Goal: Task Accomplishment & Management: Complete application form

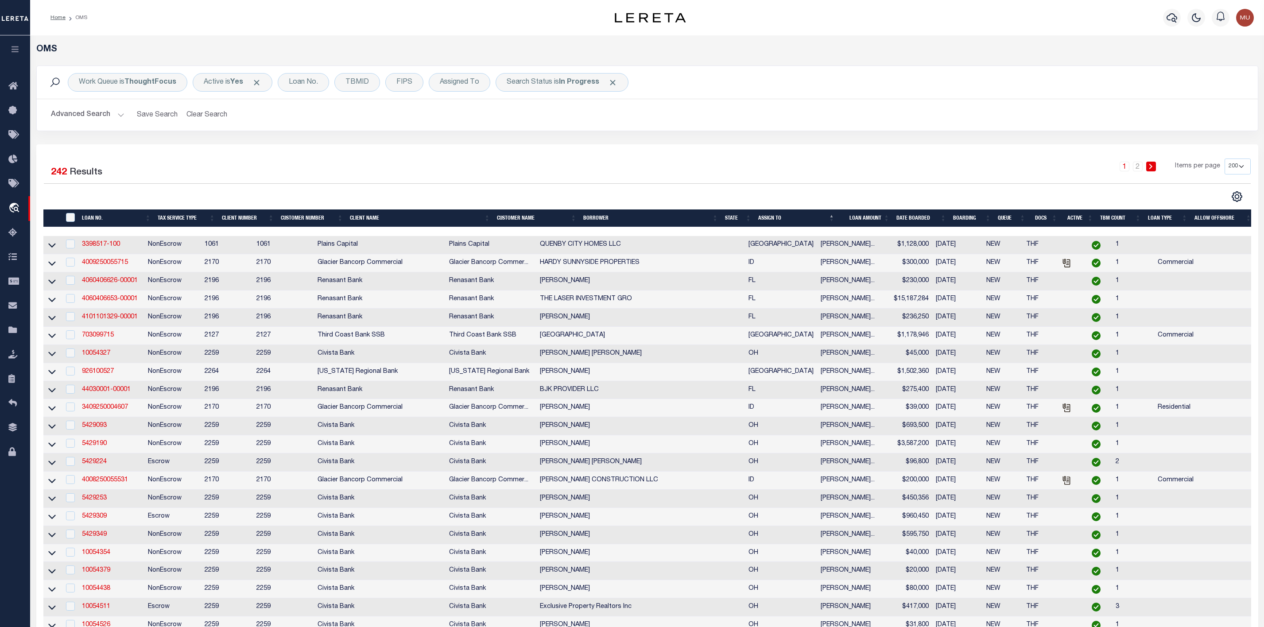
select select "200"
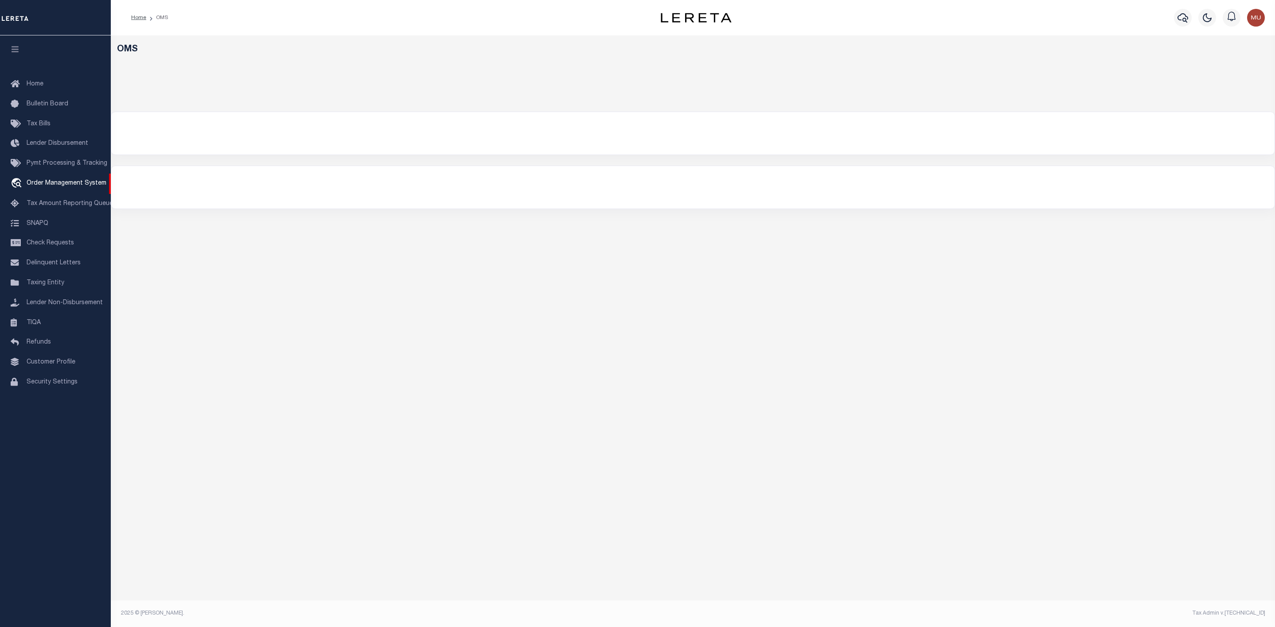
select select "200"
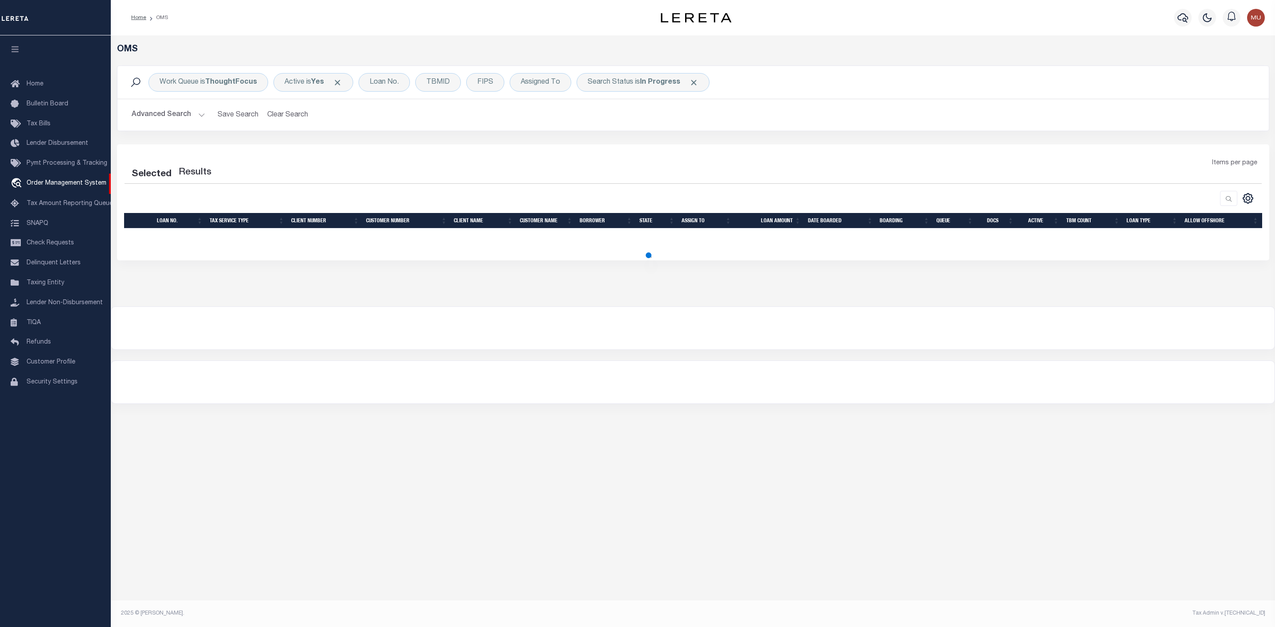
select select "200"
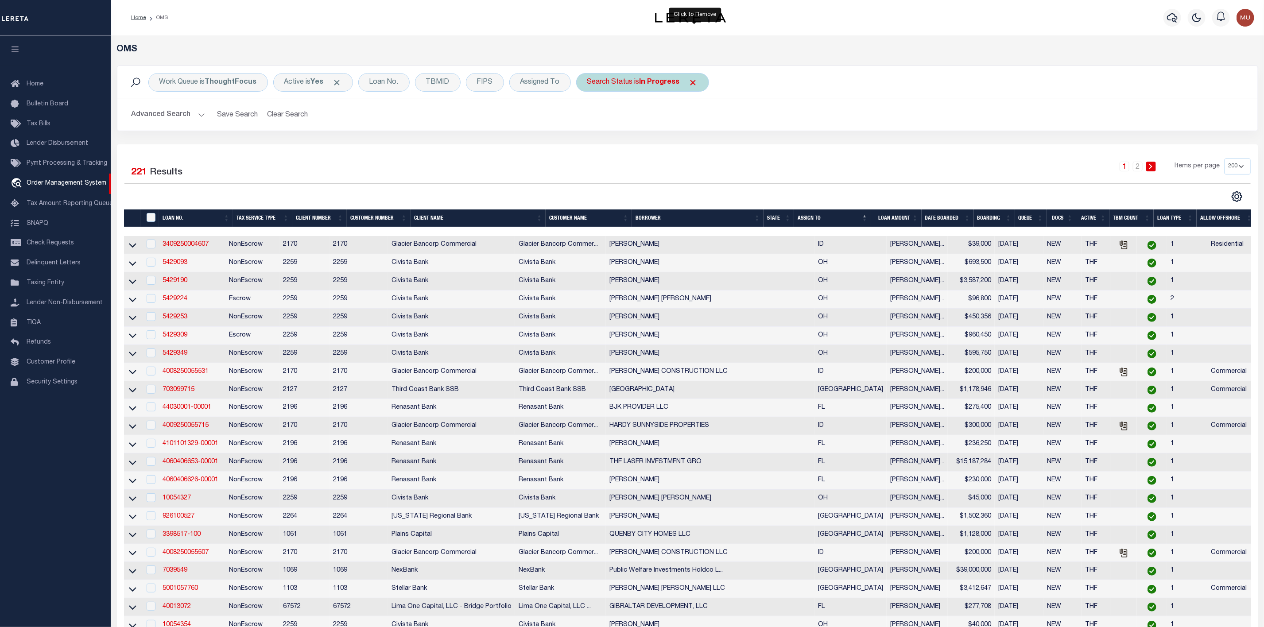
click at [696, 83] on span "Click to Remove" at bounding box center [693, 82] width 9 height 9
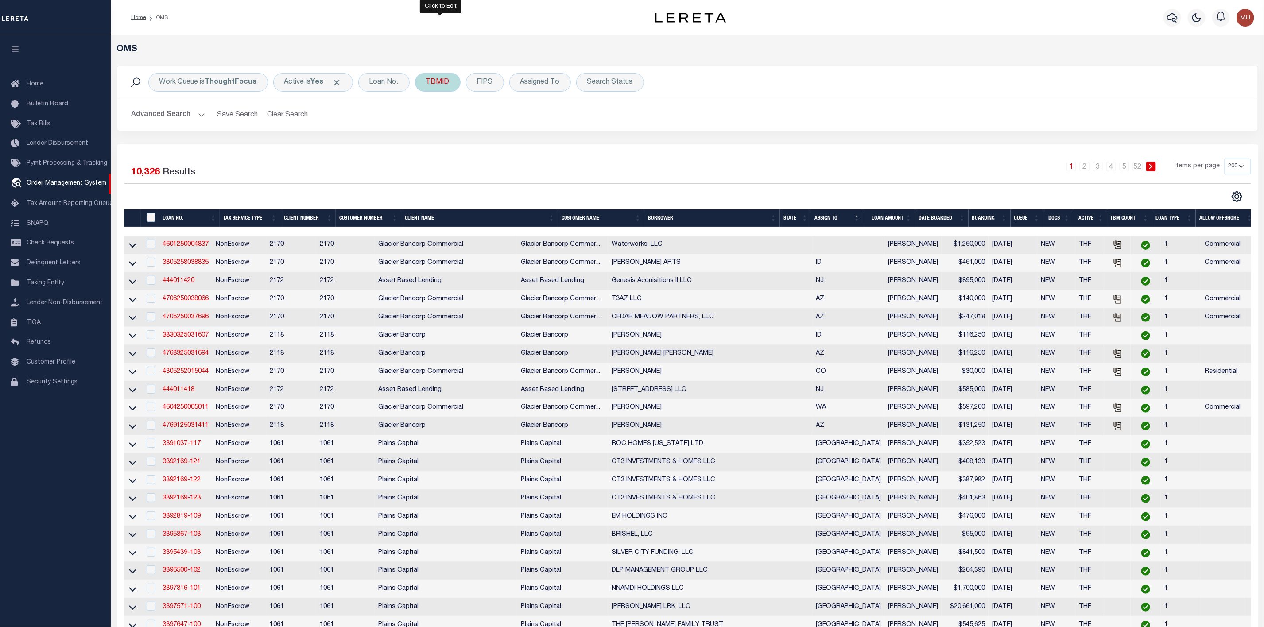
click at [453, 83] on div "TBMID" at bounding box center [438, 82] width 46 height 19
click at [452, 120] on input "number" at bounding box center [492, 122] width 130 height 17
type input "3520089"
click at [551, 144] on input "Apply" at bounding box center [544, 141] width 26 height 15
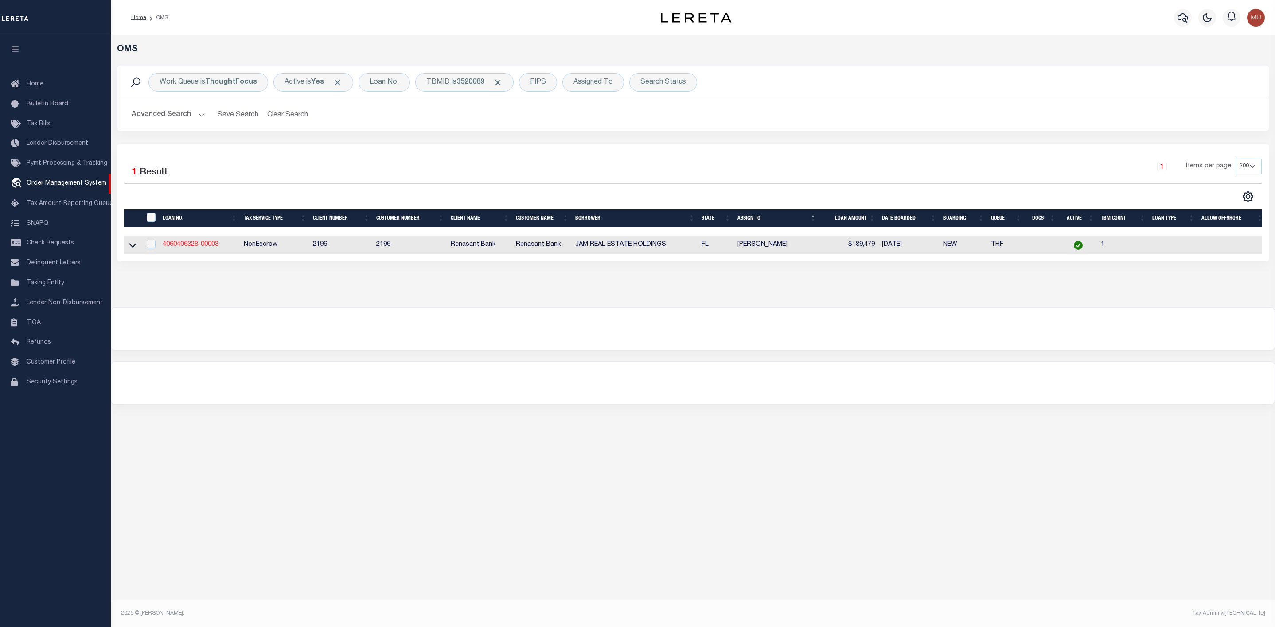
click at [189, 246] on link "4060406328-00003" at bounding box center [191, 244] width 56 height 6
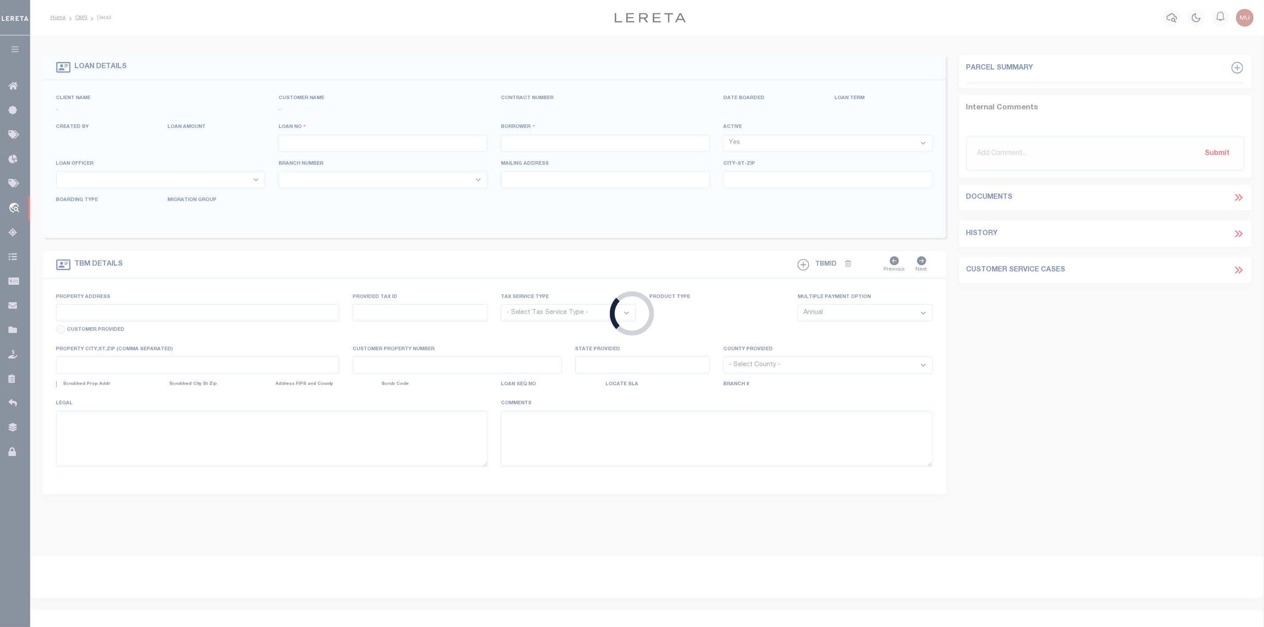
type input "4060406328-00003"
type input "JAM REAL ESTATE HOLDINGS"
select select
select select "400"
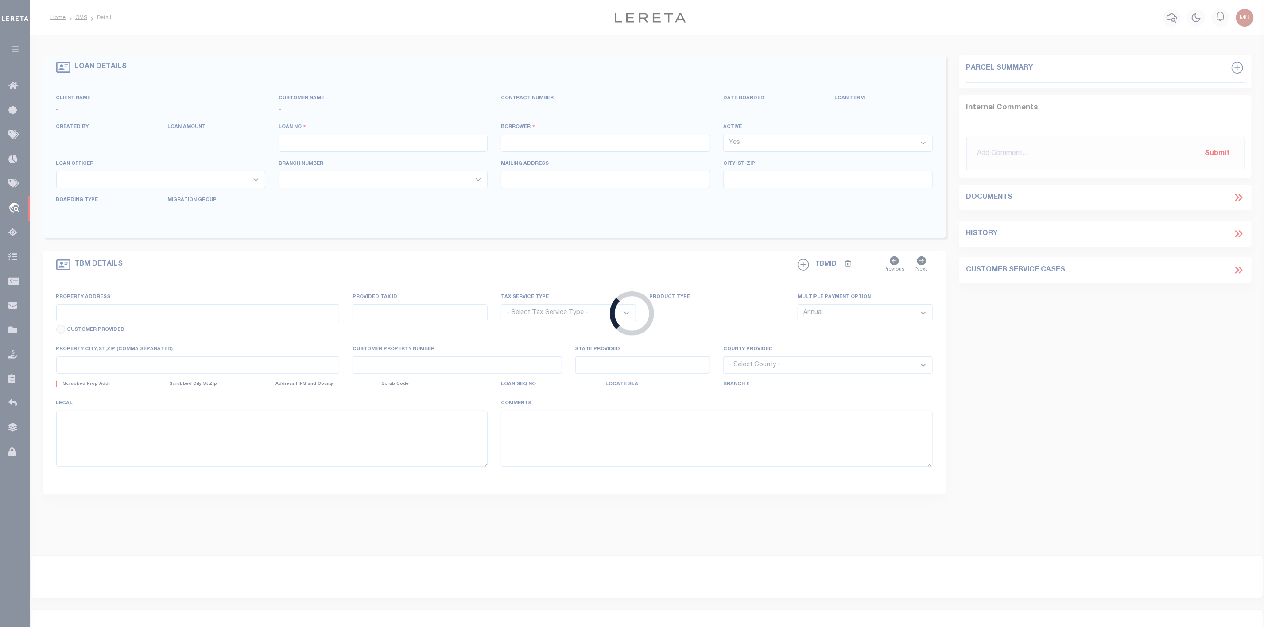
select select "NonEscrow"
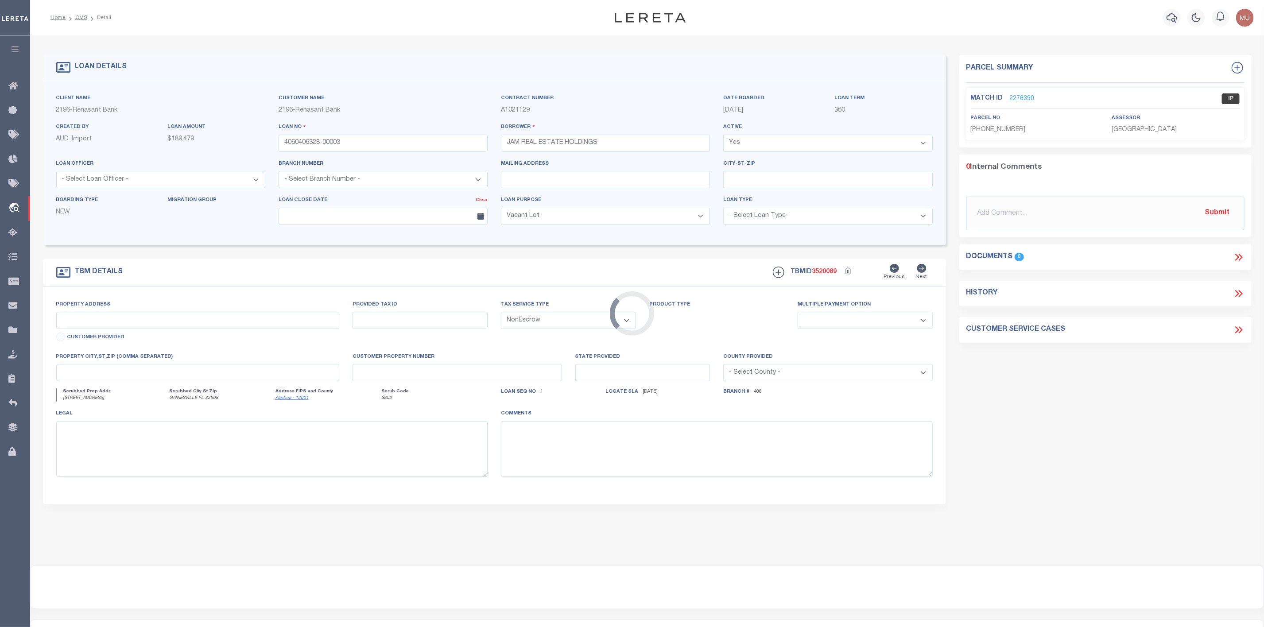
select select "164191"
select select "5153"
type input "[STREET_ADDRESS]"
select select
type input "GAINESVILLE FL 32608"
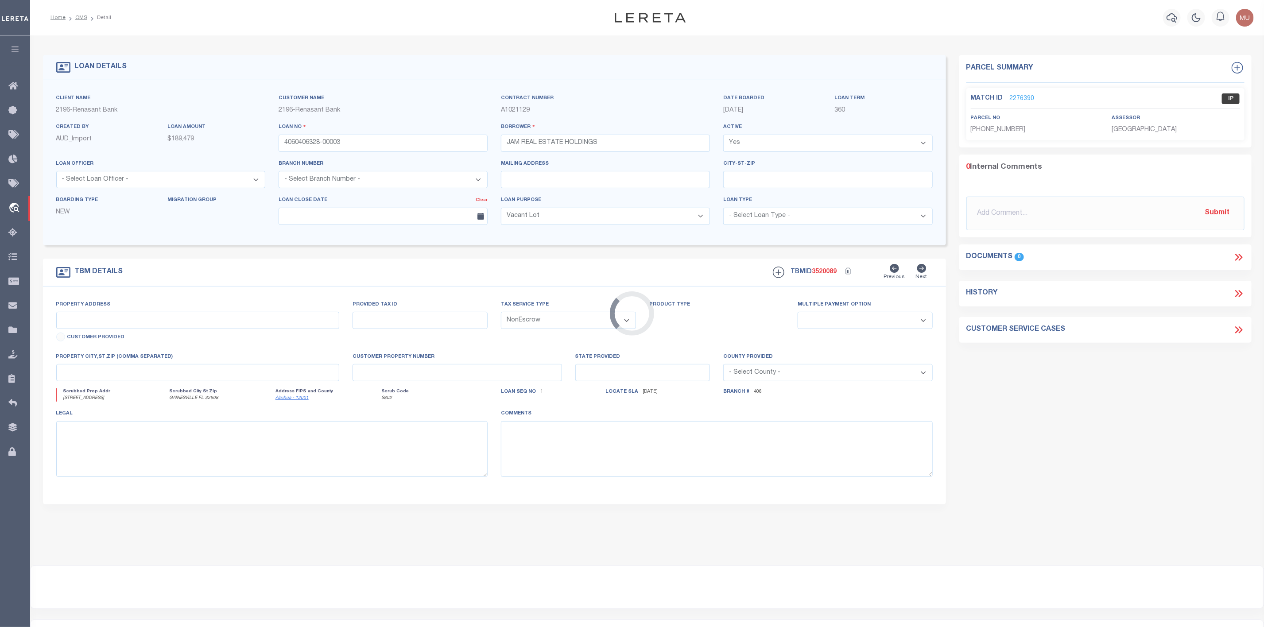
type input "FL"
select select
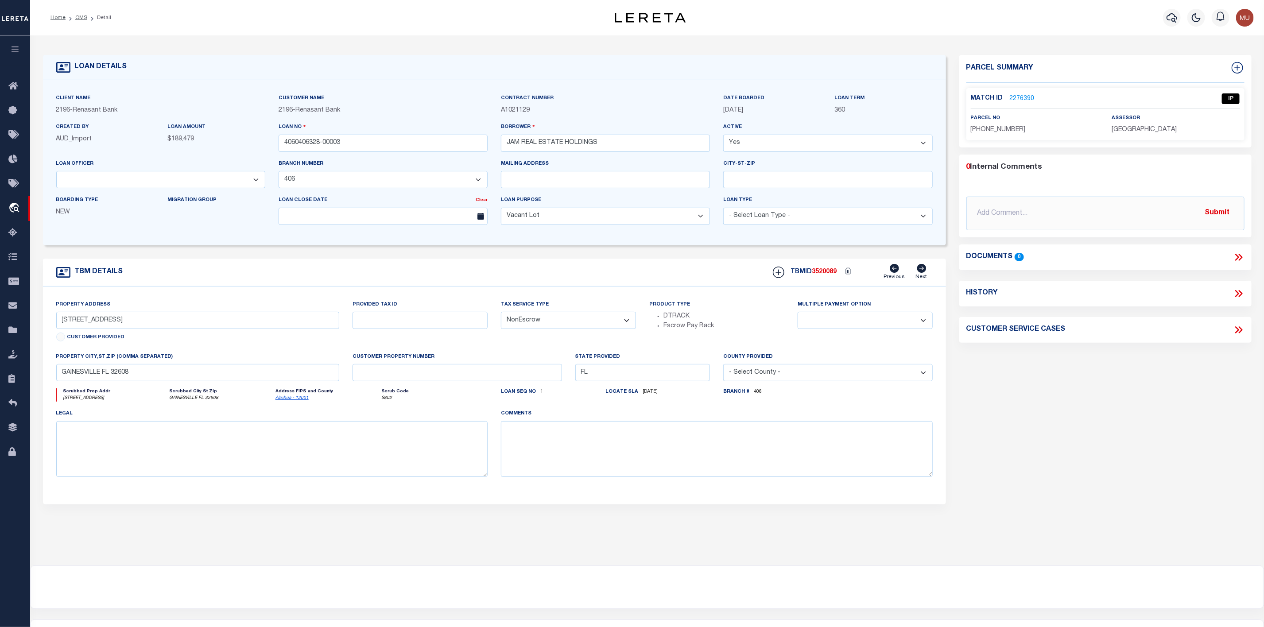
click at [1023, 97] on link "2276390" at bounding box center [1022, 98] width 25 height 9
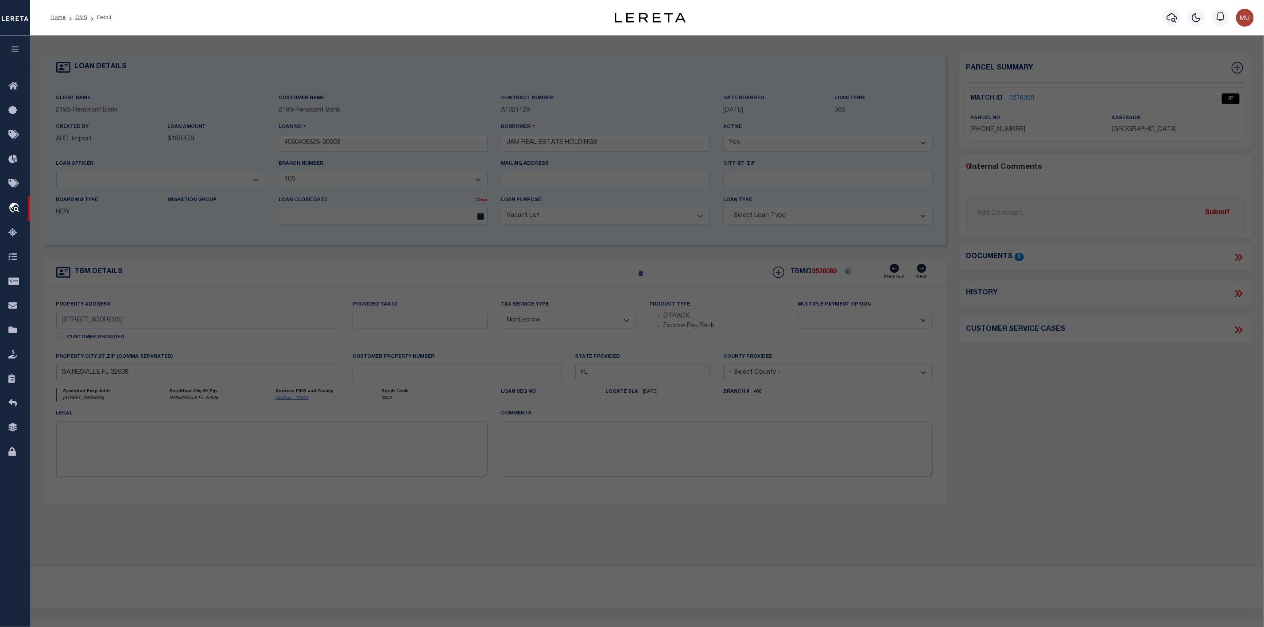
checkbox input "false"
select select "IP"
type input "JAM REAL ESTATE HOLDINGS LLC"
select select "AGW"
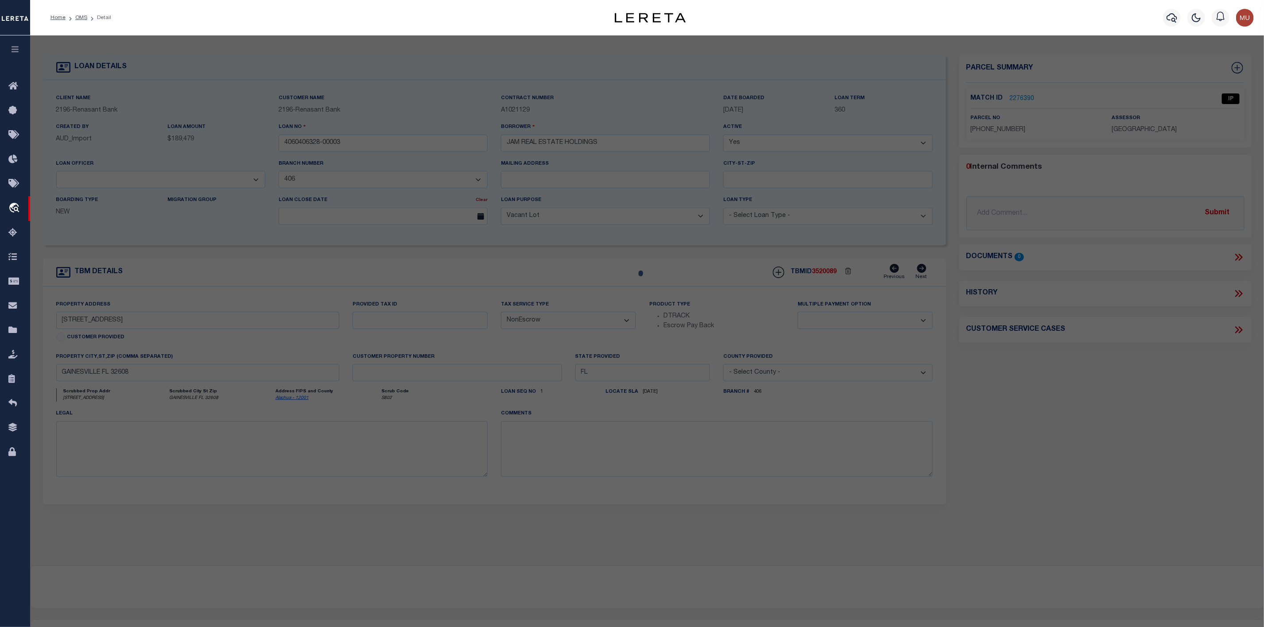
select select "ADD"
type input "[STREET_ADDRESS]"
type input "[GEOGRAPHIC_DATA], FL 32608"
type textarea "[PERSON_NAME][GEOGRAPHIC_DATA] CONDO CB 3 PG 87 UNIT 102 BLDG P & AN UNDIV .029…"
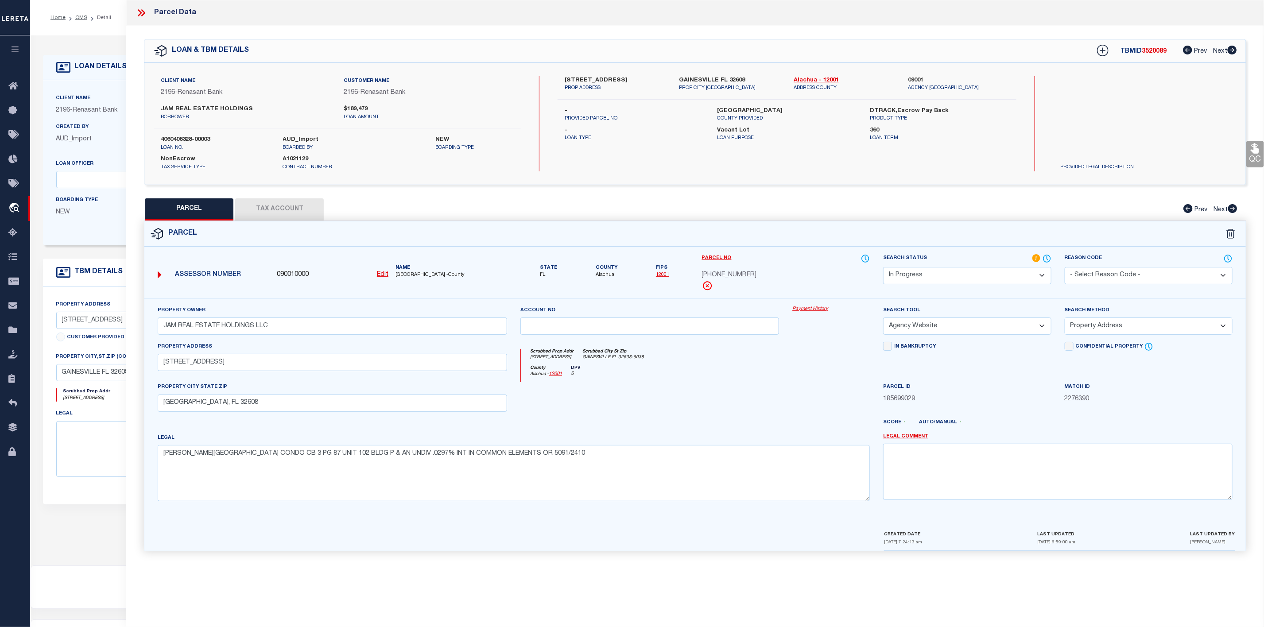
click at [413, 274] on span "[GEOGRAPHIC_DATA] -County" at bounding box center [452, 276] width 112 height 8
copy span "ALACHUA"
drag, startPoint x: 564, startPoint y: 78, endPoint x: 605, endPoint y: 81, distance: 41.4
click at [605, 81] on div "[STREET_ADDRESS] PROP ADDRESS" at bounding box center [615, 84] width 115 height 16
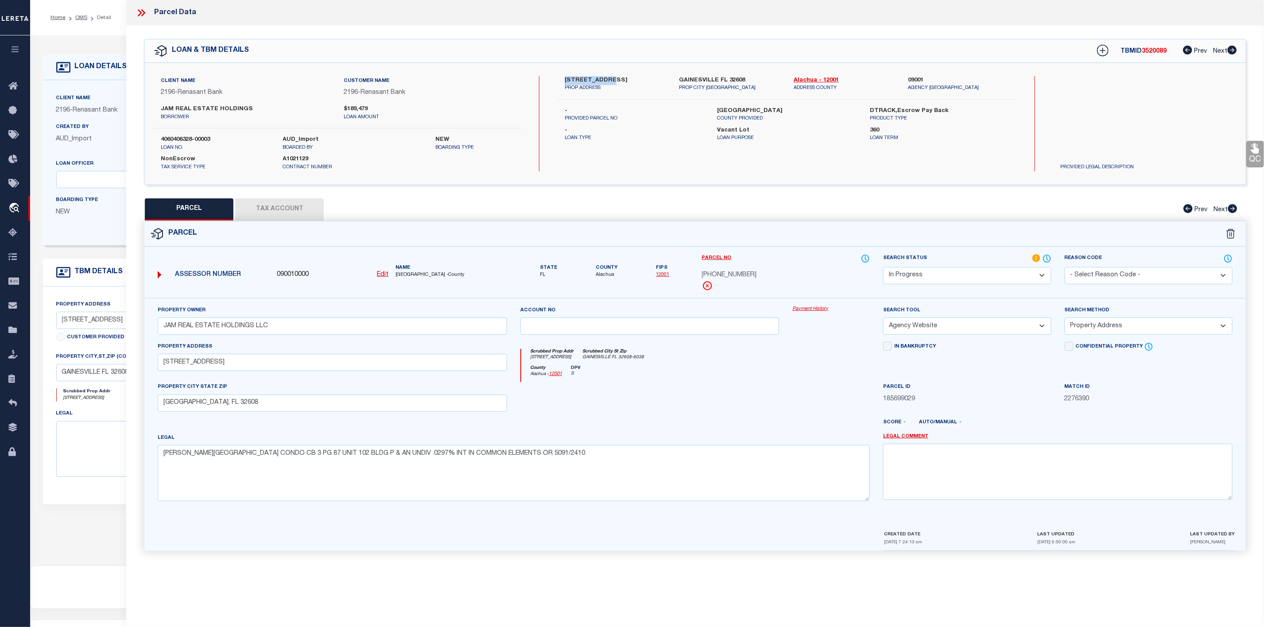
copy label "[STREET_ADDRESS]"
click at [286, 209] on button "Tax Account" at bounding box center [279, 209] width 89 height 22
select select "100"
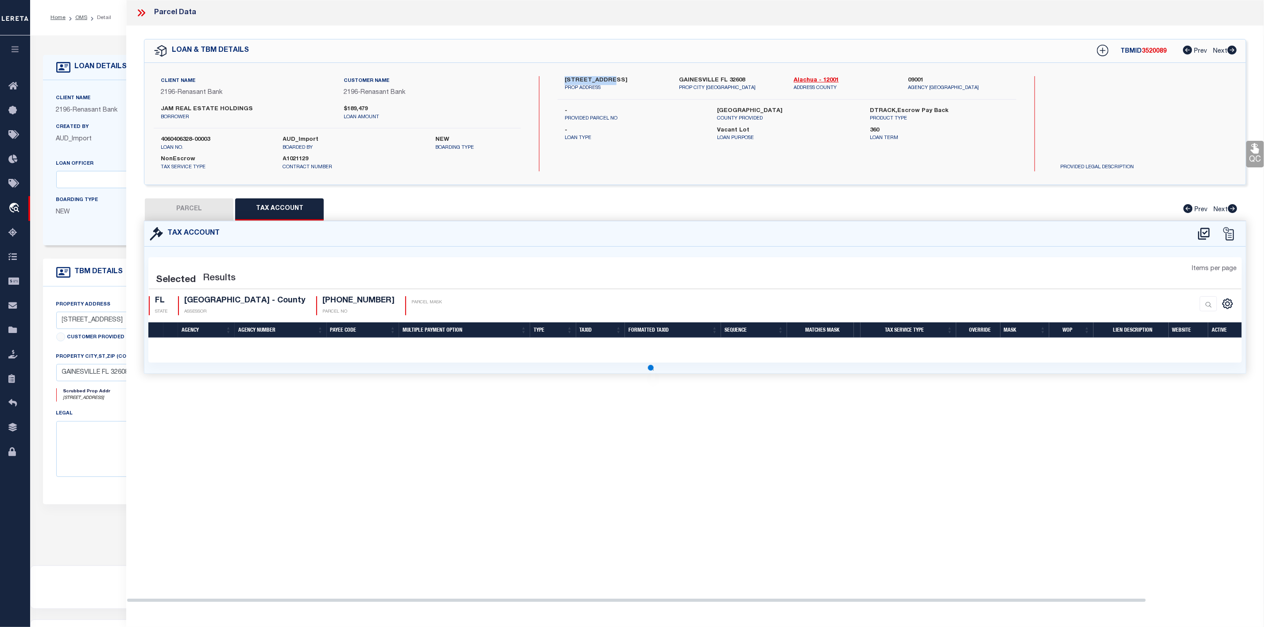
select select "100"
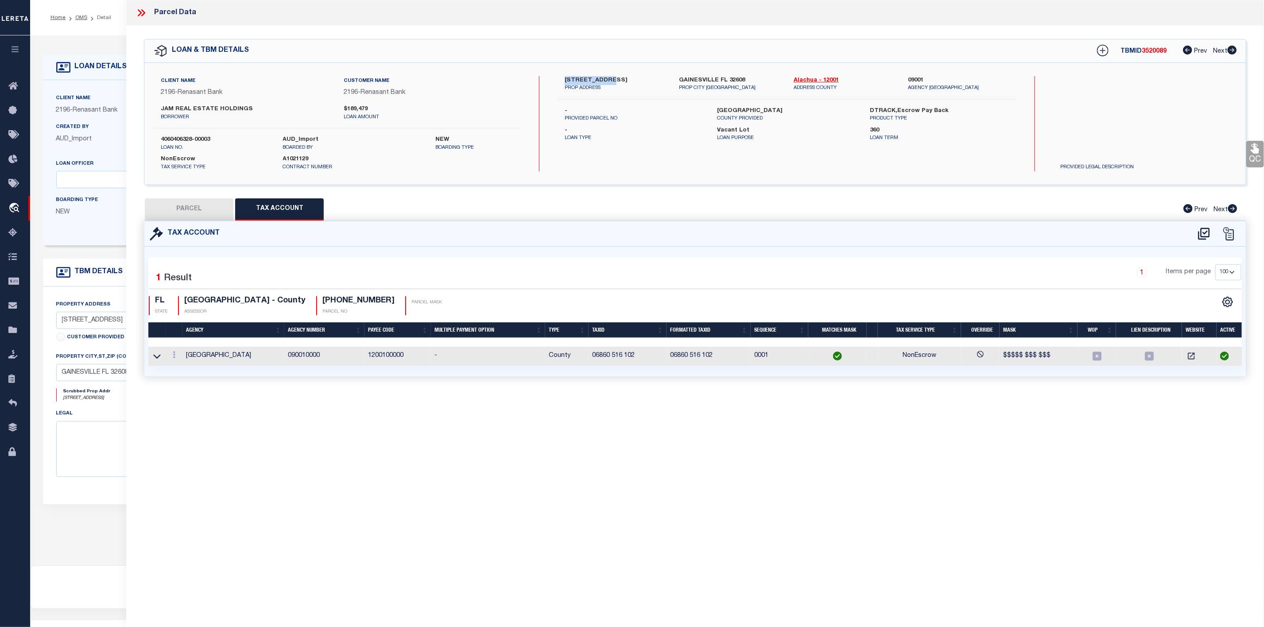
click at [187, 206] on button "PARCEL" at bounding box center [189, 209] width 89 height 22
select select "AS"
select select
checkbox input "false"
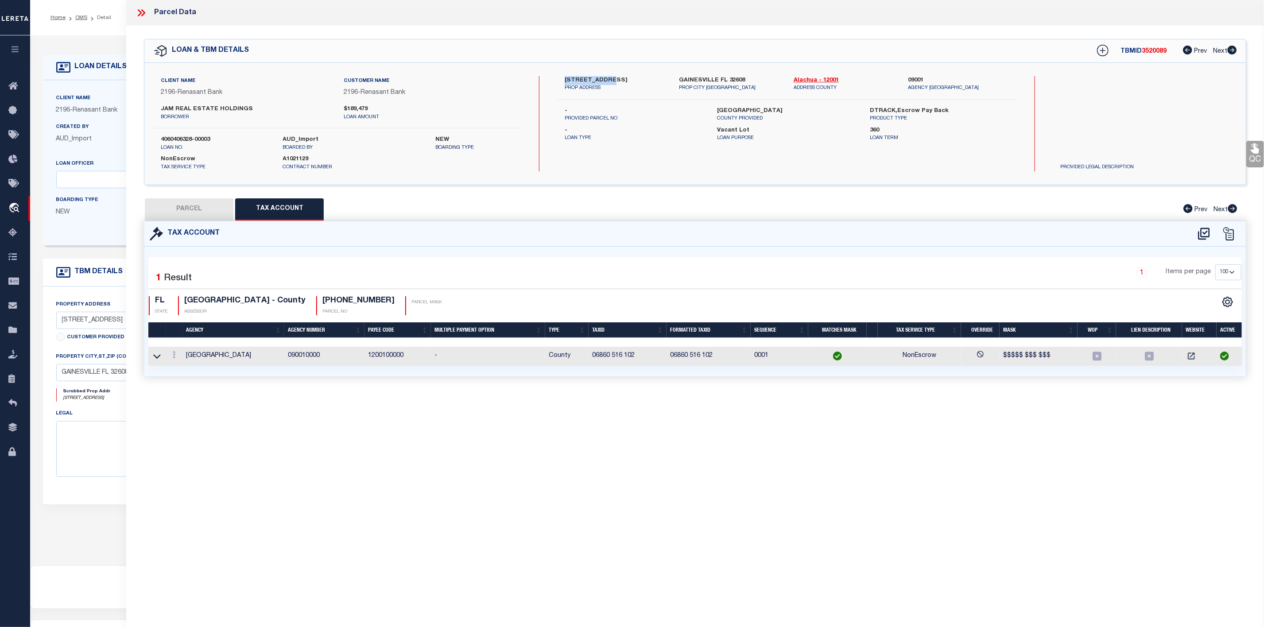
checkbox input "false"
select select "IP"
type input "JAM REAL ESTATE HOLDINGS LLC"
select select "AGW"
select select "ADD"
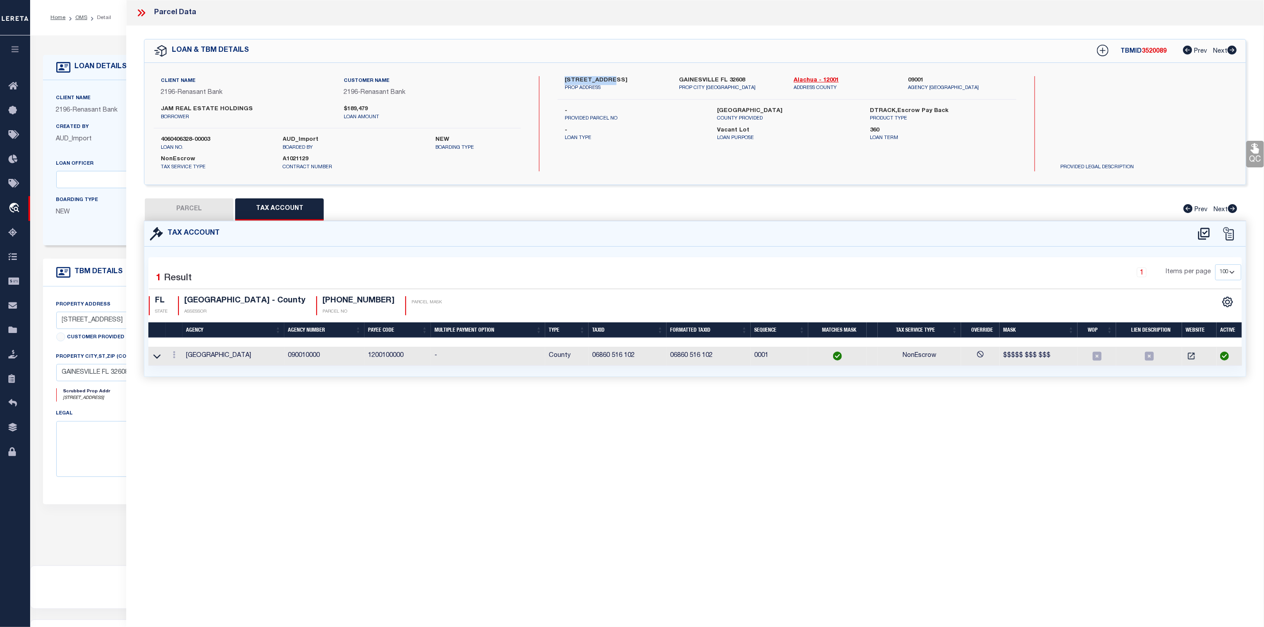
type input "[STREET_ADDRESS]"
type input "[GEOGRAPHIC_DATA], FL 32608"
type textarea "[PERSON_NAME][GEOGRAPHIC_DATA] CONDO CB 3 PG 87 UNIT 102 BLDG P & AN UNDIV .029…"
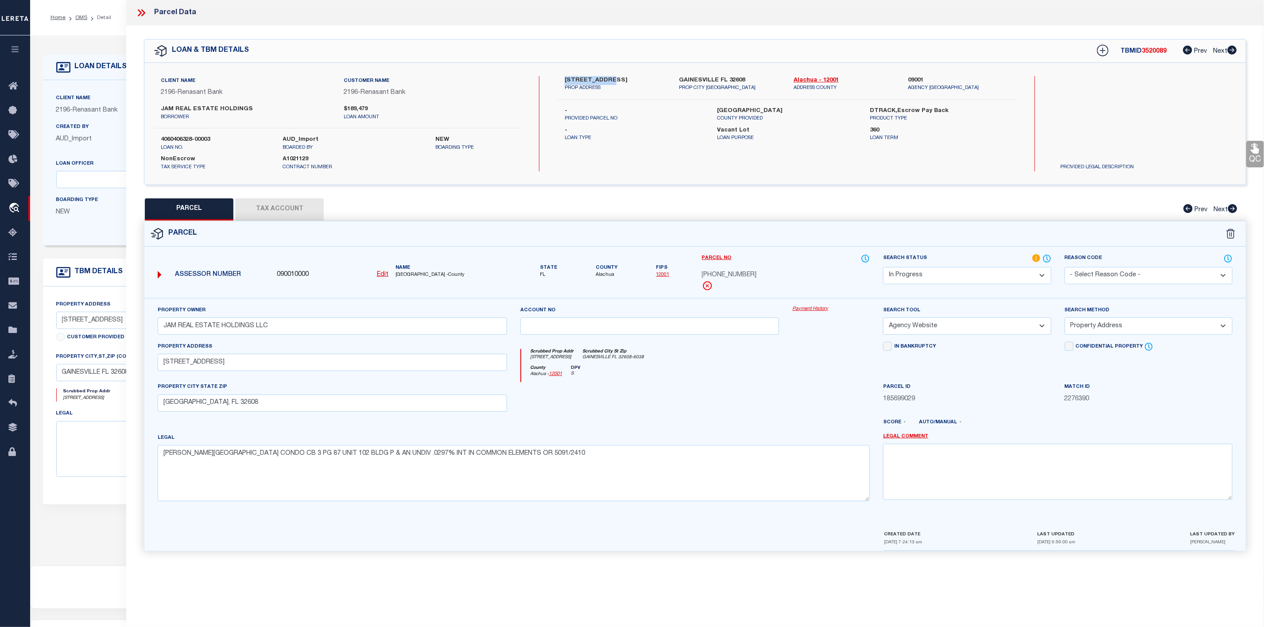
click at [970, 276] on select "Automated Search Bad Parcel Complete Duplicate Parcel High Dollar Reporting In …" at bounding box center [967, 275] width 168 height 17
click at [883, 268] on select "Automated Search Bad Parcel Complete Duplicate Parcel High Dollar Reporting In …" at bounding box center [967, 275] width 168 height 17
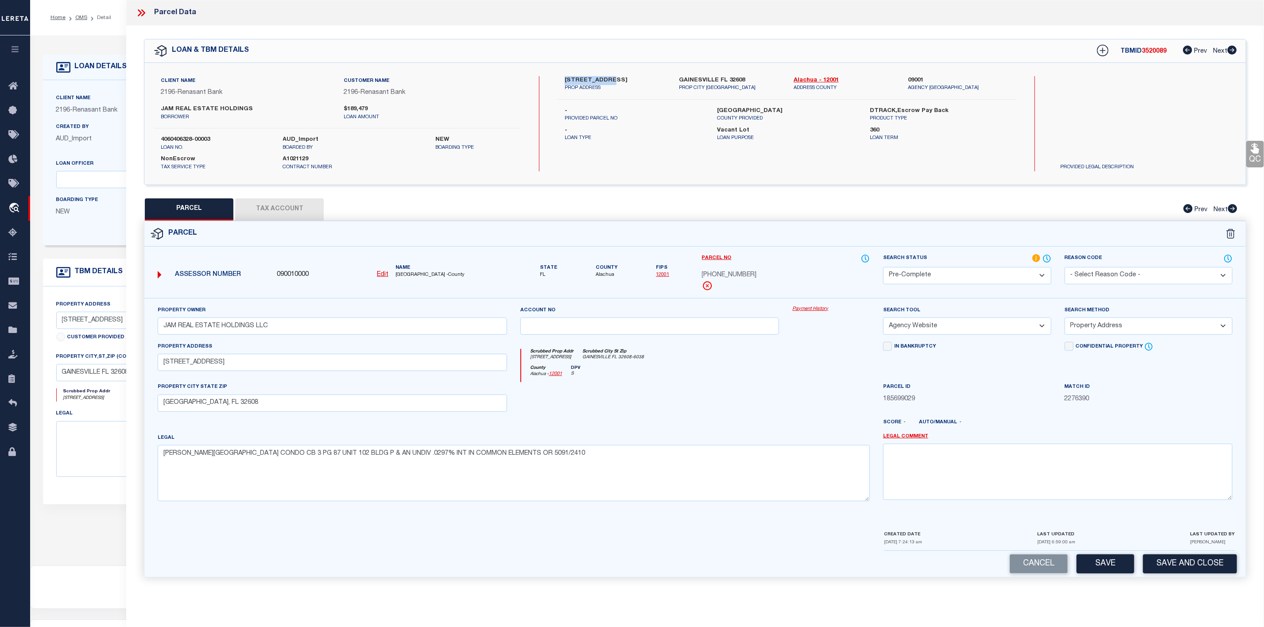
scroll to position [55, 0]
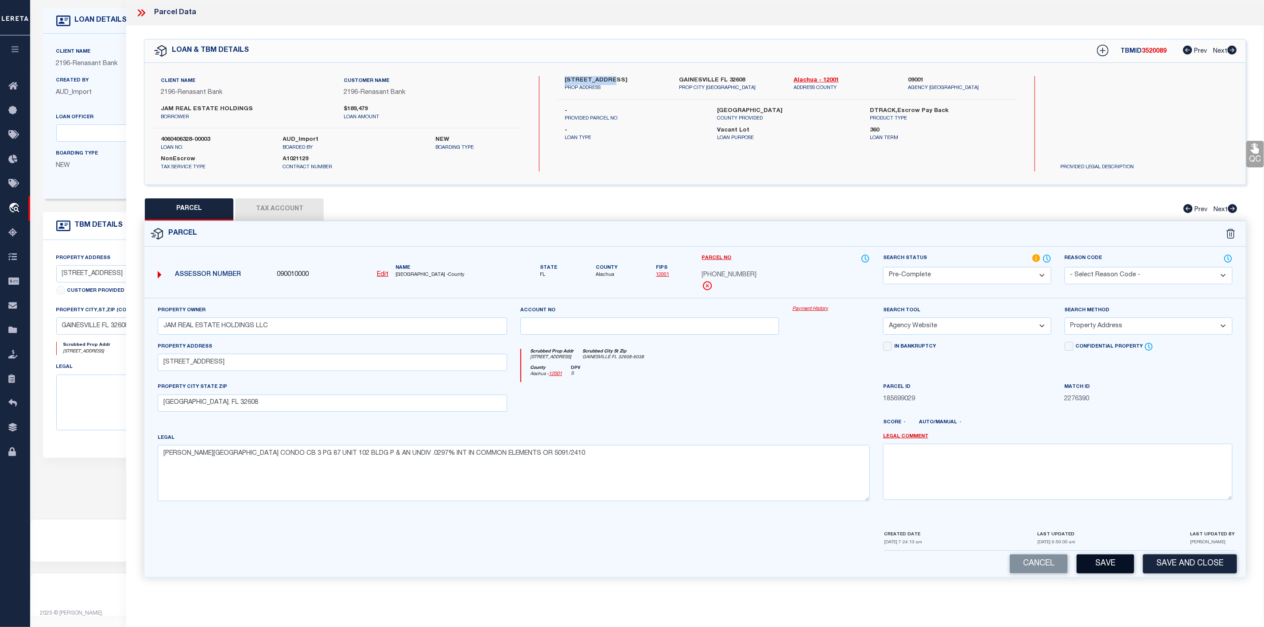
click at [1118, 573] on button "Save" at bounding box center [1106, 564] width 58 height 19
select select "AS"
select select
checkbox input "false"
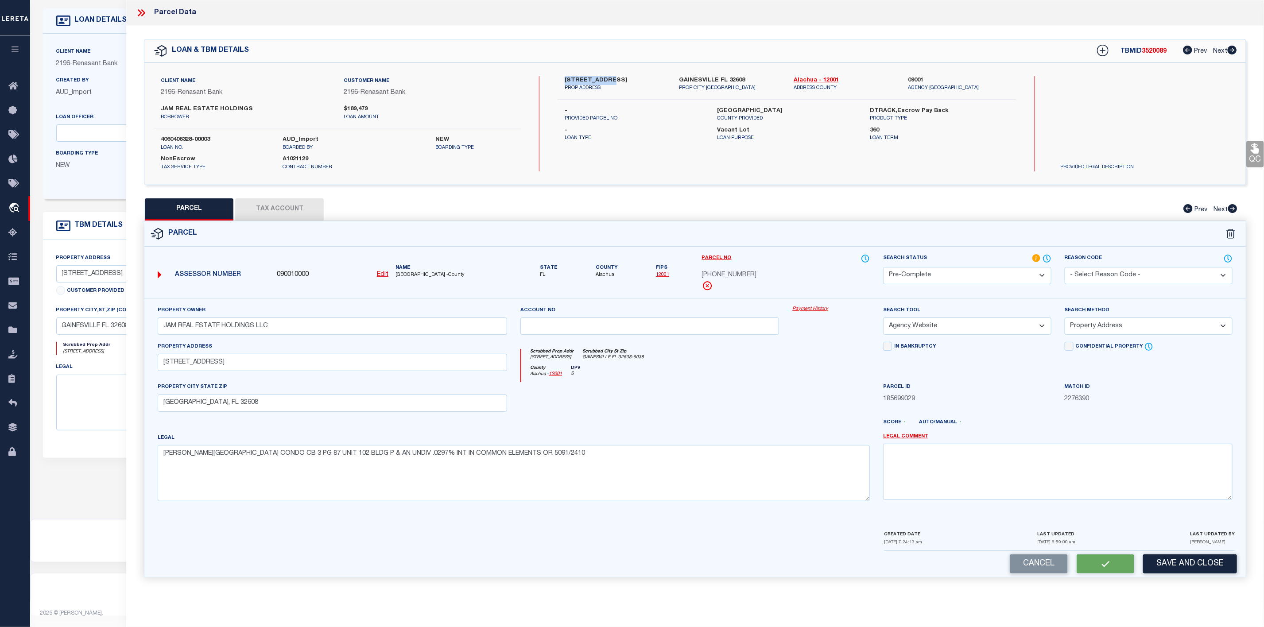
checkbox input "false"
select select "PC"
type input "JAM REAL ESTATE HOLDINGS LLC"
select select "AGW"
select select "ADD"
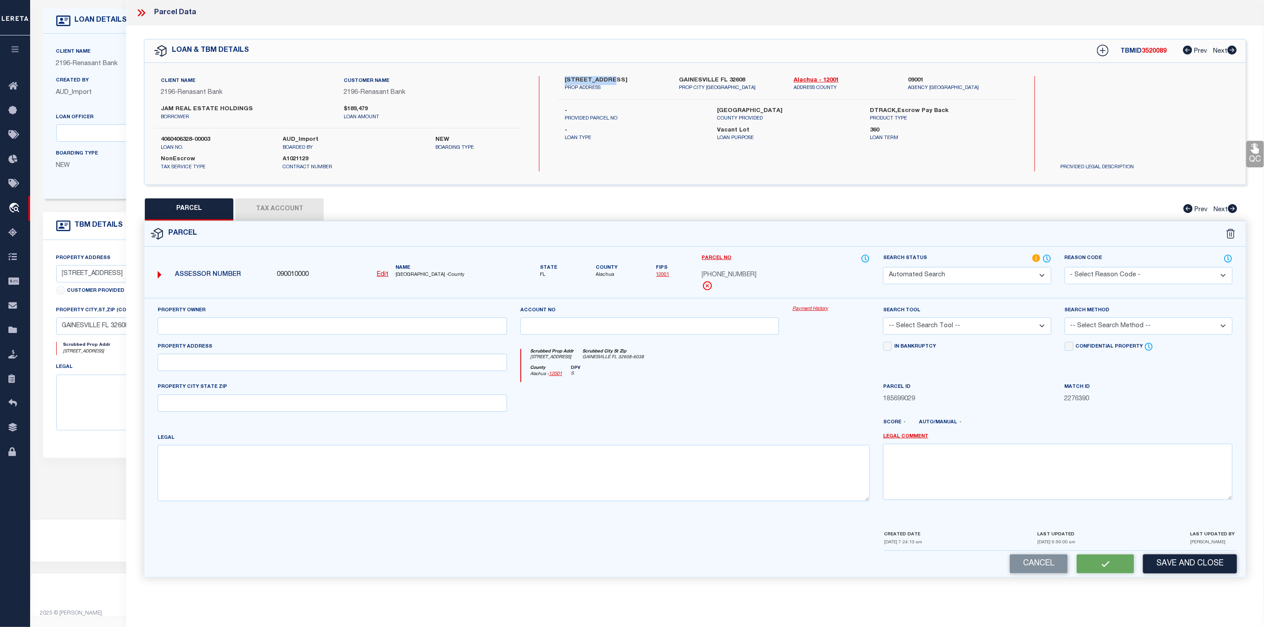
type input "[STREET_ADDRESS]"
type input "[GEOGRAPHIC_DATA], FL 32608"
type textarea "[PERSON_NAME][GEOGRAPHIC_DATA] CONDO CB 3 PG 87 UNIT 102 BLDG P & AN UNDIV .029…"
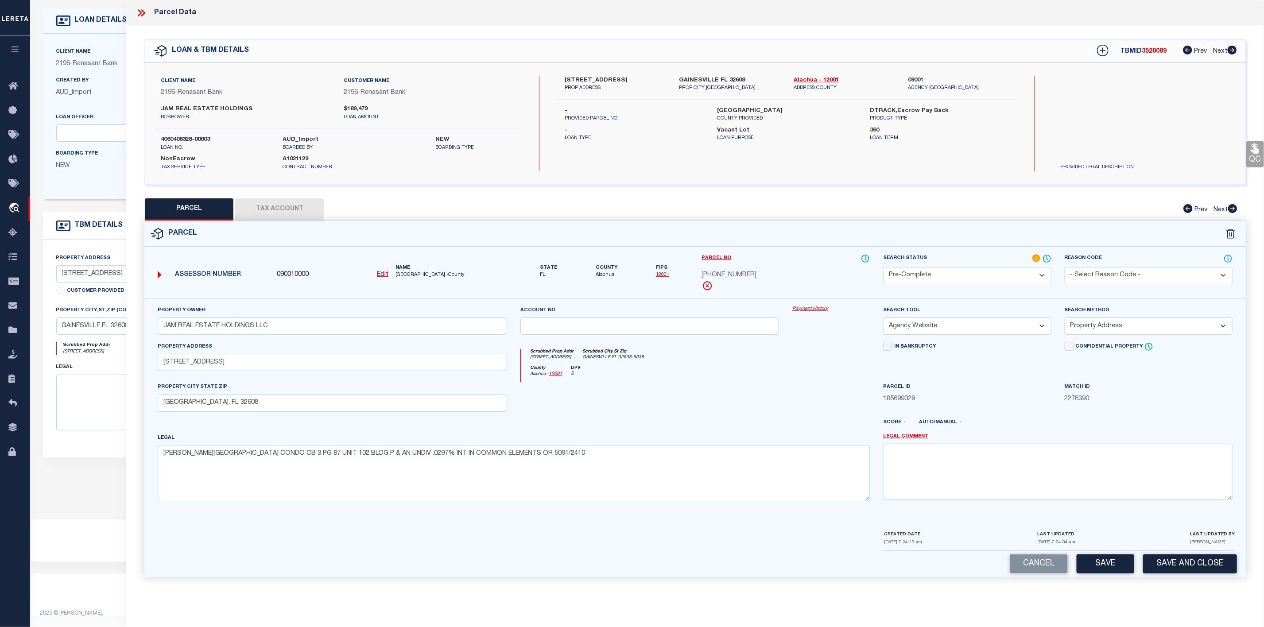
click at [138, 9] on icon at bounding box center [142, 13] width 12 height 12
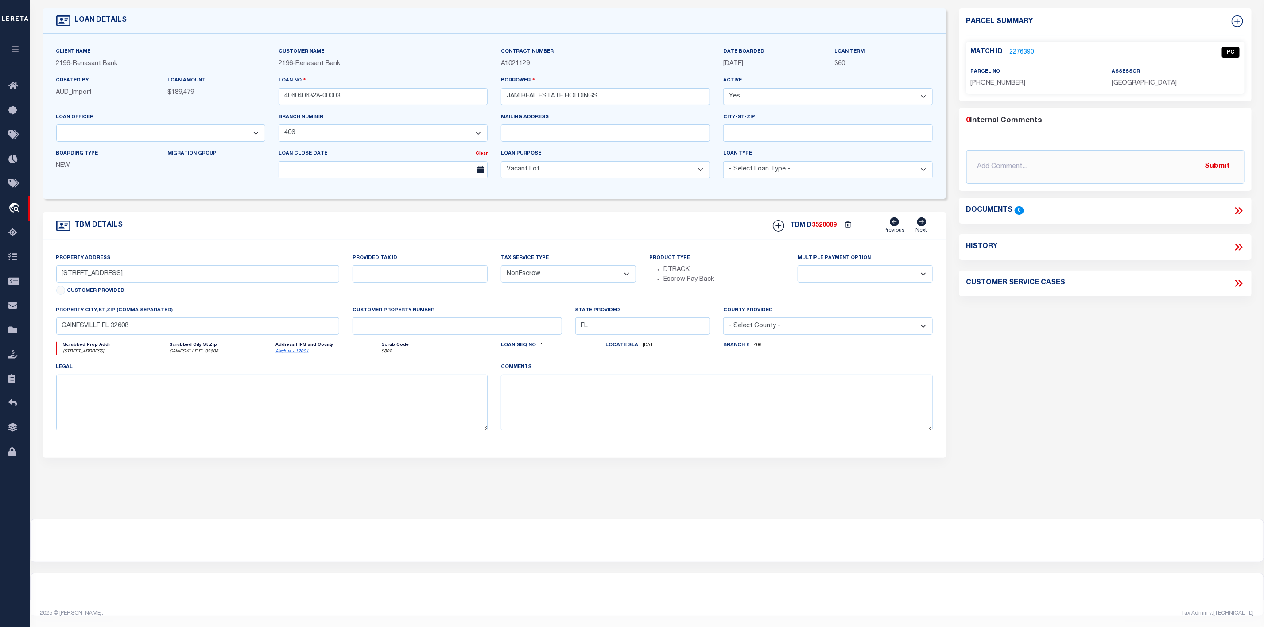
scroll to position [0, 0]
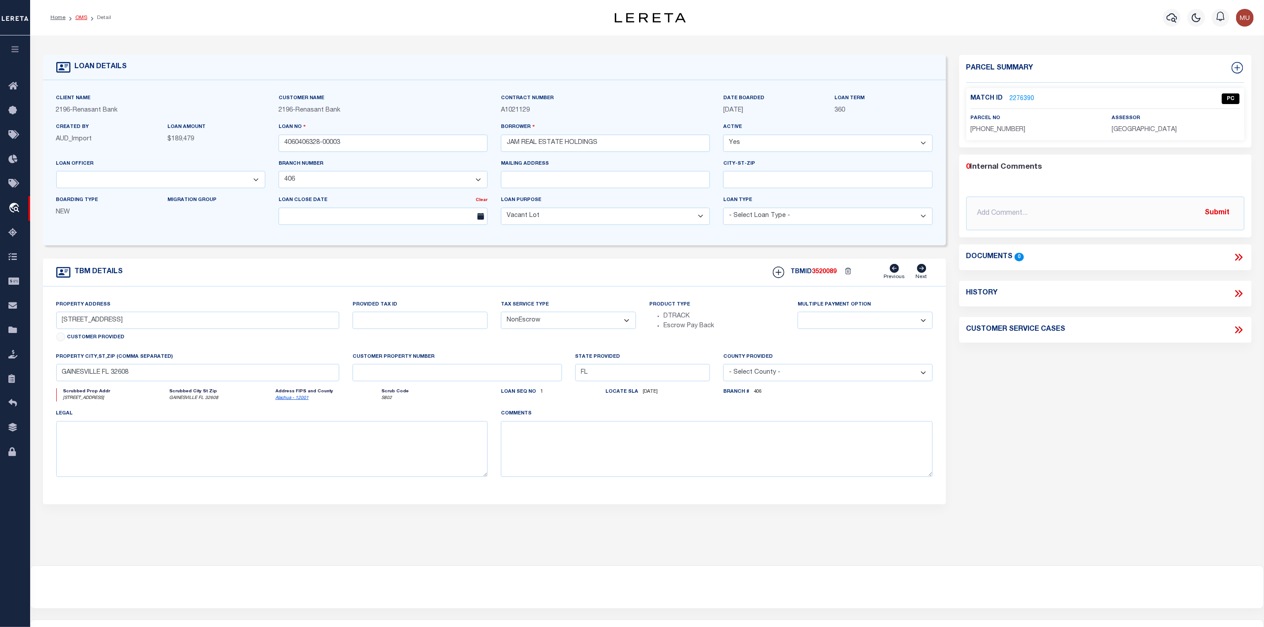
click at [80, 17] on link "OMS" at bounding box center [81, 17] width 12 height 5
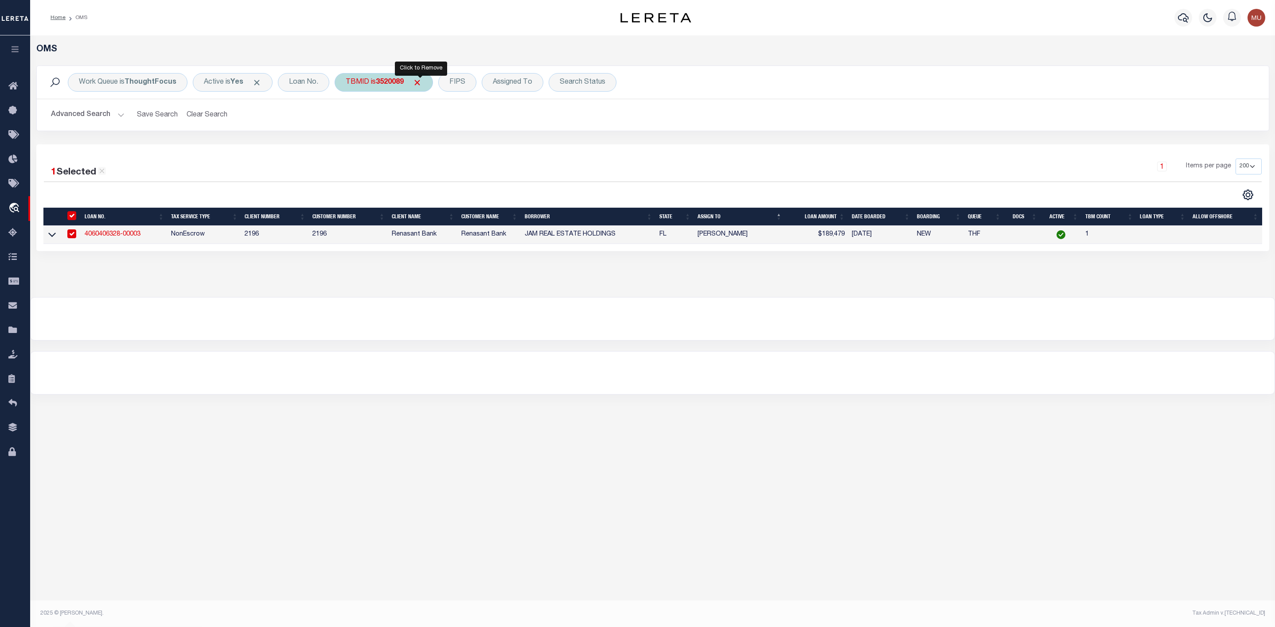
click at [422, 85] on span "Click to Remove" at bounding box center [416, 82] width 9 height 9
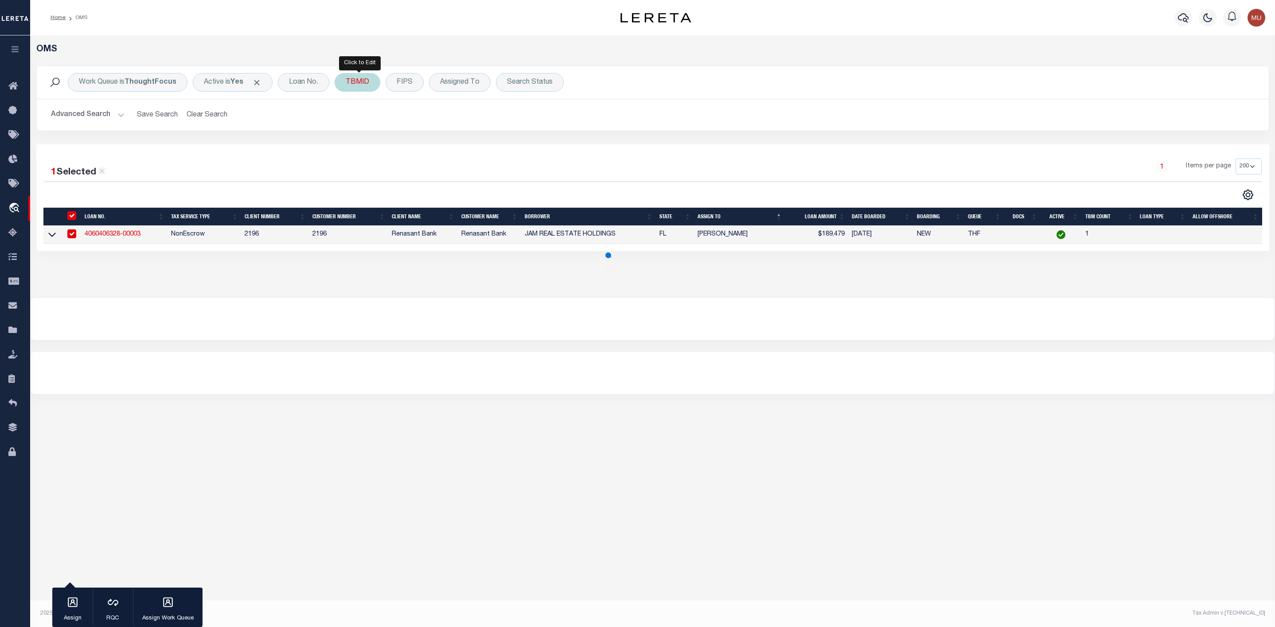
click at [370, 84] on div "TBMID" at bounding box center [358, 82] width 46 height 19
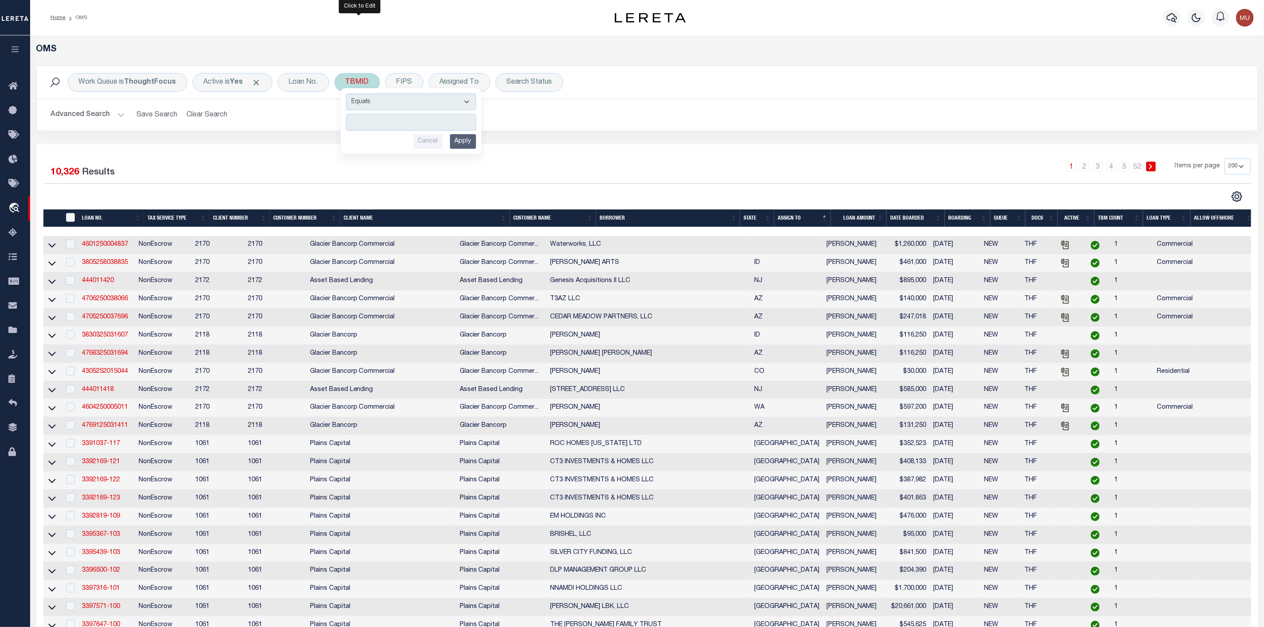
click at [368, 123] on input "number" at bounding box center [411, 122] width 130 height 17
type input "3519928"
click at [470, 145] on input "Apply" at bounding box center [463, 141] width 26 height 15
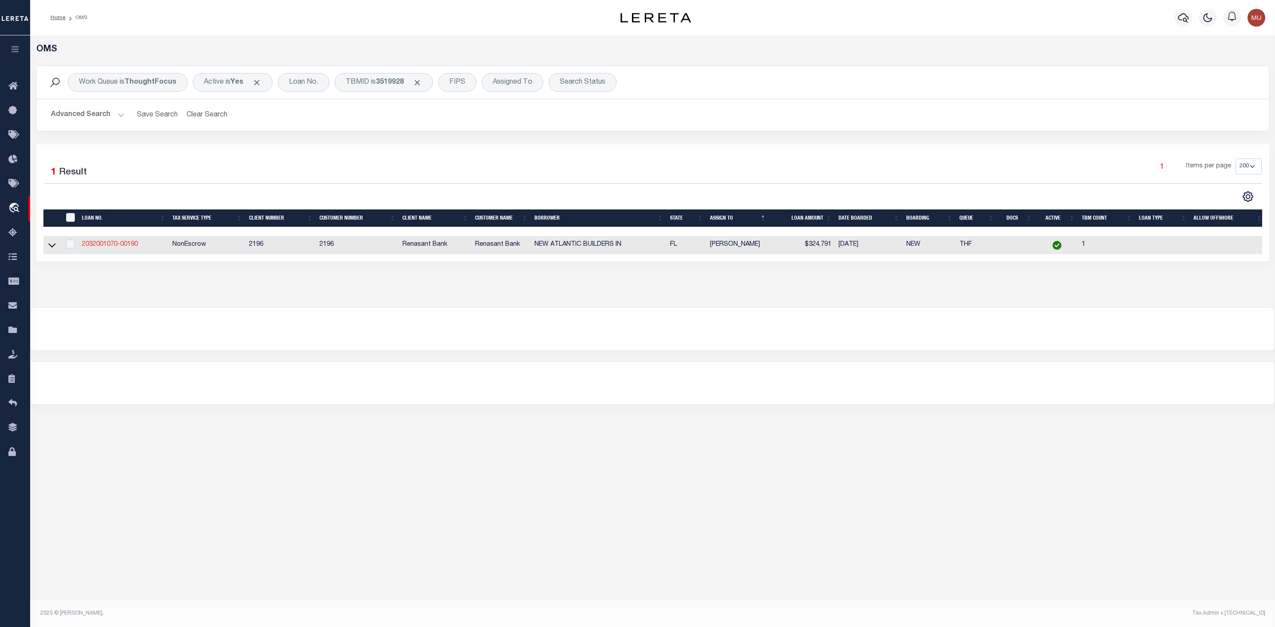
click at [115, 246] on link "2032001070-00190" at bounding box center [110, 244] width 56 height 6
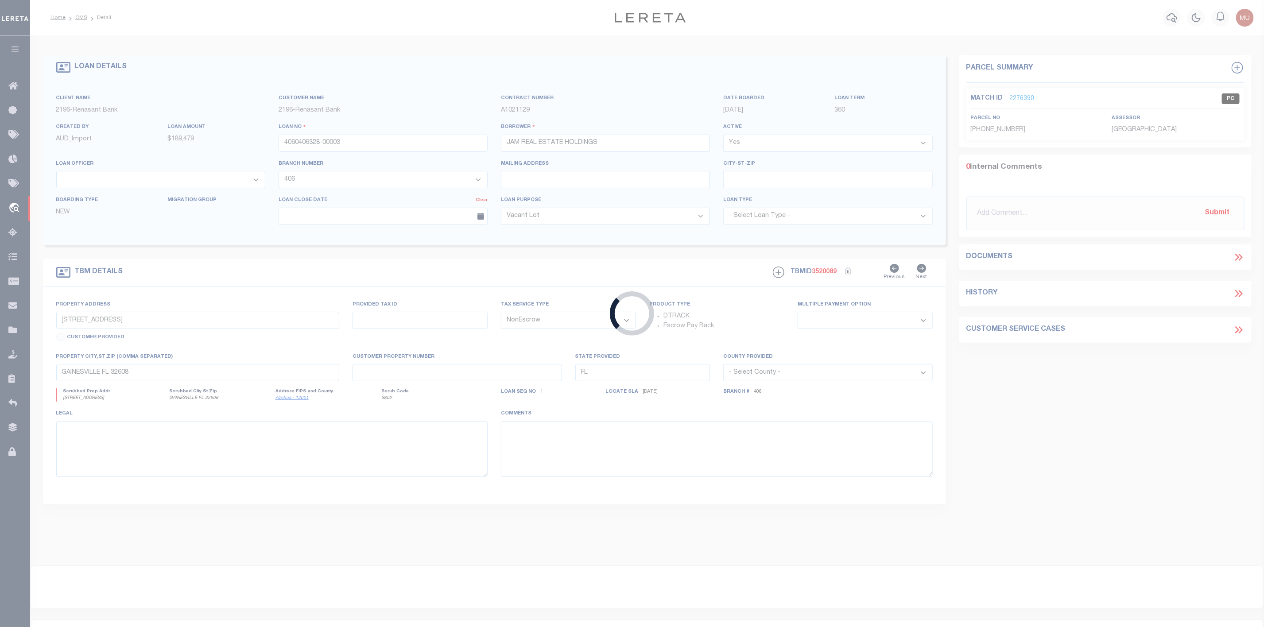
type input "2032001070-00190"
type input "NEW ATLANTIC BUILDERS IN"
select select "5195"
select select "100"
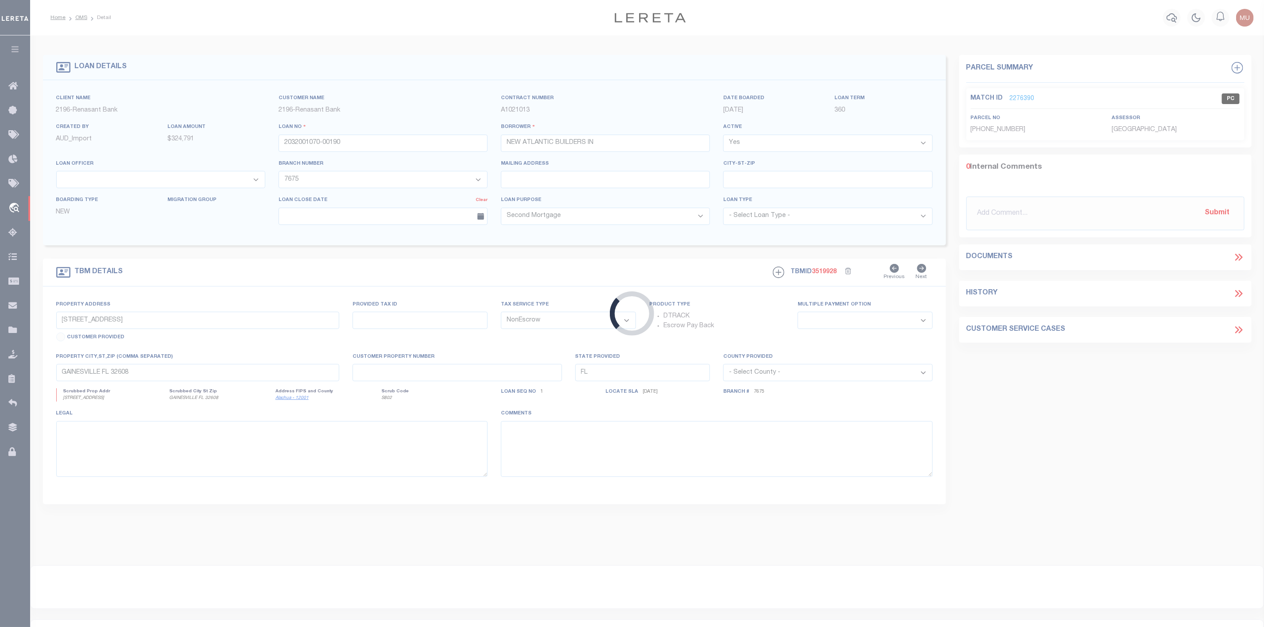
type input "[STREET_ADDRESS]"
select select
type input "[GEOGRAPHIC_DATA] FL 32218"
select select
select select "5195"
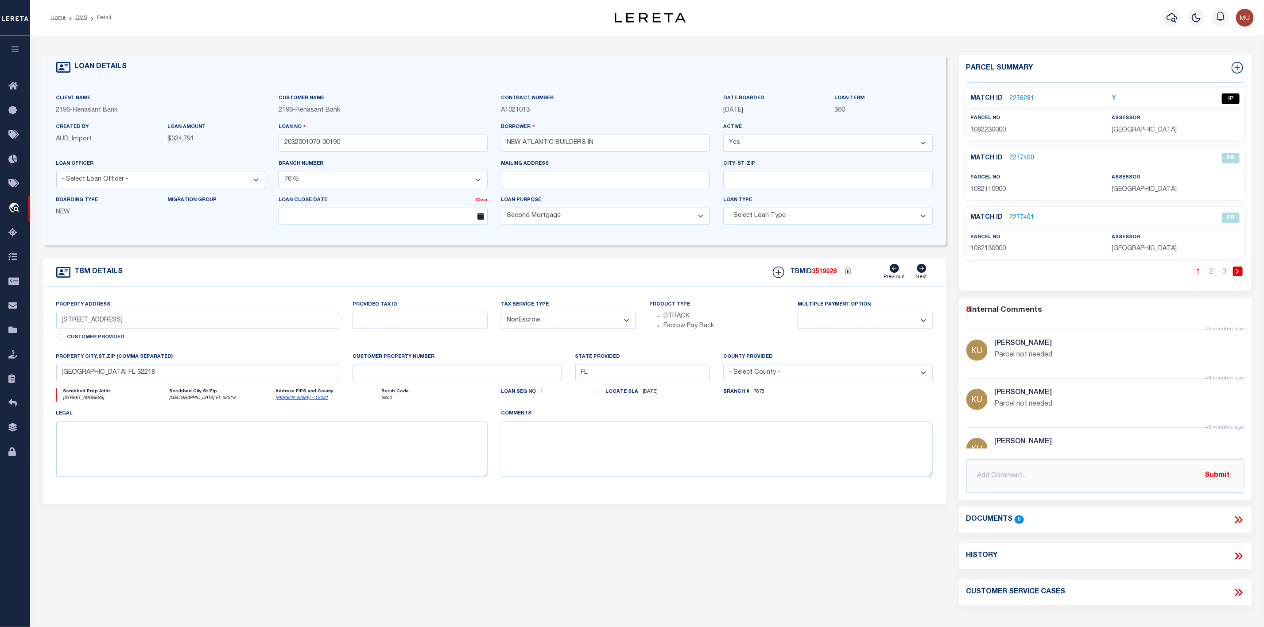
click at [1020, 95] on link "2276281" at bounding box center [1022, 98] width 25 height 9
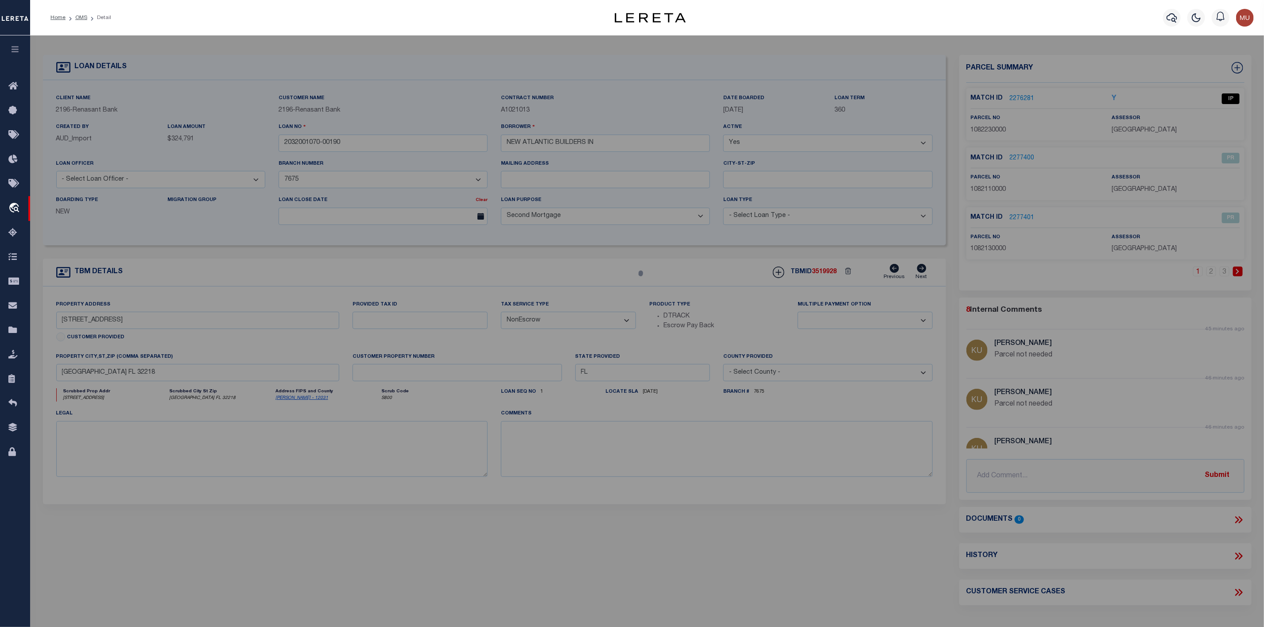
select select "AS"
select select
checkbox input "false"
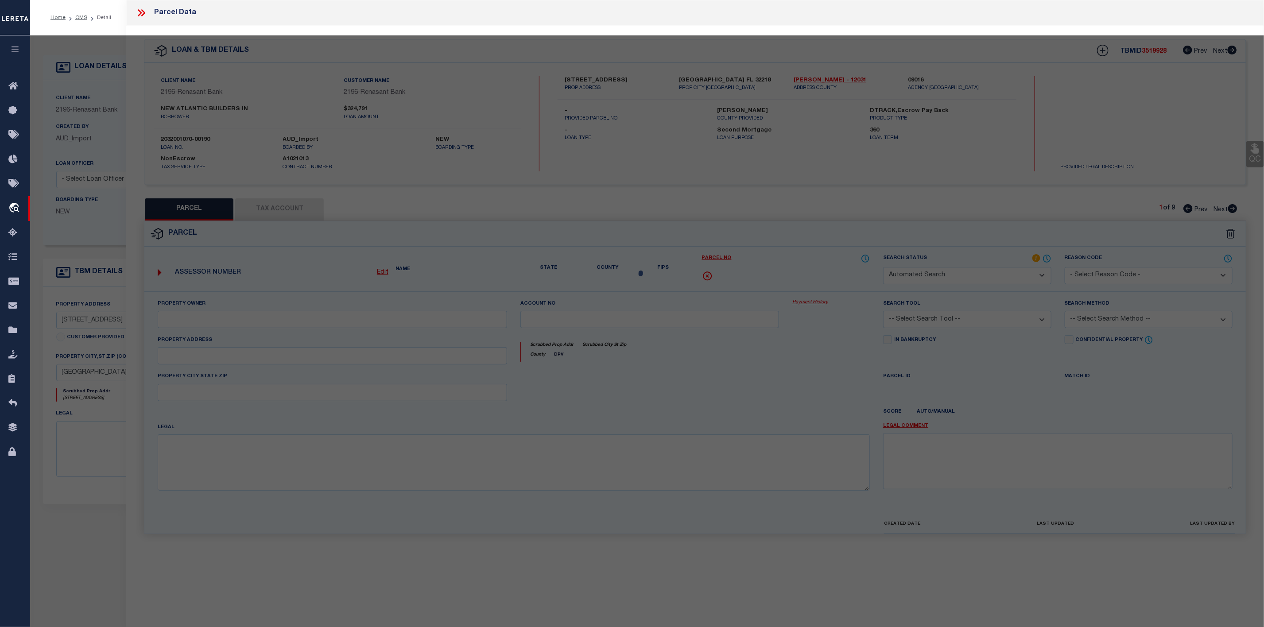
select select "IP"
type input "NEW ATLANTIC BUILDERS INC"
select select "AGW"
select select "ADD"
type input "[STREET_ADDRESS]"
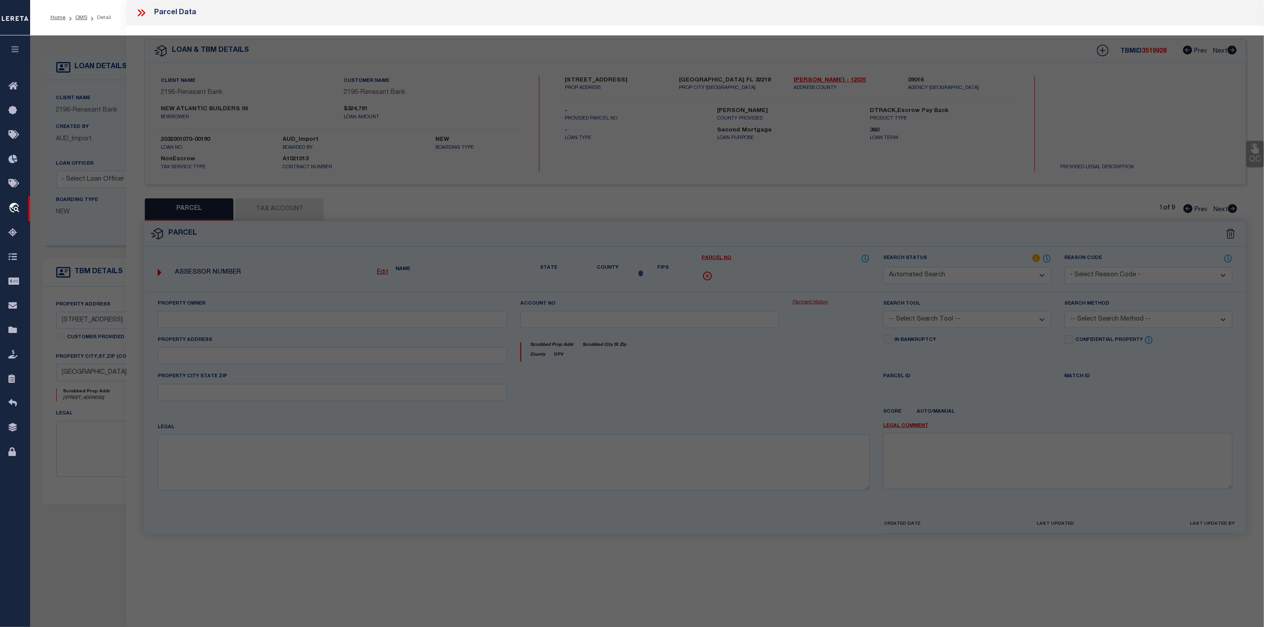
type input "[GEOGRAPHIC_DATA] [GEOGRAPHIC_DATA] 32218"
type textarea "33-81 40-1N-27E .18 PINE LAKES S/D LOT 1 BLK 2"
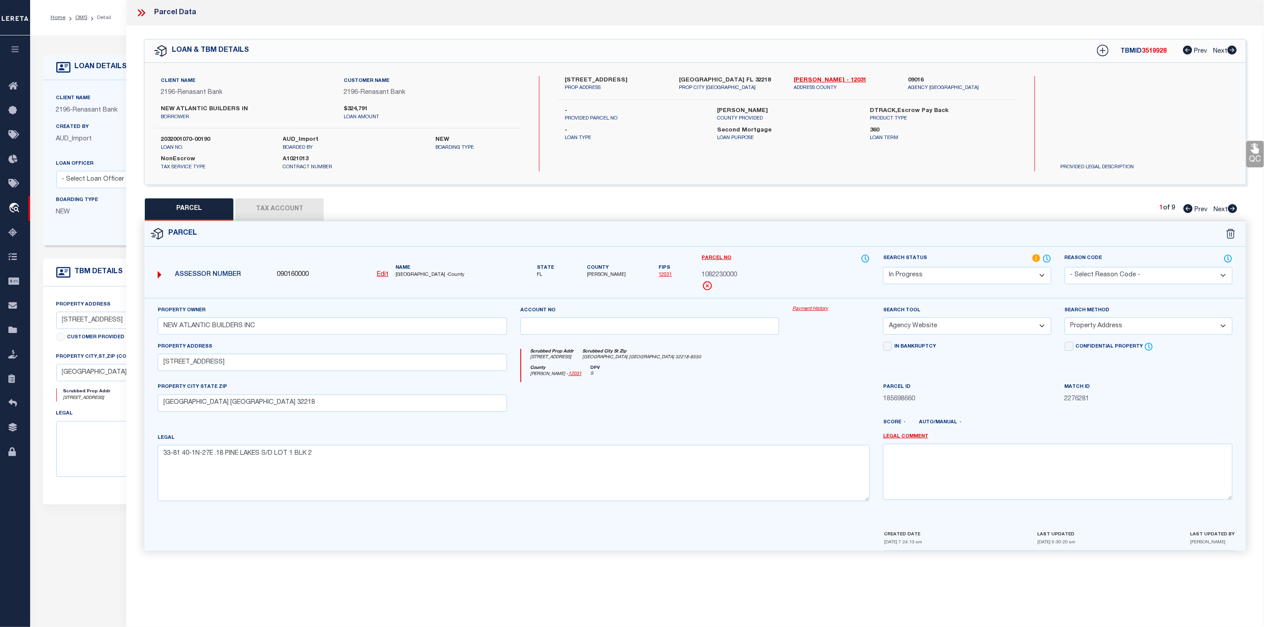
click at [564, 76] on div "[STREET_ADDRESS] PROP ADDRESS" at bounding box center [615, 84] width 115 height 16
click at [585, 78] on label "[STREET_ADDRESS]" at bounding box center [615, 80] width 101 height 9
copy label "NORTHSIDE"
click at [571, 78] on label "[STREET_ADDRESS]" at bounding box center [615, 80] width 101 height 9
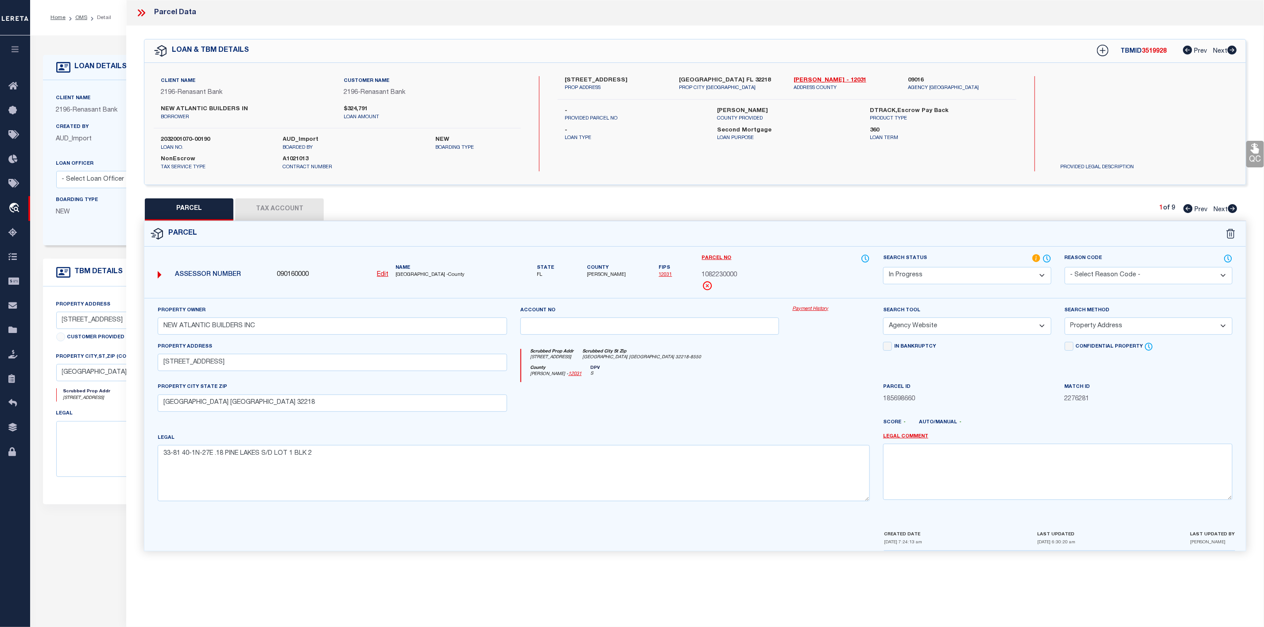
click at [571, 78] on label "[STREET_ADDRESS]" at bounding box center [615, 80] width 101 height 9
copy label "158"
click at [299, 205] on button "Tax Account" at bounding box center [279, 209] width 89 height 22
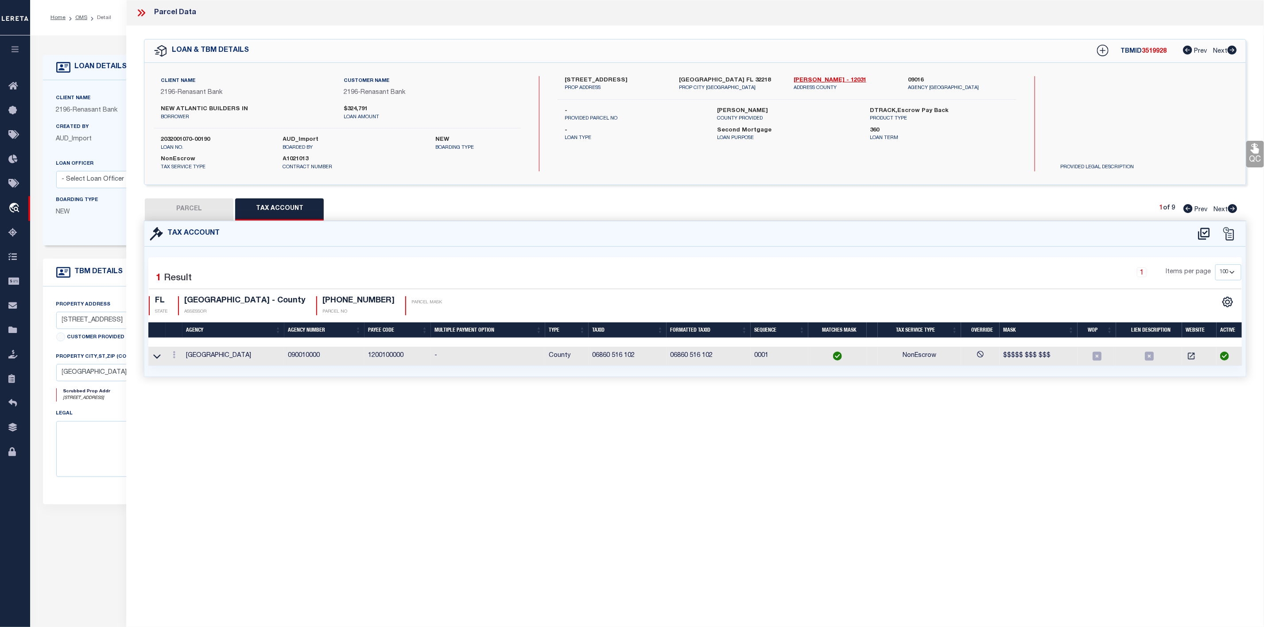
select select "100"
click at [183, 209] on button "PARCEL" at bounding box center [189, 209] width 89 height 22
select select "AS"
select select
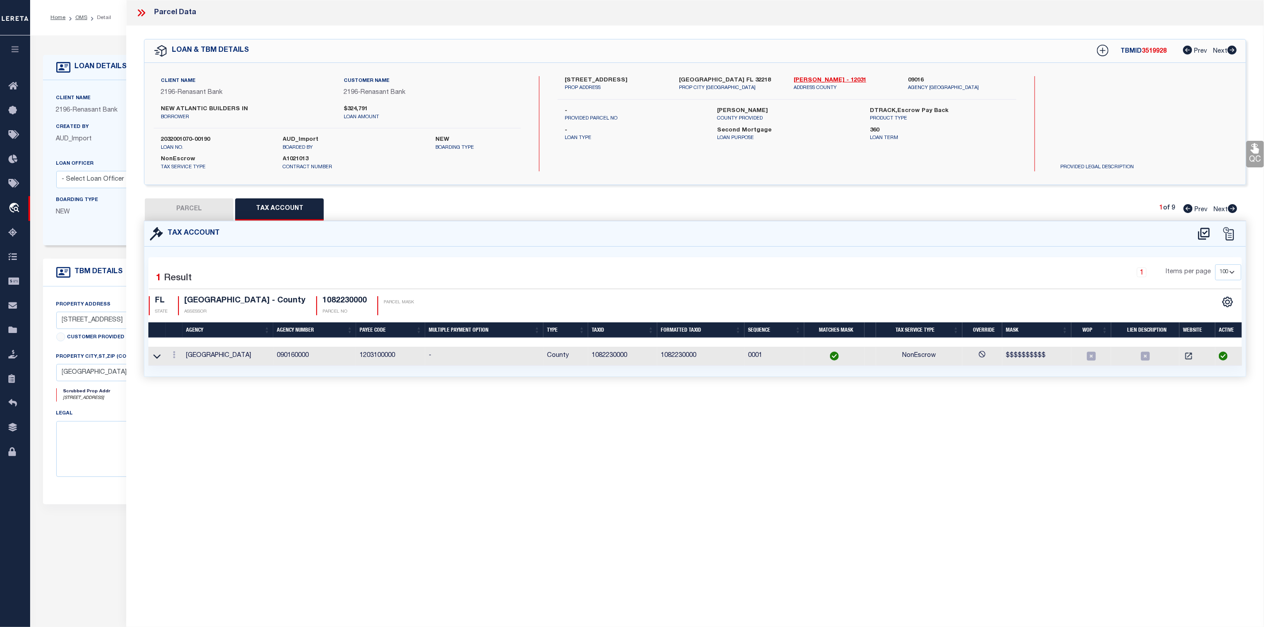
checkbox input "false"
select select "IP"
type input "NEW ATLANTIC BUILDERS INC"
select select "AGW"
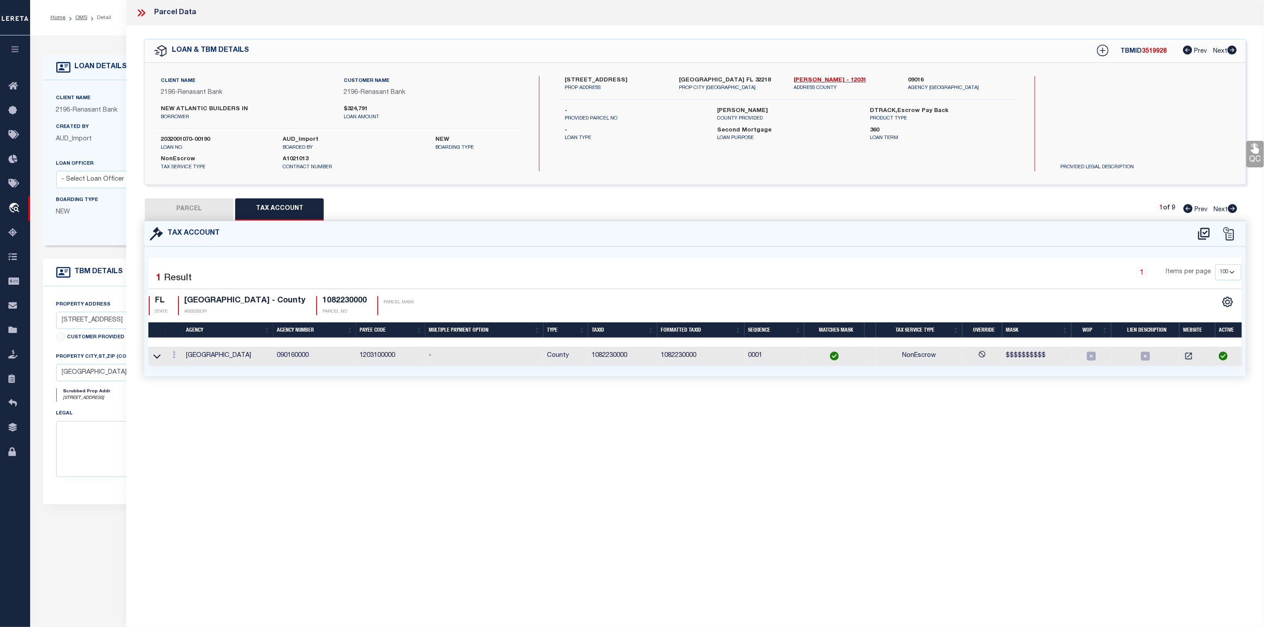
select select "ADD"
type input "[STREET_ADDRESS]"
type input "[GEOGRAPHIC_DATA] [GEOGRAPHIC_DATA] 32218"
type textarea "33-81 40-1N-27E .18 PINE LAKES S/D LOT 1 BLK 2"
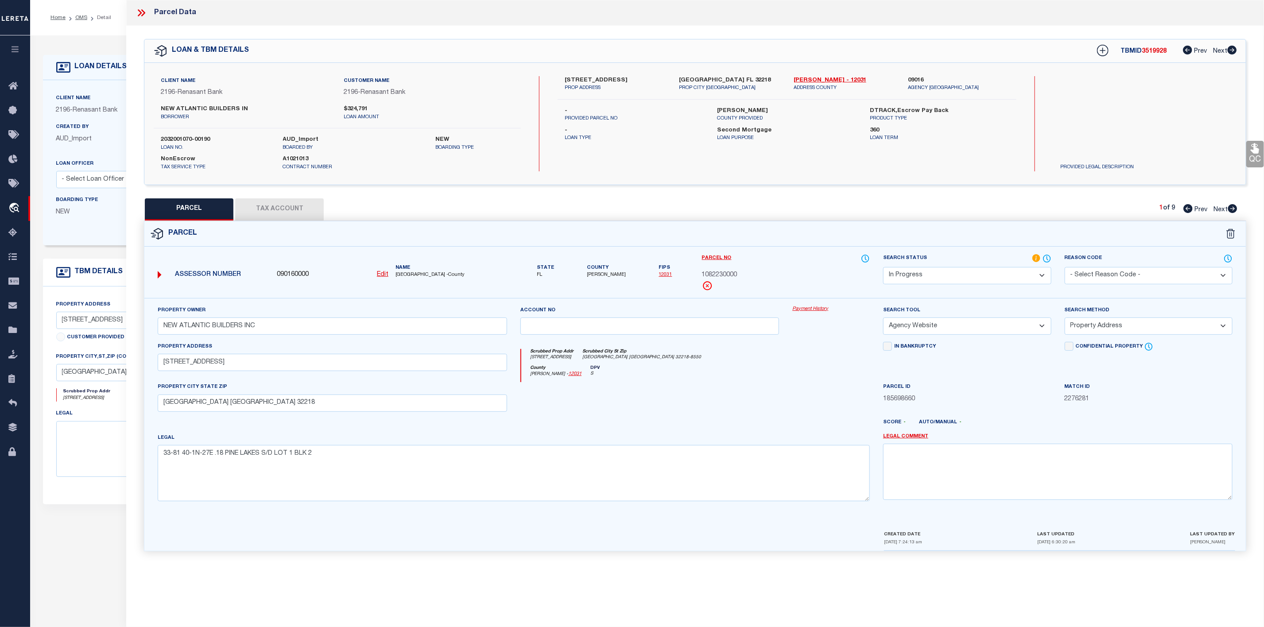
click at [1112, 331] on select "-- Select Search Method -- Property Address Legal Liability Info Provided" at bounding box center [1149, 326] width 168 height 17
click at [1065, 320] on select "-- Select Search Method -- Property Address Legal Liability Info Provided" at bounding box center [1149, 326] width 168 height 17
click at [925, 276] on select "Automated Search Bad Parcel Complete Duplicate Parcel High Dollar Reporting In …" at bounding box center [967, 275] width 168 height 17
click at [883, 268] on select "Automated Search Bad Parcel Complete Duplicate Parcel High Dollar Reporting In …" at bounding box center [967, 275] width 168 height 17
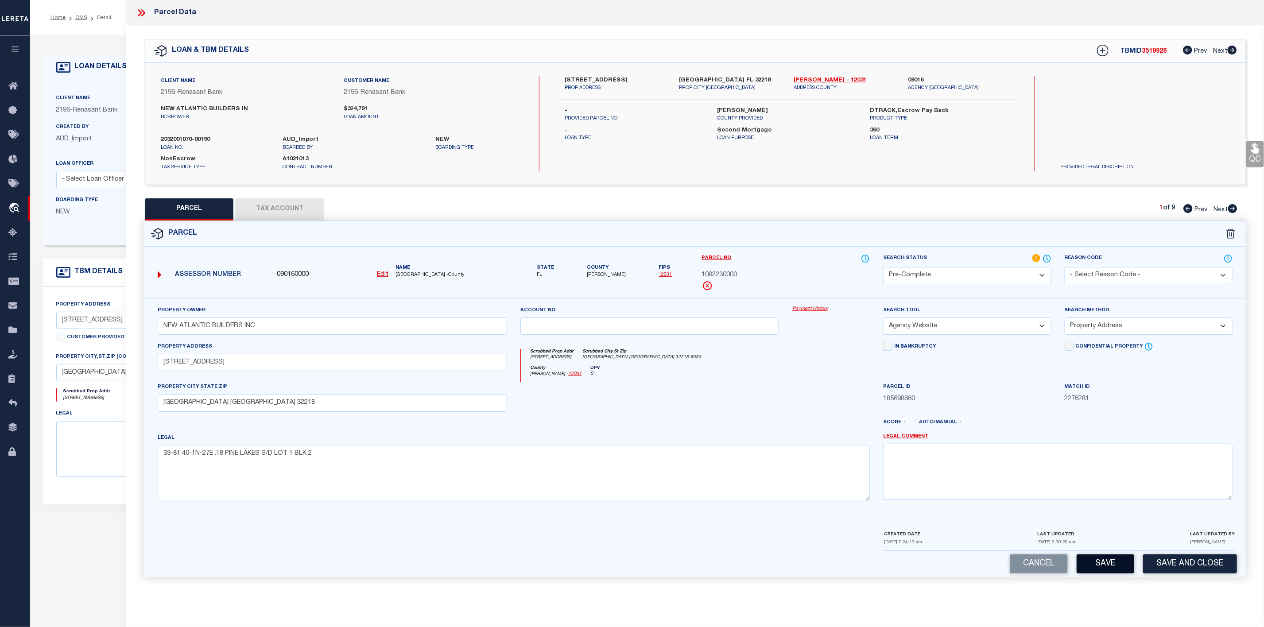
click at [1114, 568] on button "Save" at bounding box center [1106, 564] width 58 height 19
select select "AS"
select select
checkbox input "false"
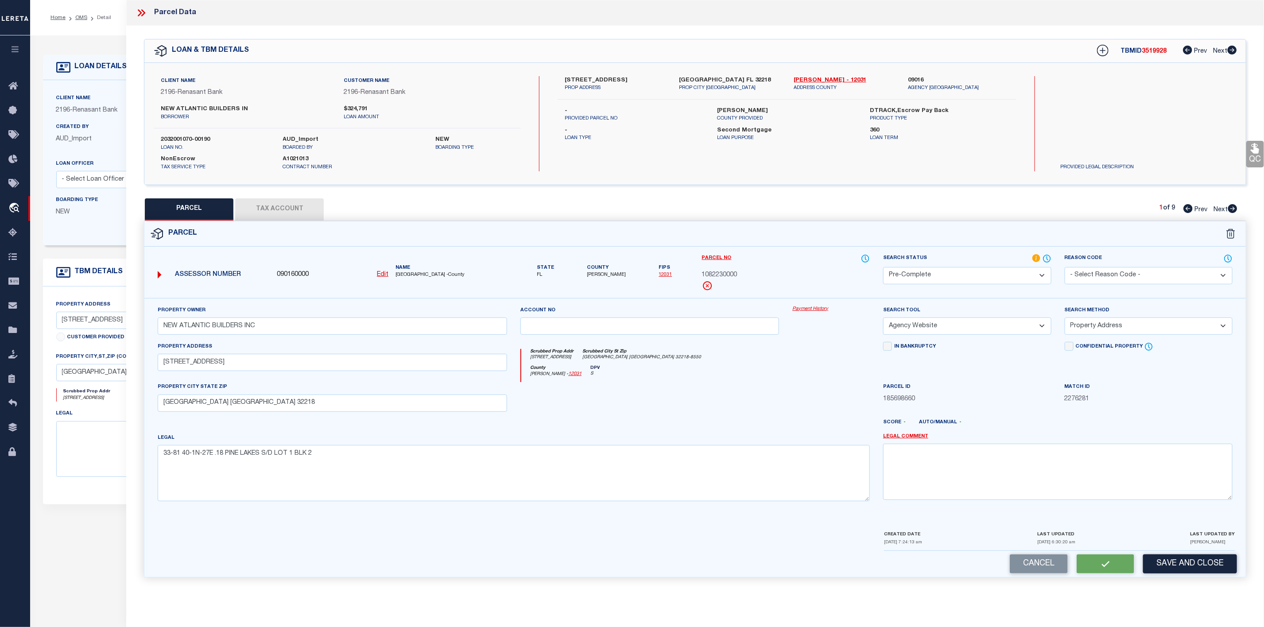
checkbox input "false"
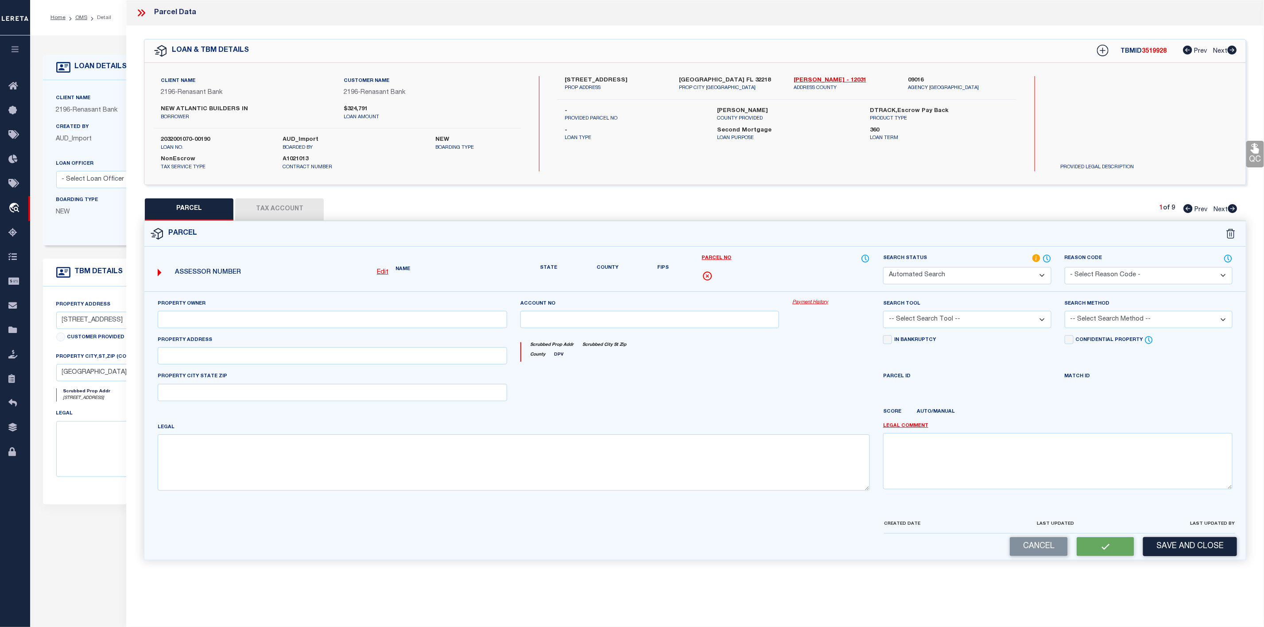
select select "PC"
type input "NEW ATLANTIC BUILDERS INC"
select select "AGW"
select select "ADD"
type input "[STREET_ADDRESS]"
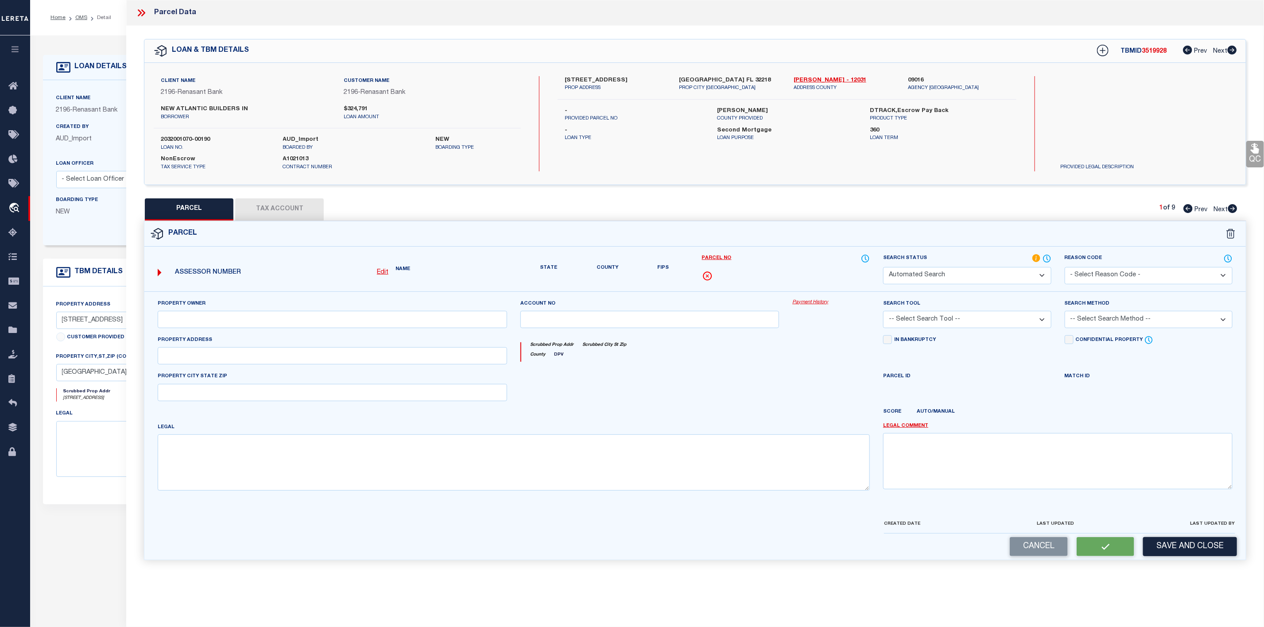
type input "[GEOGRAPHIC_DATA] [GEOGRAPHIC_DATA] 32218"
type textarea "33-81 40-1N-27E .18 PINE LAKES S/D LOT 1 BLK 2"
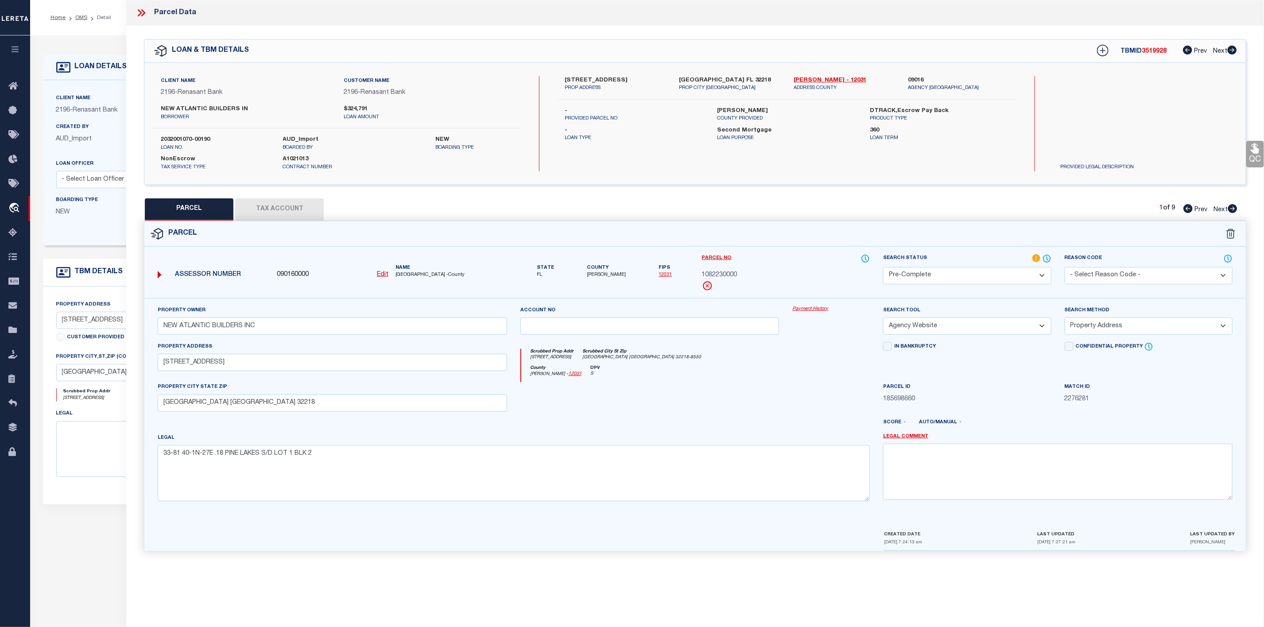
click at [1233, 208] on icon at bounding box center [1233, 208] width 9 height 9
select select "AS"
select select
checkbox input "false"
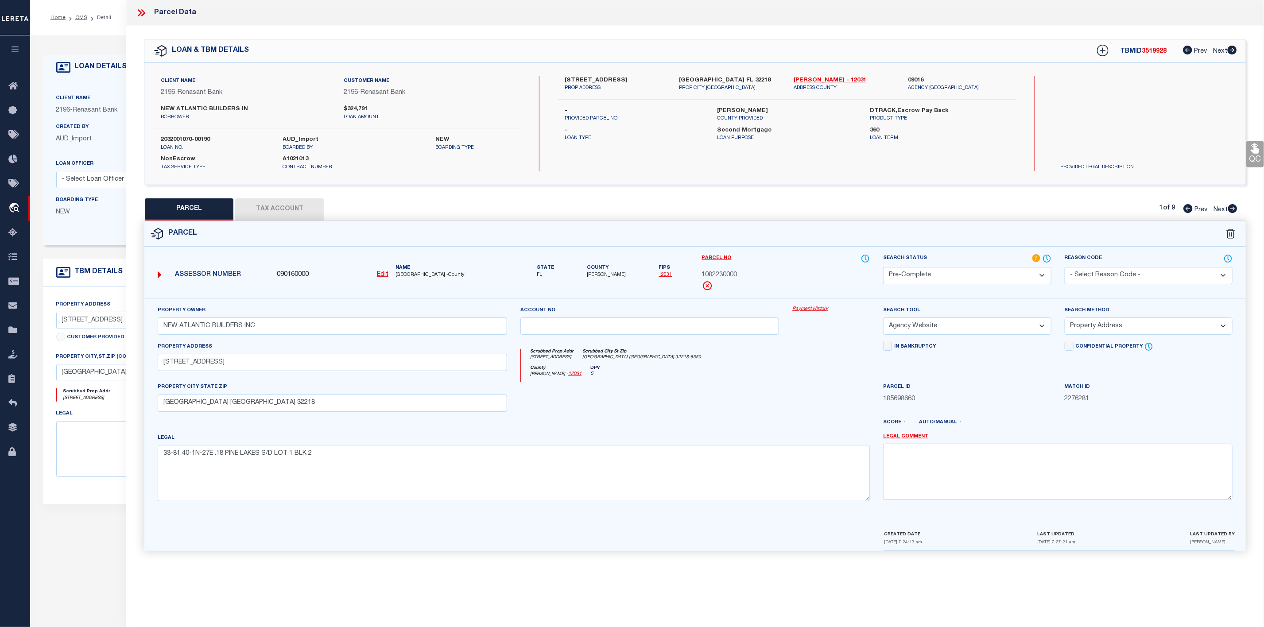
checkbox input "false"
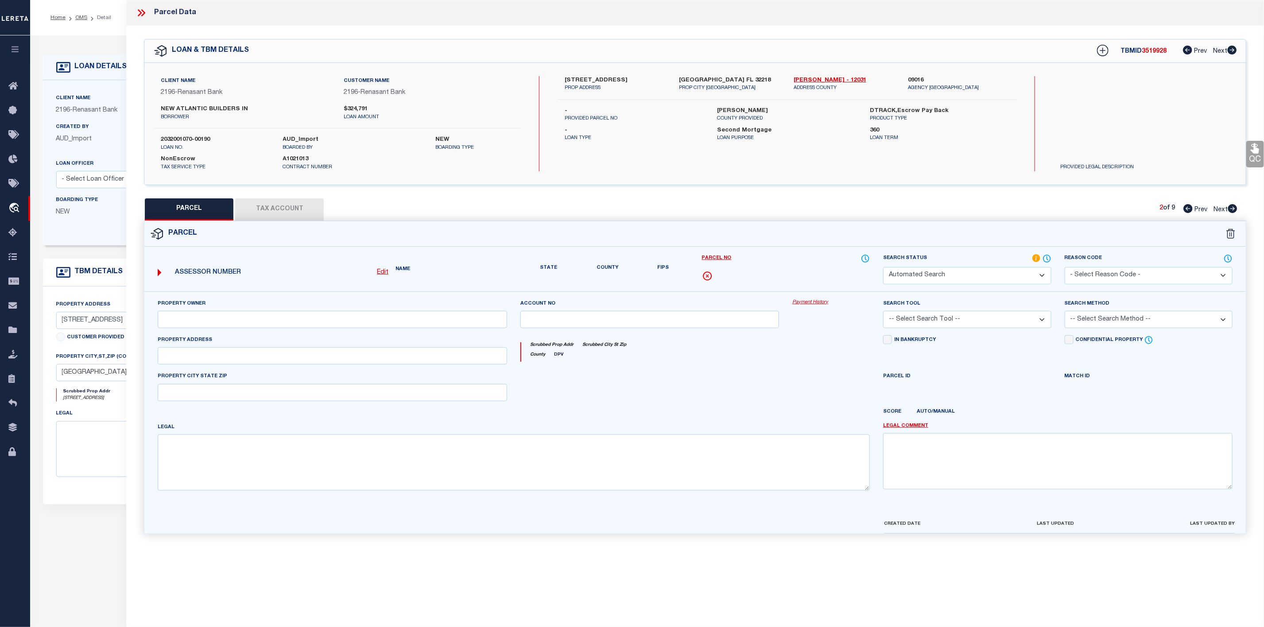
select select "PR"
select select "099"
type input "NEW ATLANTIC BUILDERS INC"
select select "ATL"
select select "ADD"
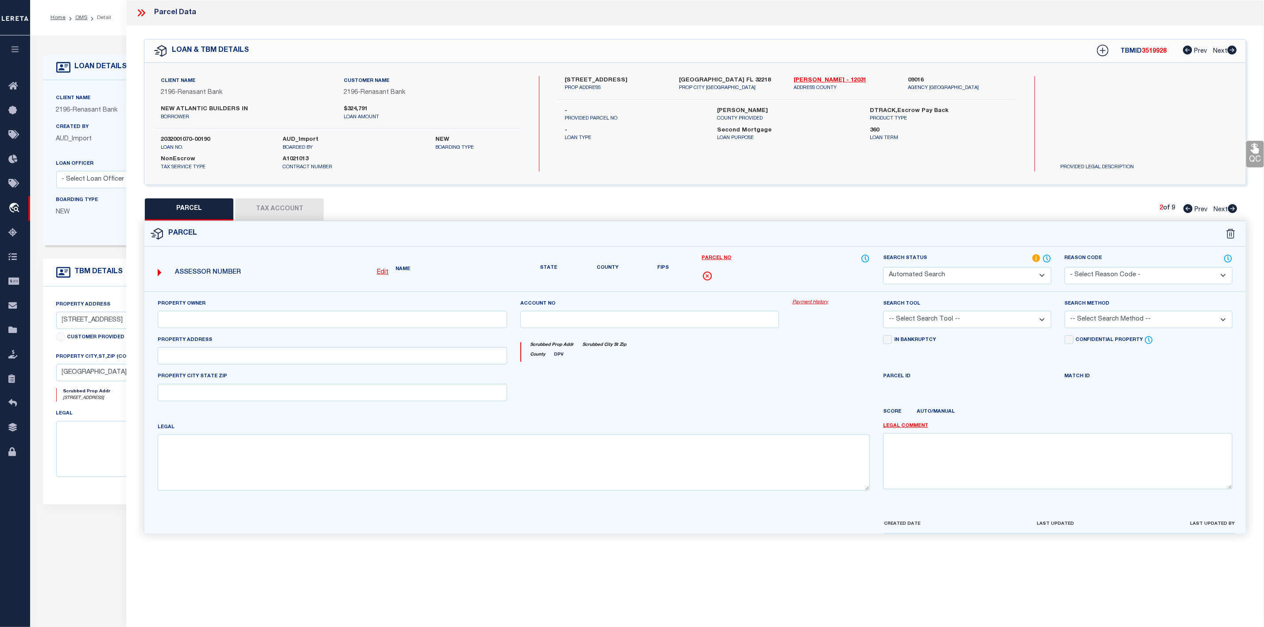
type input "N NORTHSIDE DR"
type input "[GEOGRAPHIC_DATA], FL 32218"
type textarea "33-81 40-1N-27E .21 PINE LAKES S/D LOT 5 BLK 1"
type textarea "Parcel not needed"
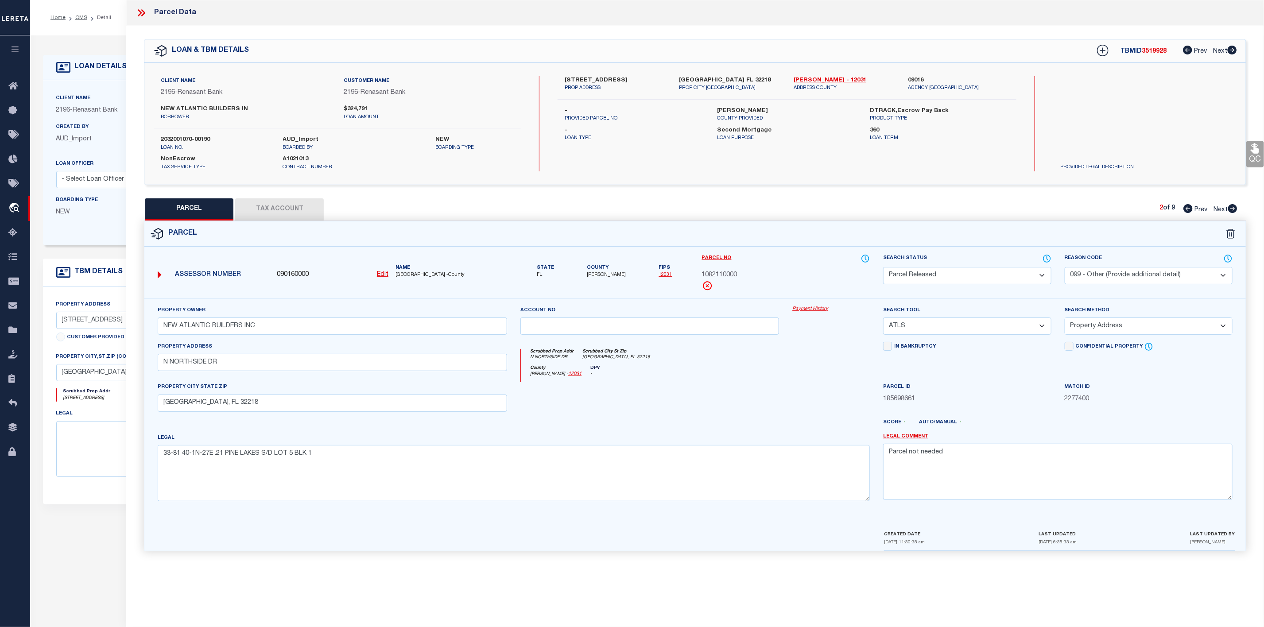
click at [1233, 208] on icon at bounding box center [1233, 208] width 9 height 9
select select "AS"
select select
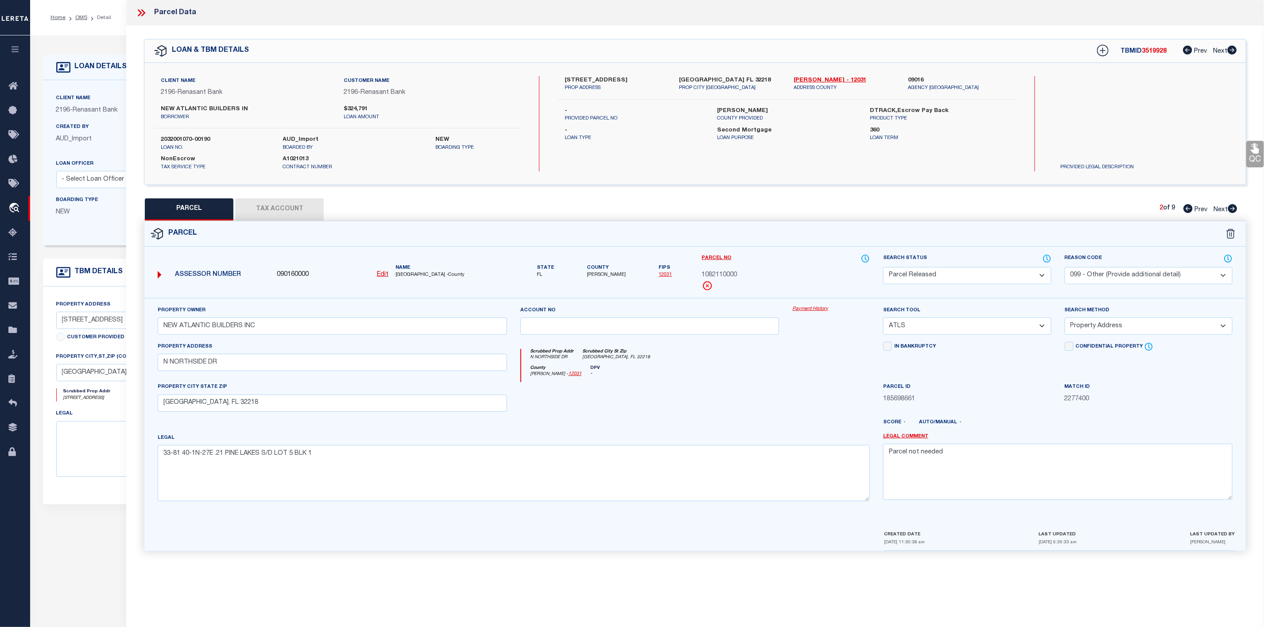
checkbox input "false"
select select "PR"
select select "099"
type input "NEW ATLANTIC BUILDERS INC"
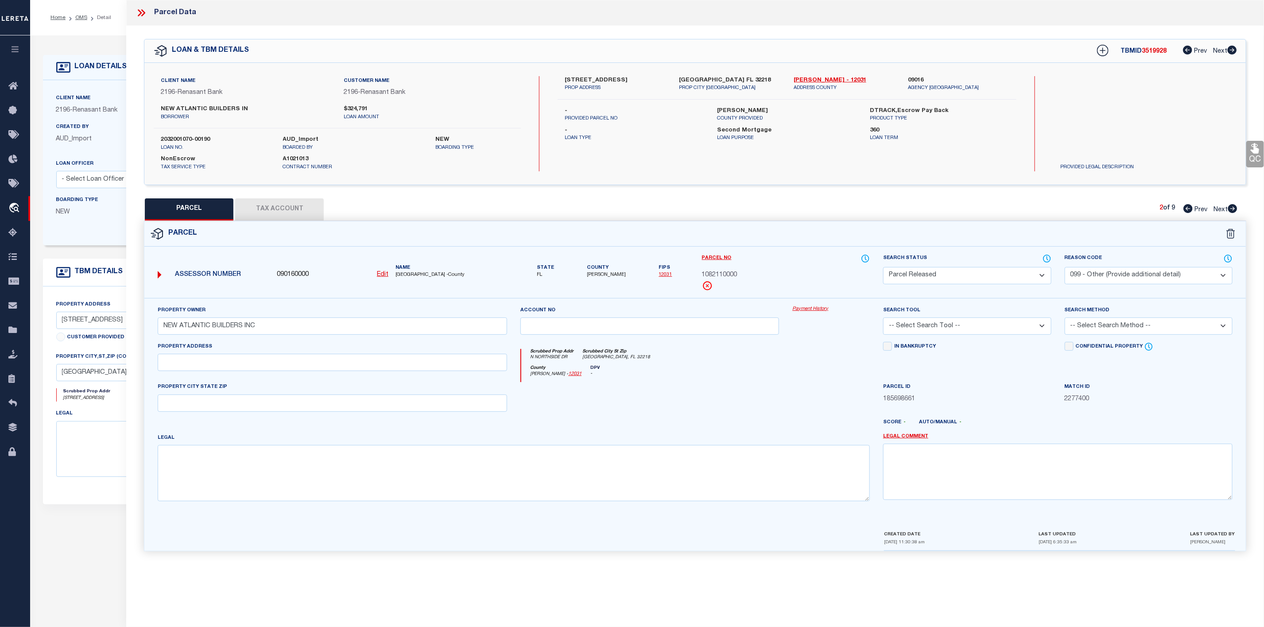
select select "ATL"
select select "ADD"
type input "N NORTHSIDE DR"
type input "[GEOGRAPHIC_DATA], FL 32218"
type textarea "33-81 40-1N-27E PINE LAKES S/D LOT 7 BLK 1"
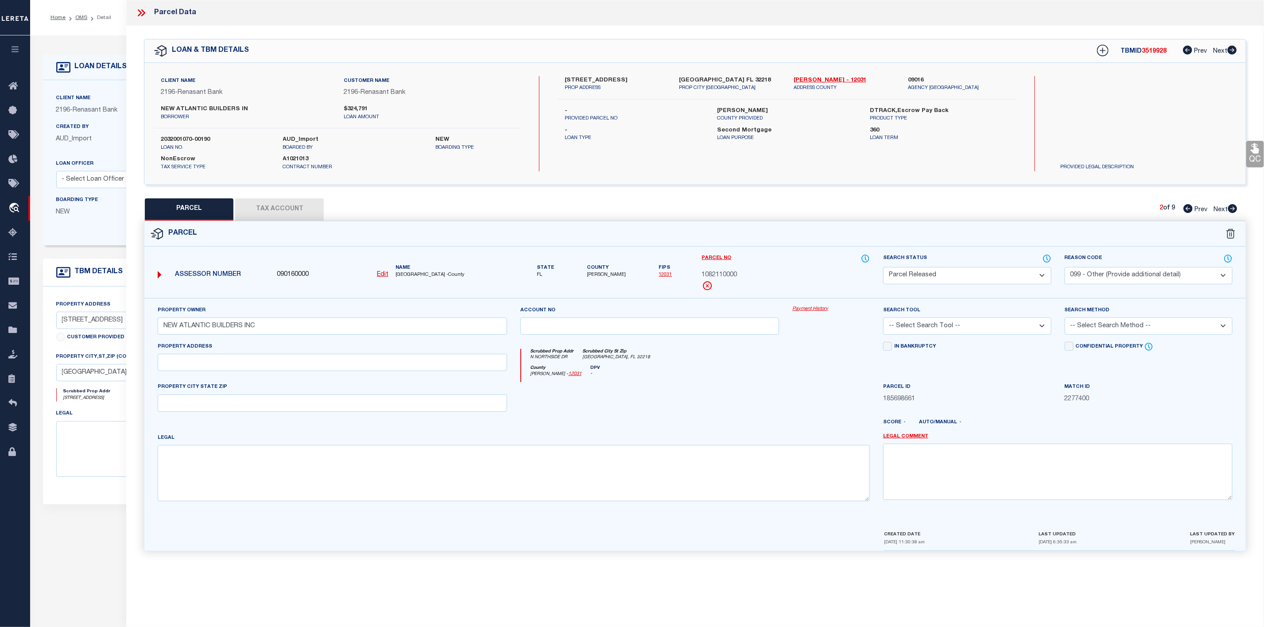
type textarea "Parcel not needed"
click at [1233, 208] on icon at bounding box center [1233, 208] width 9 height 9
select select "AS"
select select
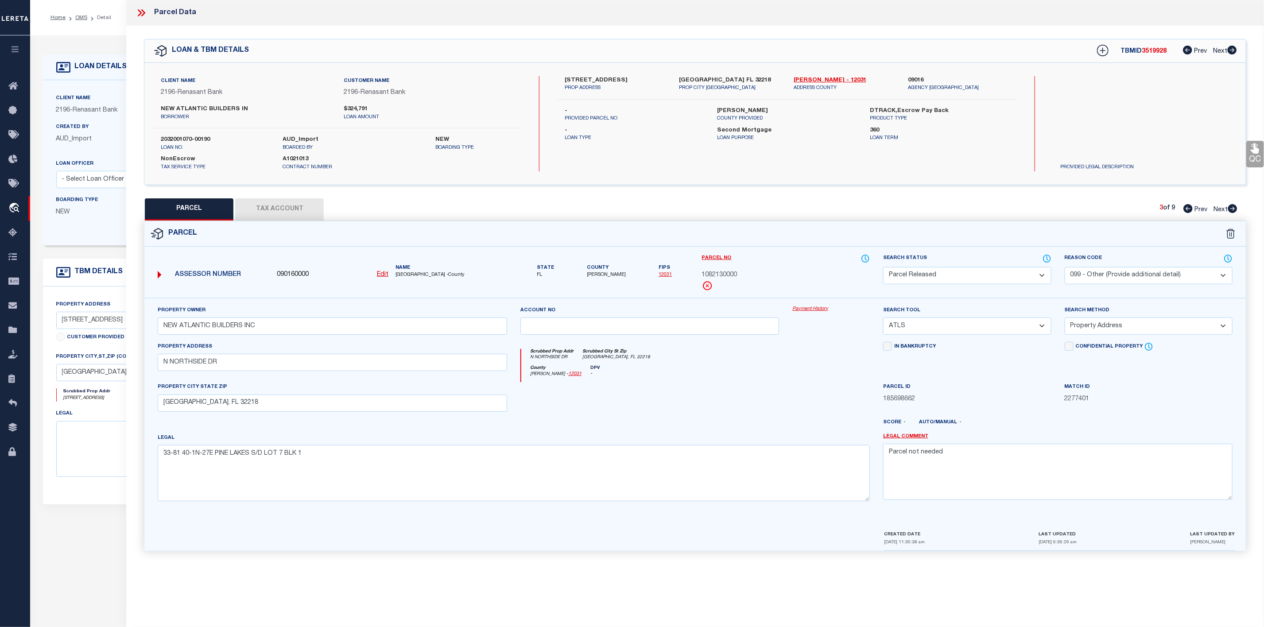
select select
checkbox input "false"
select select "PR"
select select "099"
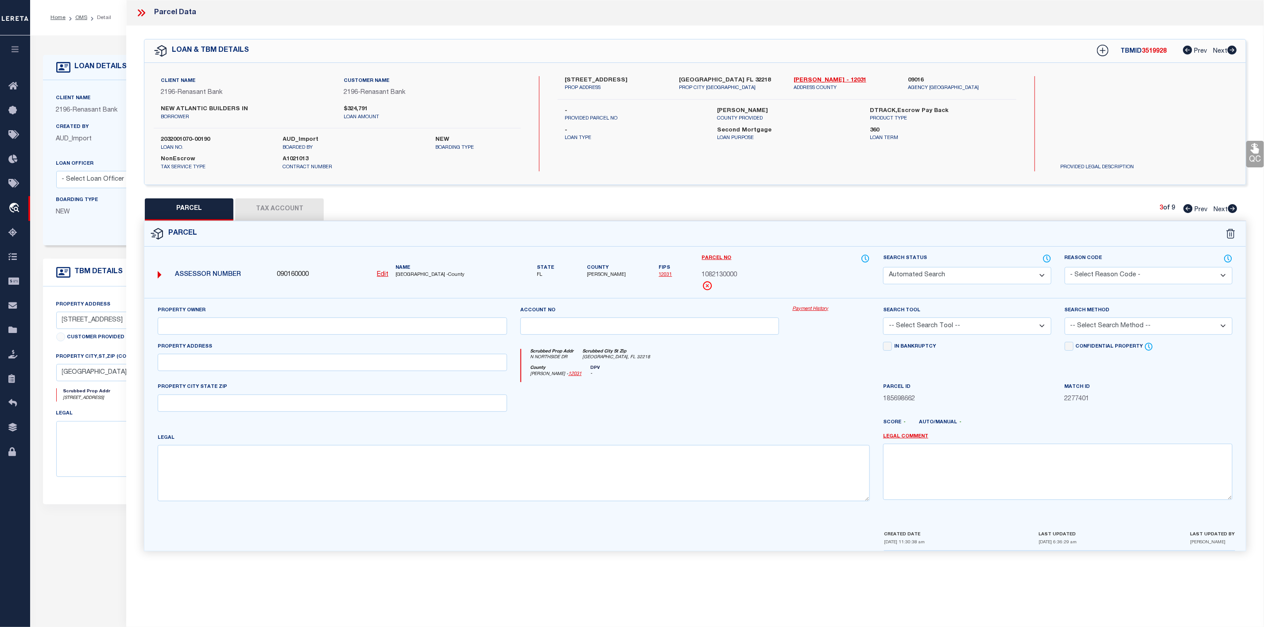
type input "NEW ATLANTIC BUILDERS INC"
select select "ATL"
select select "ADD"
type input "N NORTHSIDE DR"
type input "[GEOGRAPHIC_DATA], FL 32218"
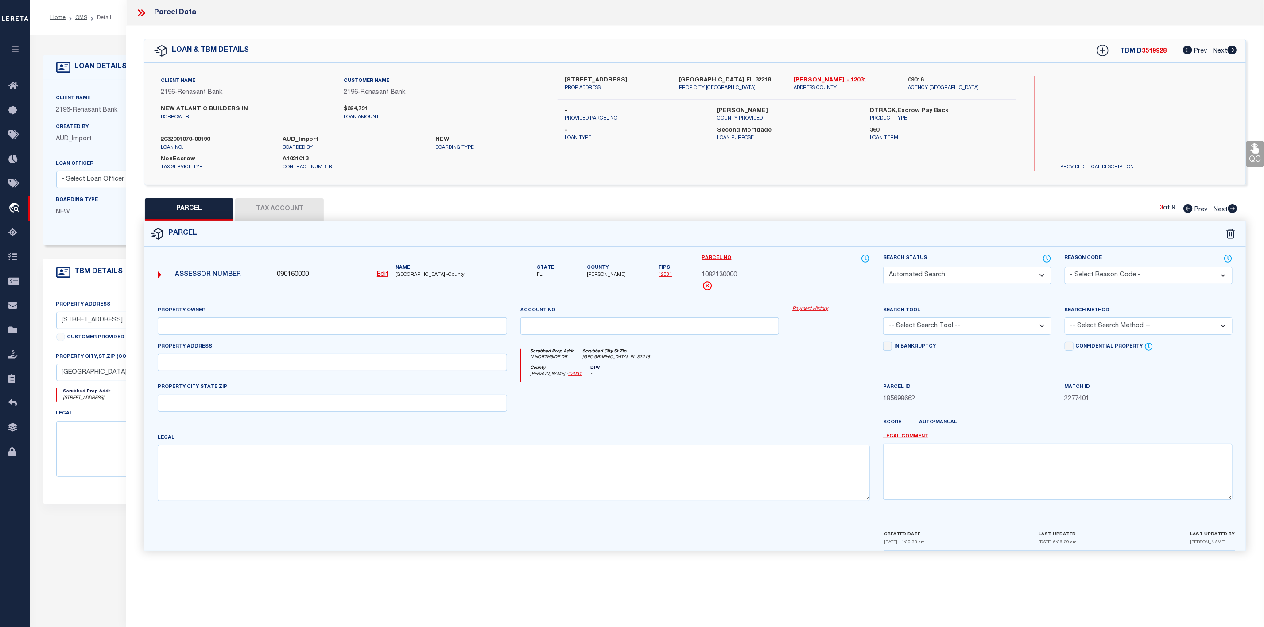
type textarea "33-81 40-1N-27E PINE LAKES S/D LOT 8 BLK 1"
type textarea "Parcel not needed"
click at [1233, 208] on icon at bounding box center [1233, 208] width 9 height 9
select select "AS"
select select
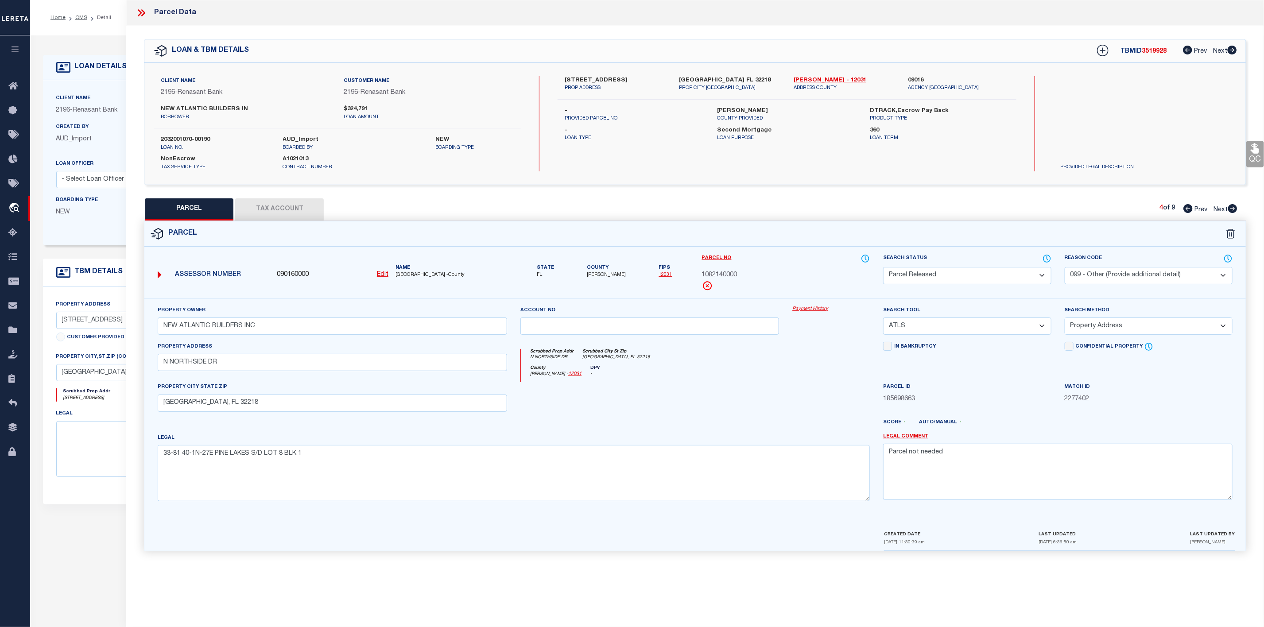
select select
checkbox input "false"
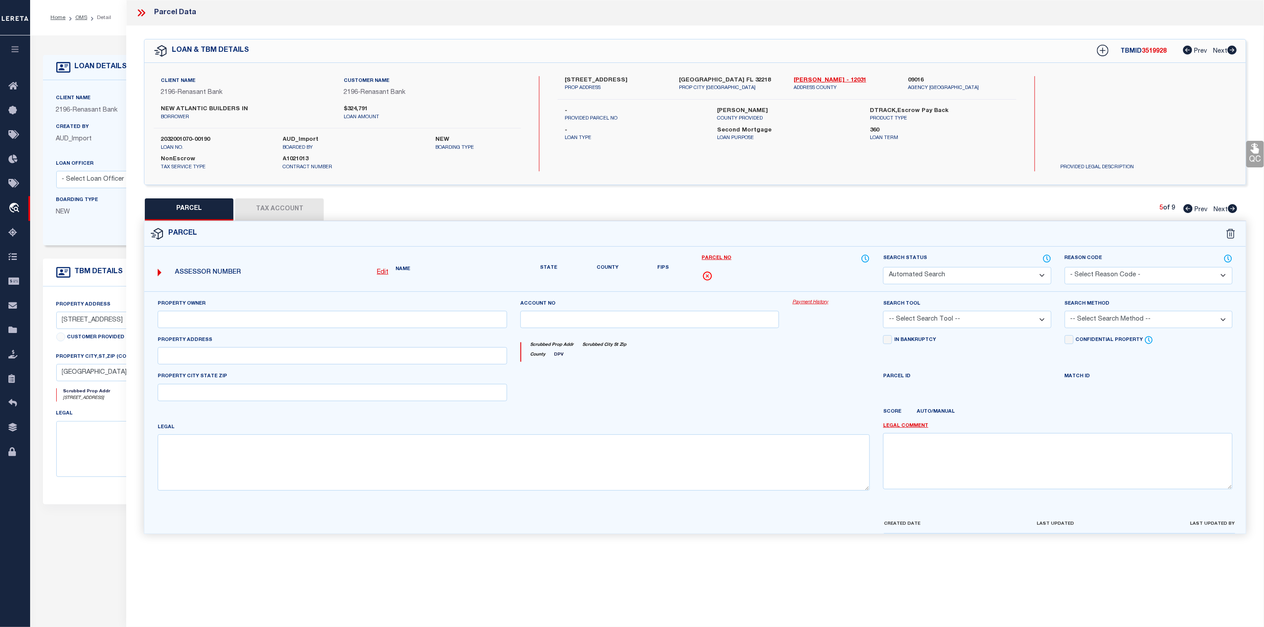
select select "PR"
select select "099"
type input "NEW ATLANTIC BUILDERS INC"
select select "ATL"
select select "ADD"
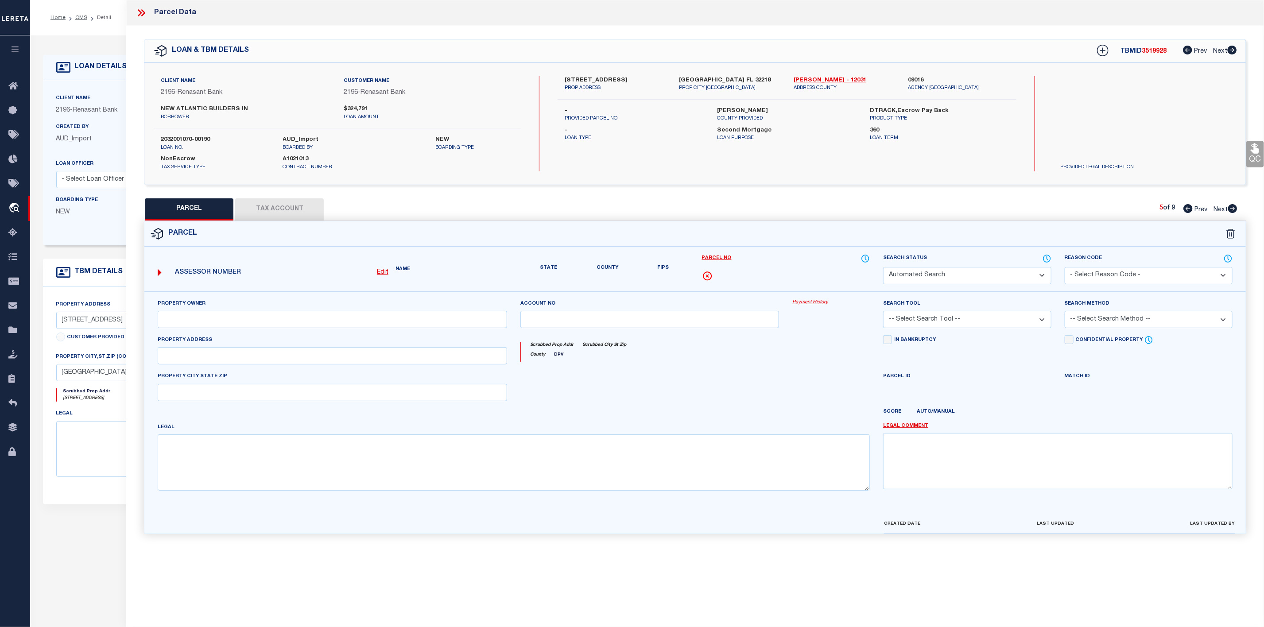
type input "N NORTHSIDE DR"
type input "[GEOGRAPHIC_DATA], FL 32218"
type textarea "33-81 40-1N-27E .27 PINE LAKES S/D LOT 2 BLK 2"
type textarea "Parcel not needed"
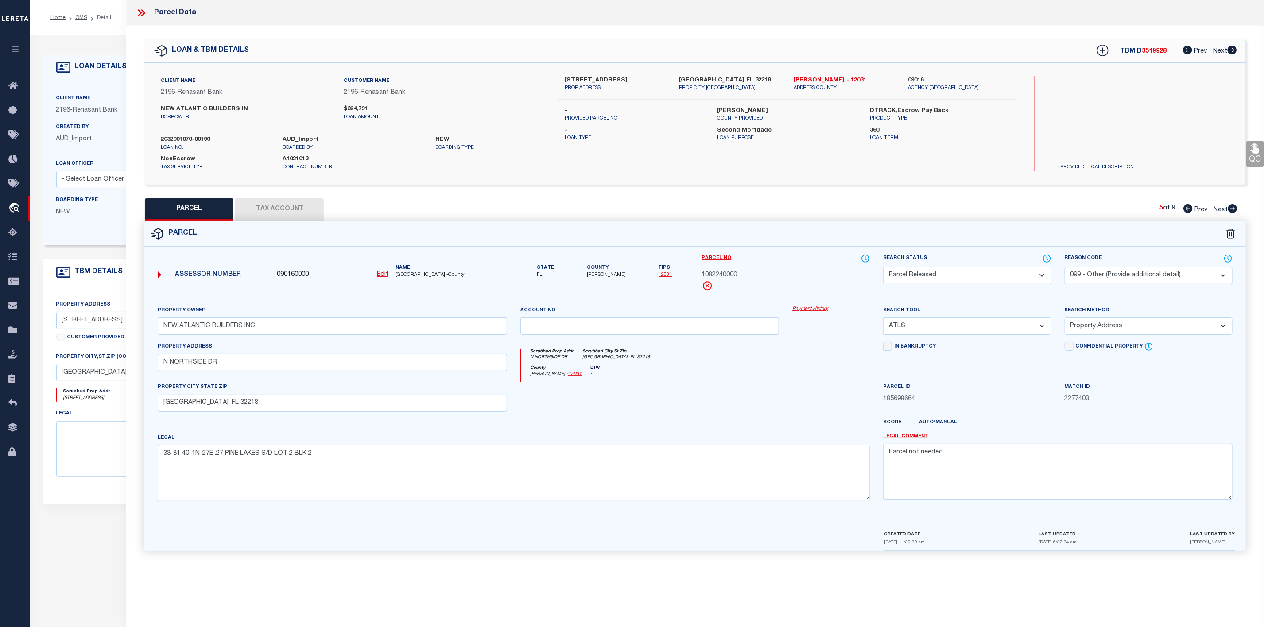
click at [1233, 208] on icon at bounding box center [1233, 208] width 9 height 9
select select "AS"
select select
click at [1233, 208] on icon at bounding box center [1233, 208] width 9 height 9
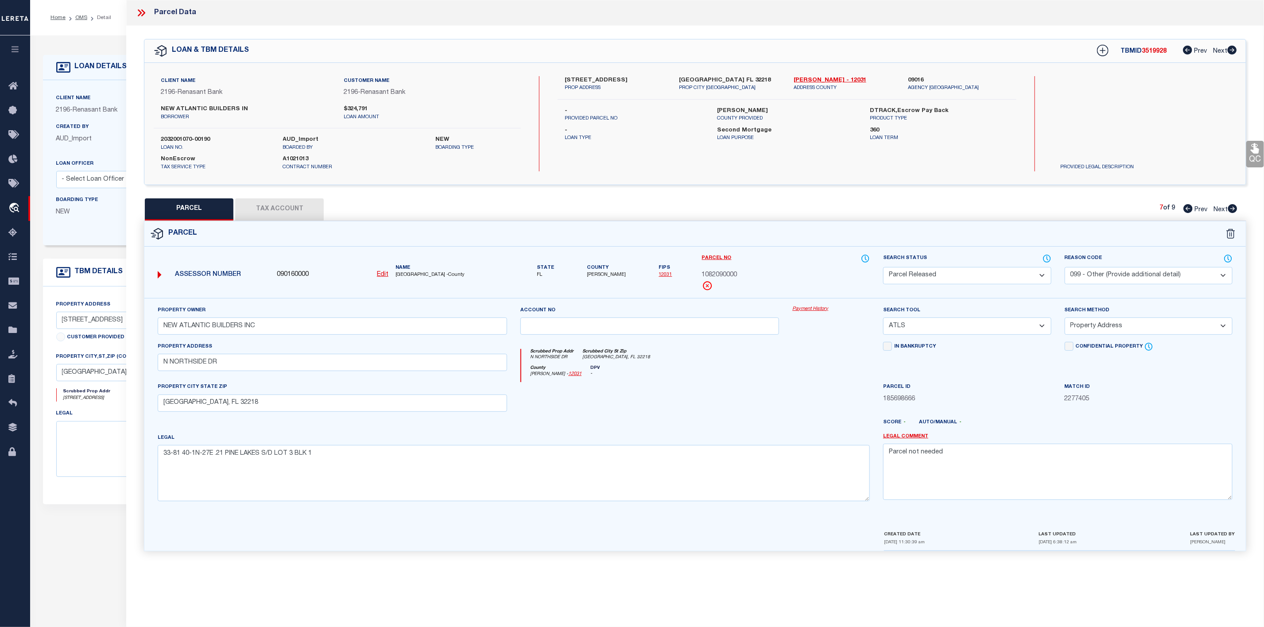
click at [1233, 208] on icon at bounding box center [1233, 208] width 9 height 9
click at [143, 14] on icon at bounding box center [142, 13] width 12 height 12
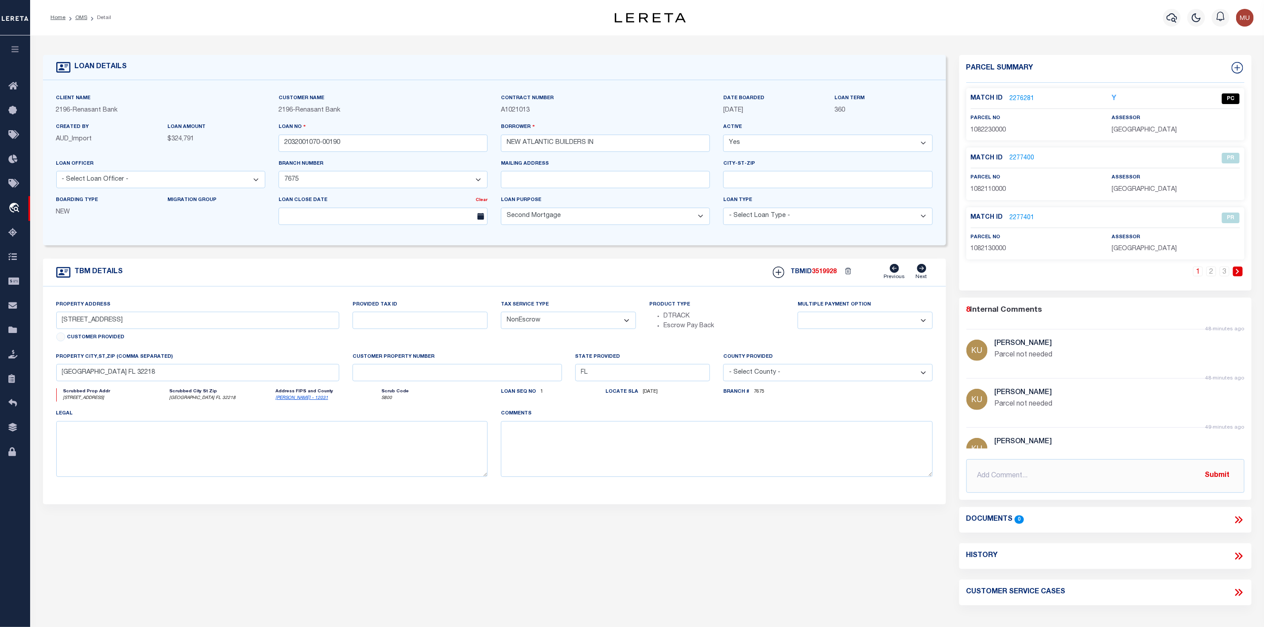
click at [82, 14] on li "OMS" at bounding box center [77, 18] width 22 height 8
click at [81, 16] on link "OMS" at bounding box center [81, 17] width 12 height 5
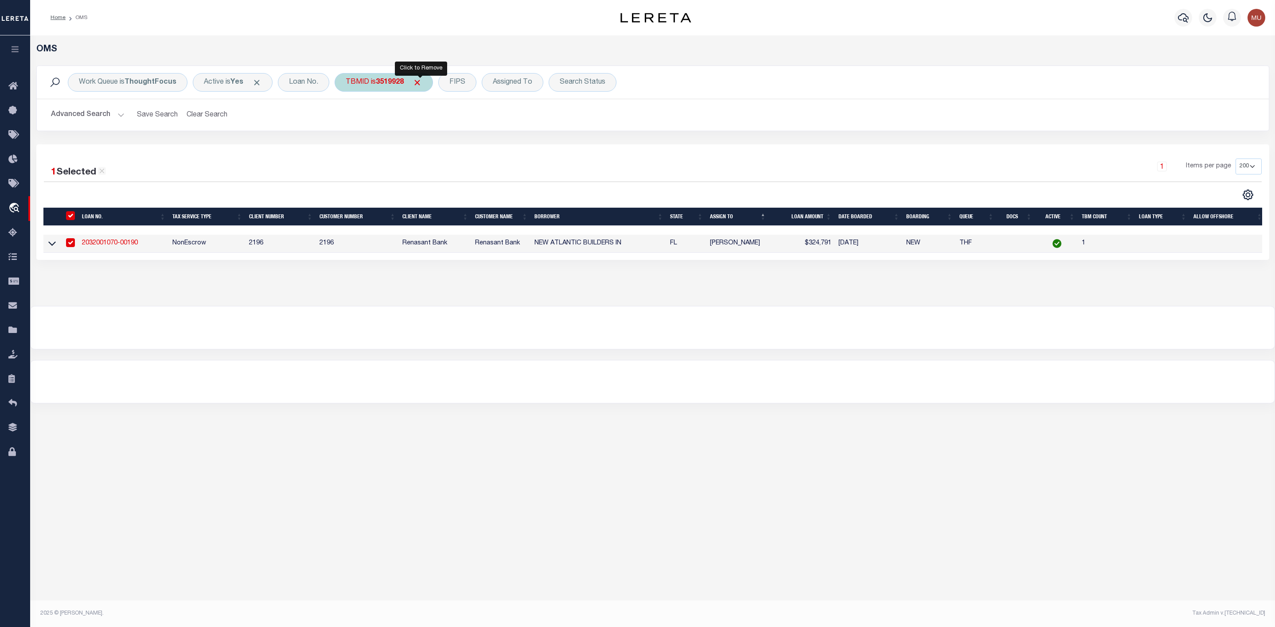
click at [419, 85] on span "Click to Remove" at bounding box center [416, 82] width 9 height 9
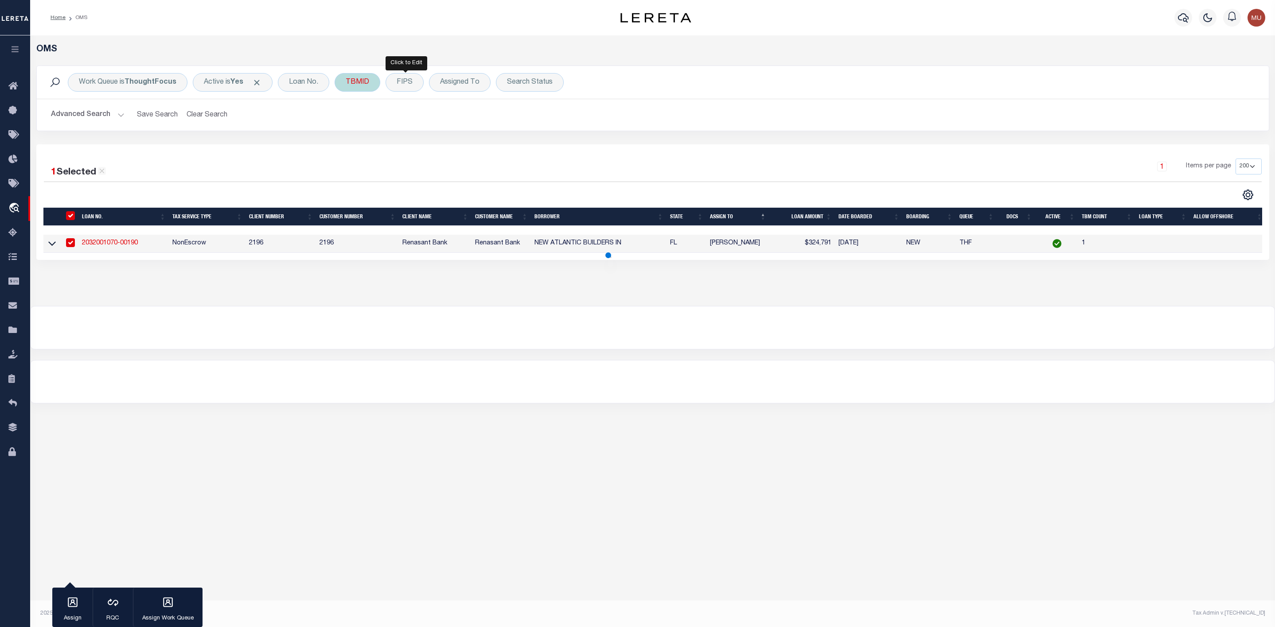
click at [367, 85] on div "TBMID" at bounding box center [358, 82] width 46 height 19
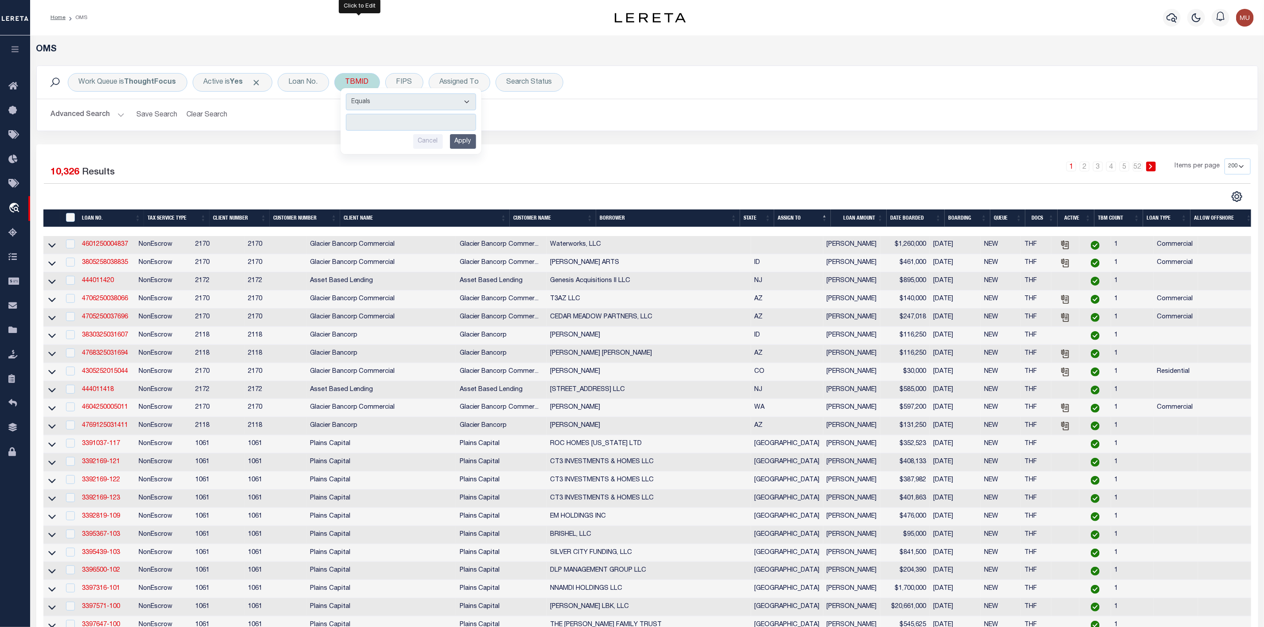
click at [368, 122] on input "number" at bounding box center [411, 122] width 130 height 17
click at [466, 145] on input "Apply" at bounding box center [463, 141] width 26 height 15
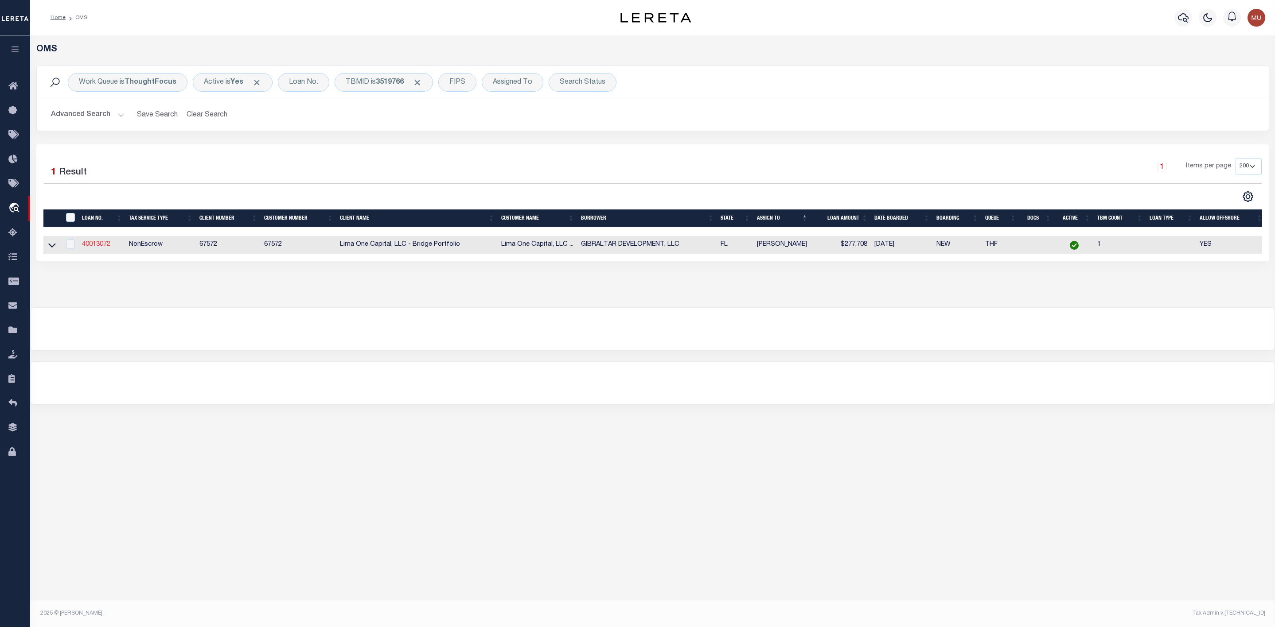
click at [95, 243] on link "40013072" at bounding box center [96, 244] width 28 height 6
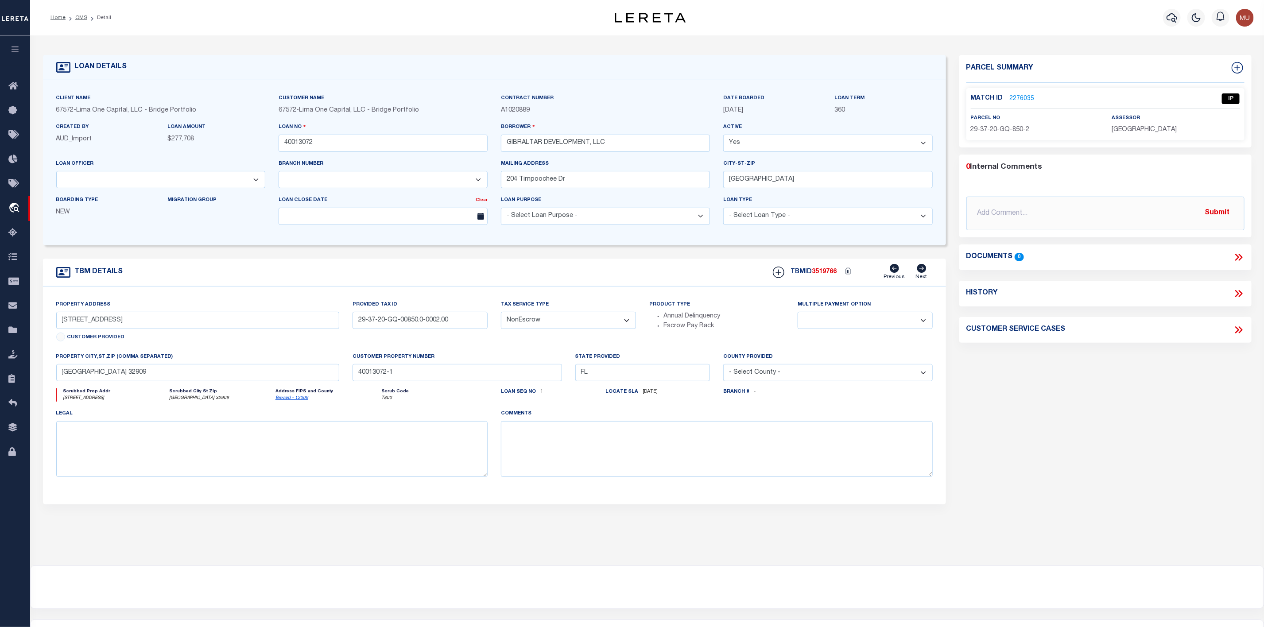
click at [1019, 96] on link "2276035" at bounding box center [1022, 98] width 25 height 9
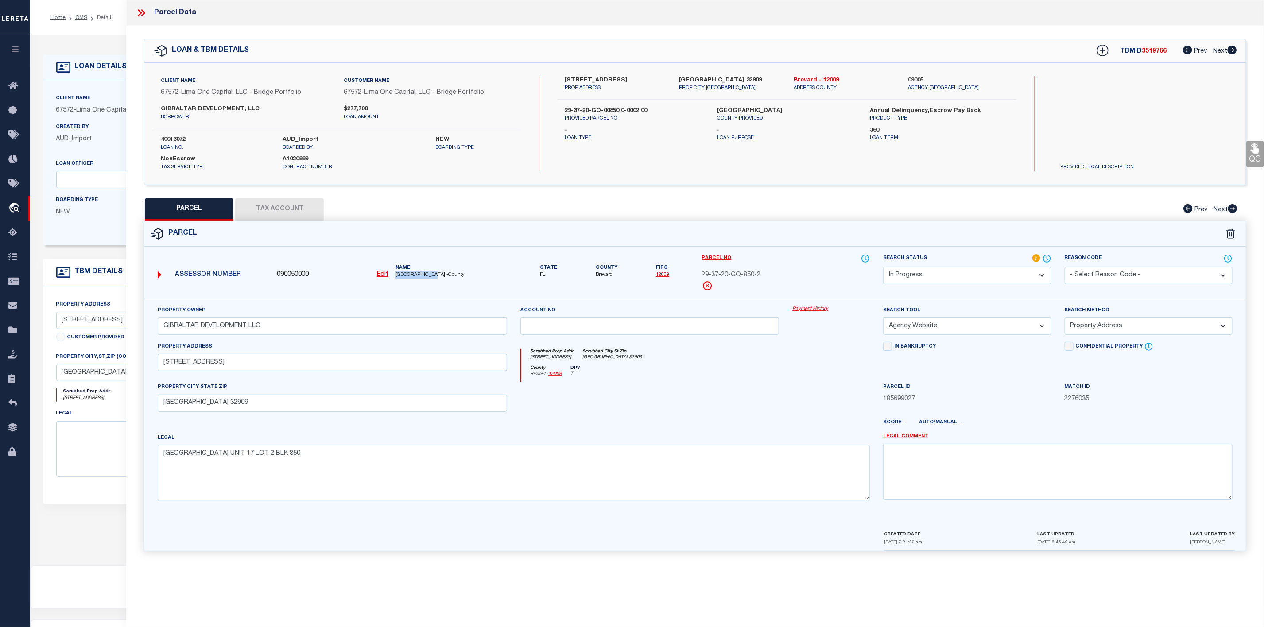
drag, startPoint x: 392, startPoint y: 276, endPoint x: 439, endPoint y: 276, distance: 47.0
click at [439, 276] on div "Name [GEOGRAPHIC_DATA] -County" at bounding box center [451, 272] width 119 height 15
copy span "[GEOGRAPHIC_DATA]"
drag, startPoint x: 561, startPoint y: 74, endPoint x: 601, endPoint y: 84, distance: 40.9
click at [601, 84] on div "Client Name 67572 - [GEOGRAPHIC_DATA] One Capital, LLC - Bridge Portfolio Custo…" at bounding box center [695, 124] width 1102 height 122
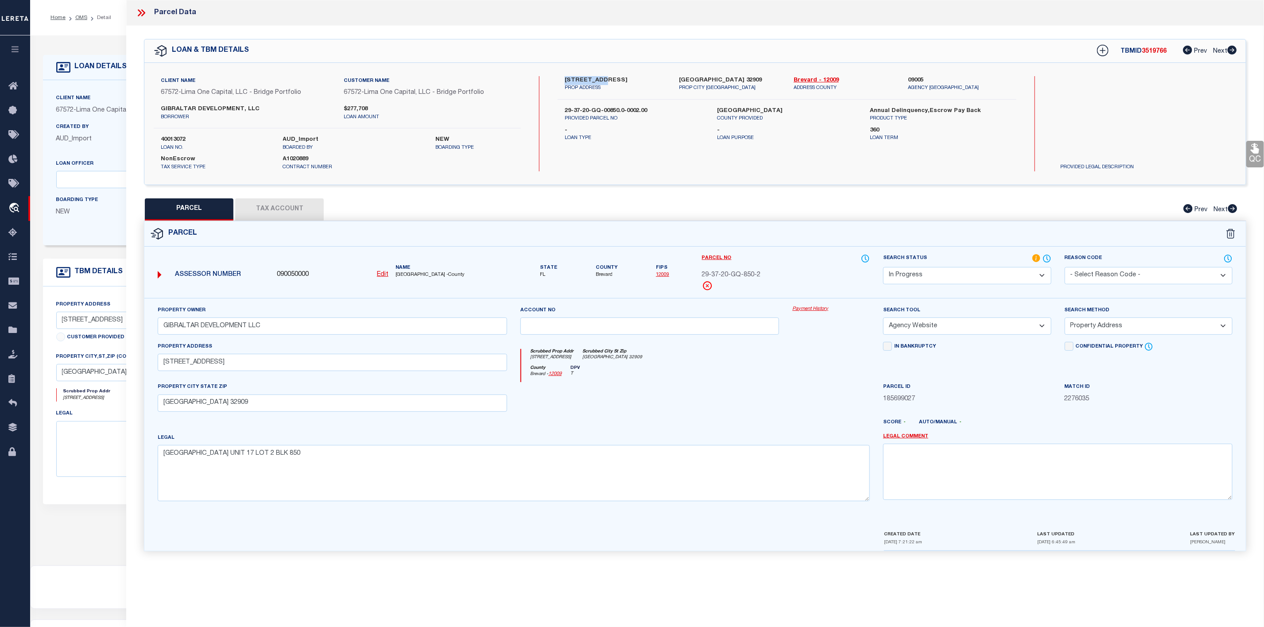
copy label "2065 TAHOE"
click at [302, 201] on button "Tax Account" at bounding box center [279, 209] width 89 height 22
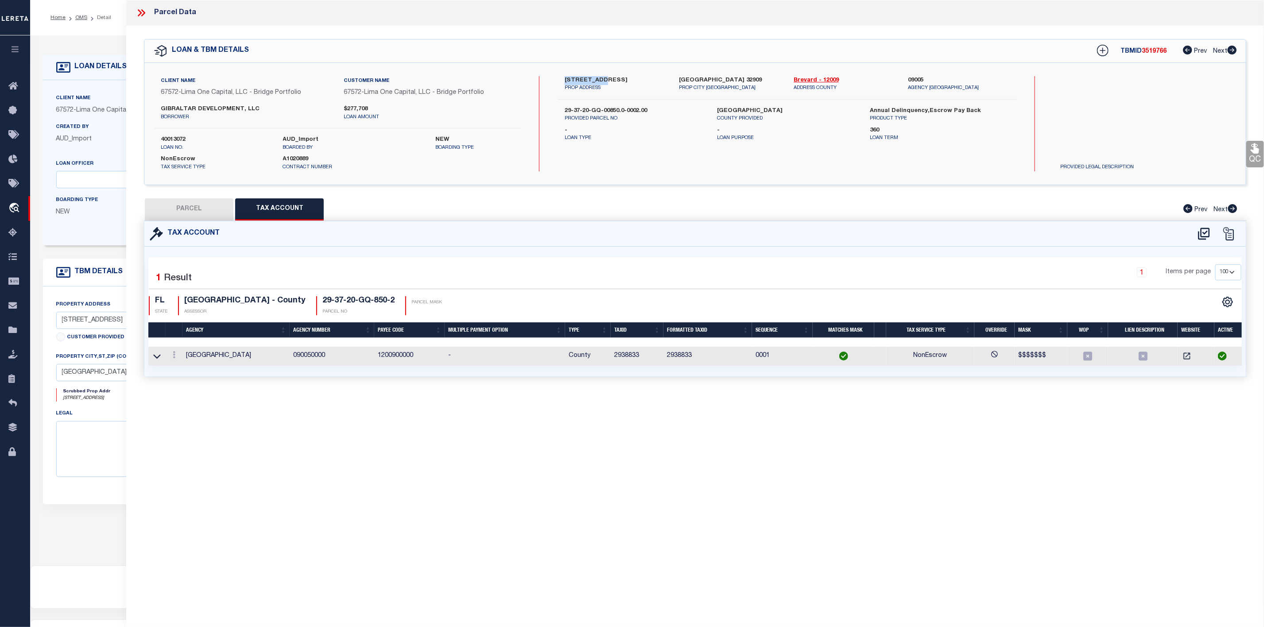
click at [184, 210] on button "PARCEL" at bounding box center [189, 209] width 89 height 22
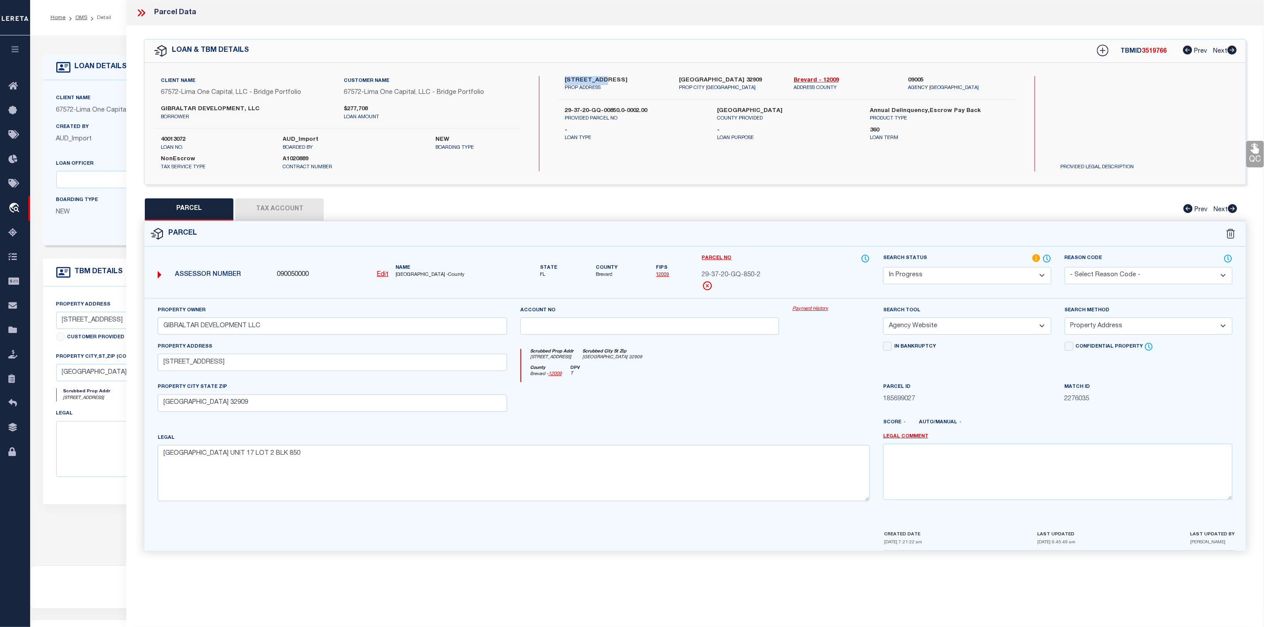
click at [963, 269] on select "Automated Search Bad Parcel Complete Duplicate Parcel High Dollar Reporting In …" at bounding box center [967, 275] width 168 height 17
click at [883, 268] on select "Automated Search Bad Parcel Complete Duplicate Parcel High Dollar Reporting In …" at bounding box center [967, 275] width 168 height 17
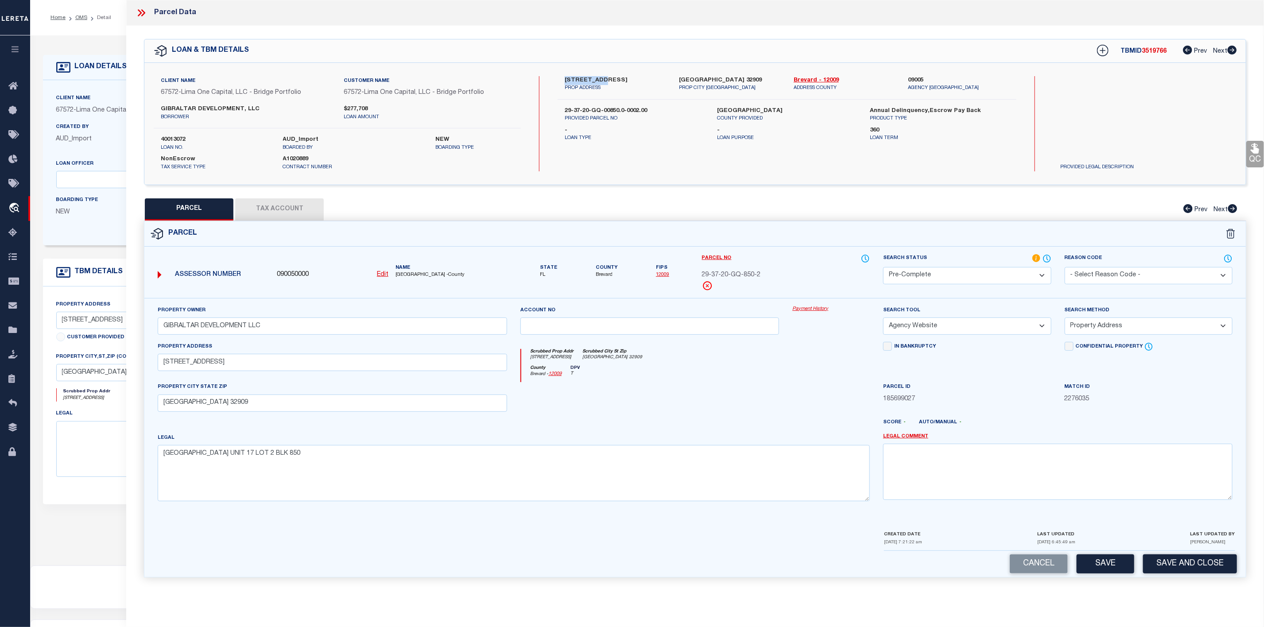
scroll to position [55, 0]
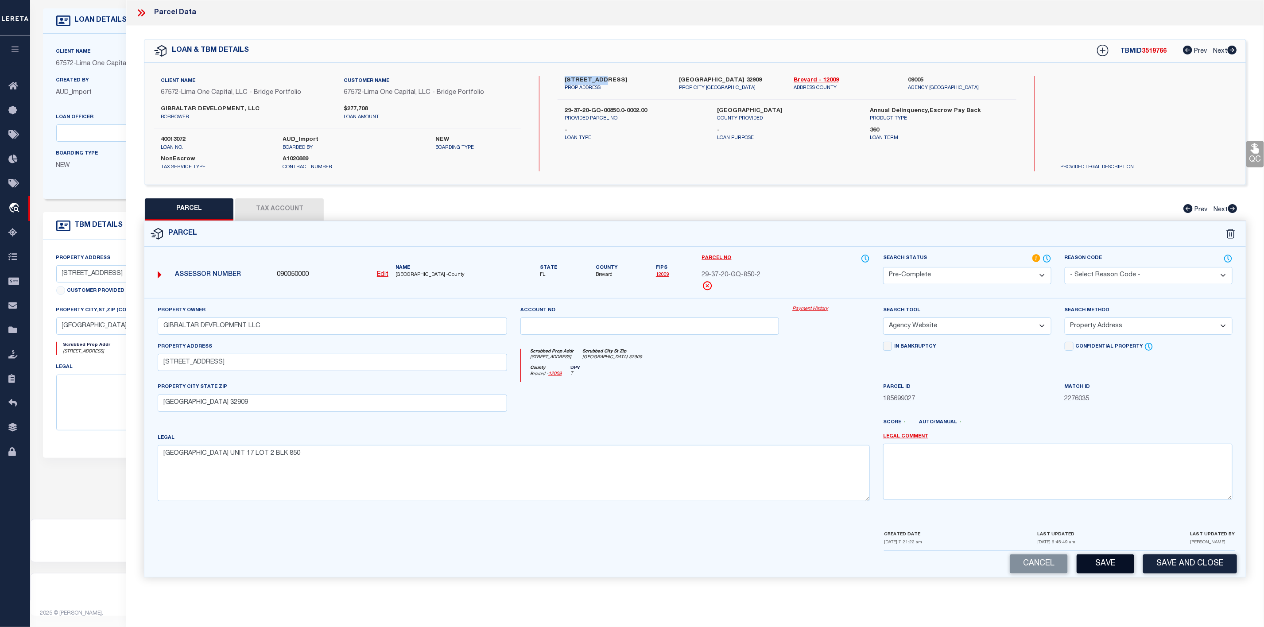
click at [1105, 571] on button "Save" at bounding box center [1106, 564] width 58 height 19
click at [142, 17] on icon at bounding box center [142, 13] width 12 height 12
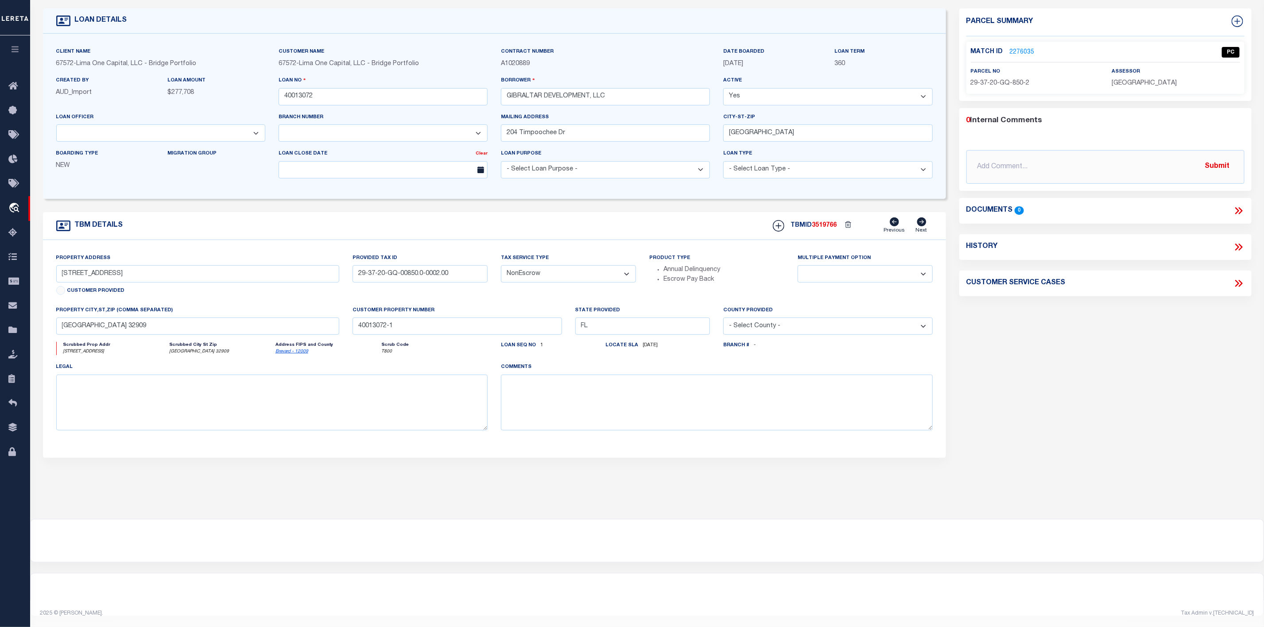
scroll to position [0, 0]
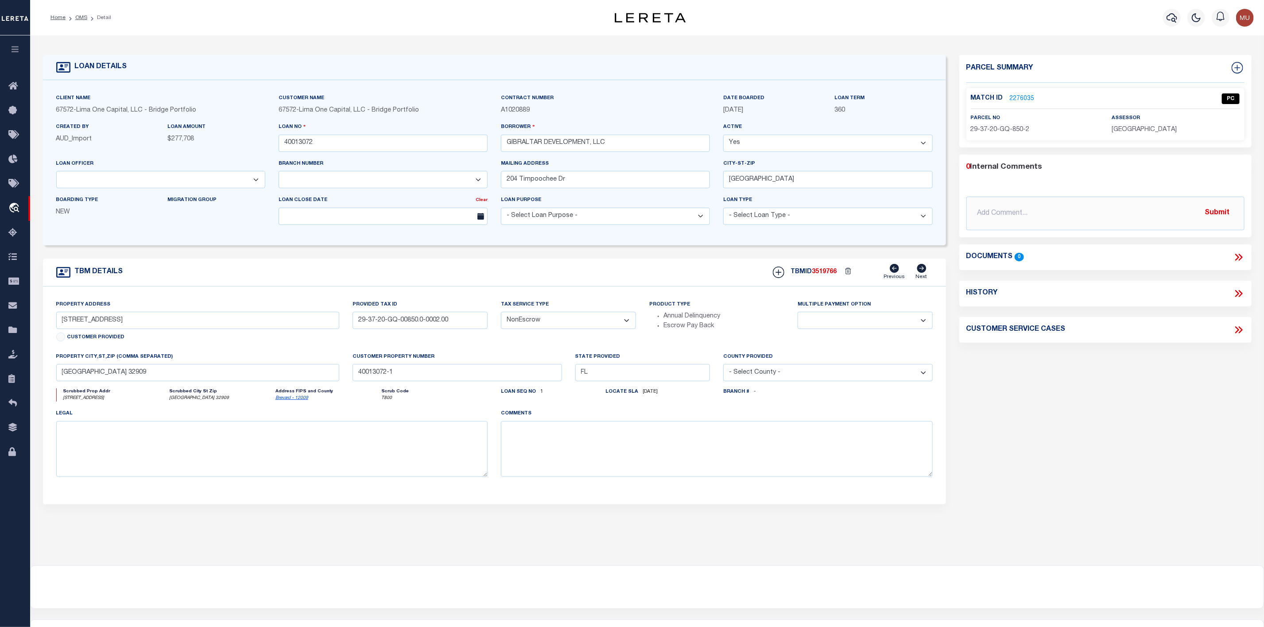
click at [81, 21] on li "OMS" at bounding box center [77, 18] width 22 height 8
click at [81, 17] on link "OMS" at bounding box center [81, 17] width 12 height 5
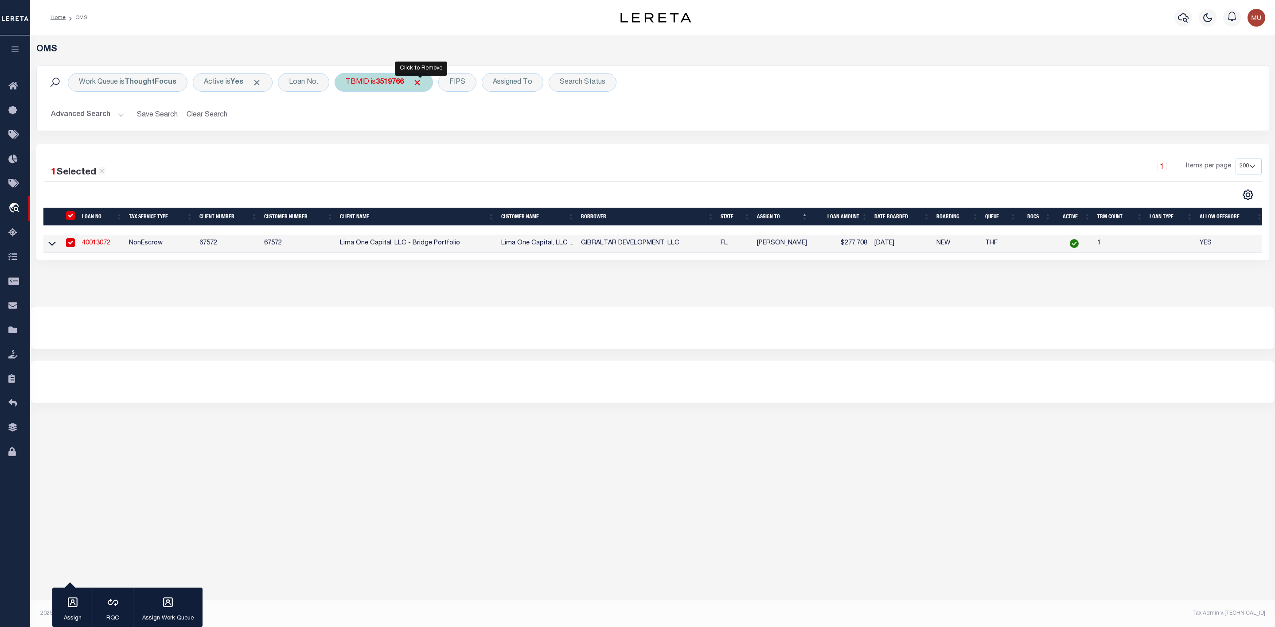
click at [419, 82] on span "Click to Remove" at bounding box center [416, 82] width 9 height 9
click at [361, 82] on div "TBMID" at bounding box center [358, 82] width 46 height 19
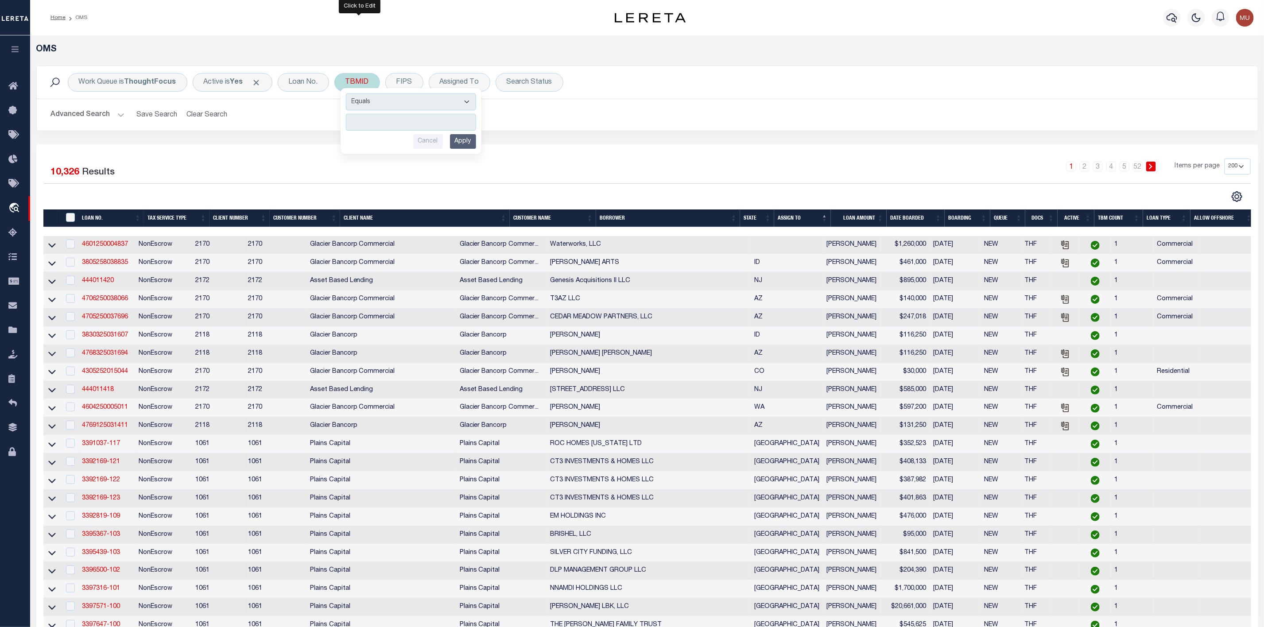
click at [371, 121] on input "number" at bounding box center [411, 122] width 130 height 17
click at [468, 143] on input "Apply" at bounding box center [463, 141] width 26 height 15
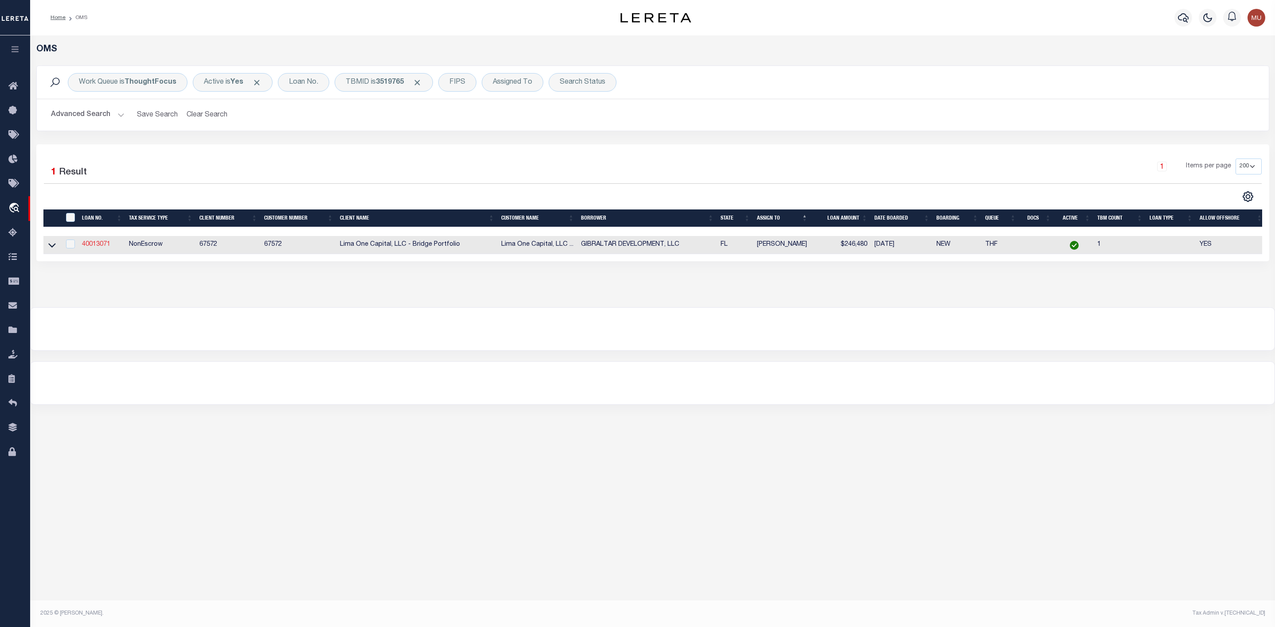
click at [105, 248] on link "40013071" at bounding box center [96, 244] width 28 height 6
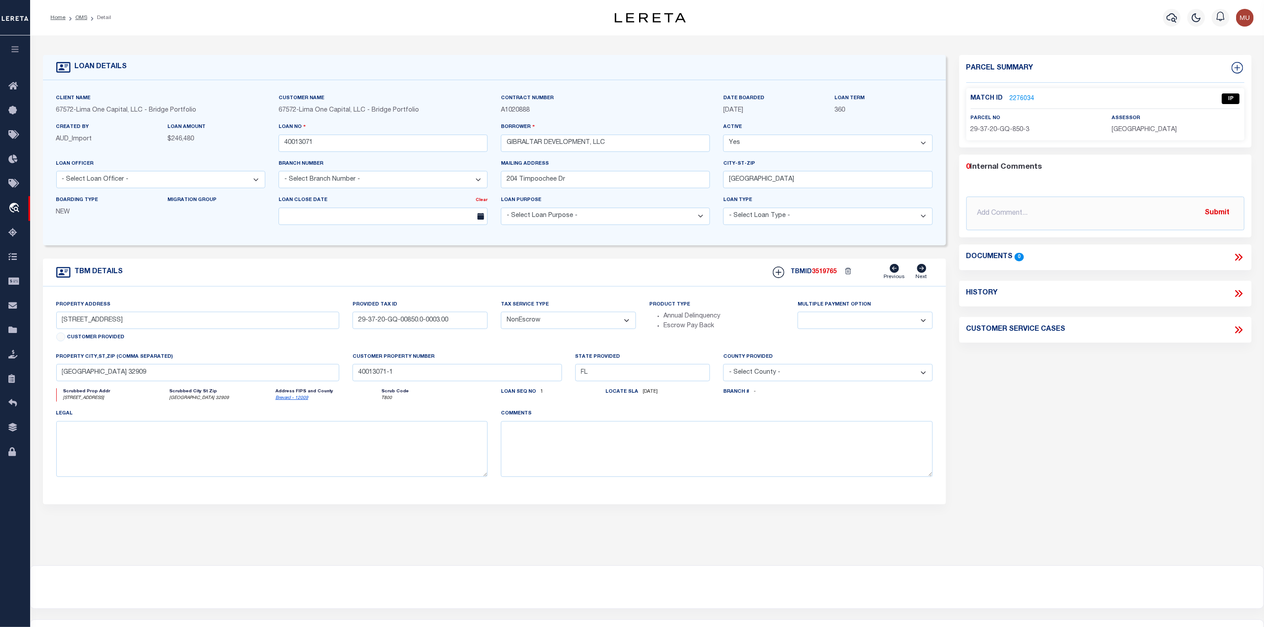
click at [1019, 97] on link "2276034" at bounding box center [1022, 98] width 25 height 9
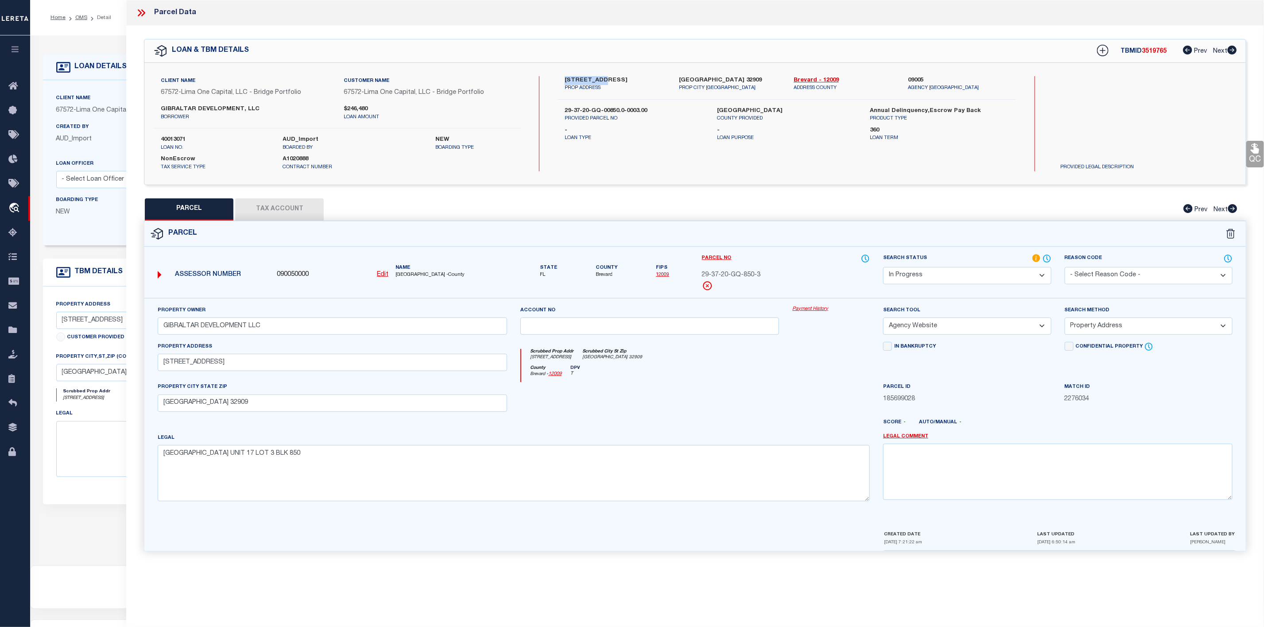
drag, startPoint x: 564, startPoint y: 80, endPoint x: 601, endPoint y: 82, distance: 37.3
click at [601, 82] on div "[STREET_ADDRESS] PROP ADDRESS" at bounding box center [615, 84] width 115 height 16
copy label "2035 TAHOE"
click at [281, 210] on button "Tax Account" at bounding box center [279, 209] width 89 height 22
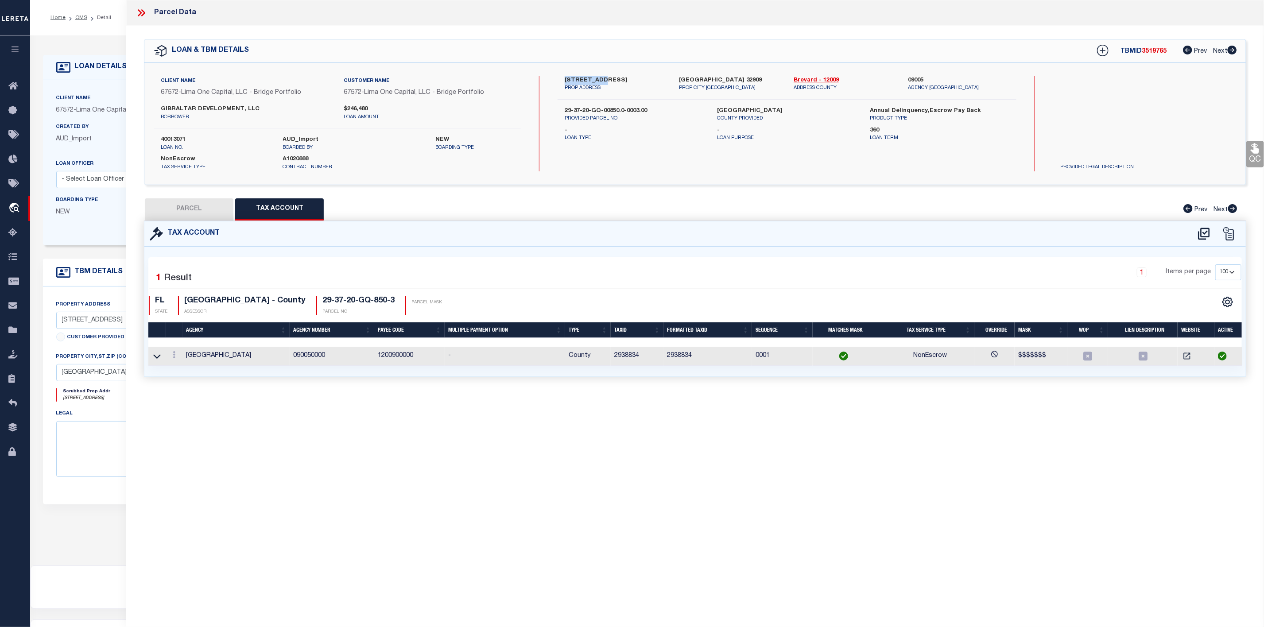
click at [200, 212] on button "PARCEL" at bounding box center [189, 209] width 89 height 22
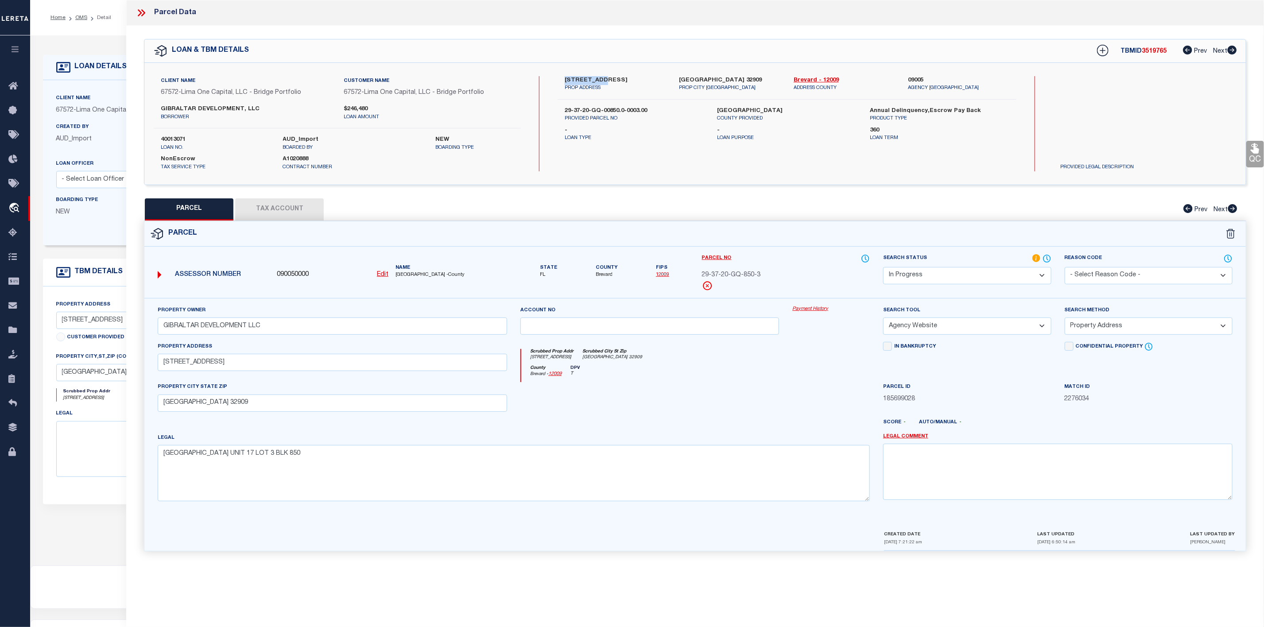
click at [973, 272] on select "Automated Search Bad Parcel Complete Duplicate Parcel High Dollar Reporting In …" at bounding box center [967, 275] width 168 height 17
click at [883, 268] on select "Automated Search Bad Parcel Complete Duplicate Parcel High Dollar Reporting In …" at bounding box center [967, 275] width 168 height 17
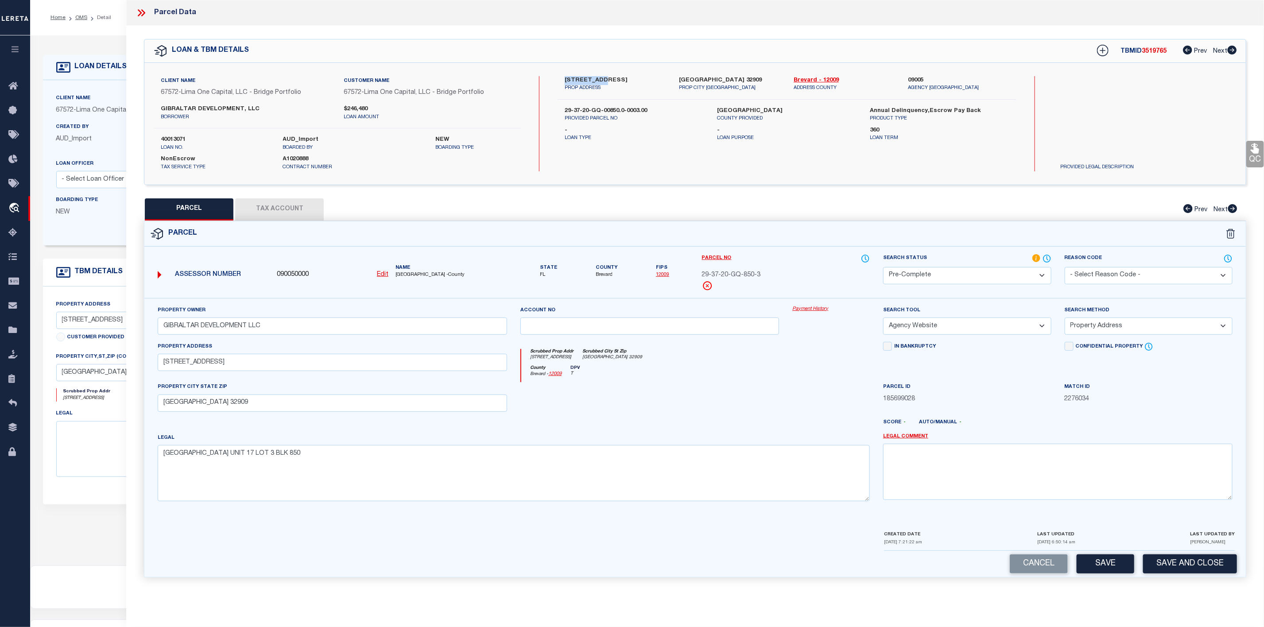
scroll to position [55, 0]
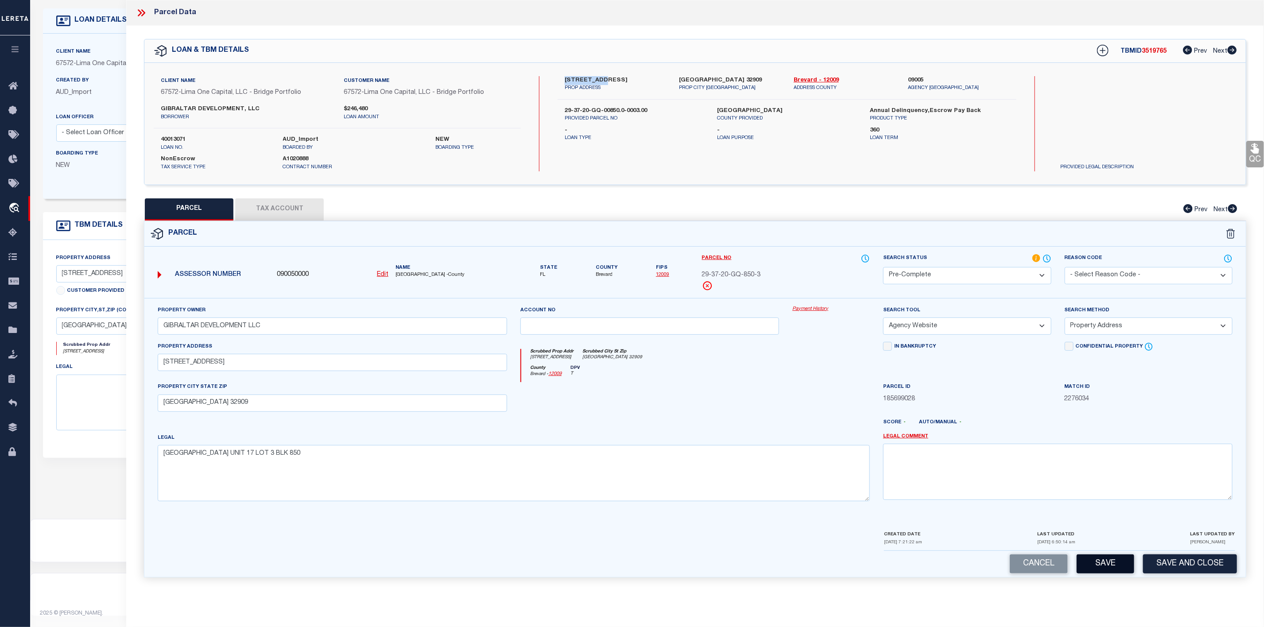
click at [1102, 572] on button "Save" at bounding box center [1106, 564] width 58 height 19
click at [137, 10] on icon at bounding box center [142, 13] width 12 height 12
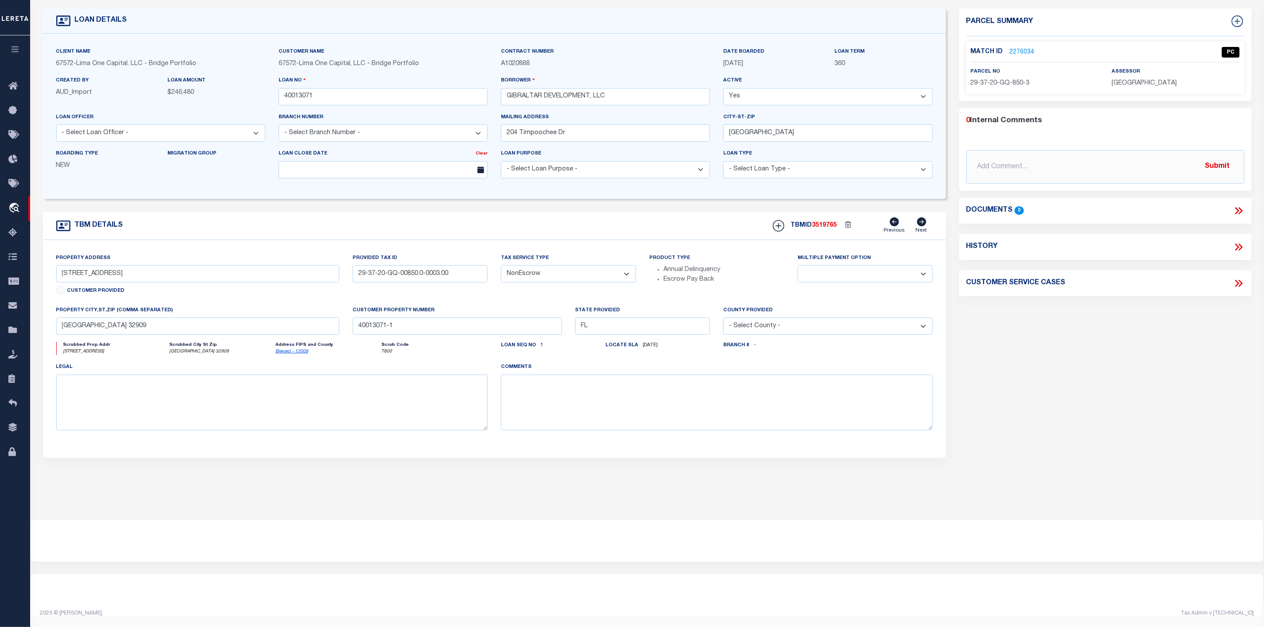
scroll to position [0, 0]
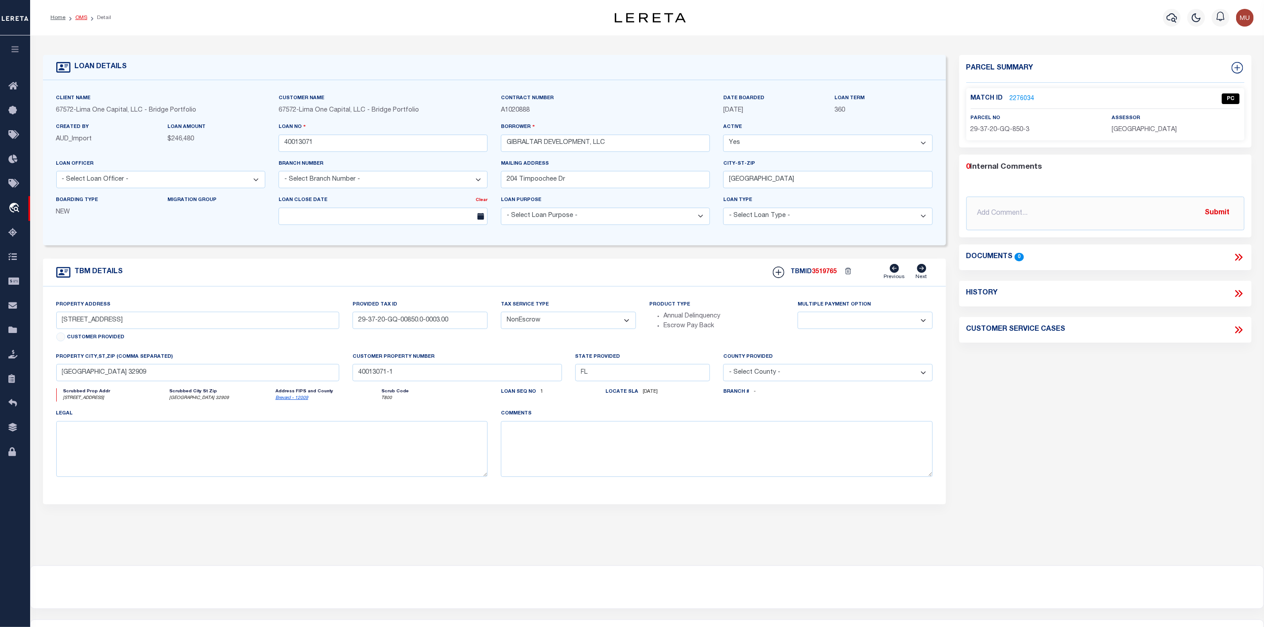
click at [85, 16] on link "OMS" at bounding box center [81, 17] width 12 height 5
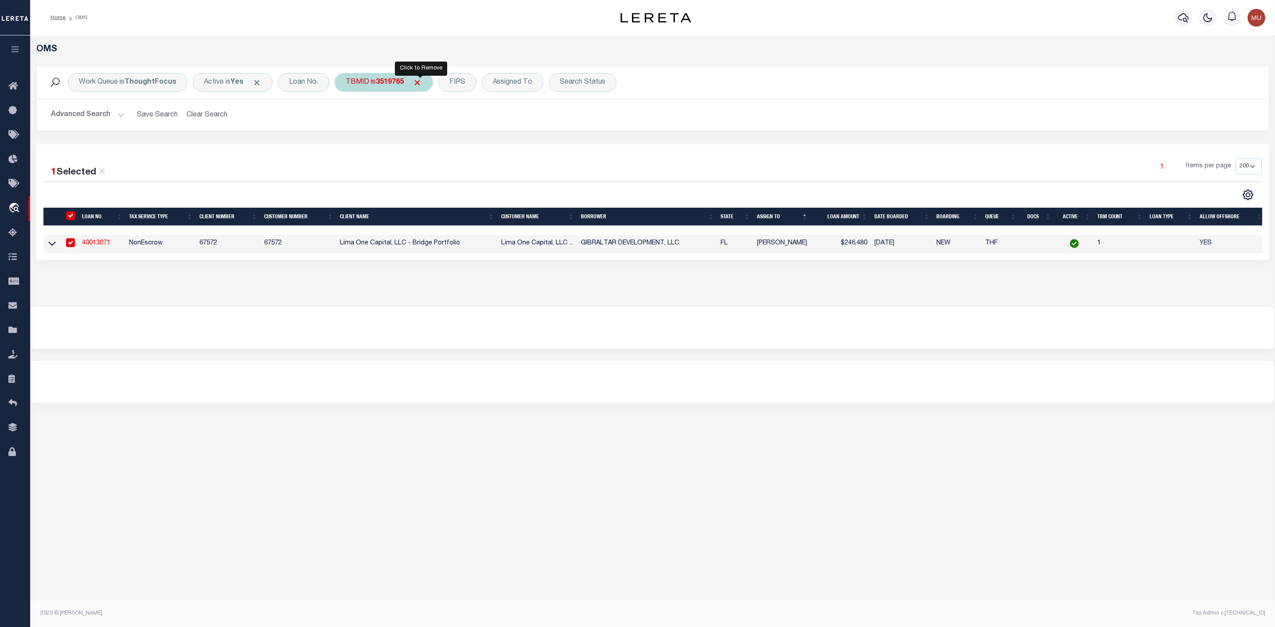
click at [420, 82] on span "Click to Remove" at bounding box center [416, 82] width 9 height 9
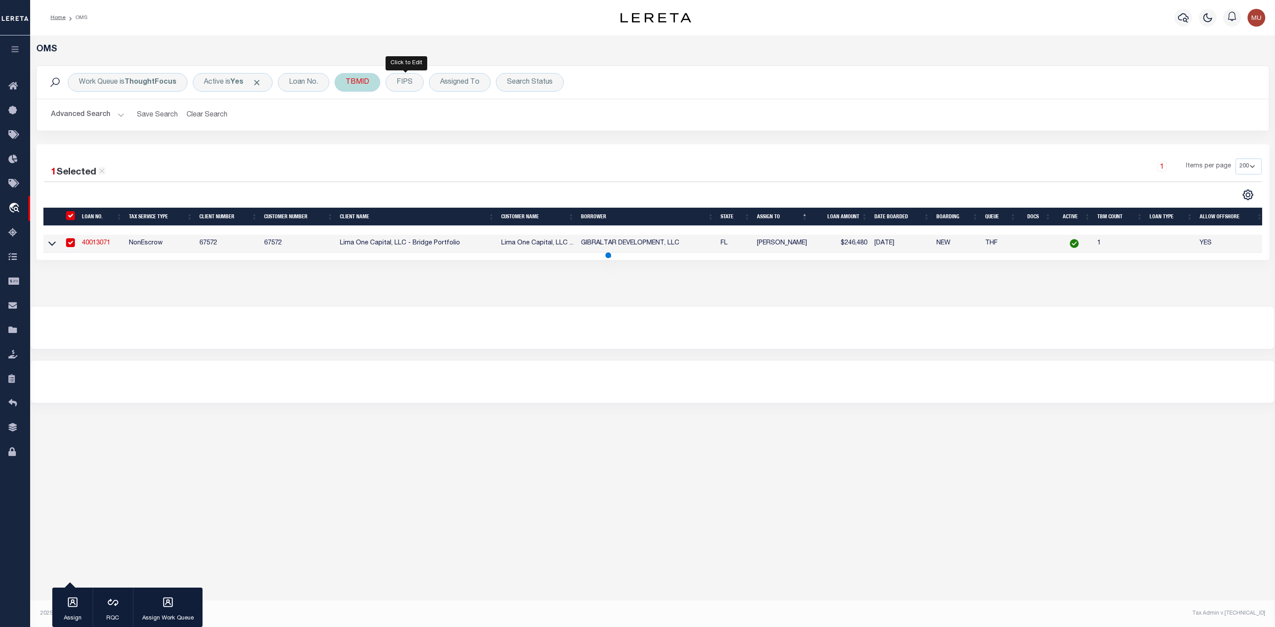
click at [367, 82] on div "TBMID" at bounding box center [358, 82] width 46 height 19
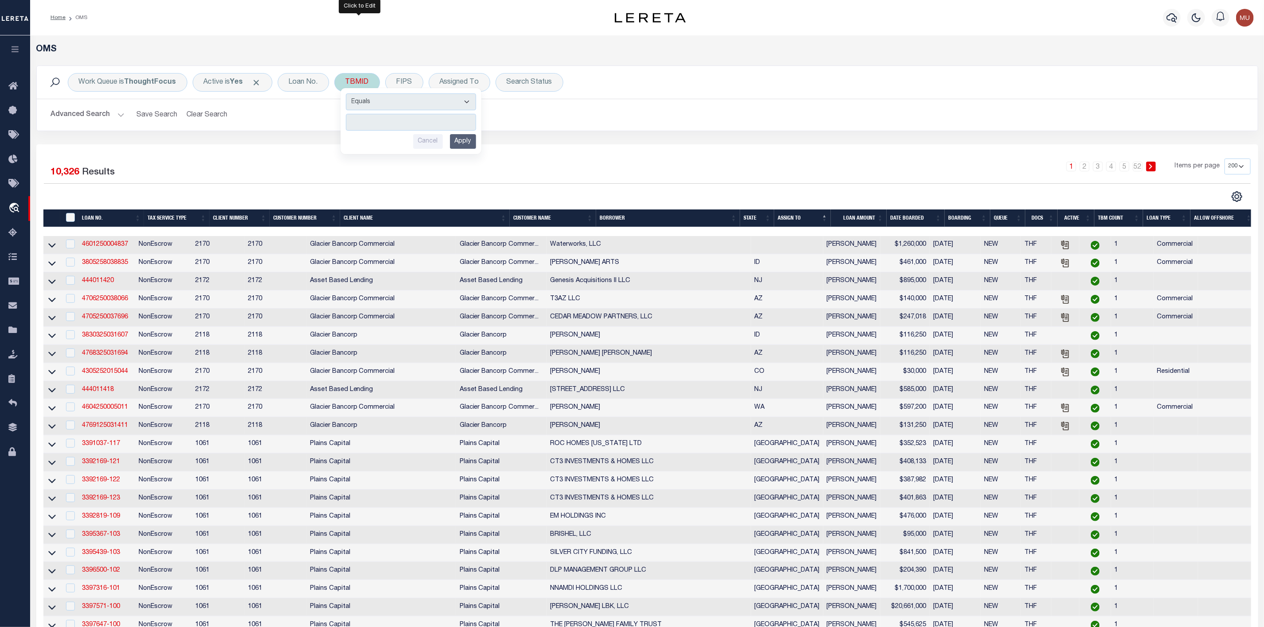
click at [373, 121] on input "number" at bounding box center [411, 122] width 130 height 17
click at [473, 141] on input "Apply" at bounding box center [463, 141] width 26 height 15
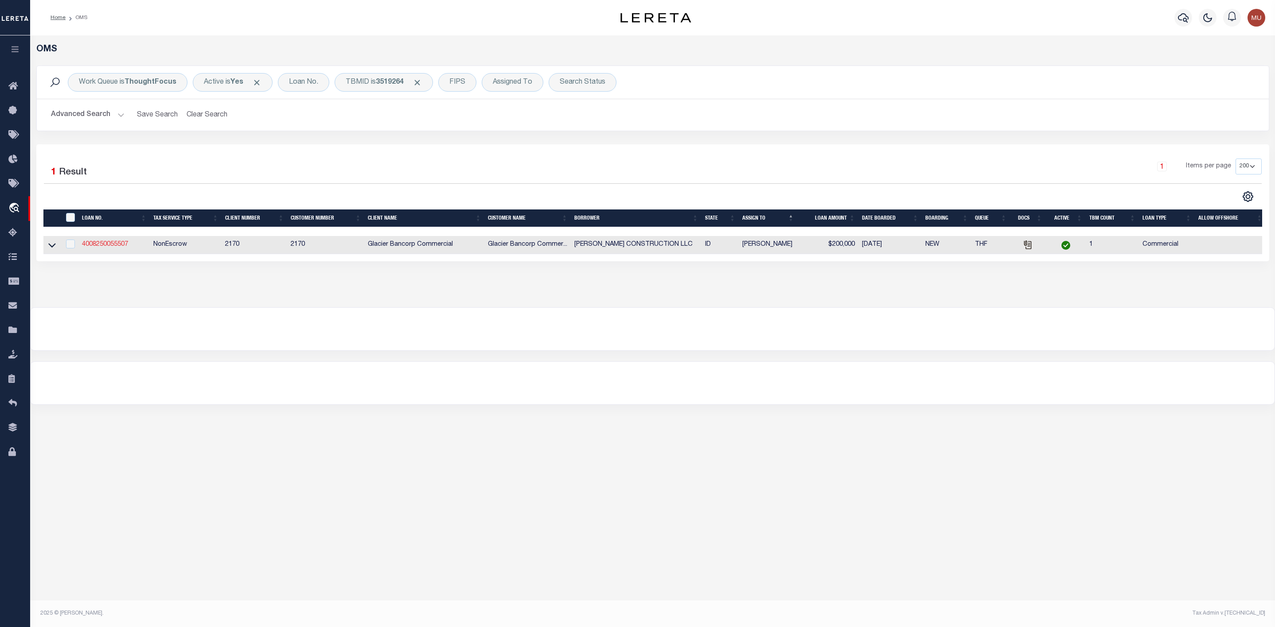
click at [90, 245] on link "4008250055507" at bounding box center [105, 244] width 46 height 6
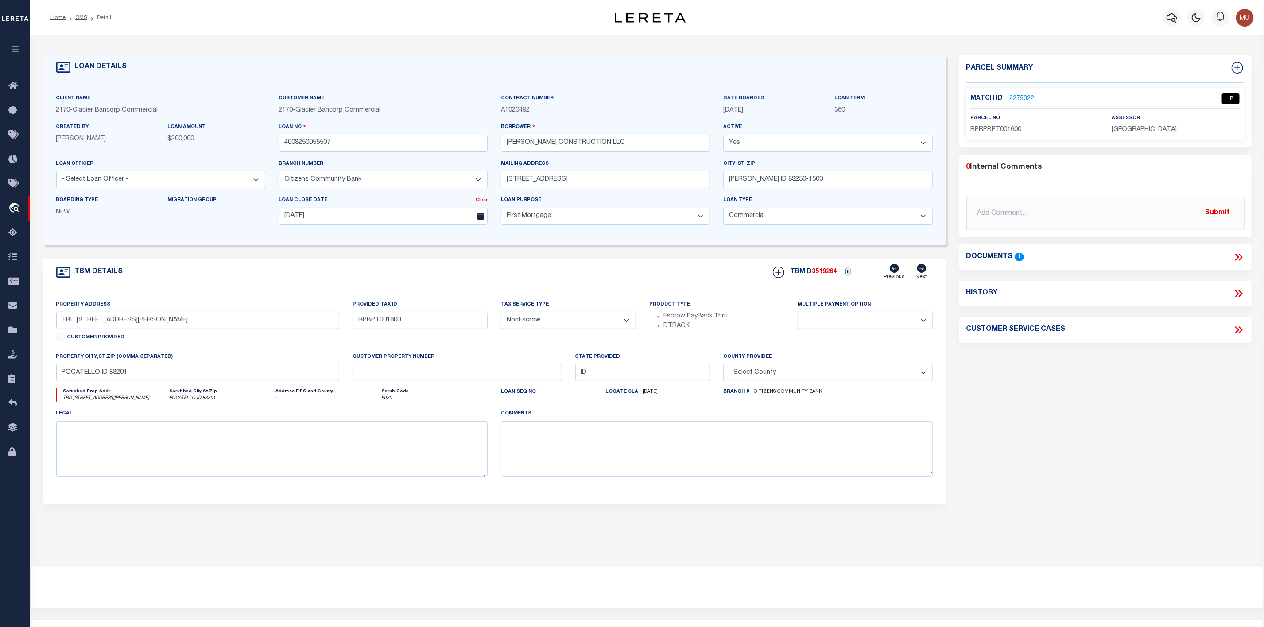
click at [1243, 256] on icon at bounding box center [1239, 258] width 12 height 12
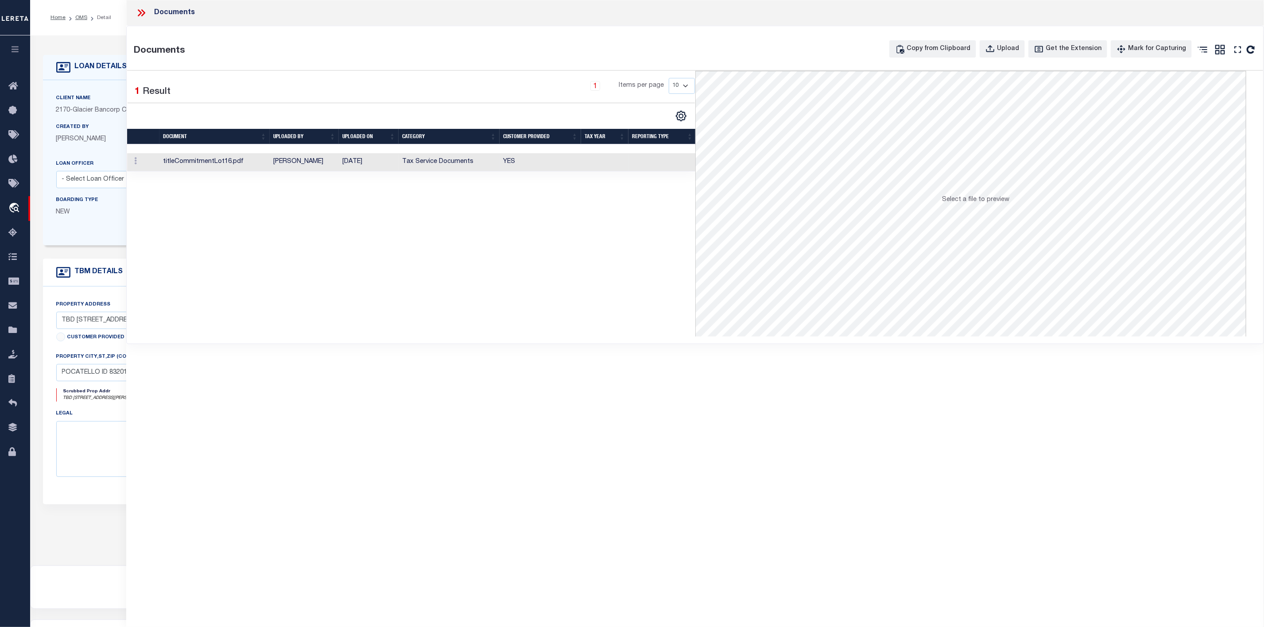
click at [192, 163] on td "titleCommitmentLot16.pdf" at bounding box center [215, 162] width 110 height 18
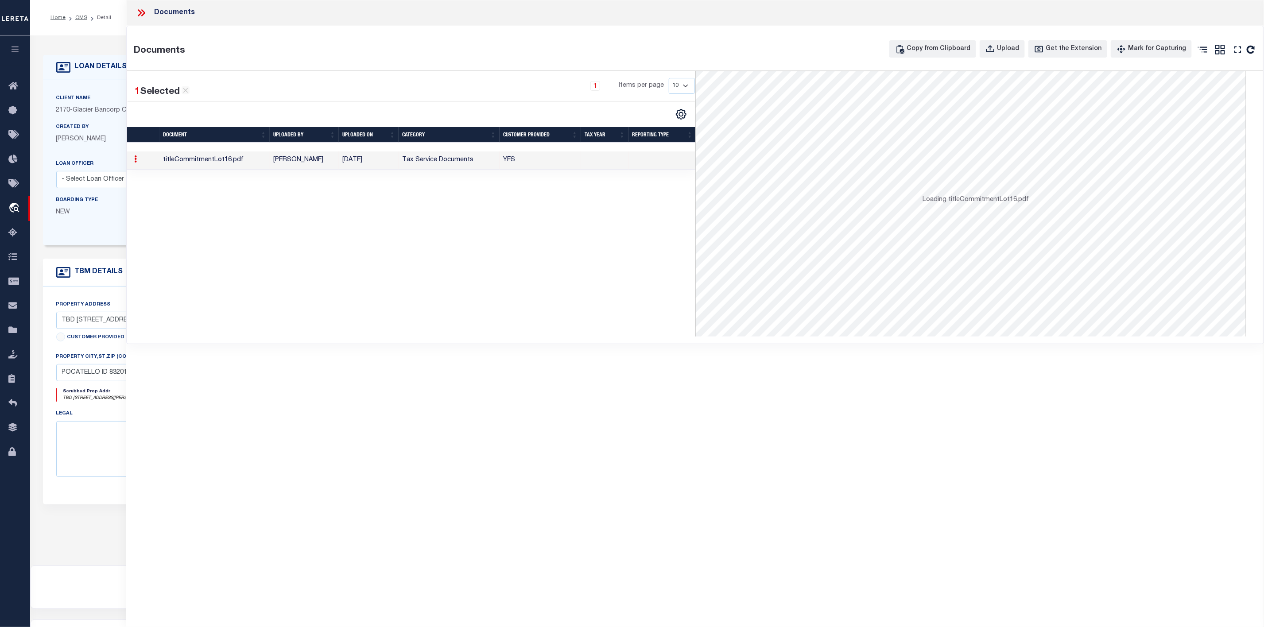
click at [192, 163] on td "titleCommitmentLot16.pdf" at bounding box center [215, 161] width 110 height 18
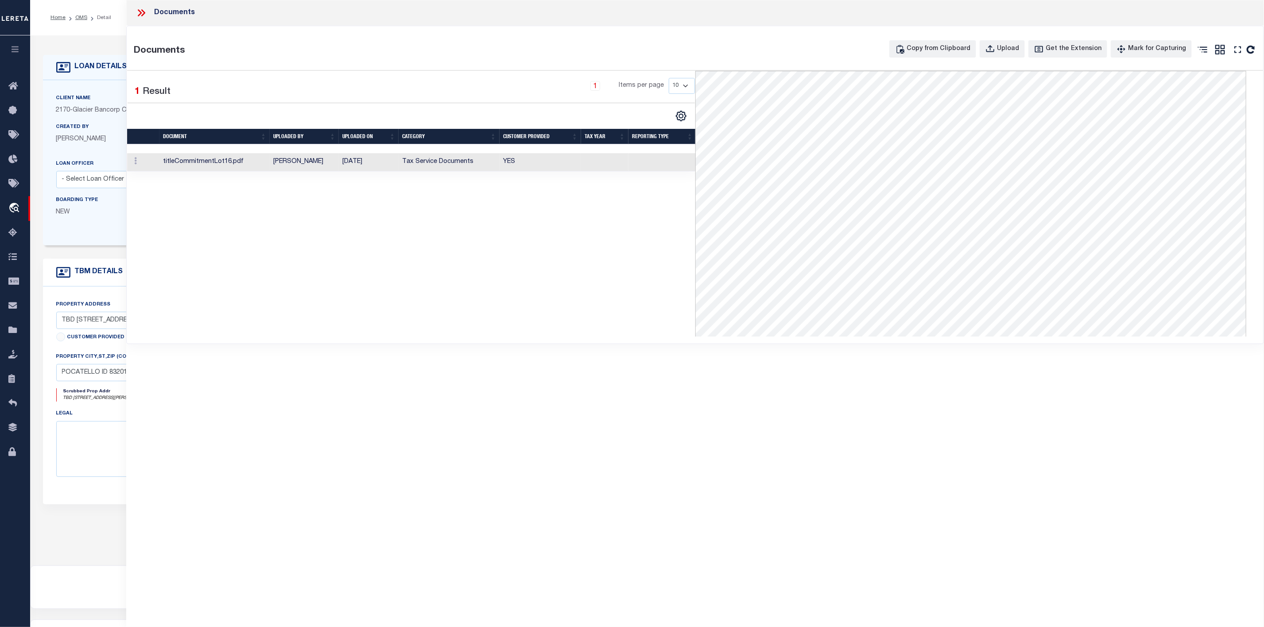
click at [140, 11] on icon at bounding box center [140, 12] width 4 height 7
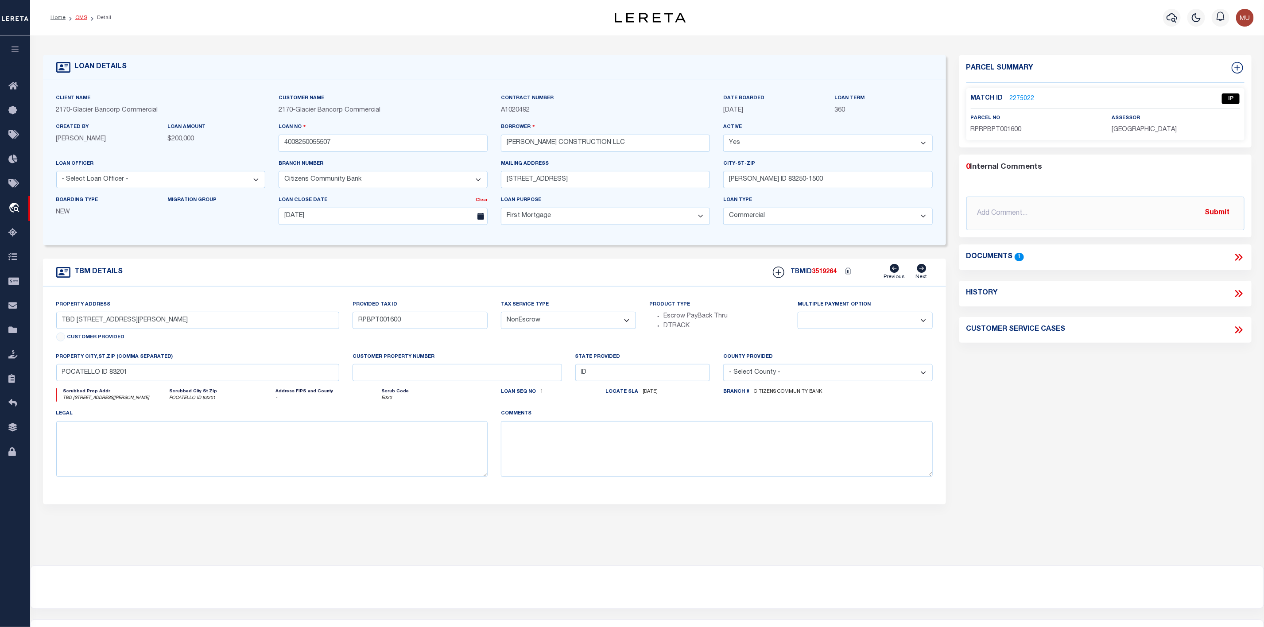
click at [82, 18] on link "OMS" at bounding box center [81, 17] width 12 height 5
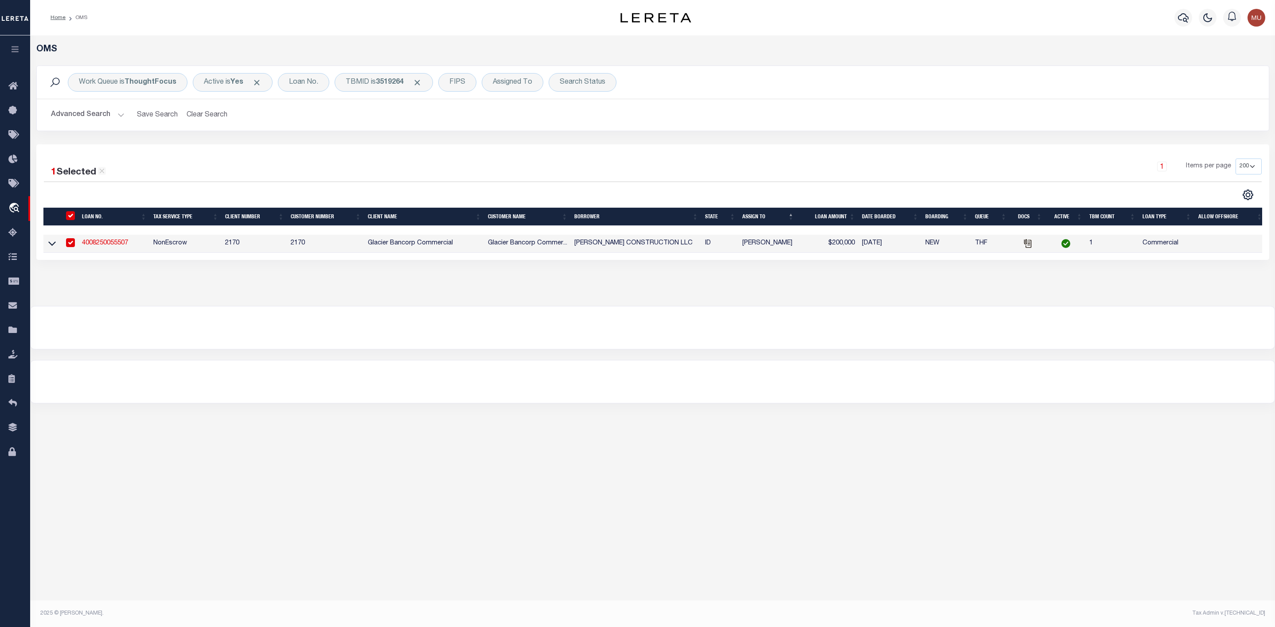
click at [112, 246] on link "4008250055507" at bounding box center [105, 243] width 46 height 6
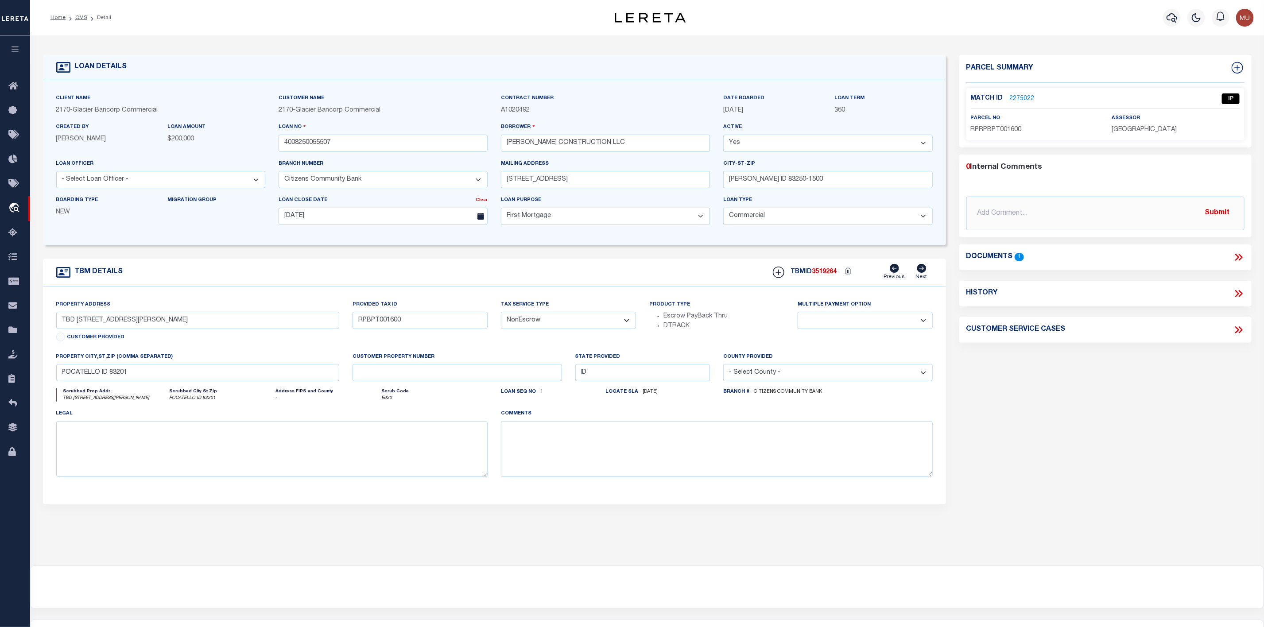
click at [1016, 98] on link "2275022" at bounding box center [1022, 98] width 25 height 9
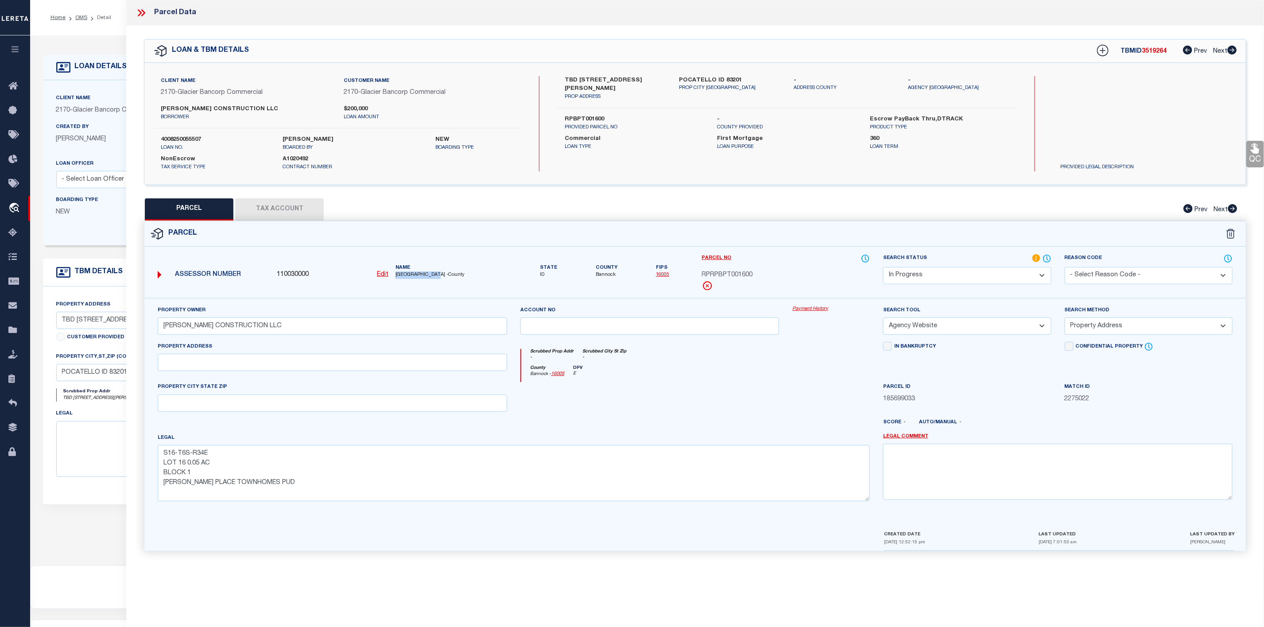
drag, startPoint x: 396, startPoint y: 274, endPoint x: 443, endPoint y: 277, distance: 46.6
click at [443, 277] on span "[GEOGRAPHIC_DATA] -County" at bounding box center [452, 276] width 112 height 8
copy span "[GEOGRAPHIC_DATA]"
drag, startPoint x: 561, startPoint y: 118, endPoint x: 609, endPoint y: 114, distance: 48.0
click at [609, 114] on div "TBD [STREET_ADDRESS][PERSON_NAME] PROP ADDRESS POCATELLO ID 83201 PROP CITY [GE…" at bounding box center [787, 123] width 459 height 95
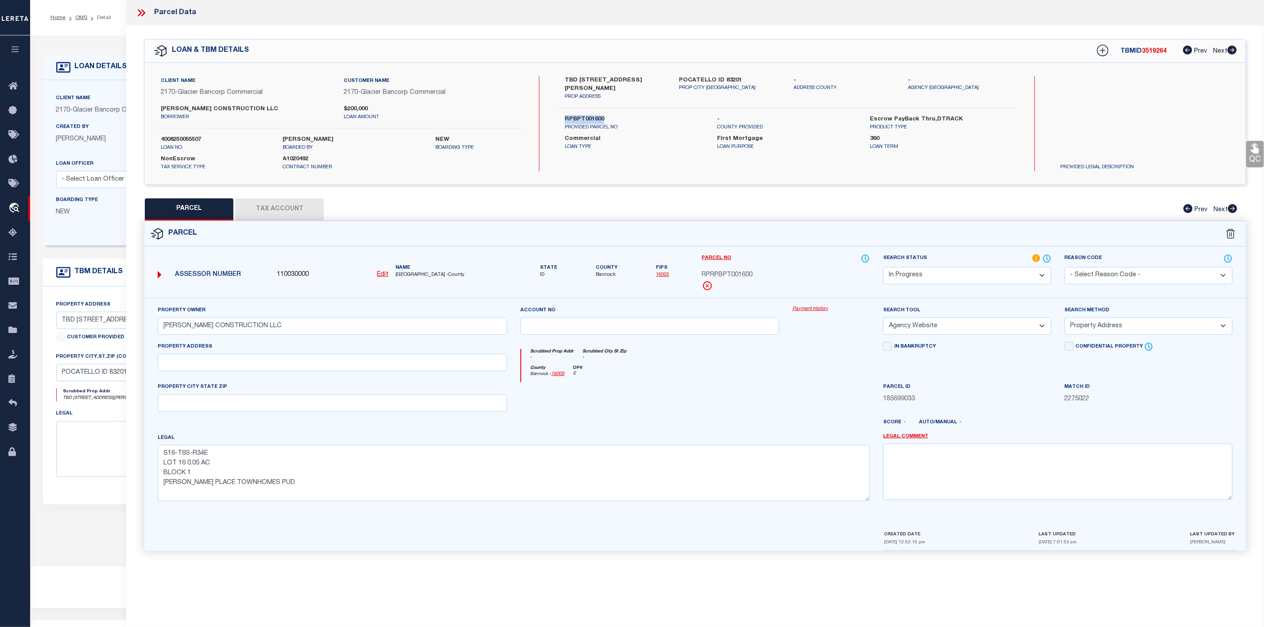
copy label "RPBPT001600"
click at [1099, 331] on select "-- Select Search Method -- Property Address Legal Liability Info Provided" at bounding box center [1149, 326] width 168 height 17
click at [1065, 320] on select "-- Select Search Method -- Property Address Legal Liability Info Provided" at bounding box center [1149, 326] width 168 height 17
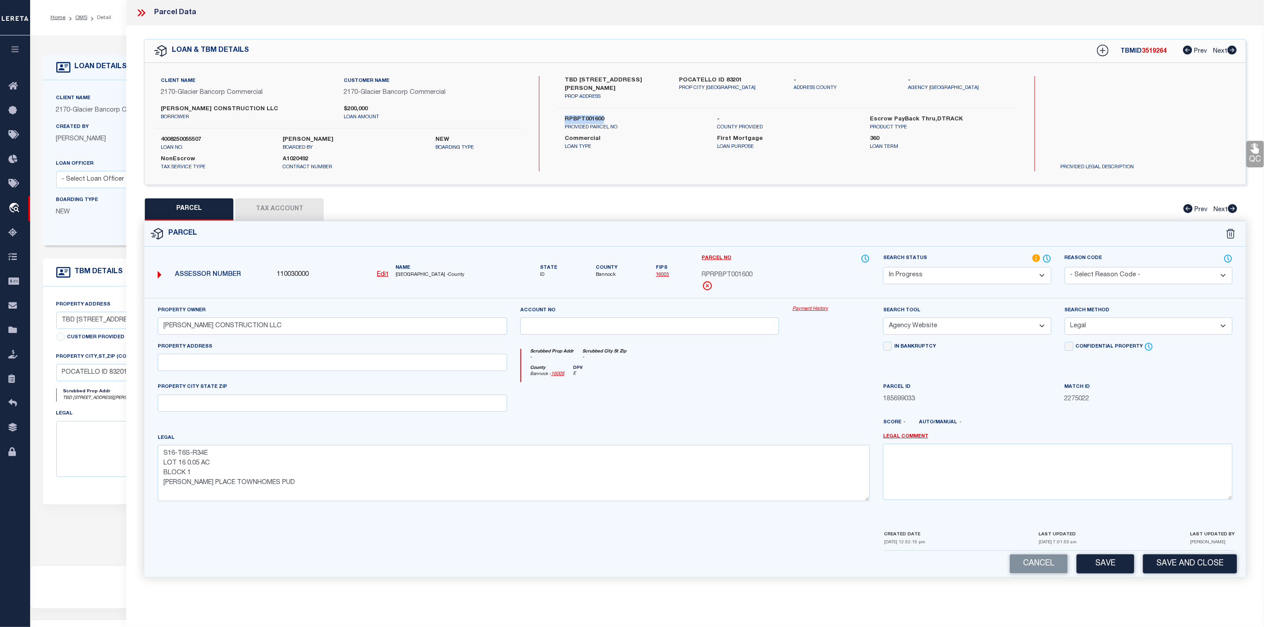
scroll to position [62, 0]
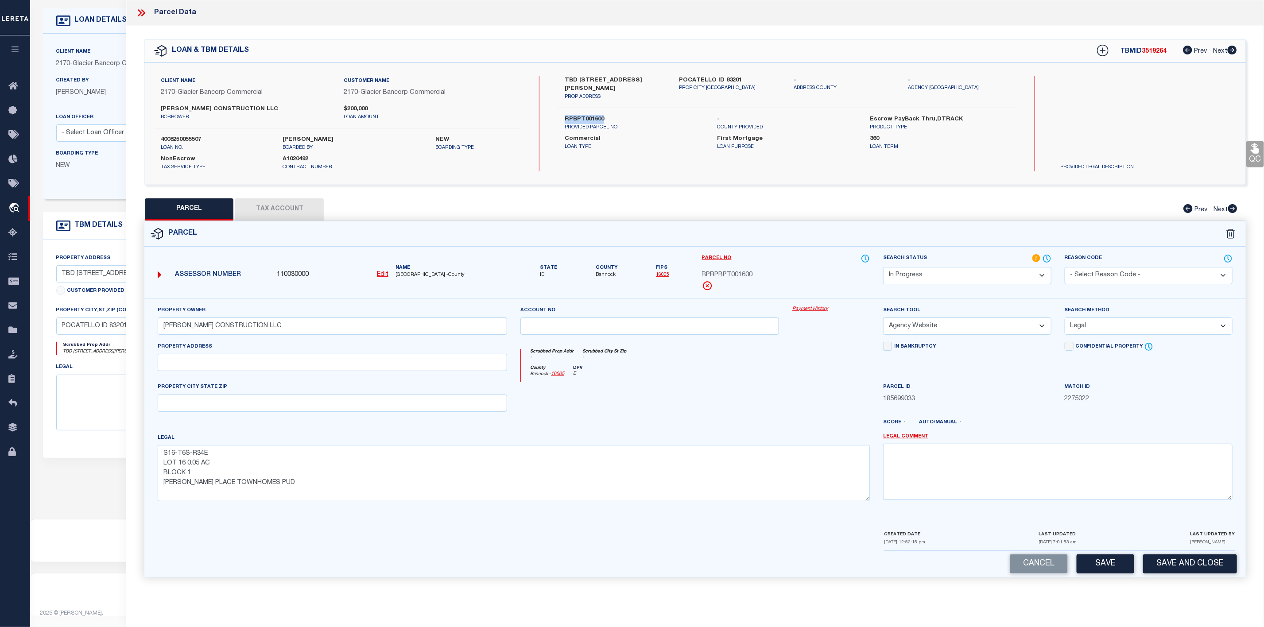
click at [971, 280] on select "Automated Search Bad Parcel Complete Duplicate Parcel High Dollar Reporting In …" at bounding box center [967, 275] width 168 height 17
click at [883, 268] on select "Automated Search Bad Parcel Complete Duplicate Parcel High Dollar Reporting In …" at bounding box center [967, 275] width 168 height 17
click at [1119, 571] on button "Save" at bounding box center [1106, 564] width 58 height 19
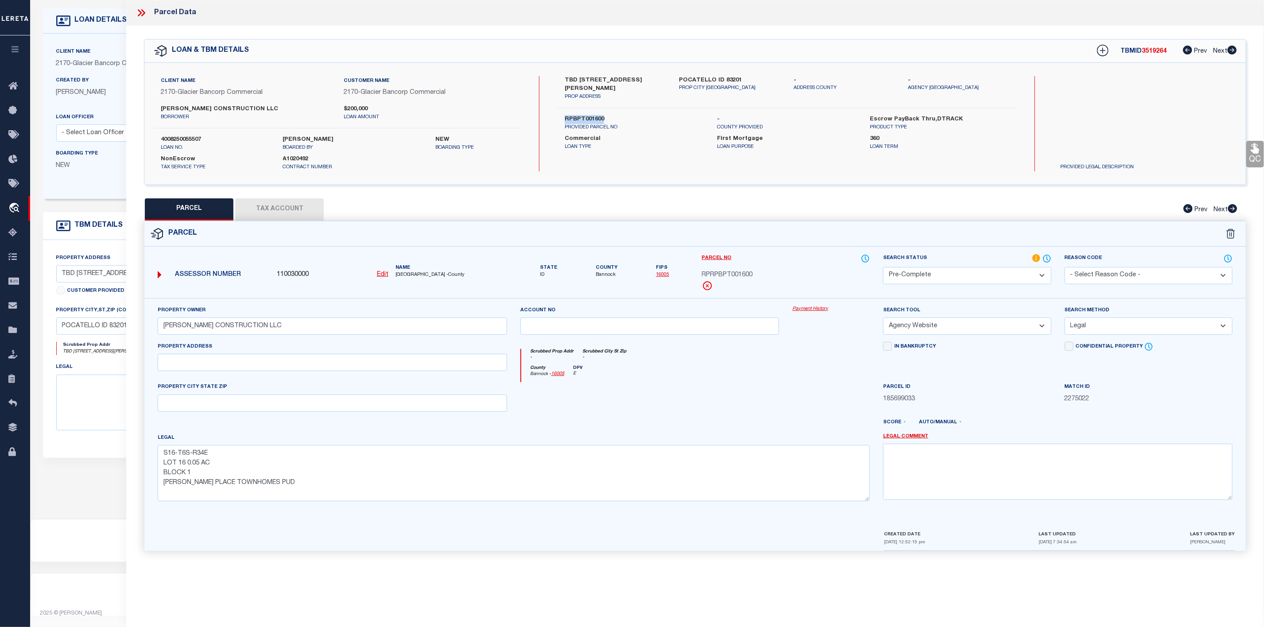
click at [275, 206] on button "Tax Account" at bounding box center [279, 209] width 89 height 22
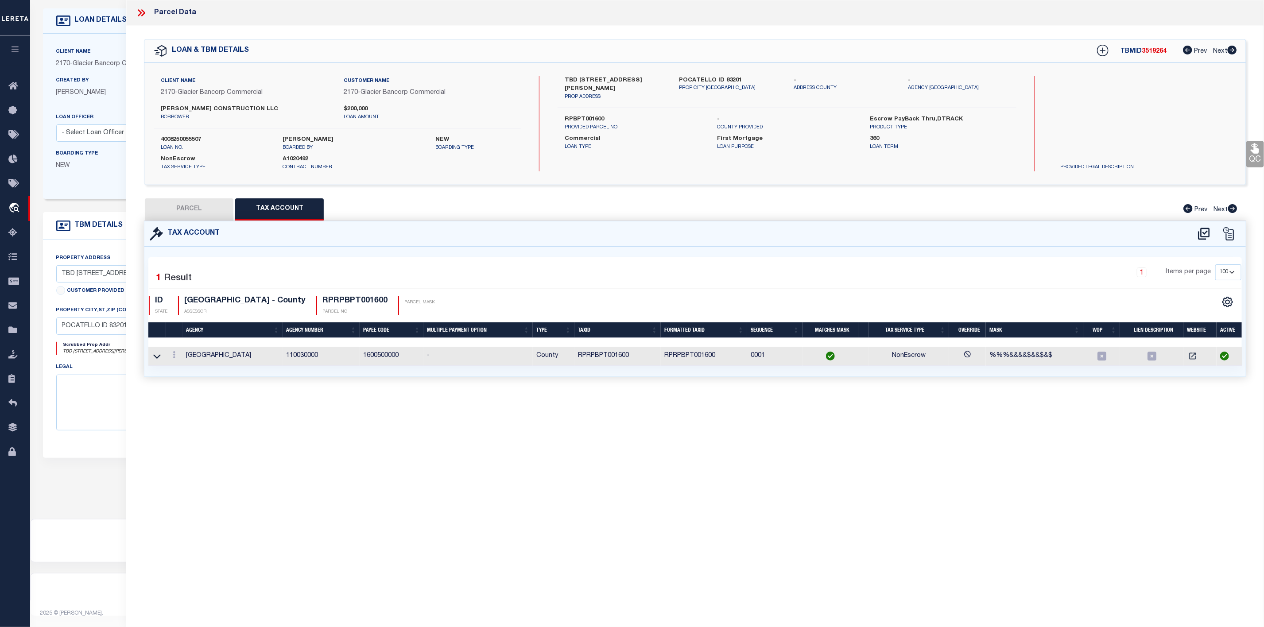
click at [140, 13] on icon at bounding box center [142, 13] width 12 height 12
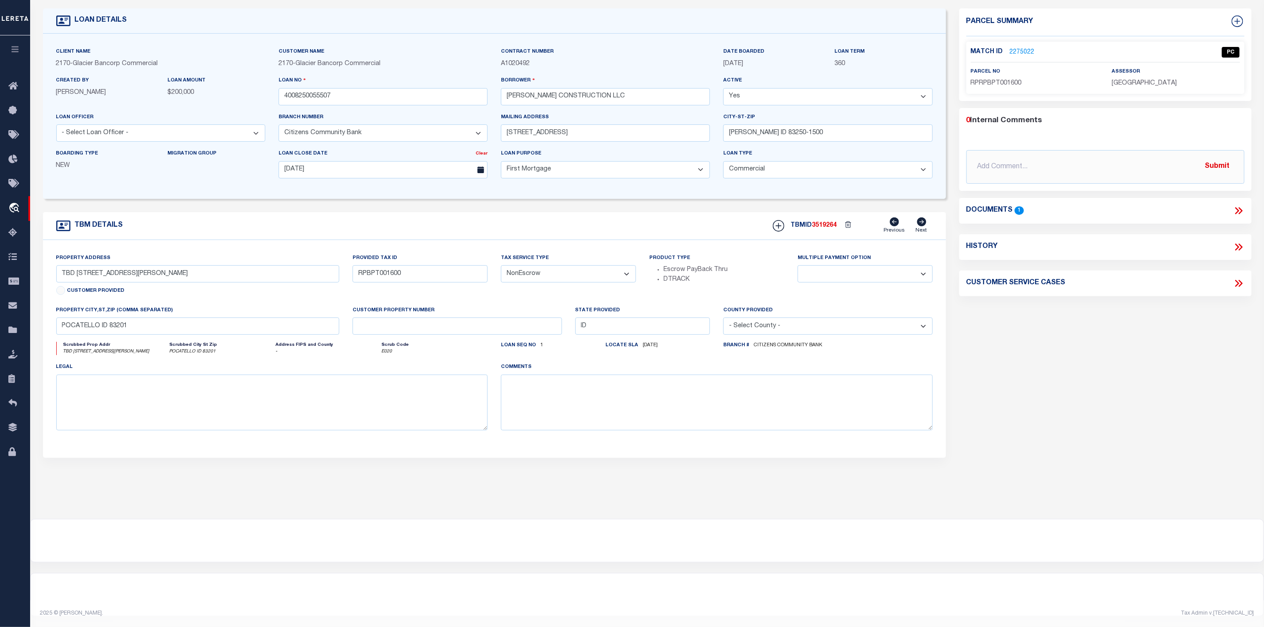
scroll to position [0, 0]
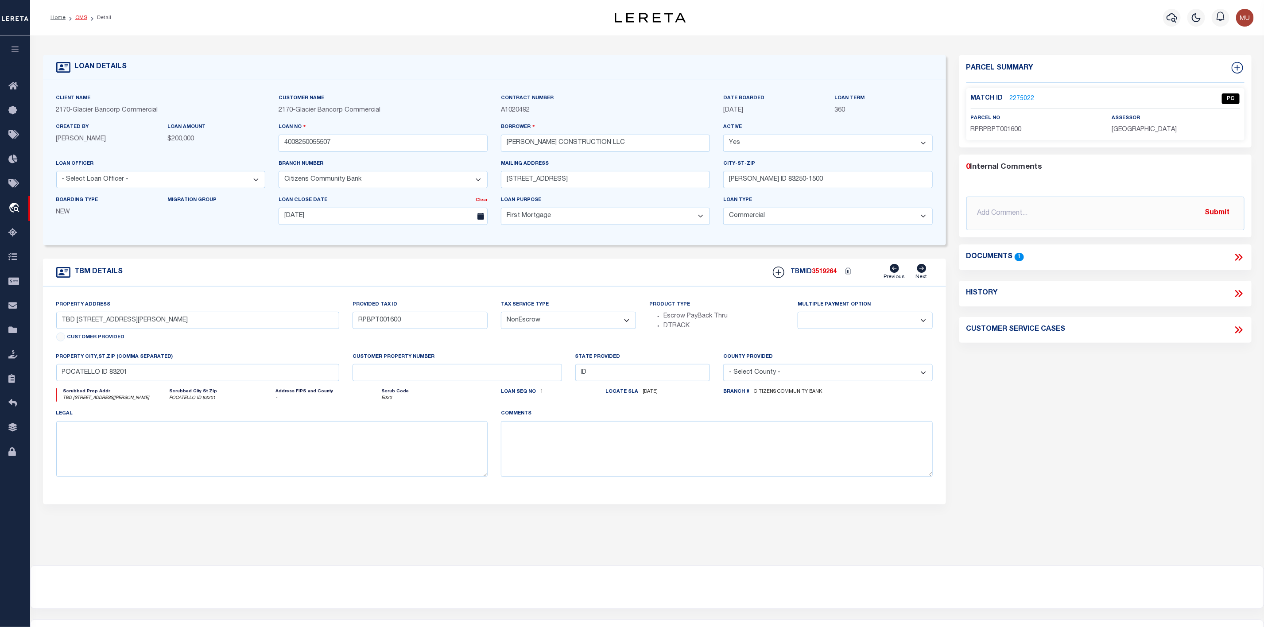
click at [82, 16] on link "OMS" at bounding box center [81, 17] width 12 height 5
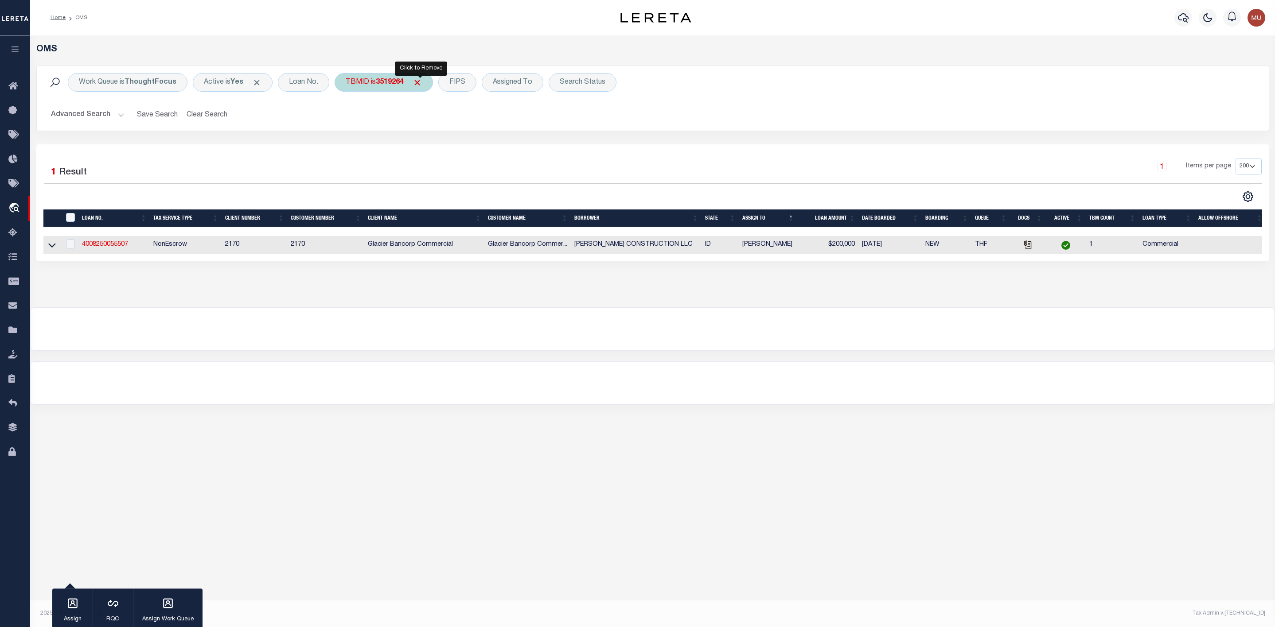
click at [422, 85] on span "Click to Remove" at bounding box center [416, 82] width 9 height 9
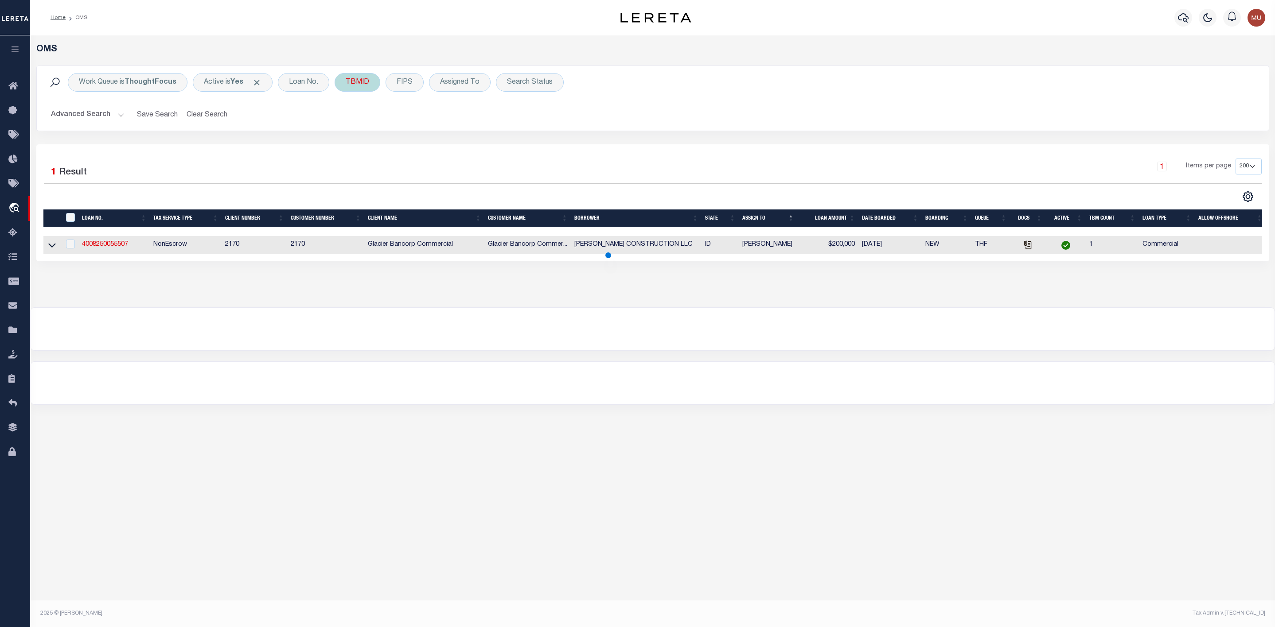
click at [362, 85] on div "TBMID" at bounding box center [358, 82] width 46 height 19
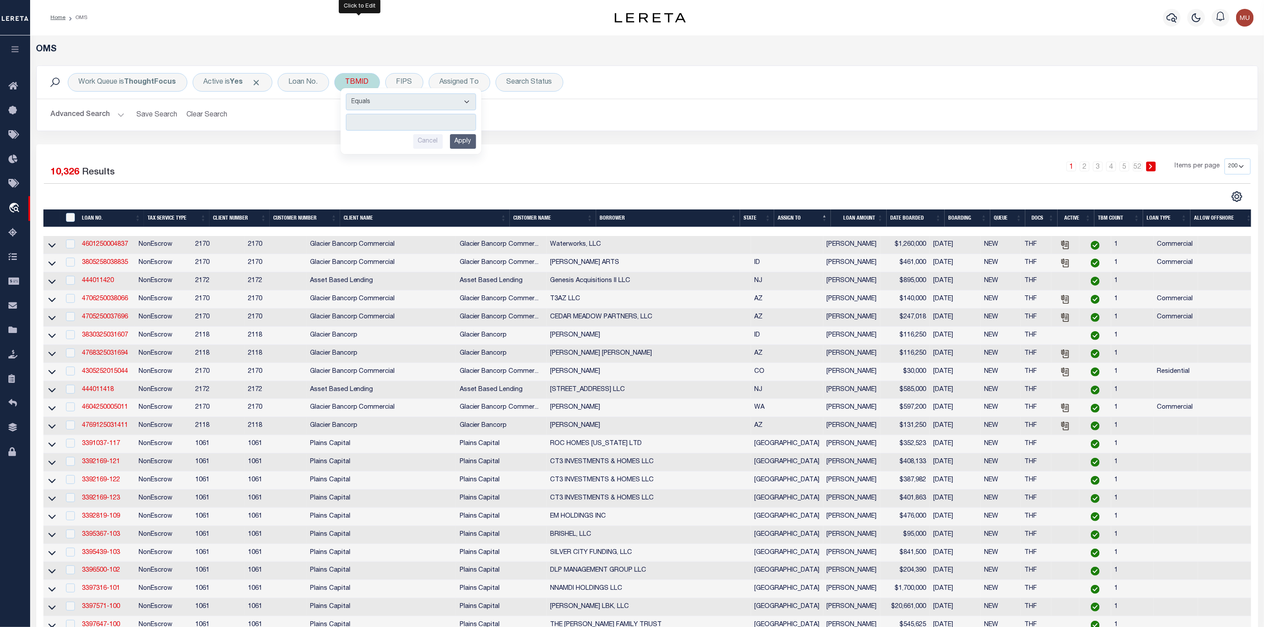
click at [369, 120] on input "number" at bounding box center [411, 122] width 130 height 17
click at [460, 141] on input "Apply" at bounding box center [463, 141] width 26 height 15
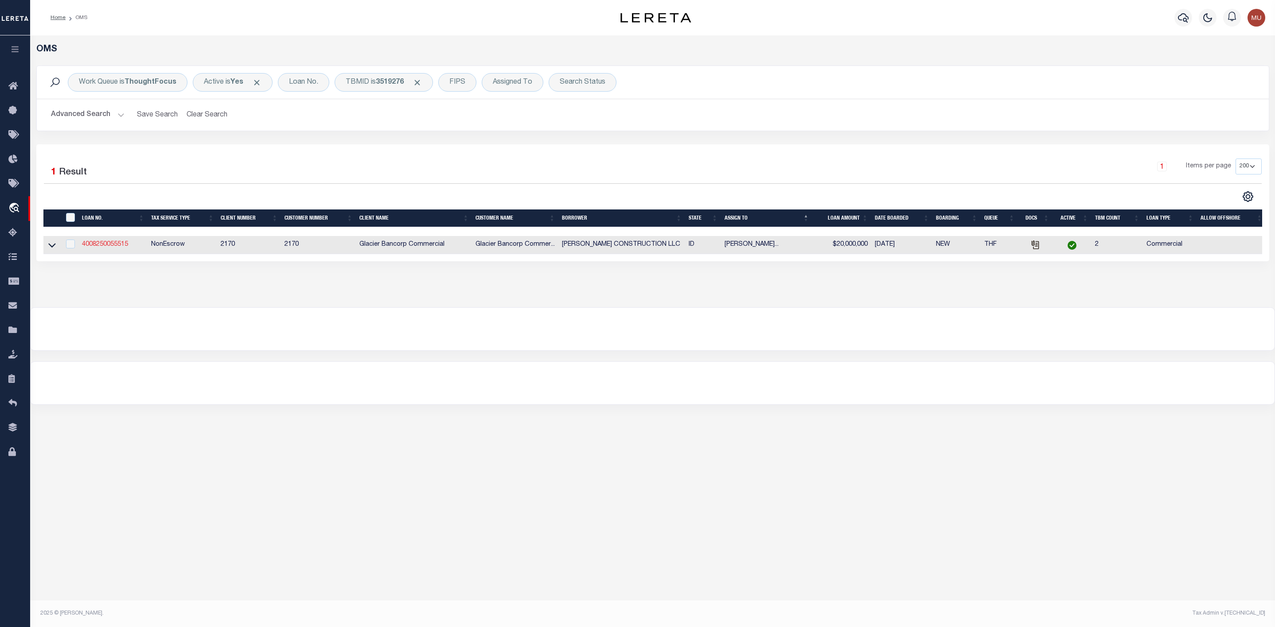
click at [97, 247] on link "4008250055515" at bounding box center [105, 244] width 46 height 6
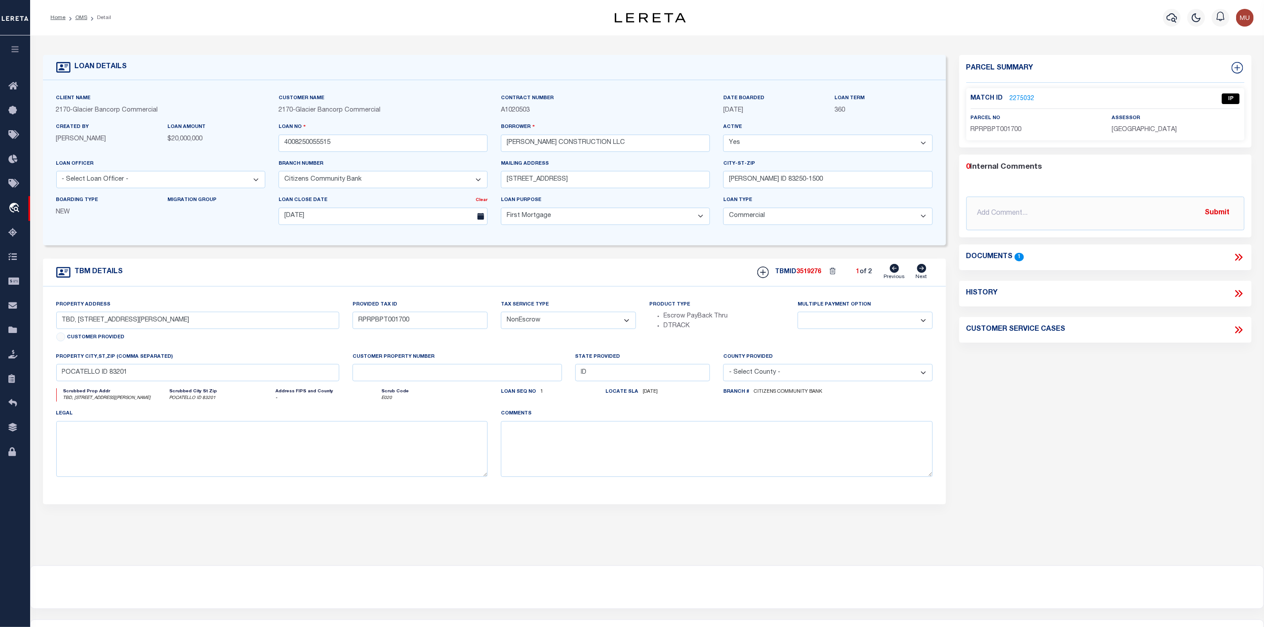
click at [1019, 97] on link "2275032" at bounding box center [1022, 98] width 25 height 9
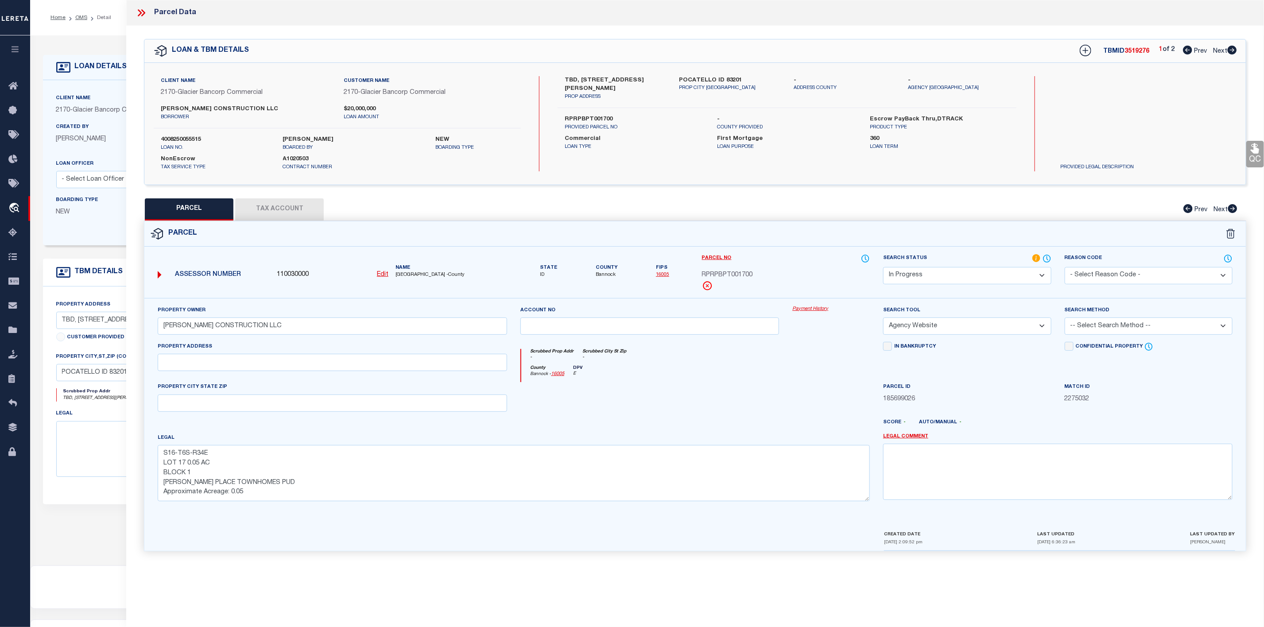
click at [144, 14] on icon at bounding box center [143, 12] width 4 height 7
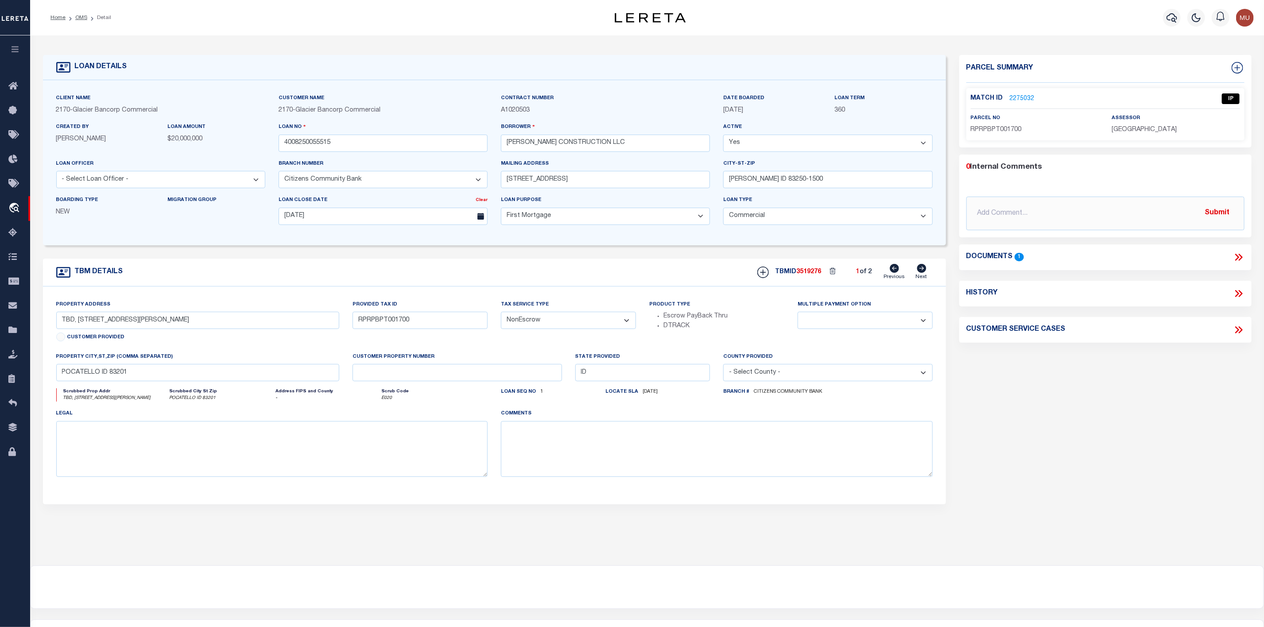
click at [1233, 257] on icon at bounding box center [1239, 258] width 12 height 12
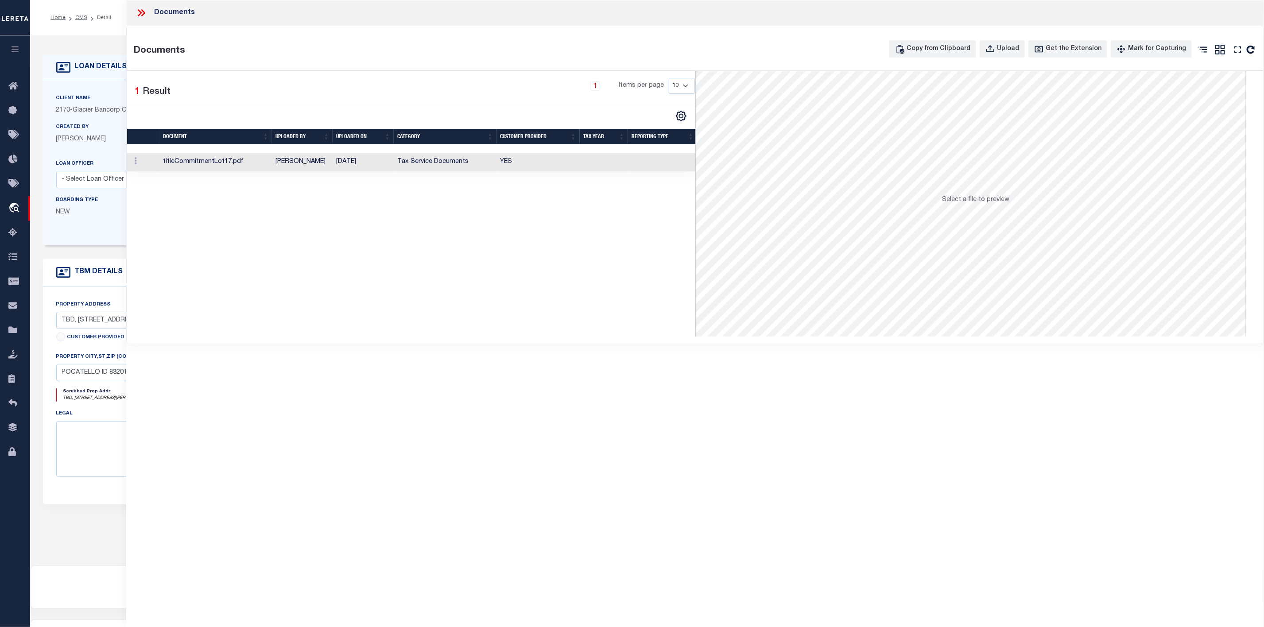
click at [217, 161] on td "titleCommitmentLot17.pdf" at bounding box center [216, 162] width 113 height 18
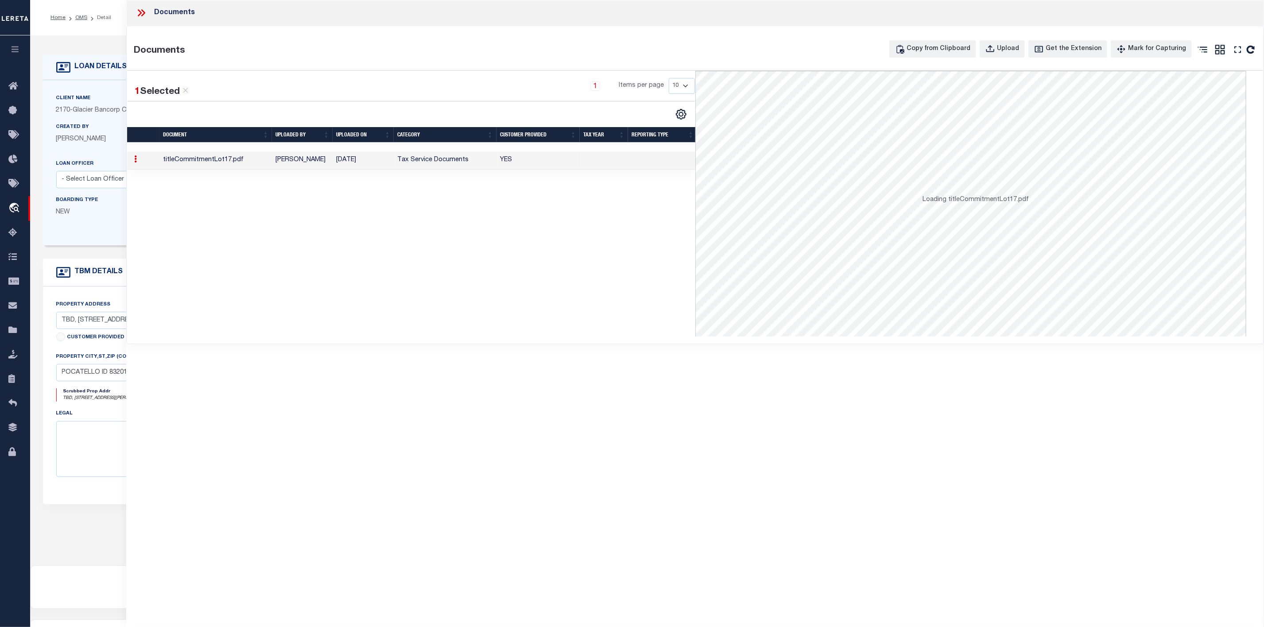
click at [217, 161] on td "titleCommitmentLot17.pdf" at bounding box center [216, 161] width 113 height 18
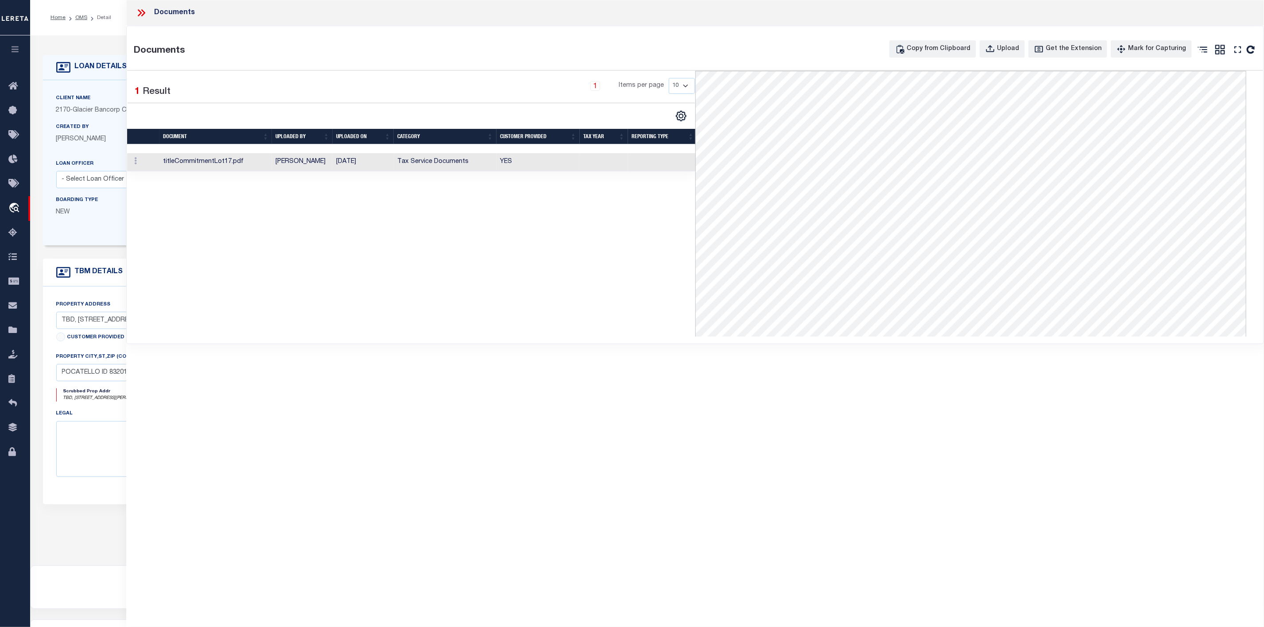
click at [144, 14] on icon at bounding box center [143, 12] width 4 height 7
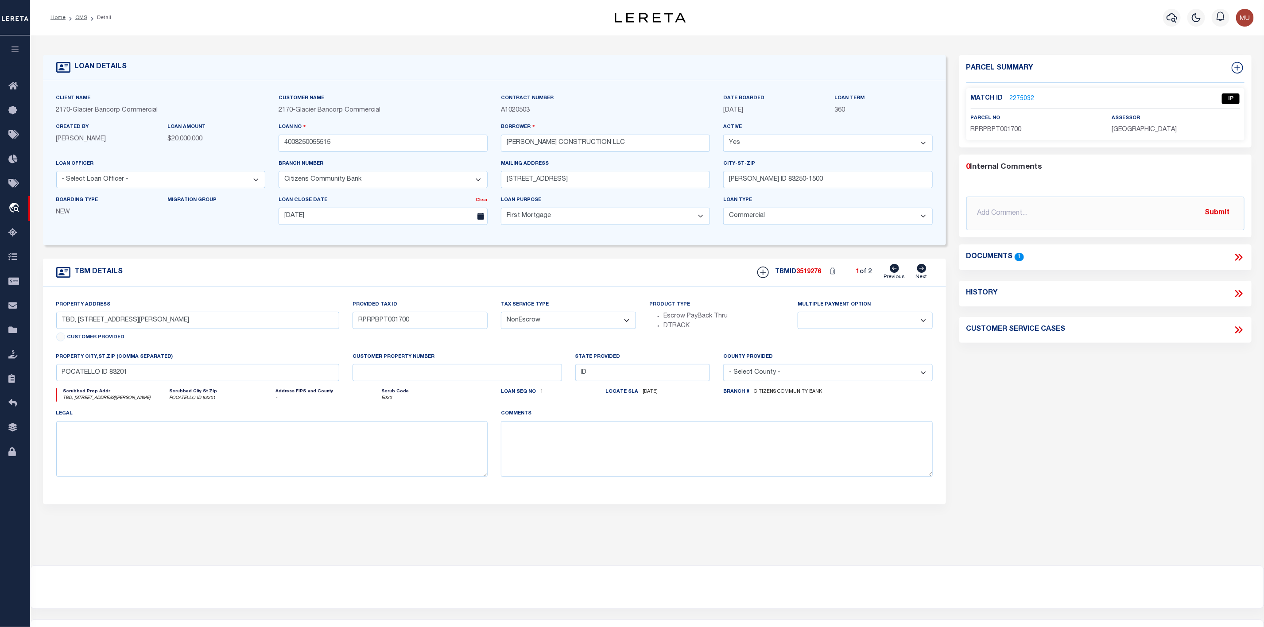
click at [1018, 97] on link "2275032" at bounding box center [1022, 98] width 25 height 9
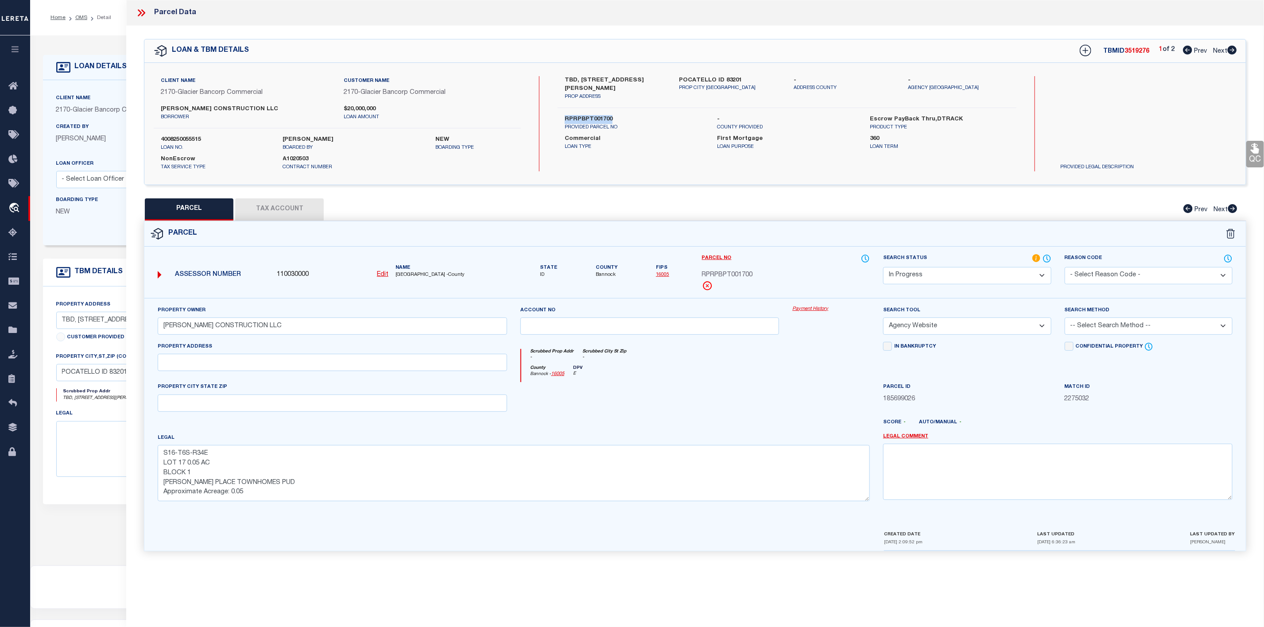
drag, startPoint x: 560, startPoint y: 118, endPoint x: 615, endPoint y: 119, distance: 54.5
click at [615, 119] on div "RPRPBPT001700 PROVIDED PARCEL NO" at bounding box center [634, 123] width 153 height 16
copy label "RPRPBPT001700"
click at [1155, 330] on select "-- Select Search Method -- Property Address Legal Liability Info Provided" at bounding box center [1149, 326] width 168 height 17
click at [1065, 320] on select "-- Select Search Method -- Property Address Legal Liability Info Provided" at bounding box center [1149, 326] width 168 height 17
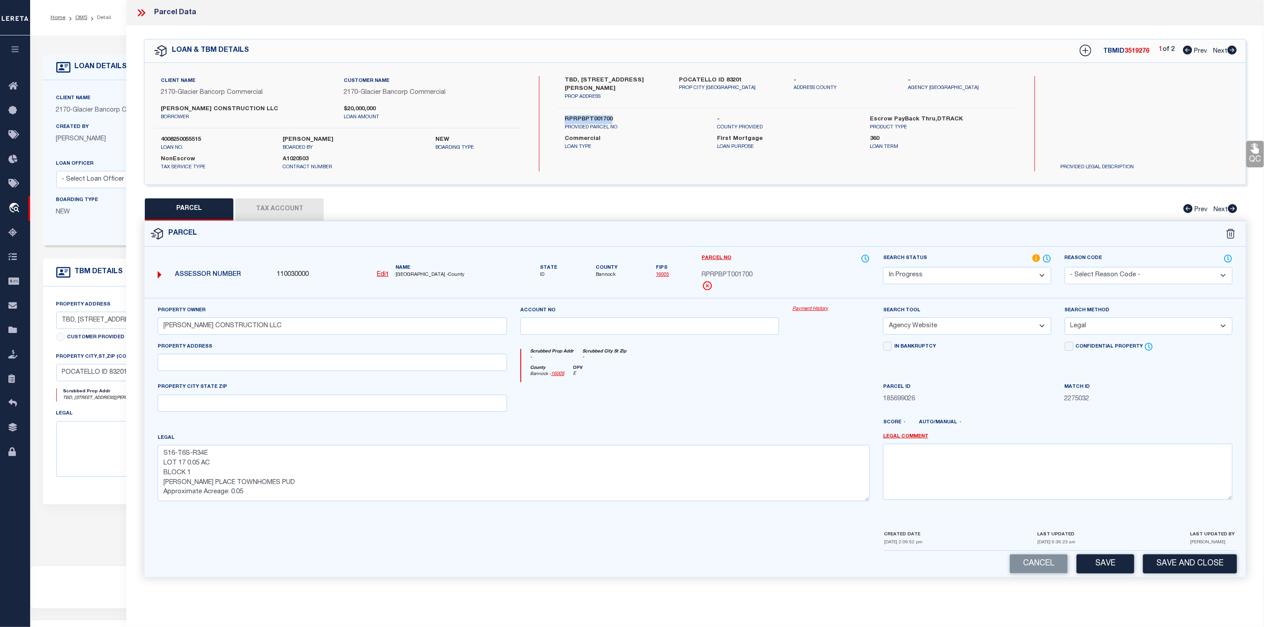
click at [1018, 276] on select "Automated Search Bad Parcel Complete Duplicate Parcel High Dollar Reporting In …" at bounding box center [967, 275] width 168 height 17
click at [883, 268] on select "Automated Search Bad Parcel Complete Duplicate Parcel High Dollar Reporting In …" at bounding box center [967, 275] width 168 height 17
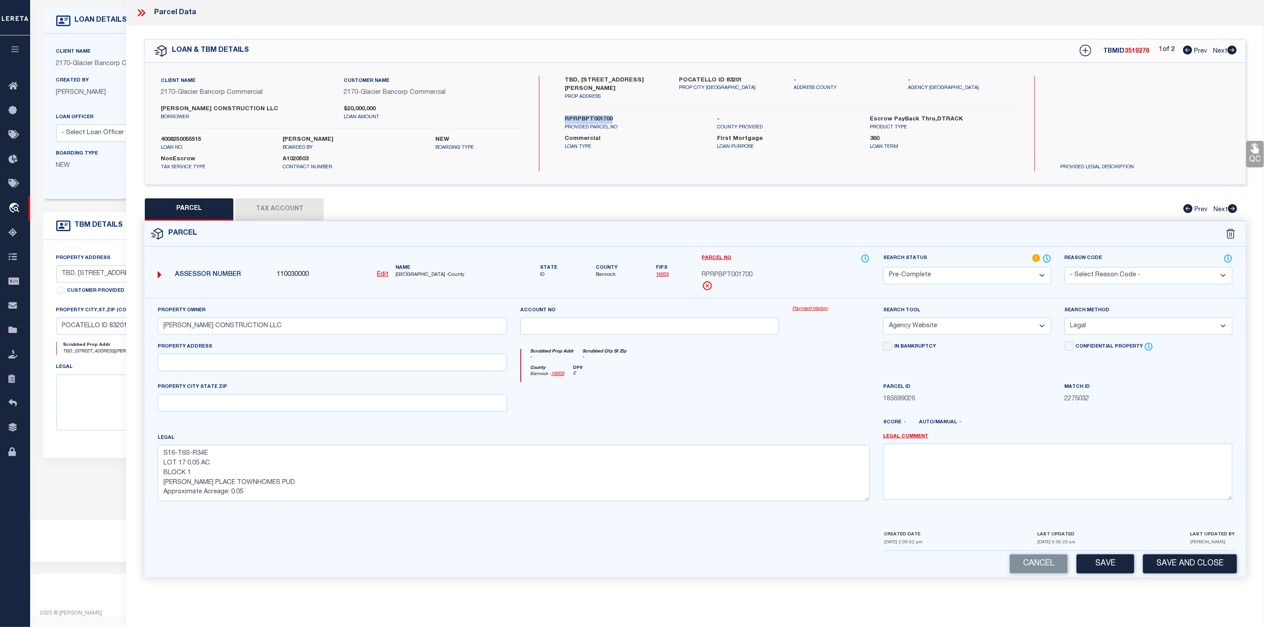
click at [270, 209] on button "Tax Account" at bounding box center [279, 209] width 89 height 22
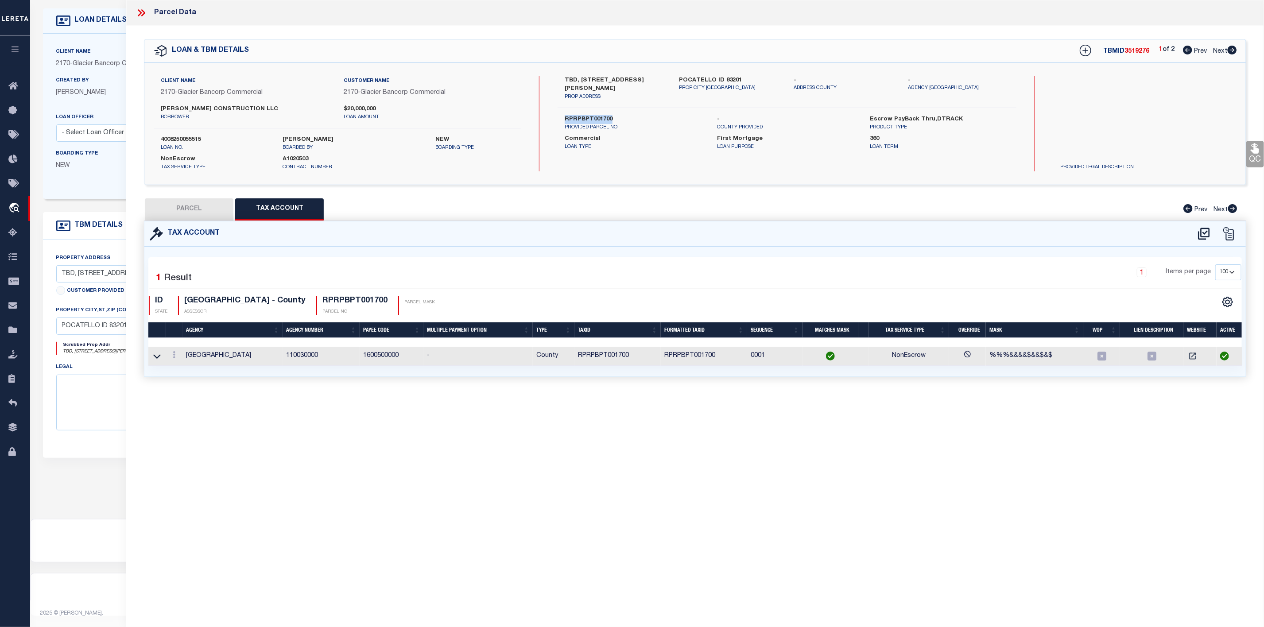
click at [202, 210] on button "PARCEL" at bounding box center [189, 209] width 89 height 22
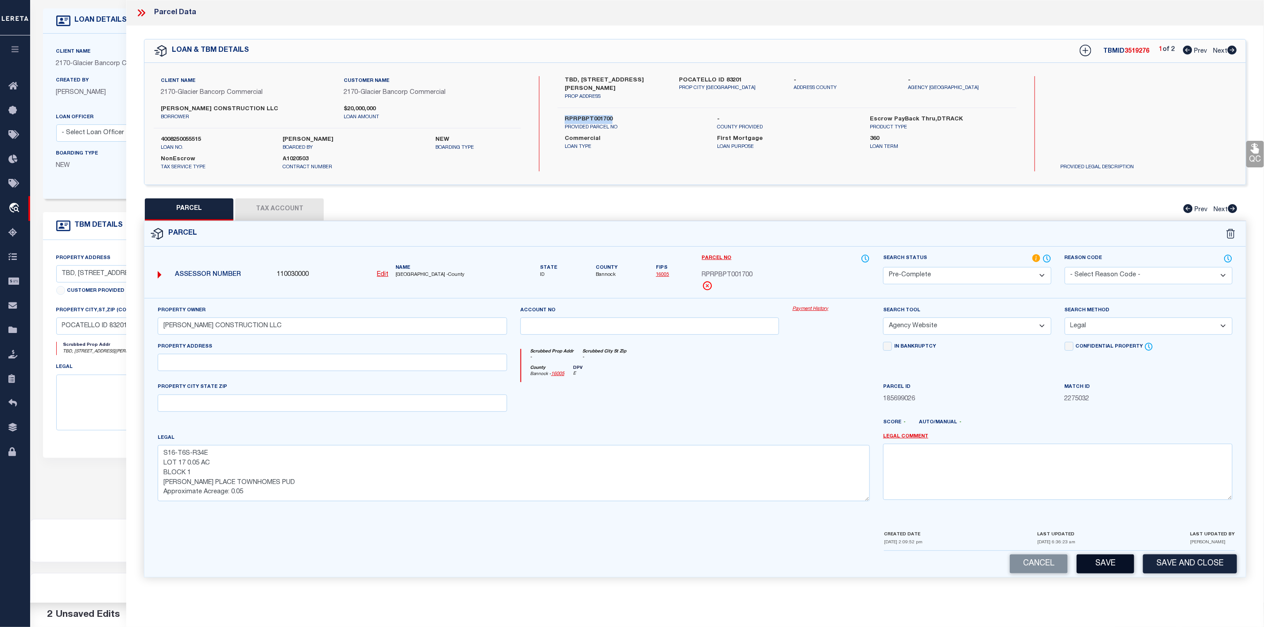
click at [1121, 568] on button "Save" at bounding box center [1106, 564] width 58 height 19
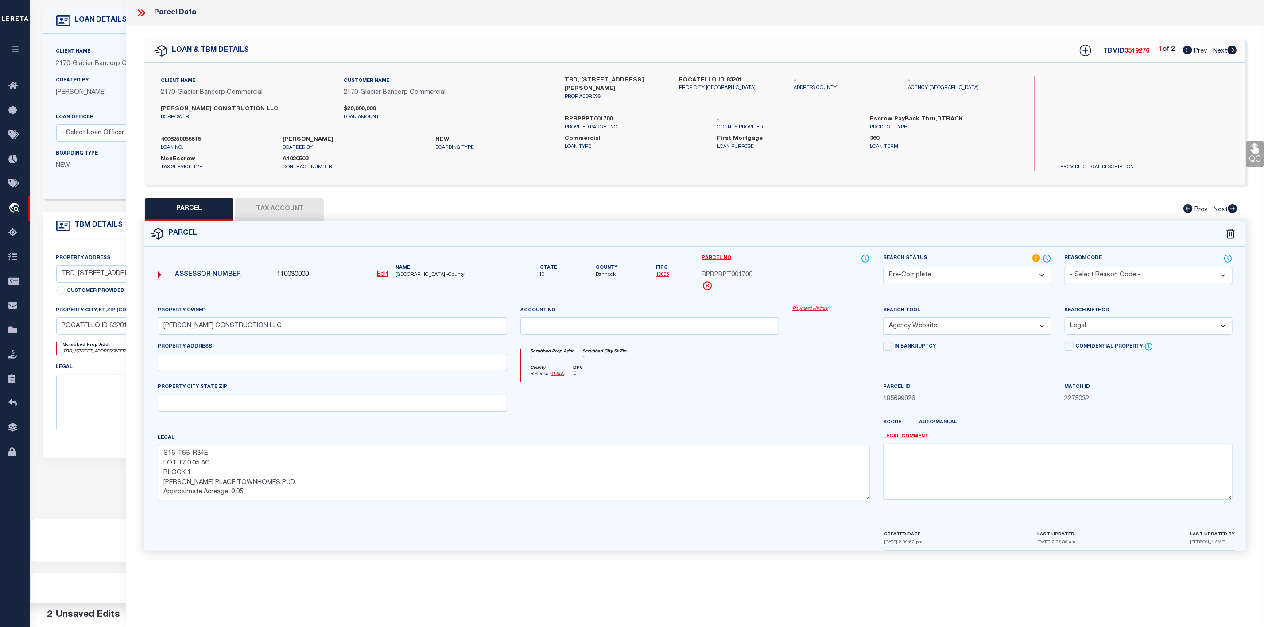
click at [1233, 45] on div "1 of 2 Prev Next" at bounding box center [1198, 51] width 78 height 12
click at [1232, 50] on icon at bounding box center [1232, 50] width 9 height 9
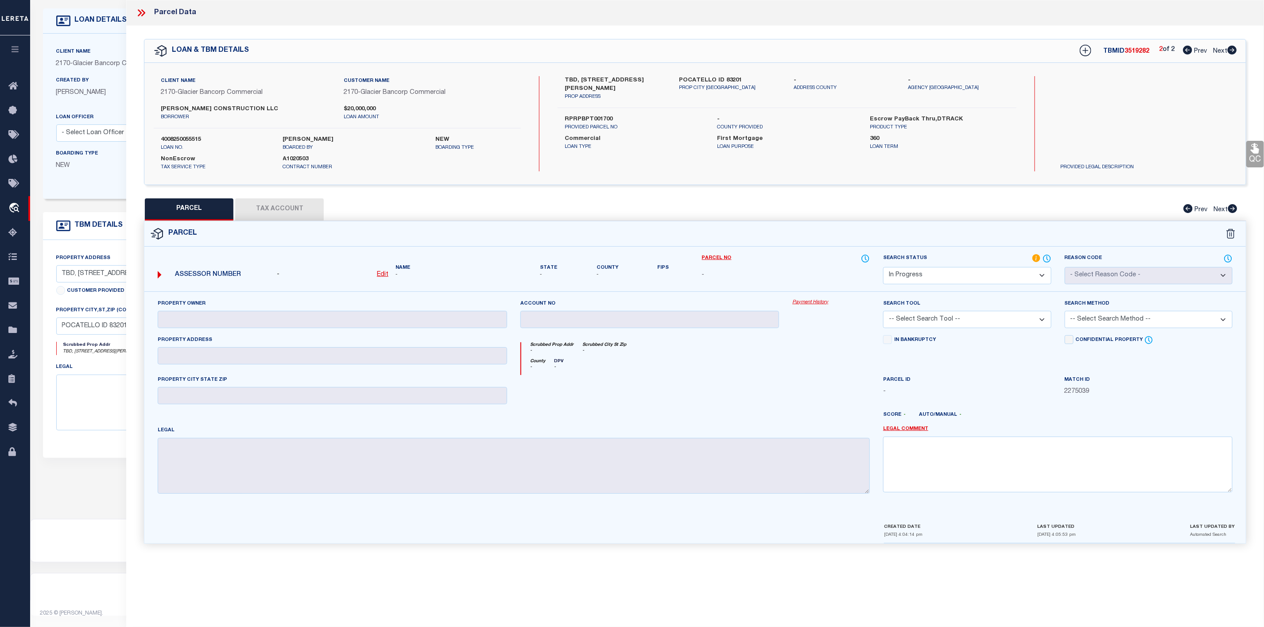
click at [1187, 51] on icon at bounding box center [1187, 50] width 9 height 9
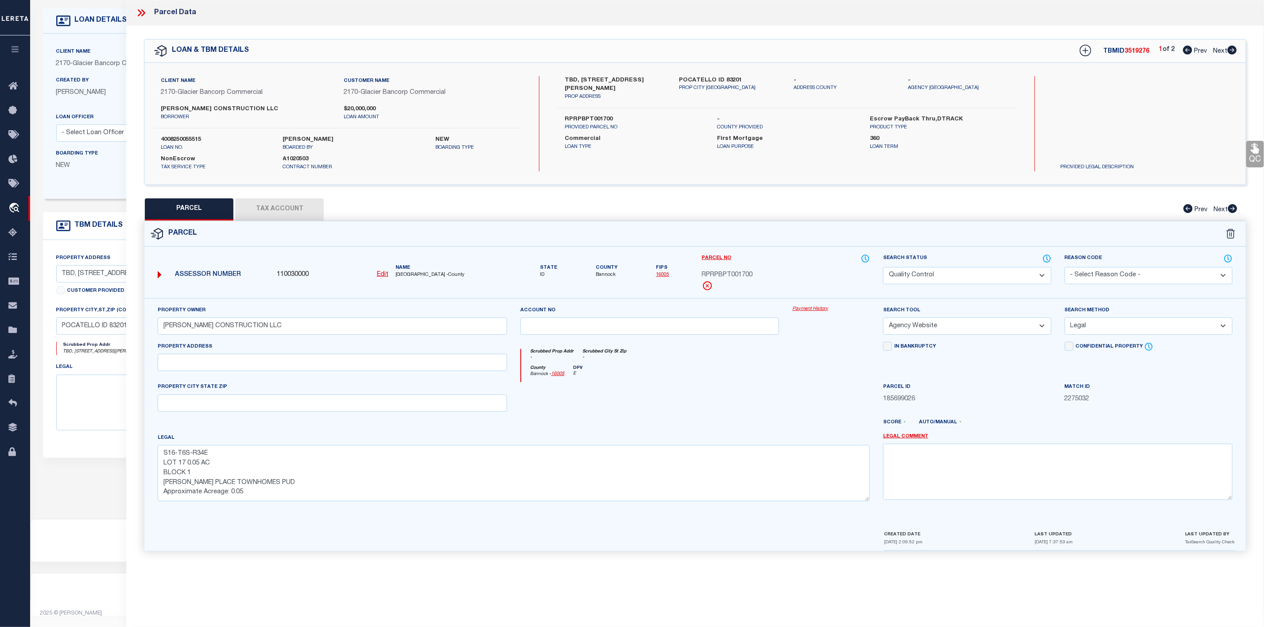
click at [1235, 53] on icon at bounding box center [1232, 50] width 9 height 9
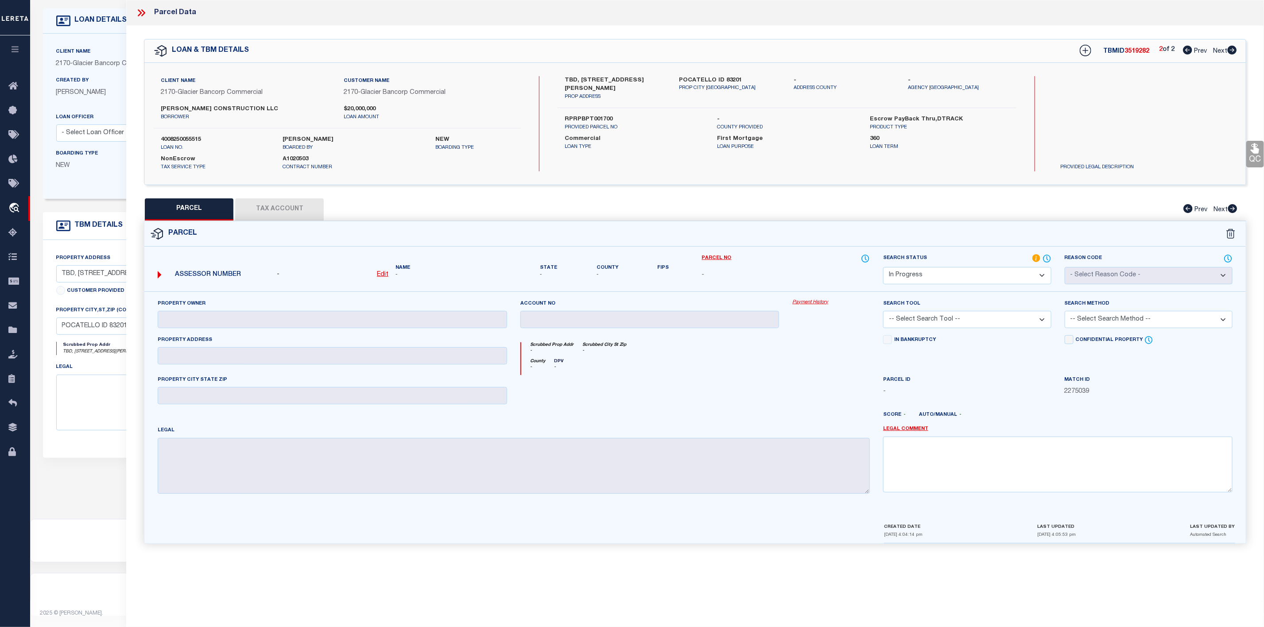
click at [1185, 52] on icon at bounding box center [1187, 50] width 9 height 9
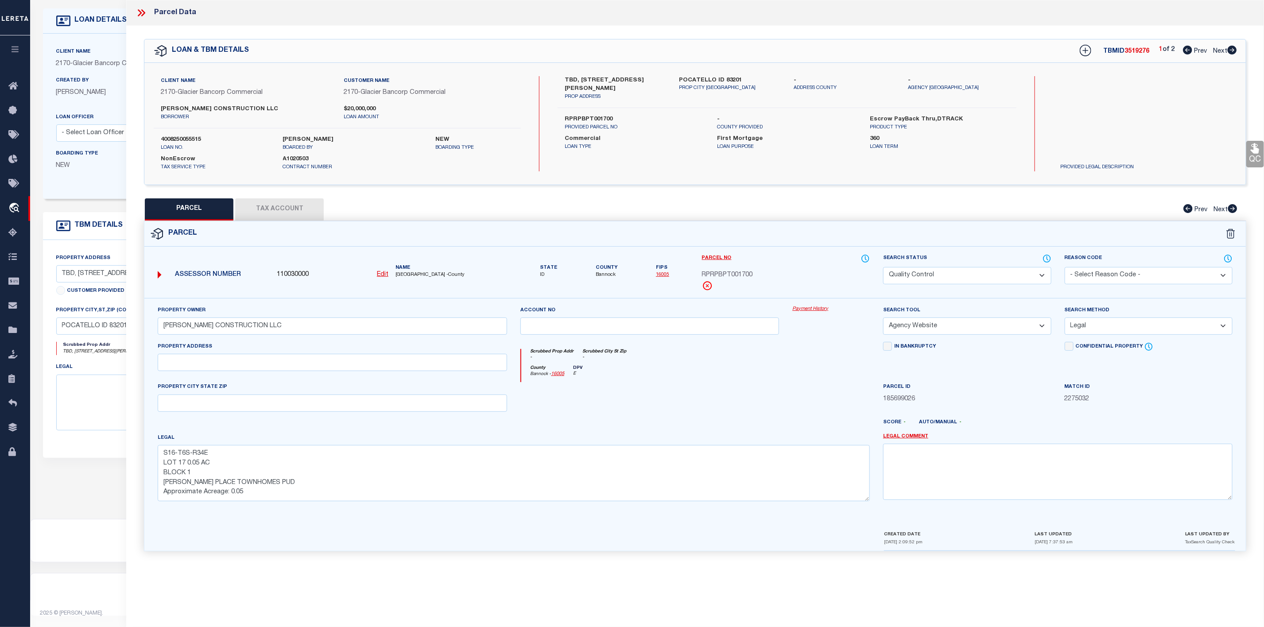
click at [140, 12] on icon at bounding box center [142, 13] width 12 height 12
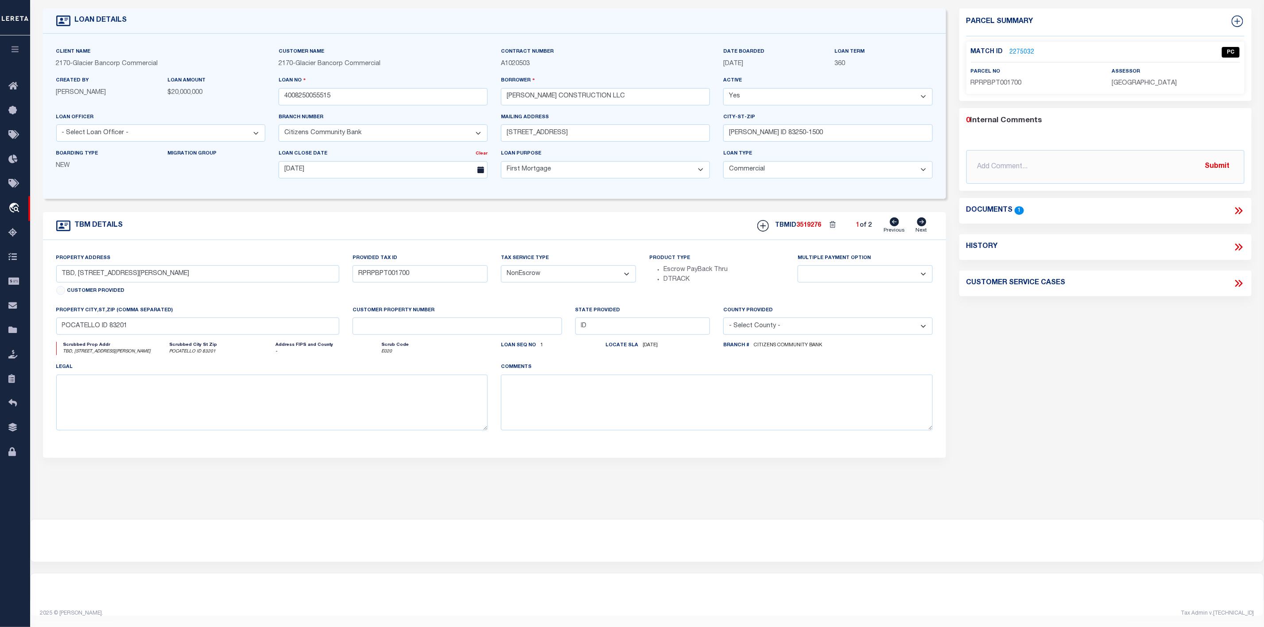
scroll to position [0, 0]
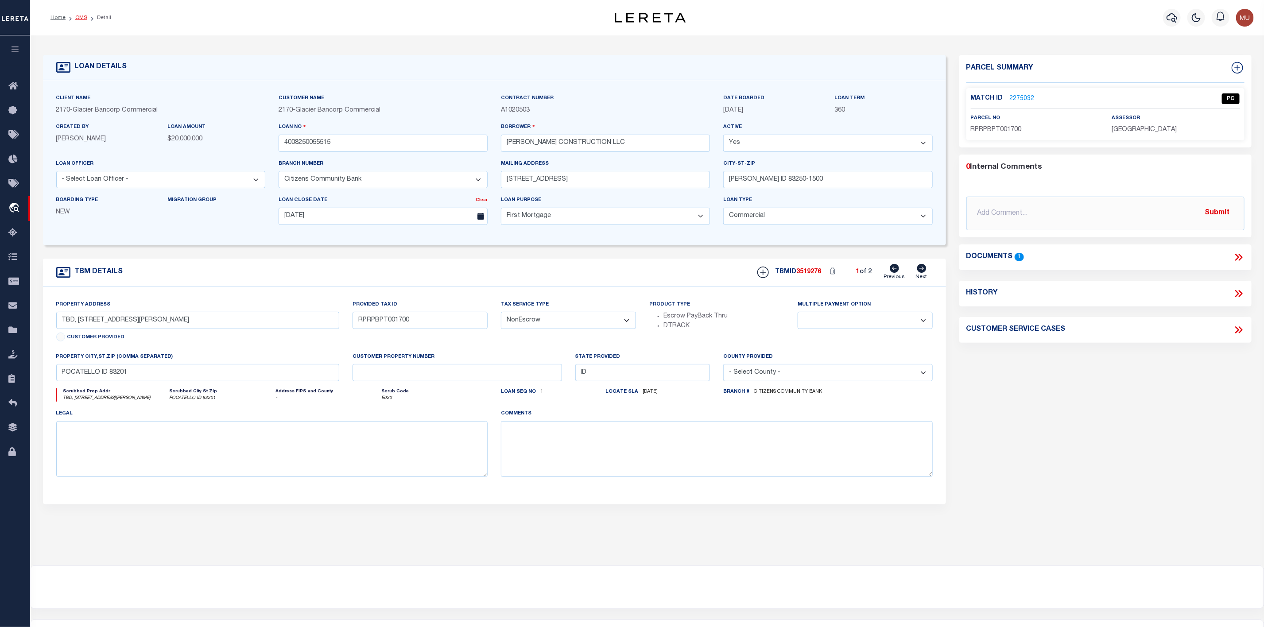
click at [81, 19] on link "OMS" at bounding box center [81, 17] width 12 height 5
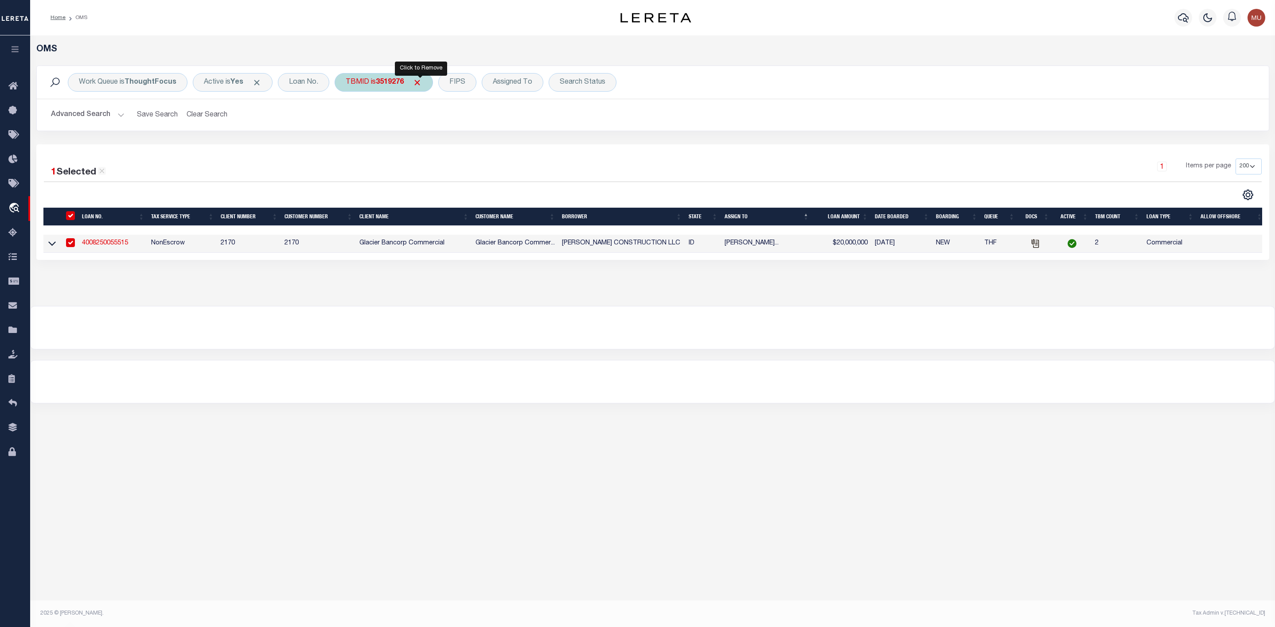
click at [418, 80] on span "Click to Remove" at bounding box center [416, 82] width 9 height 9
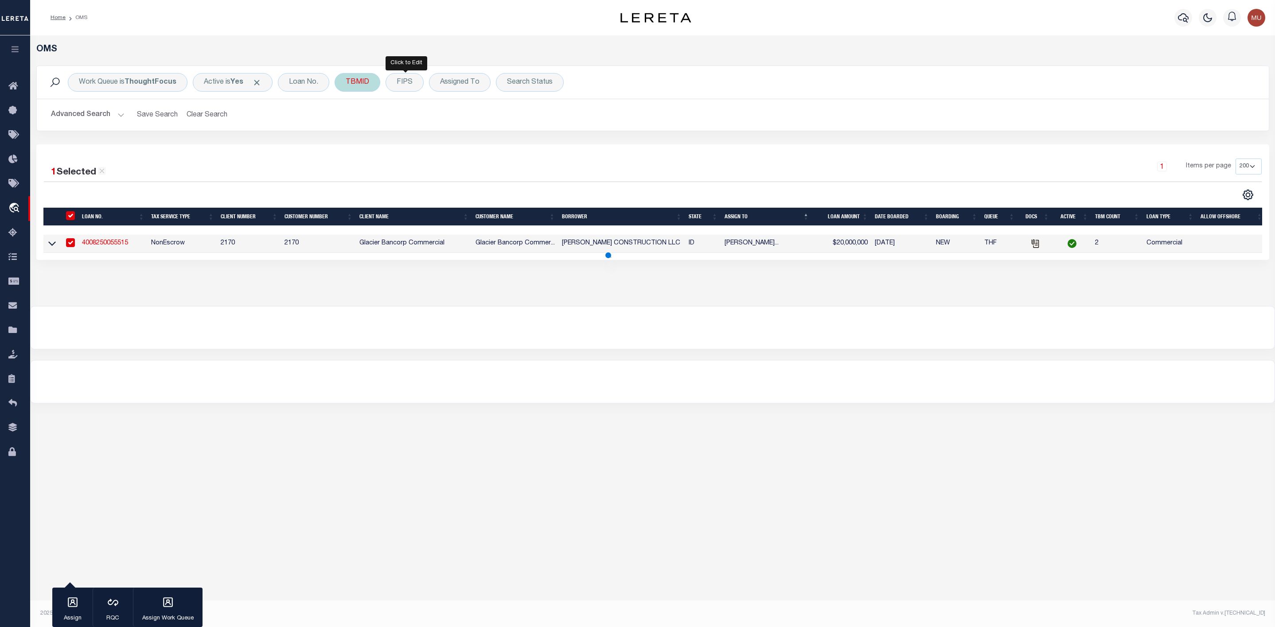
click at [371, 83] on div "TBMID" at bounding box center [358, 82] width 46 height 19
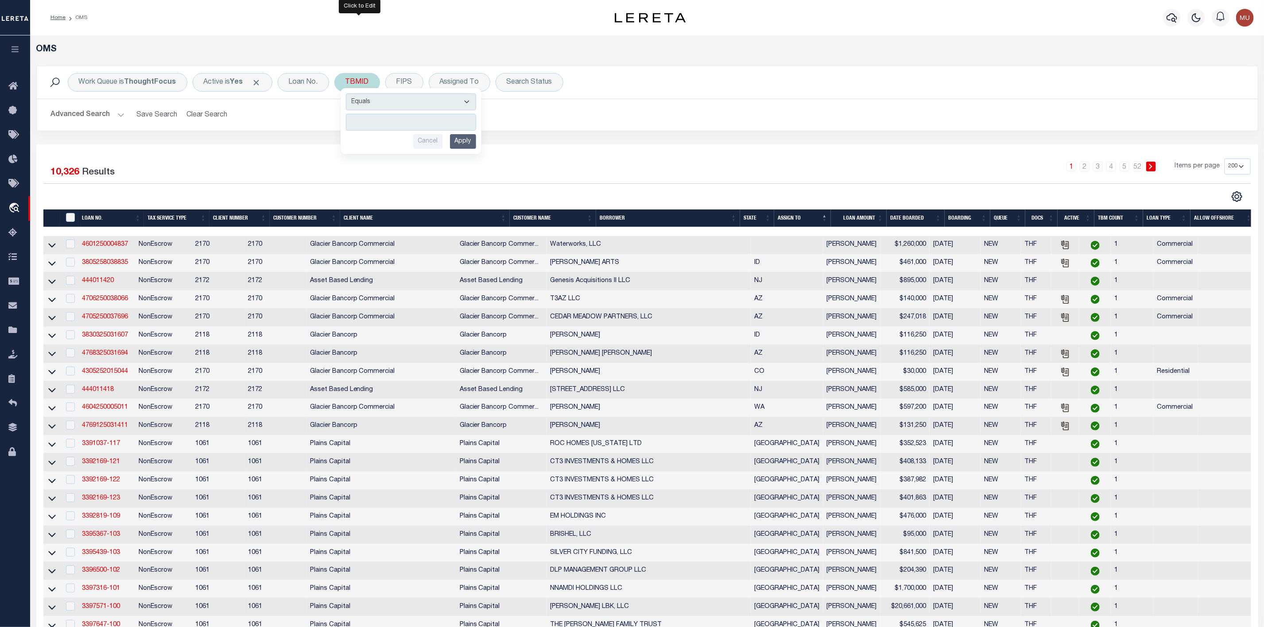
click at [367, 124] on input "number" at bounding box center [411, 122] width 130 height 17
click at [468, 145] on input "Apply" at bounding box center [463, 141] width 26 height 15
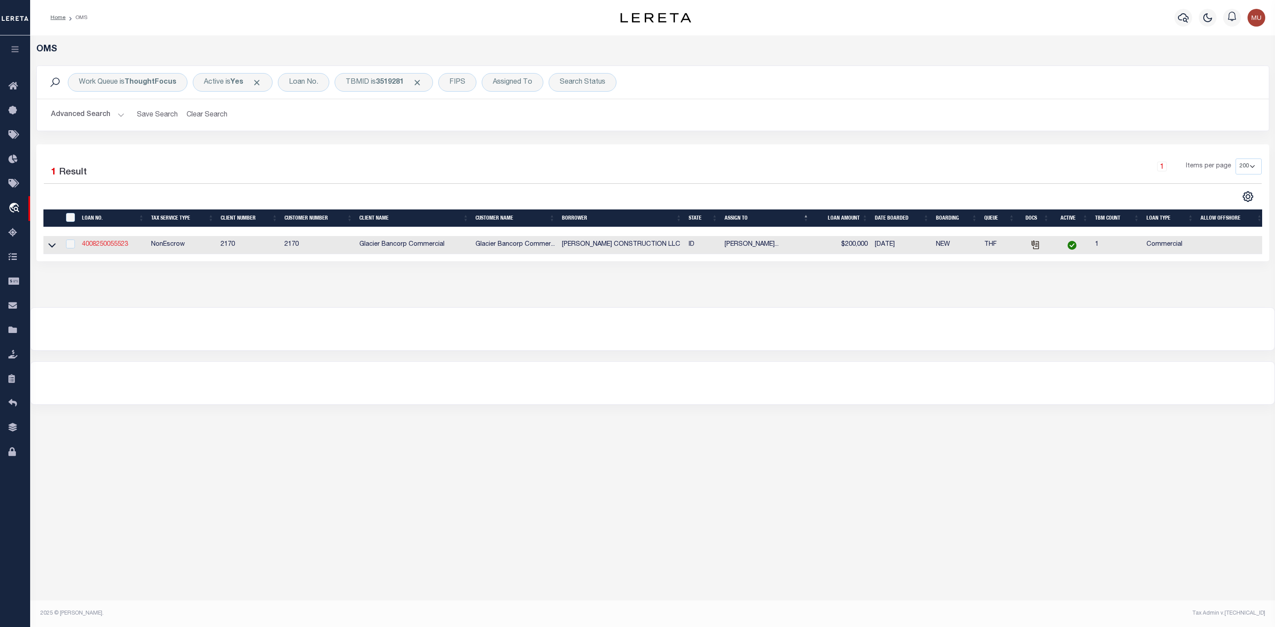
click at [104, 246] on link "4008250055523" at bounding box center [105, 244] width 46 height 6
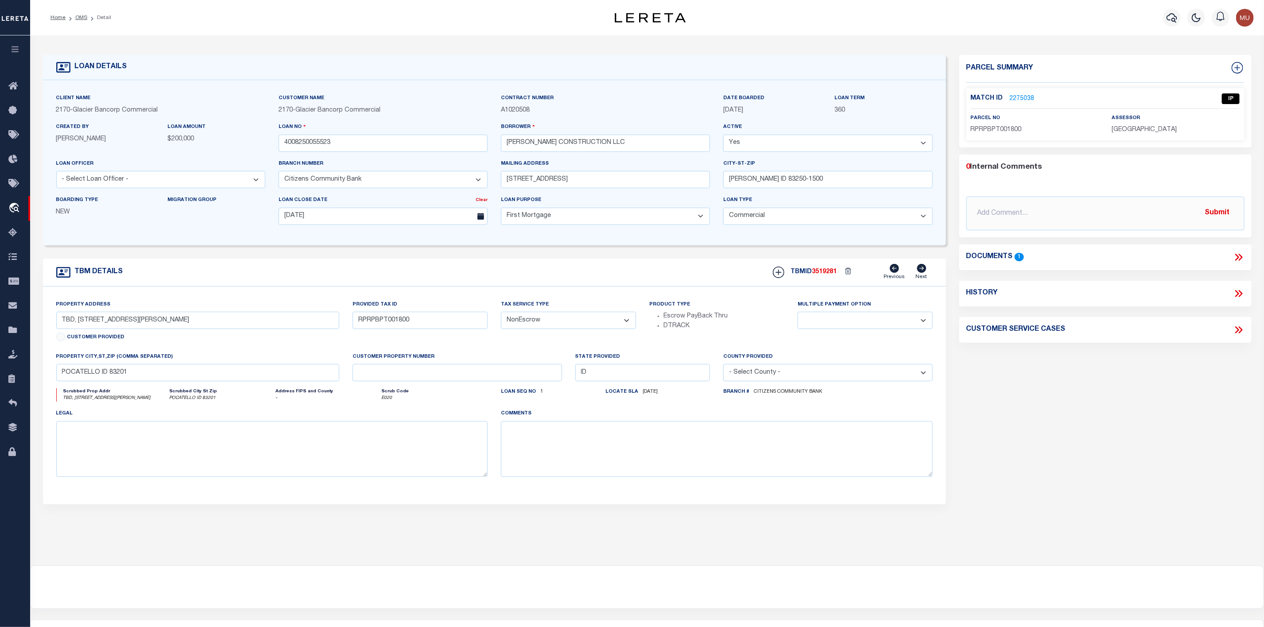
click at [1020, 94] on link "2275038" at bounding box center [1022, 98] width 25 height 9
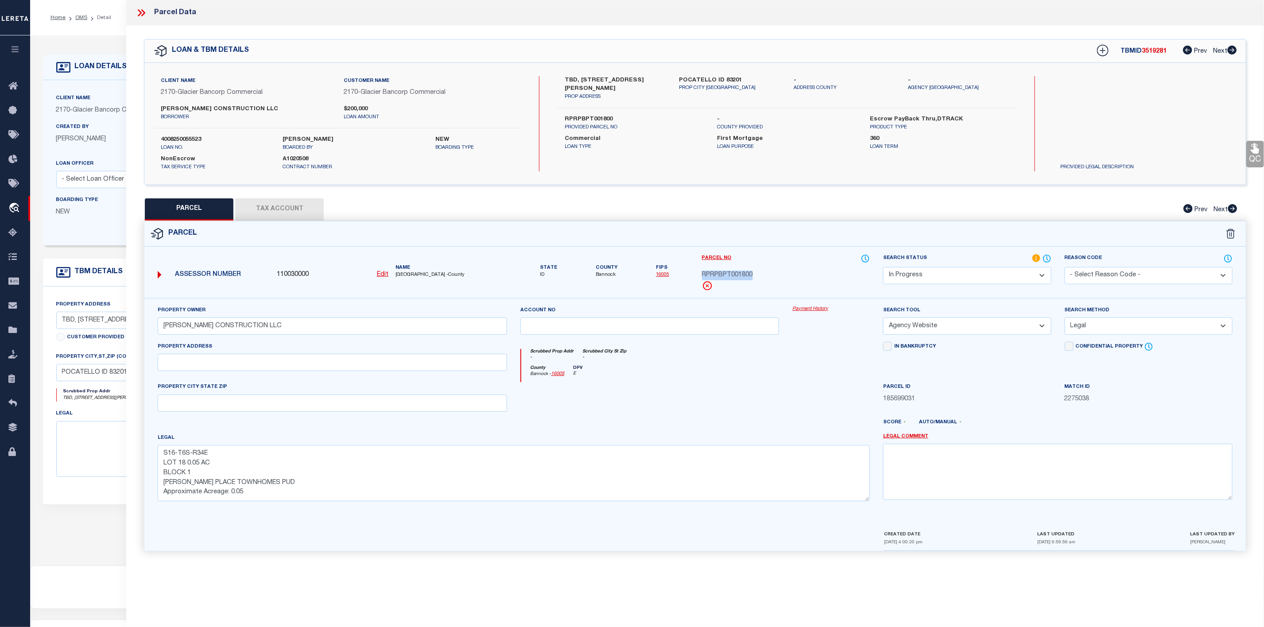
drag, startPoint x: 701, startPoint y: 277, endPoint x: 762, endPoint y: 273, distance: 61.3
click at [762, 273] on div "Parcel No RPRPBPT001800" at bounding box center [786, 276] width 181 height 44
click at [962, 276] on select "Automated Search Bad Parcel Complete Duplicate Parcel High Dollar Reporting In …" at bounding box center [967, 275] width 168 height 17
click at [883, 268] on select "Automated Search Bad Parcel Complete Duplicate Parcel High Dollar Reporting In …" at bounding box center [967, 275] width 168 height 17
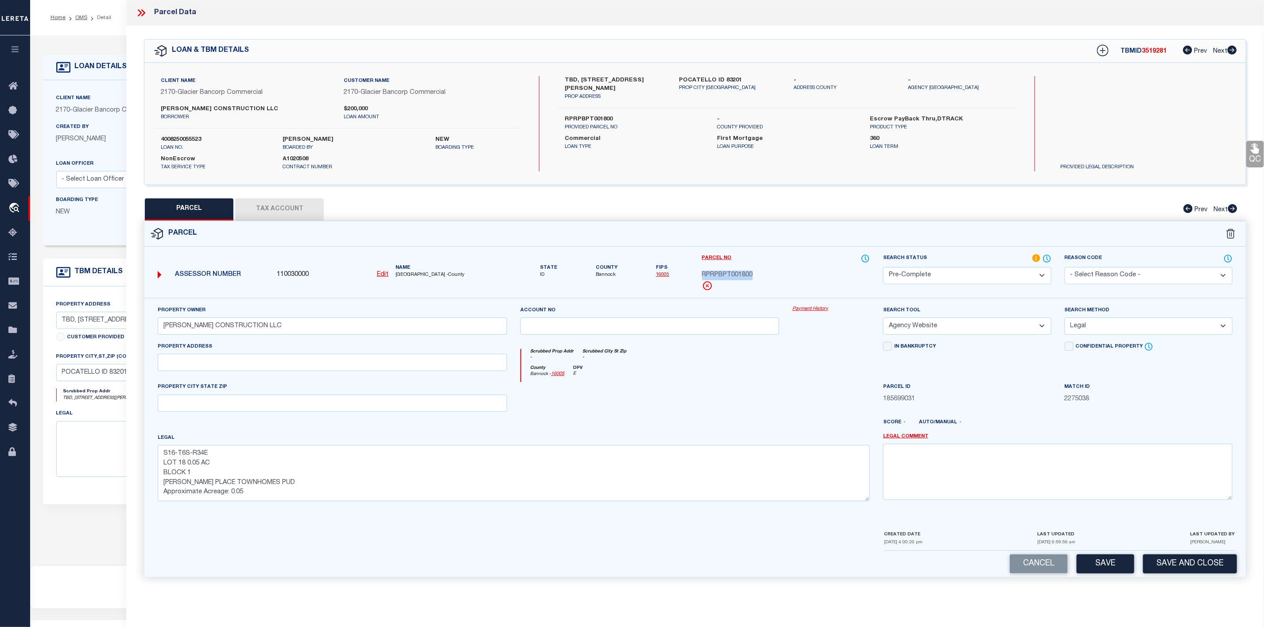
scroll to position [62, 0]
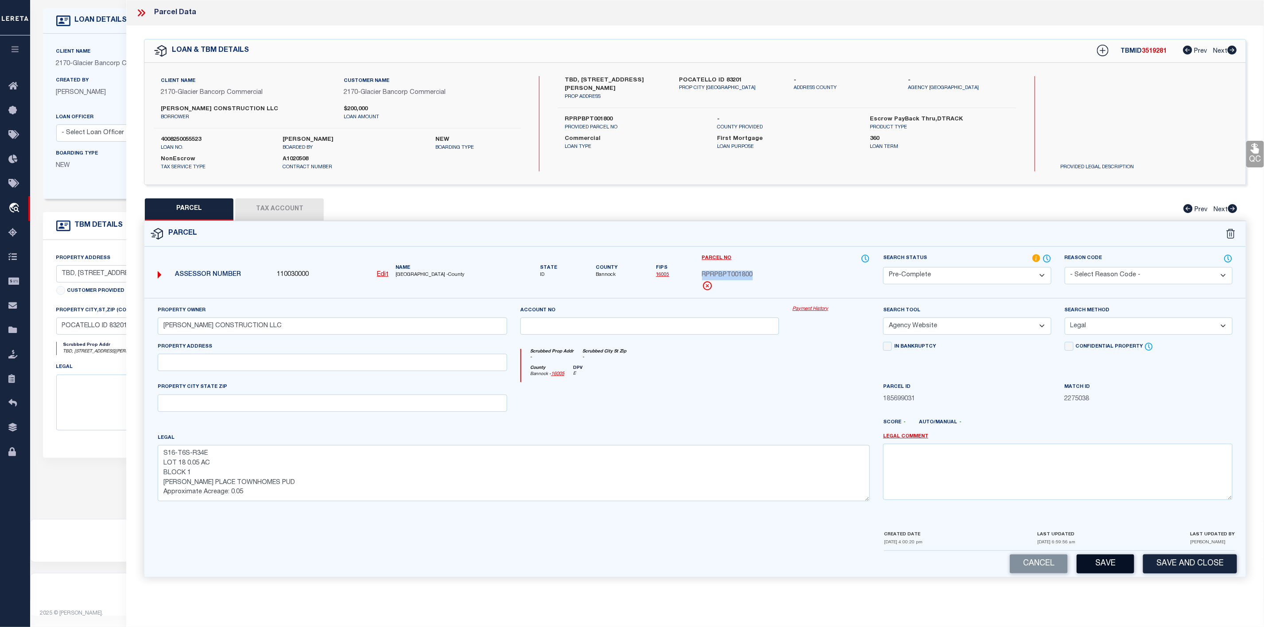
click at [1109, 573] on button "Save" at bounding box center [1106, 564] width 58 height 19
click at [145, 15] on icon at bounding box center [142, 13] width 12 height 12
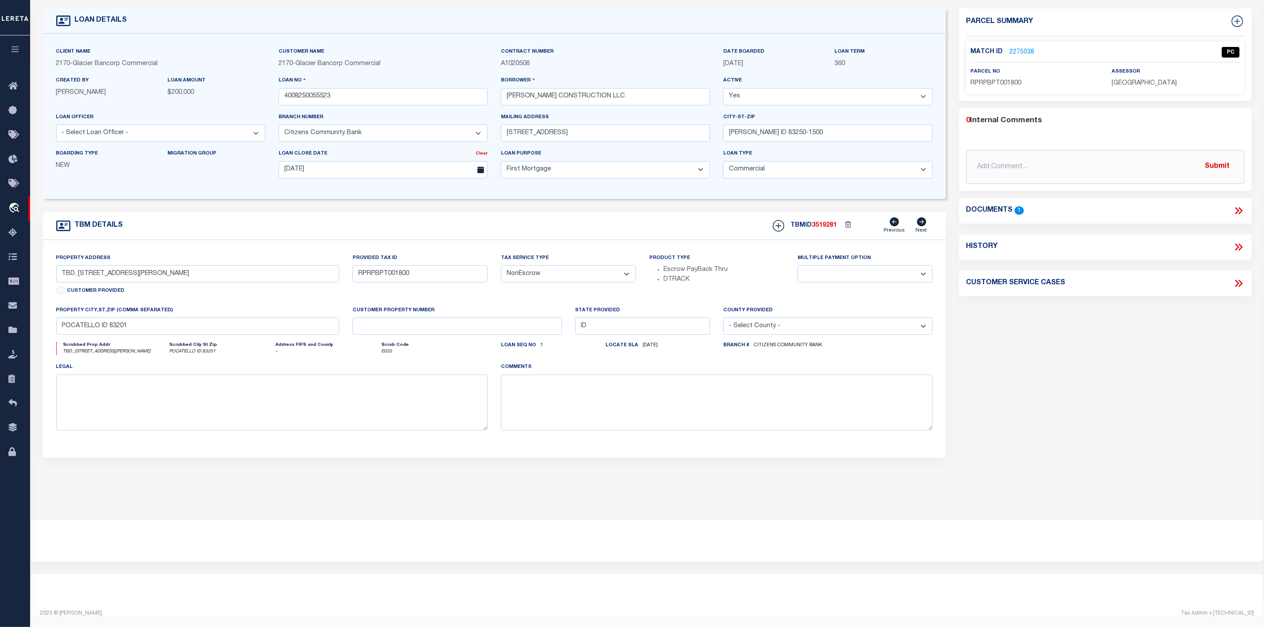
scroll to position [0, 0]
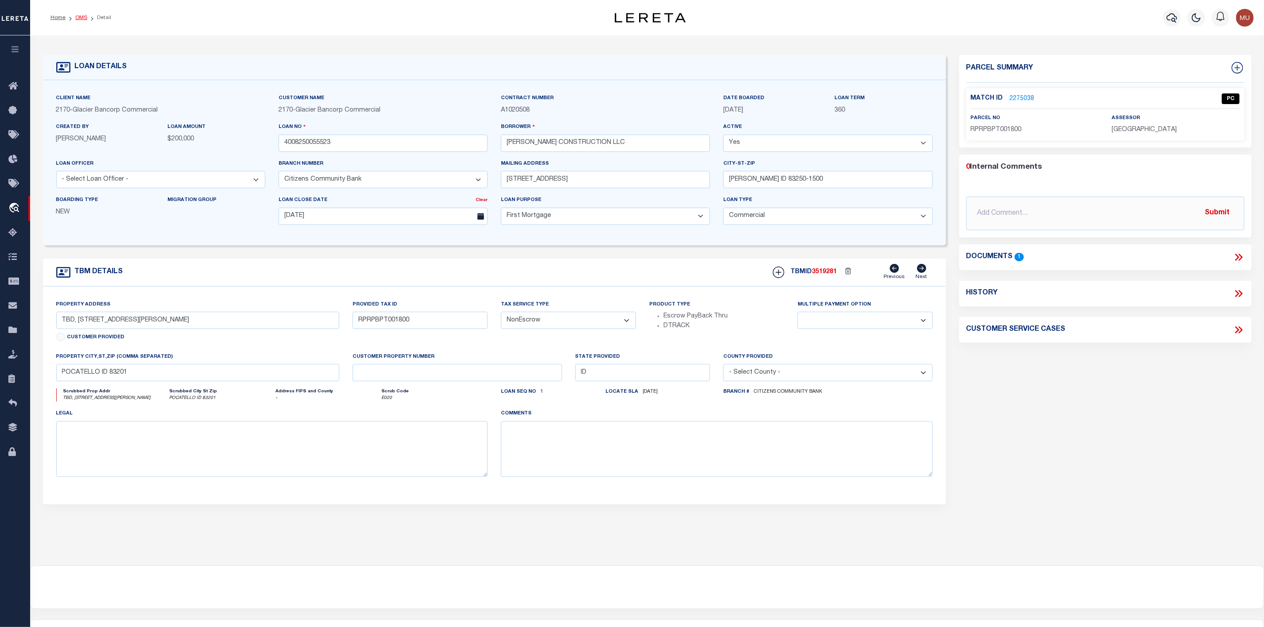
click at [79, 19] on link "OMS" at bounding box center [81, 17] width 12 height 5
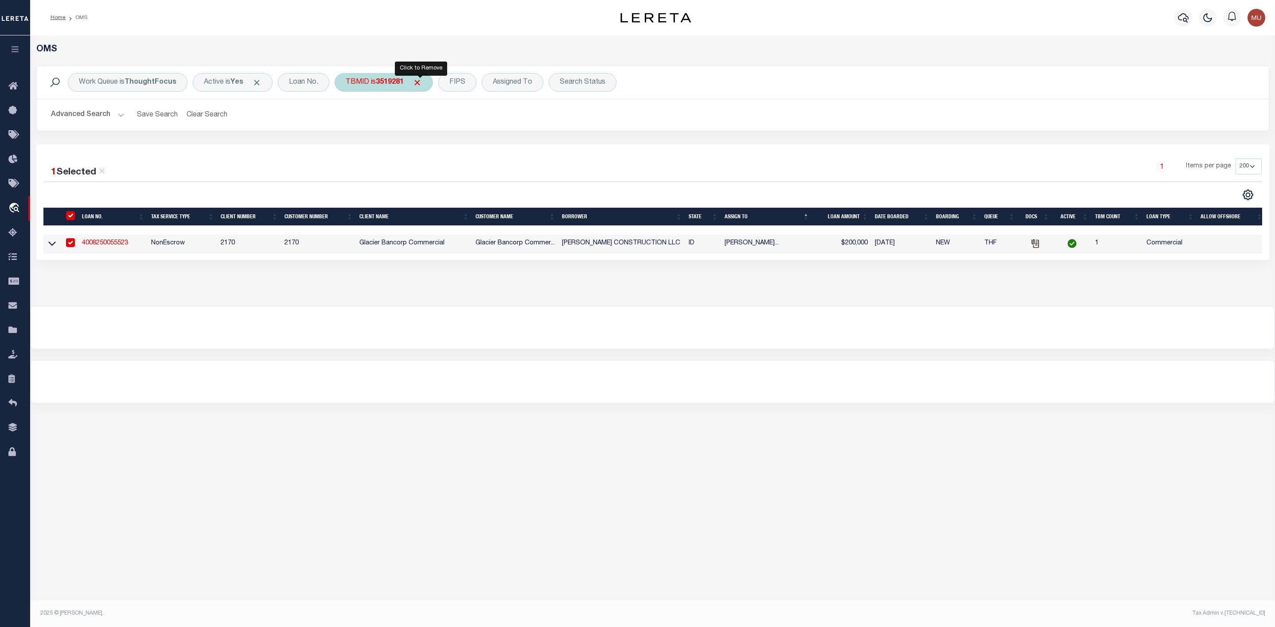
click at [420, 82] on span "Click to Remove" at bounding box center [416, 82] width 9 height 9
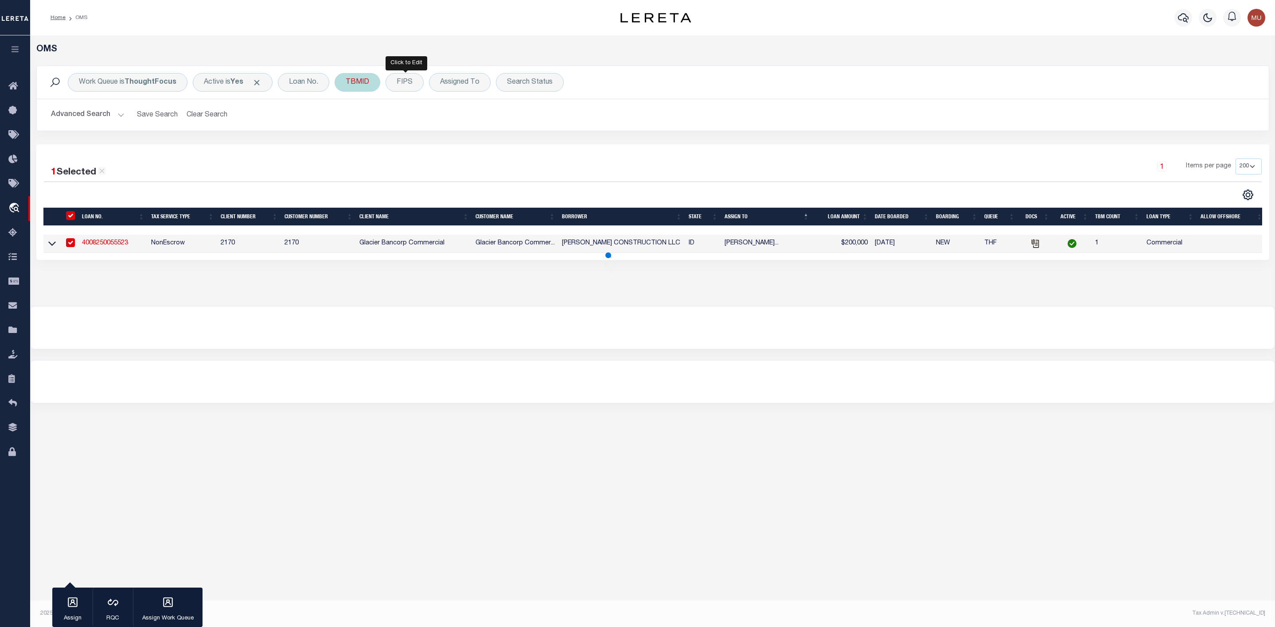
click at [354, 80] on div "TBMID" at bounding box center [358, 82] width 46 height 19
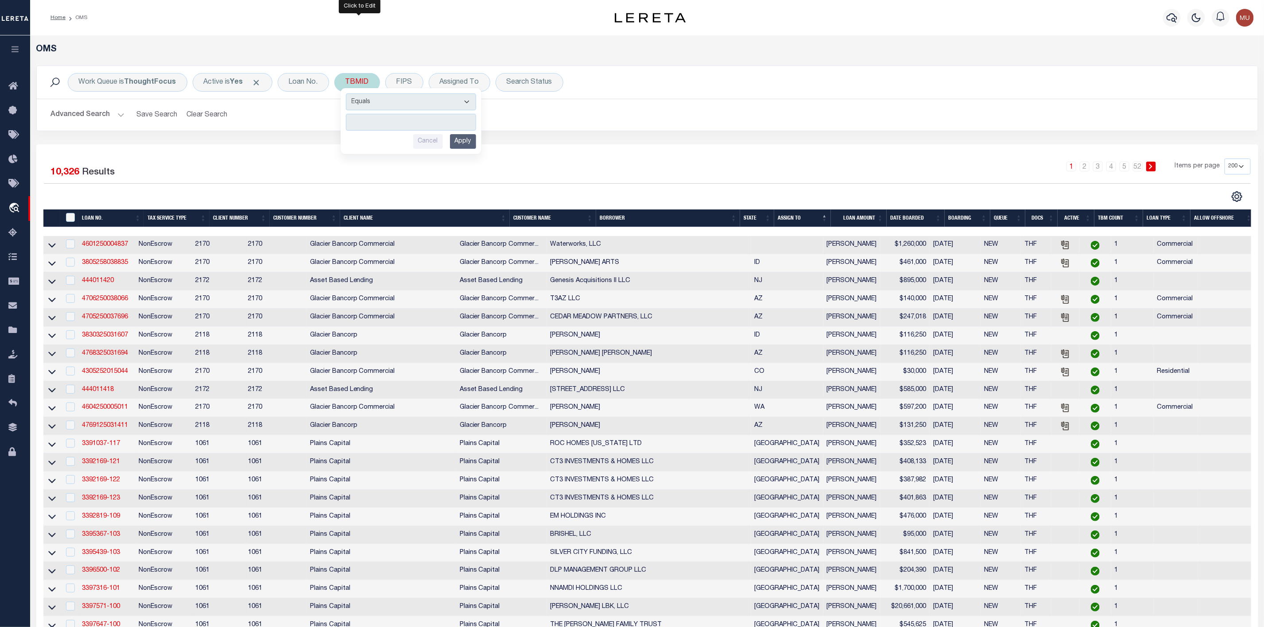
click at [371, 125] on input "number" at bounding box center [411, 122] width 130 height 17
click at [462, 145] on input "Apply" at bounding box center [463, 141] width 26 height 15
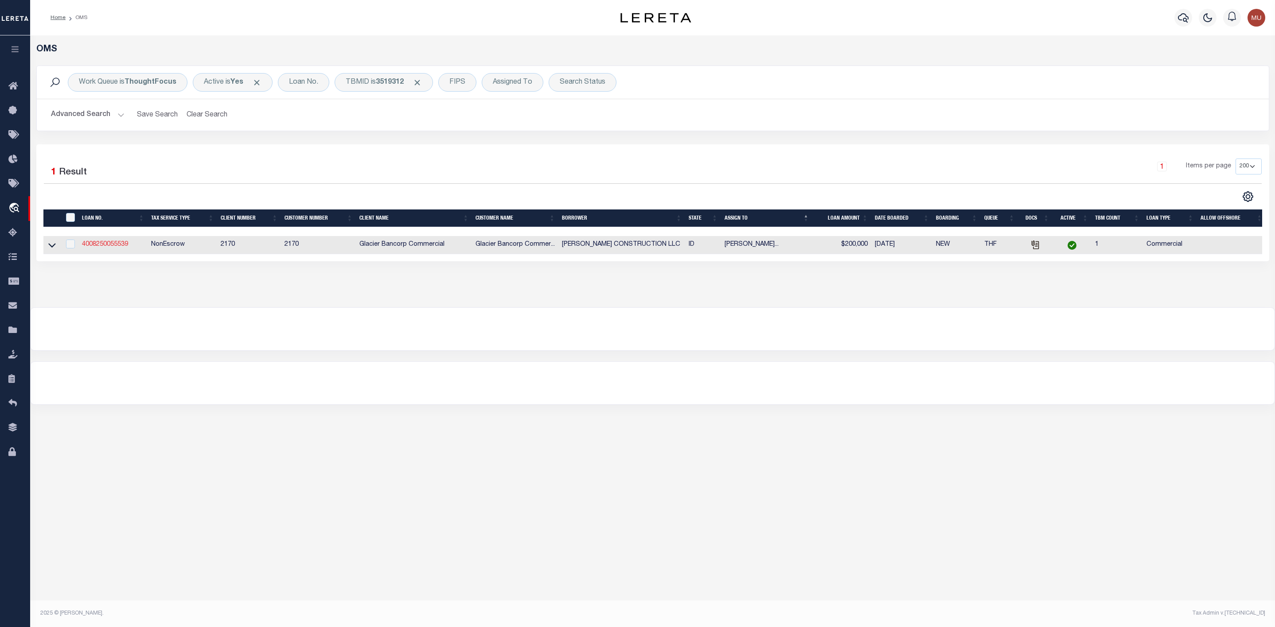
click at [107, 246] on link "4008250055539" at bounding box center [105, 244] width 46 height 6
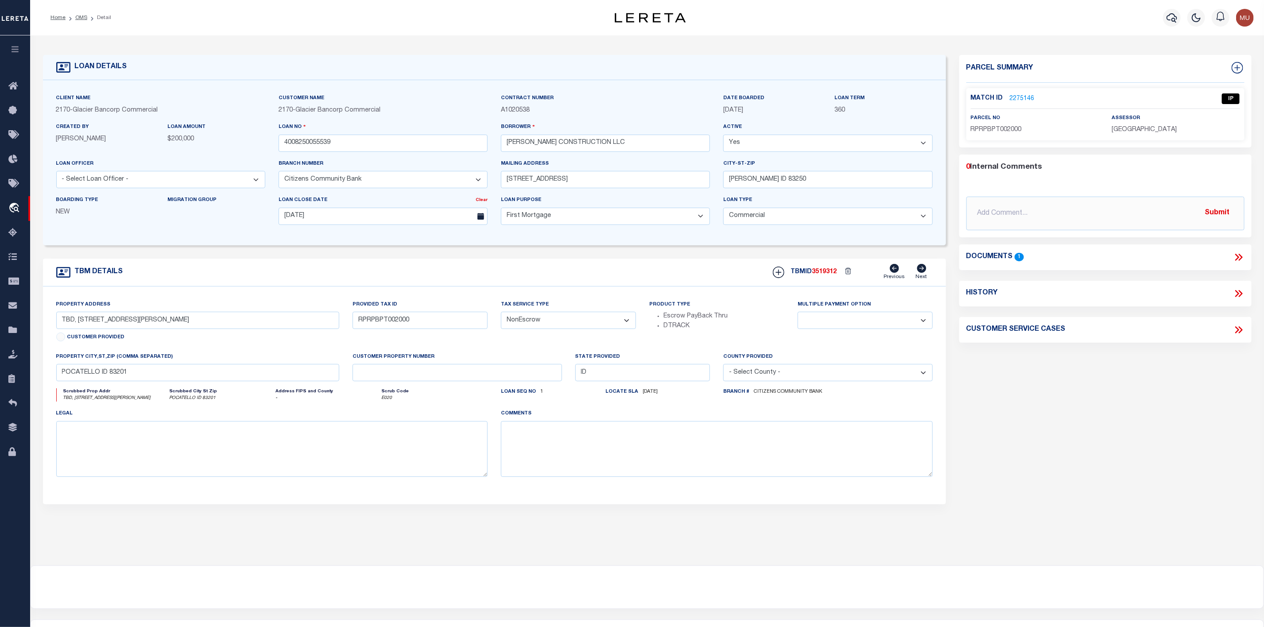
click at [1236, 257] on icon at bounding box center [1239, 258] width 12 height 12
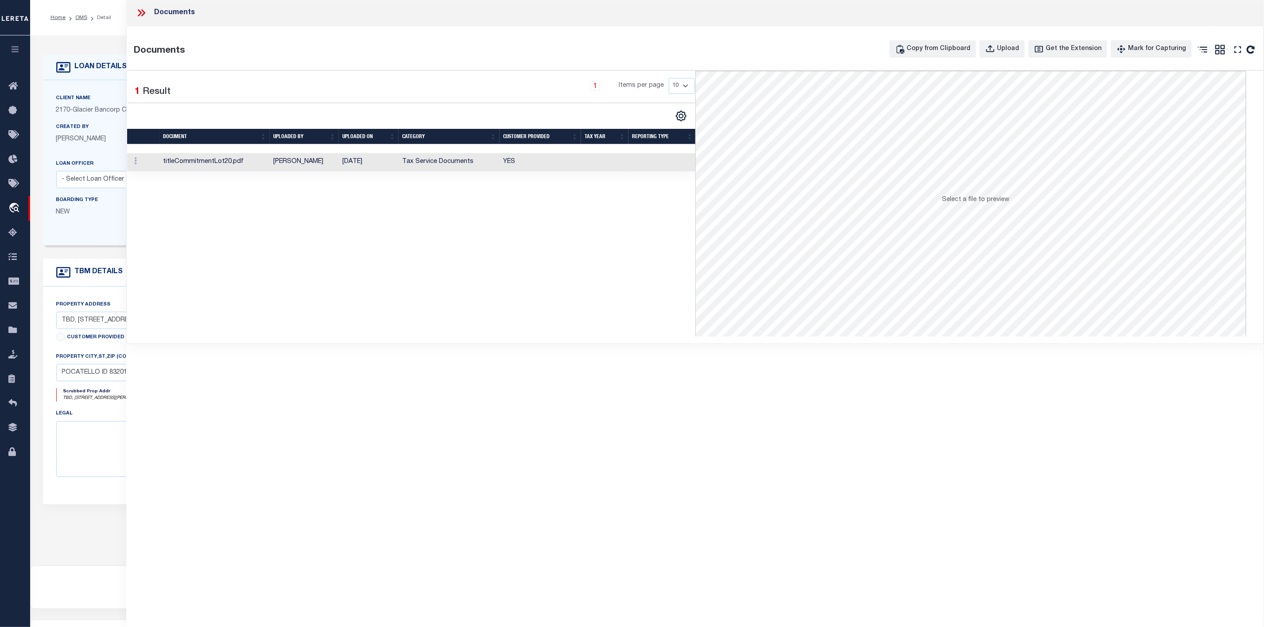
click at [210, 161] on td "titleCommitmentLot20.pdf" at bounding box center [215, 162] width 110 height 18
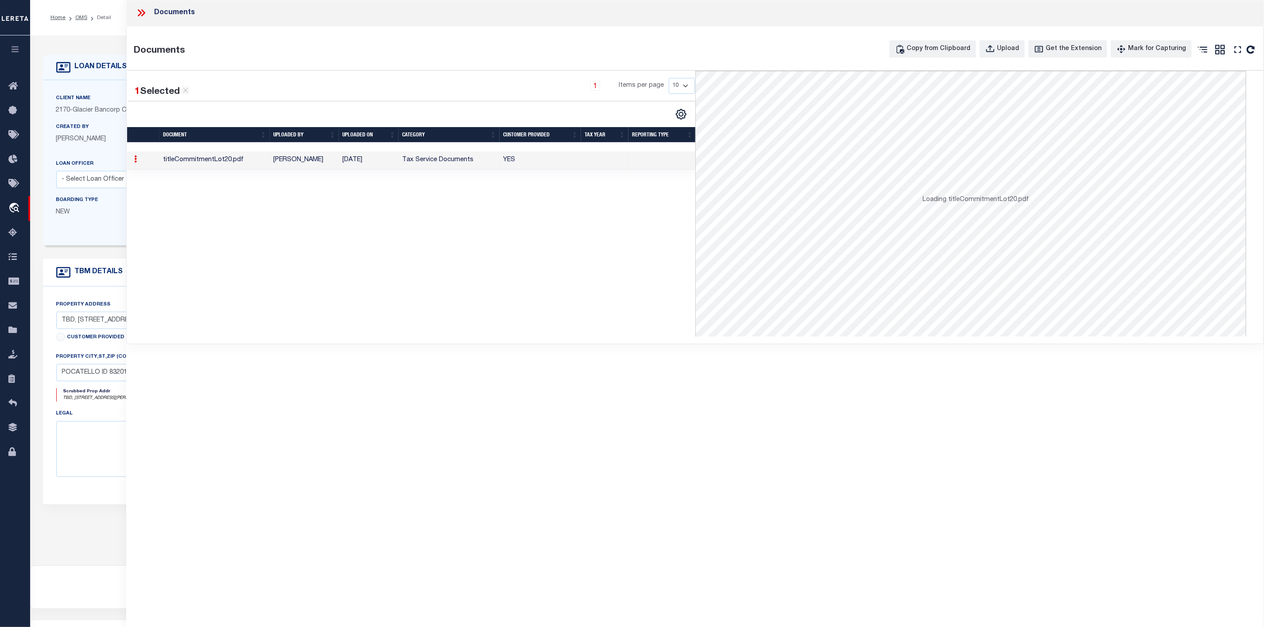
click at [210, 161] on td "titleCommitmentLot20.pdf" at bounding box center [215, 161] width 110 height 18
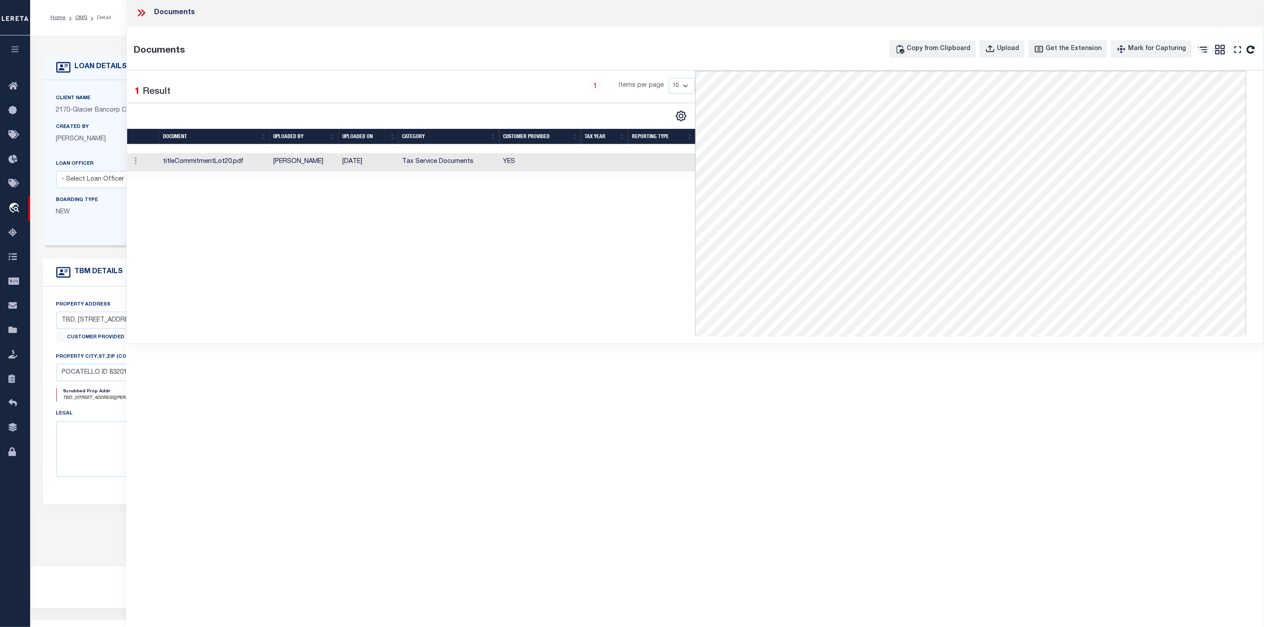
drag, startPoint x: 142, startPoint y: 13, endPoint x: 193, endPoint y: 22, distance: 51.2
click at [143, 13] on icon at bounding box center [142, 13] width 12 height 12
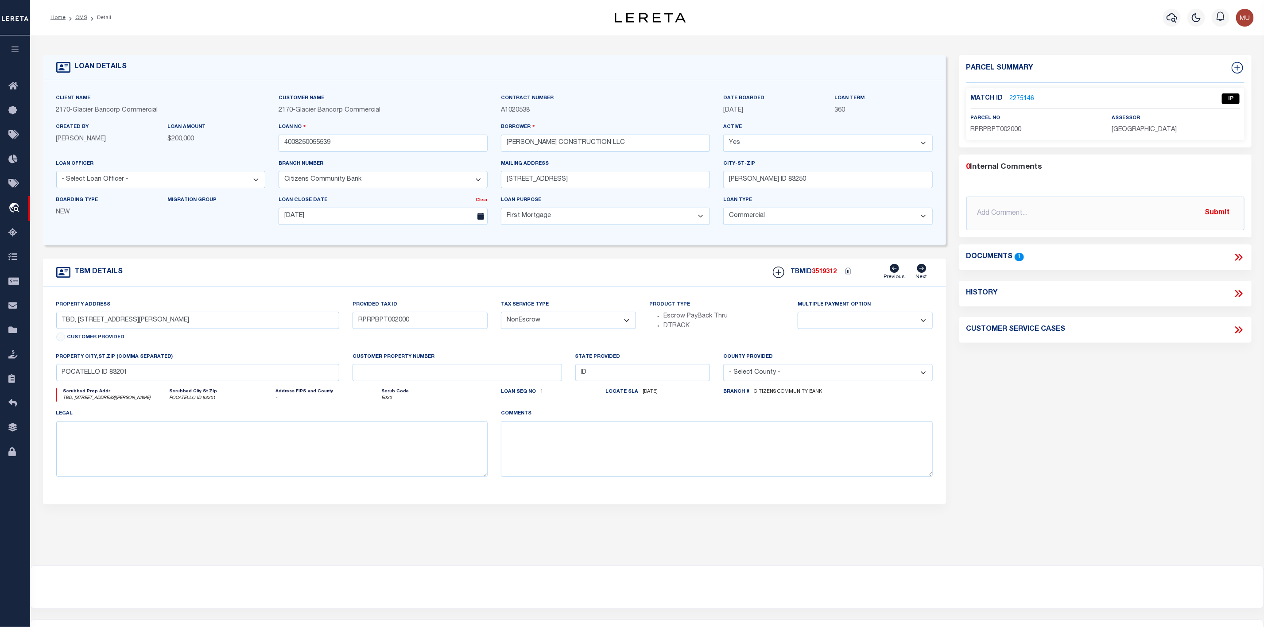
click at [1019, 97] on link "2275146" at bounding box center [1022, 98] width 25 height 9
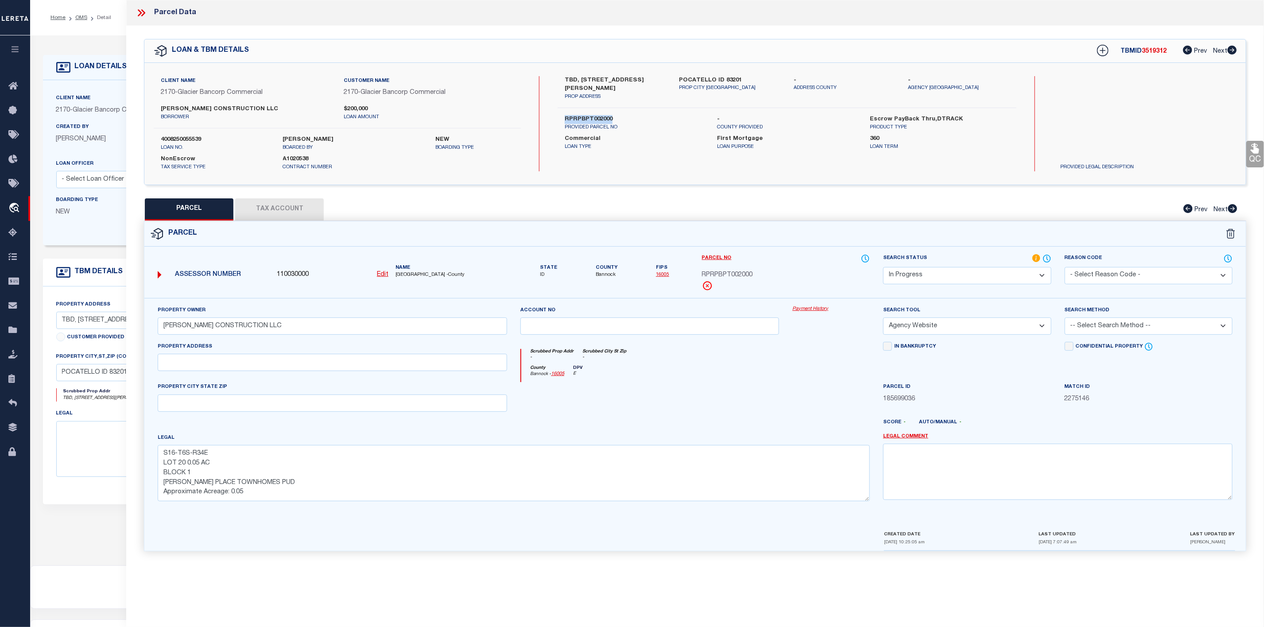
drag, startPoint x: 557, startPoint y: 116, endPoint x: 613, endPoint y: 117, distance: 55.8
click at [613, 117] on div "RPRPBPT002000 PROVIDED PARCEL NO - COUNTY PROVIDED Escrow PayBack Thru,DTRACK P…" at bounding box center [787, 123] width 472 height 16
click at [1117, 329] on select "-- Select Search Method -- Property Address Legal Liability Info Provided" at bounding box center [1149, 326] width 168 height 17
click at [1065, 320] on select "-- Select Search Method -- Property Address Legal Liability Info Provided" at bounding box center [1149, 326] width 168 height 17
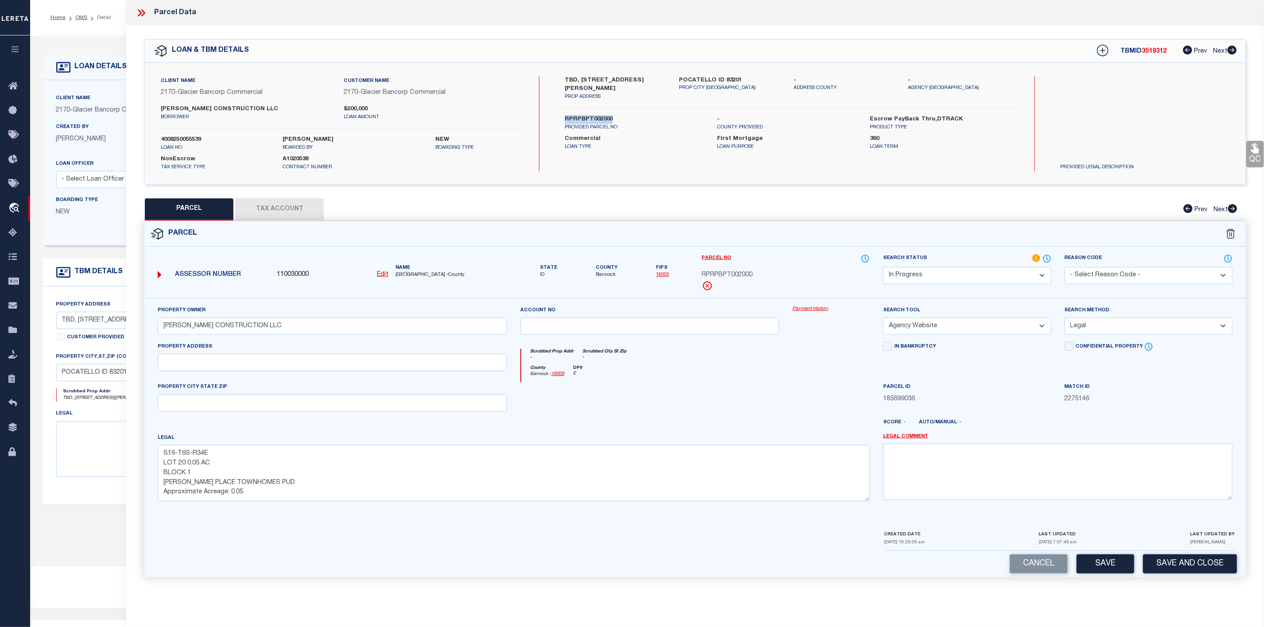
click at [1011, 278] on select "Automated Search Bad Parcel Complete Duplicate Parcel High Dollar Reporting In …" at bounding box center [967, 275] width 168 height 17
click at [883, 268] on select "Automated Search Bad Parcel Complete Duplicate Parcel High Dollar Reporting In …" at bounding box center [967, 275] width 168 height 17
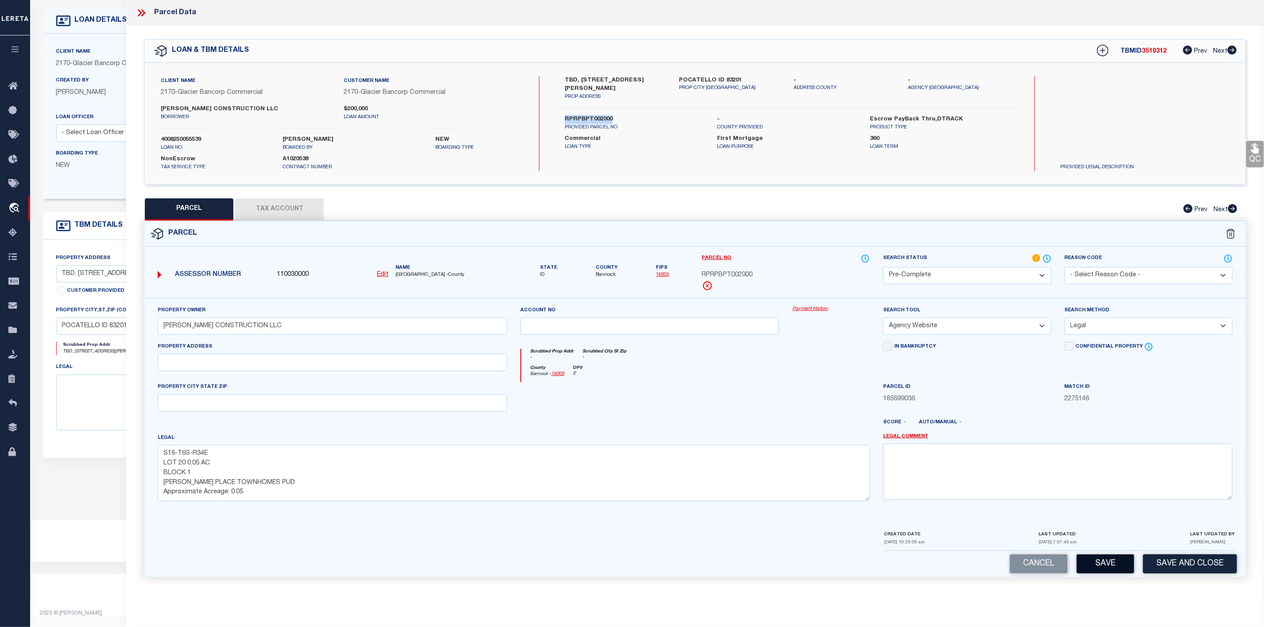
click at [1104, 573] on button "Save" at bounding box center [1106, 564] width 58 height 19
click at [139, 12] on icon at bounding box center [142, 13] width 12 height 12
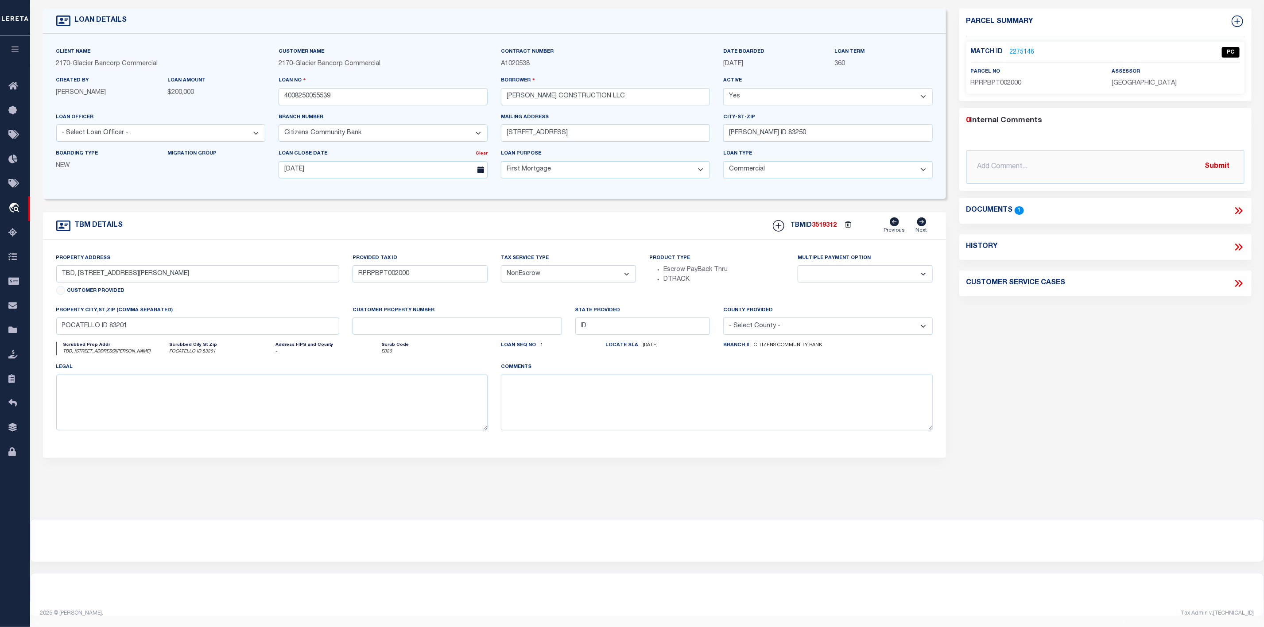
scroll to position [0, 0]
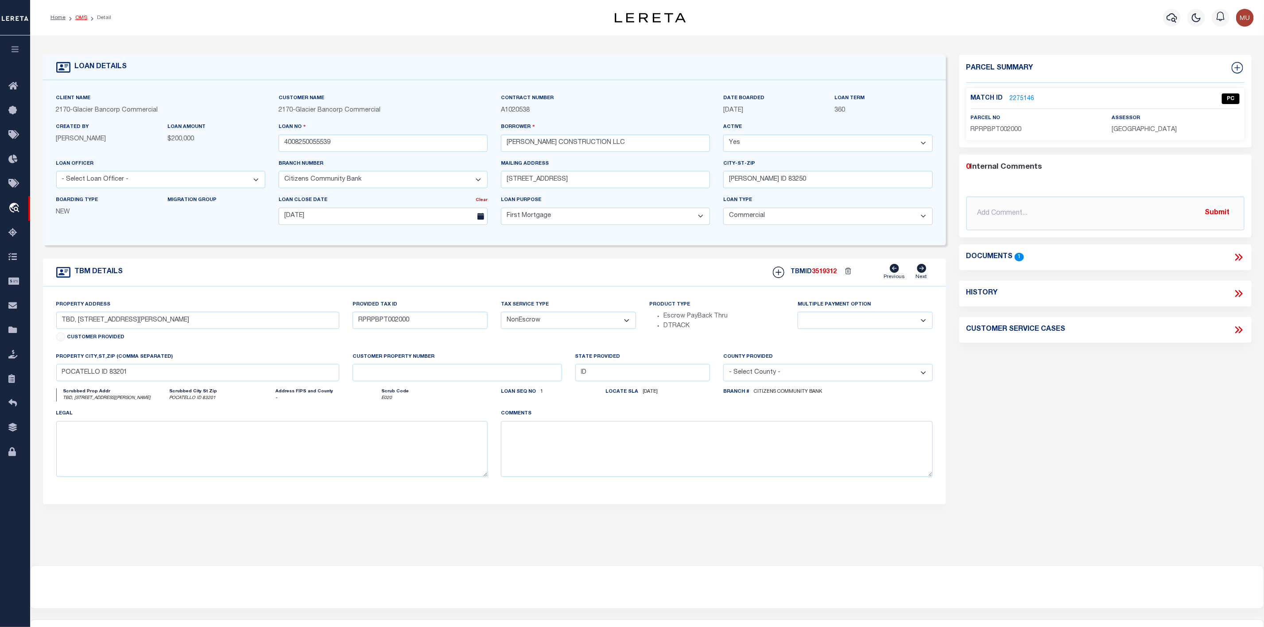
click at [79, 17] on link "OMS" at bounding box center [81, 17] width 12 height 5
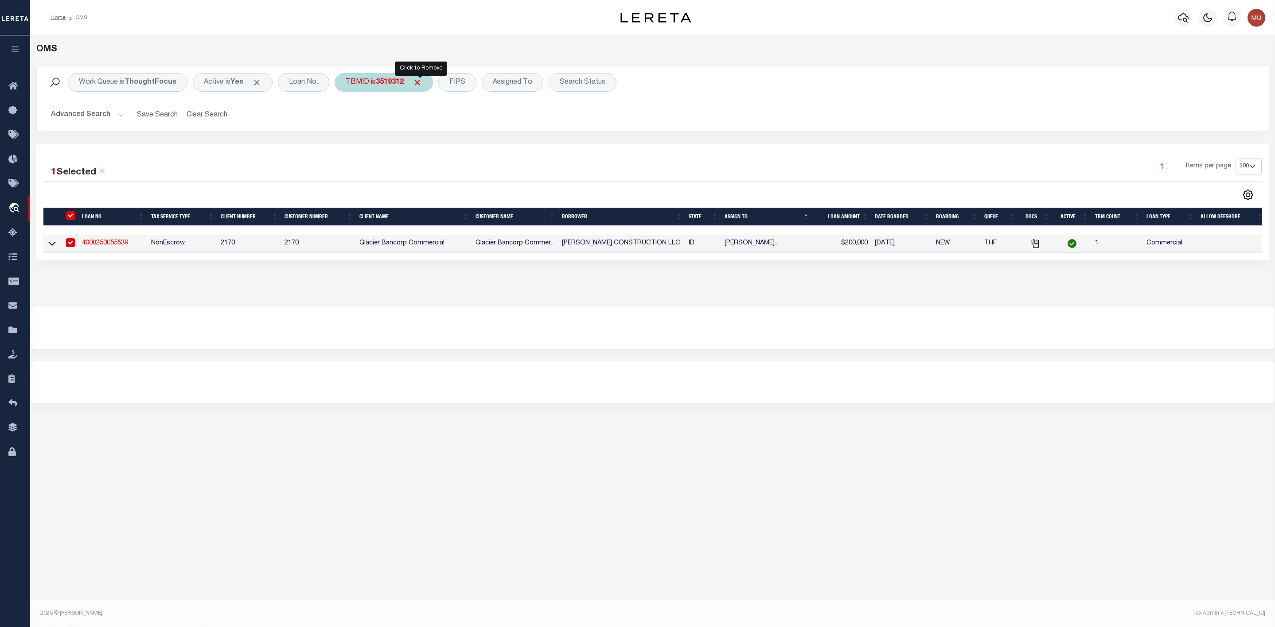
click at [422, 84] on span "Click to Remove" at bounding box center [416, 82] width 9 height 9
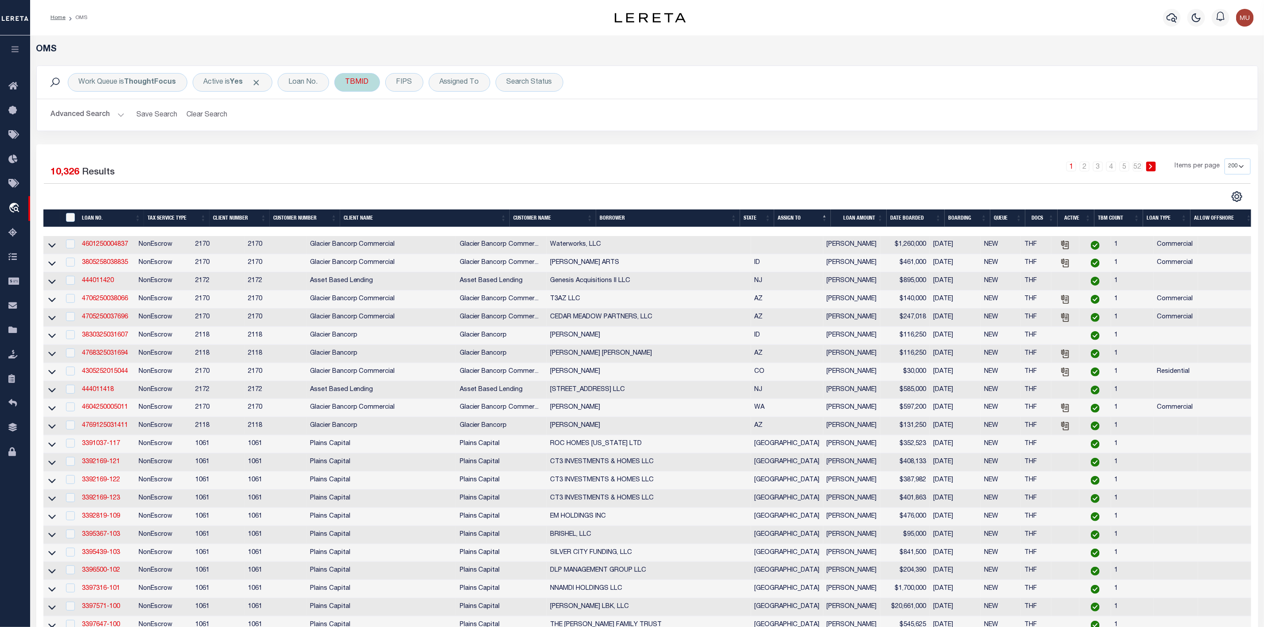
click at [366, 87] on div "TBMID" at bounding box center [358, 82] width 46 height 19
click at [379, 122] on input "number" at bounding box center [411, 122] width 130 height 17
click at [456, 140] on input "Apply" at bounding box center [463, 141] width 26 height 15
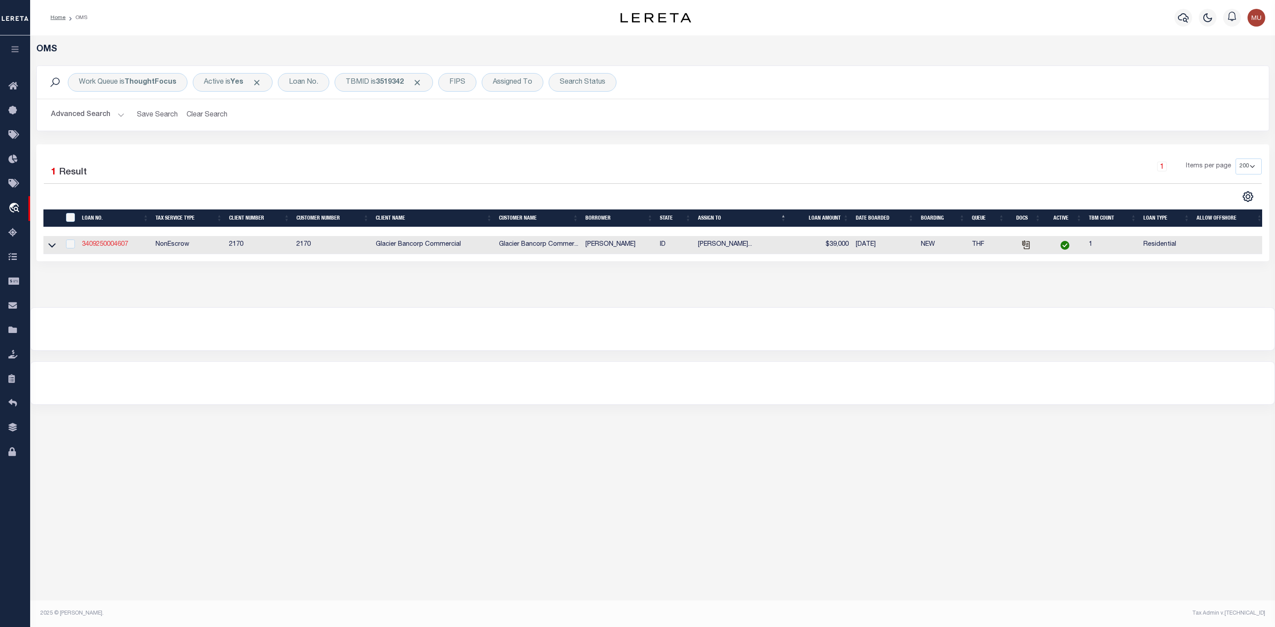
click at [103, 242] on link "3409250004607" at bounding box center [105, 244] width 46 height 6
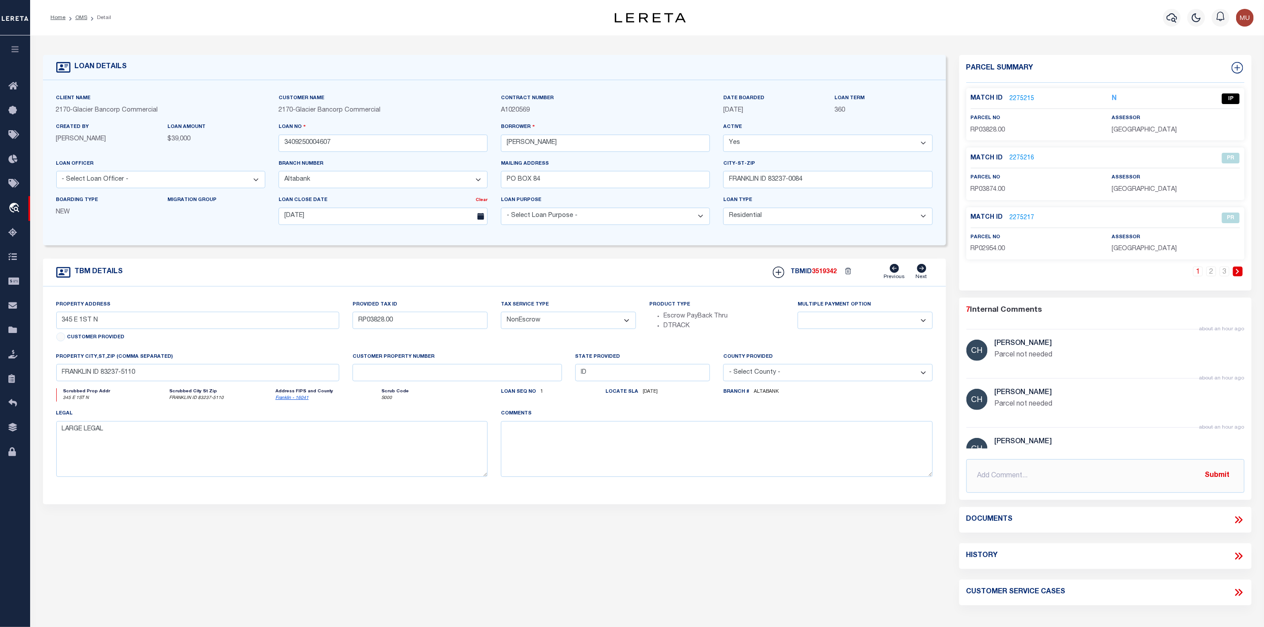
click at [1025, 100] on link "2275215" at bounding box center [1022, 98] width 25 height 9
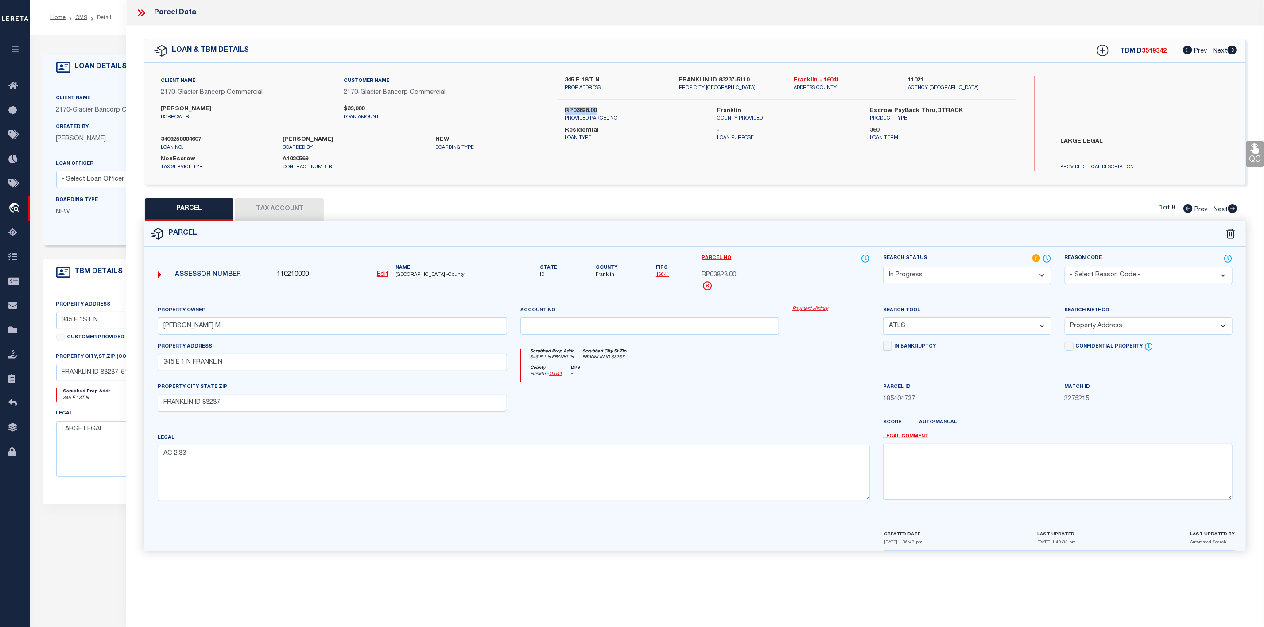
drag, startPoint x: 561, startPoint y: 109, endPoint x: 597, endPoint y: 109, distance: 35.4
click at [597, 109] on div "RP03828.00 PROVIDED PARCEL NO" at bounding box center [634, 115] width 153 height 16
click at [298, 218] on button "Tax Account" at bounding box center [279, 209] width 89 height 22
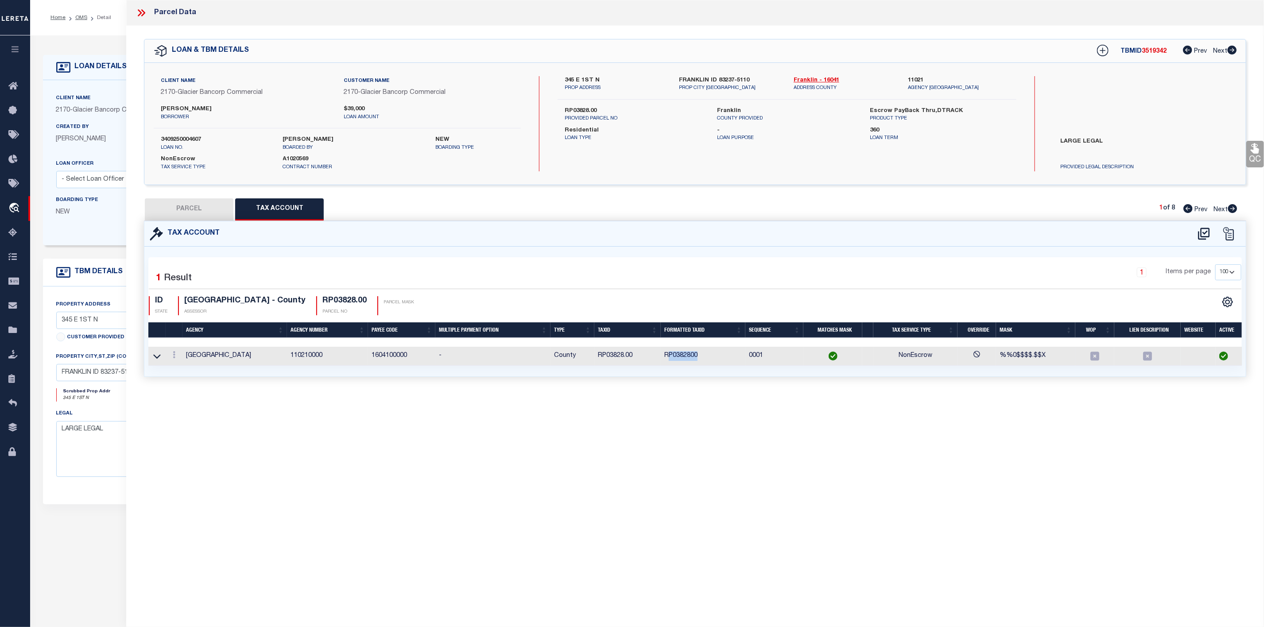
drag, startPoint x: 670, startPoint y: 359, endPoint x: 705, endPoint y: 365, distance: 35.4
click at [705, 365] on td "RP0382800" at bounding box center [703, 356] width 85 height 19
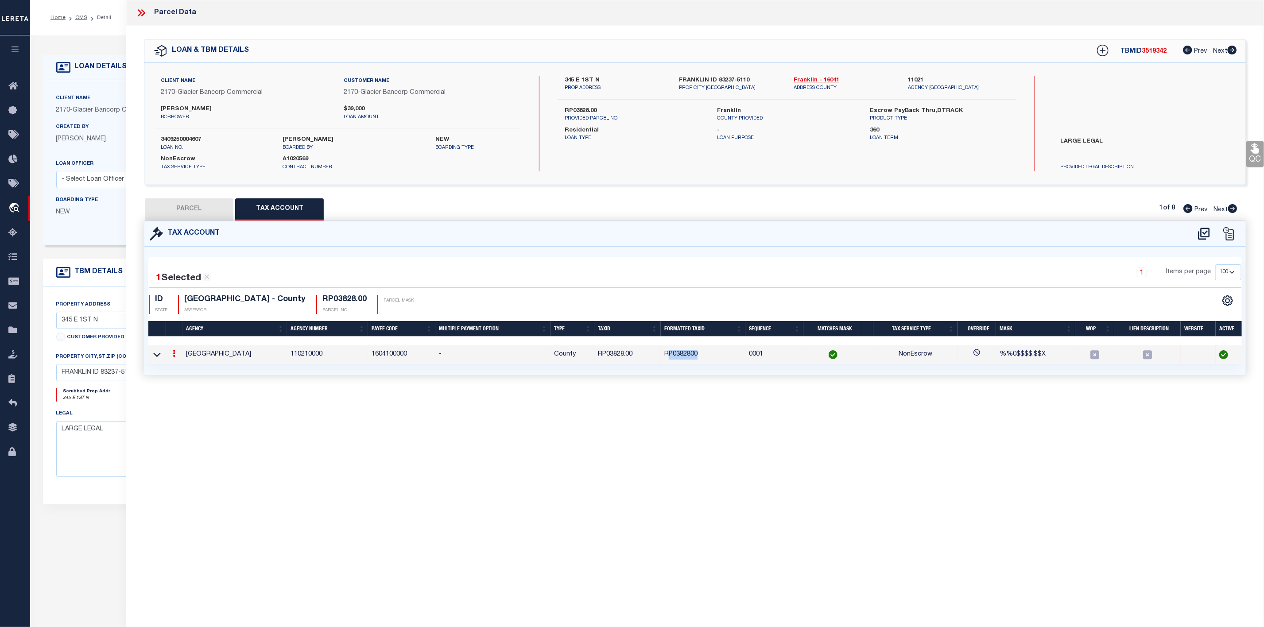
click at [705, 365] on td "RP0382800" at bounding box center [703, 355] width 85 height 19
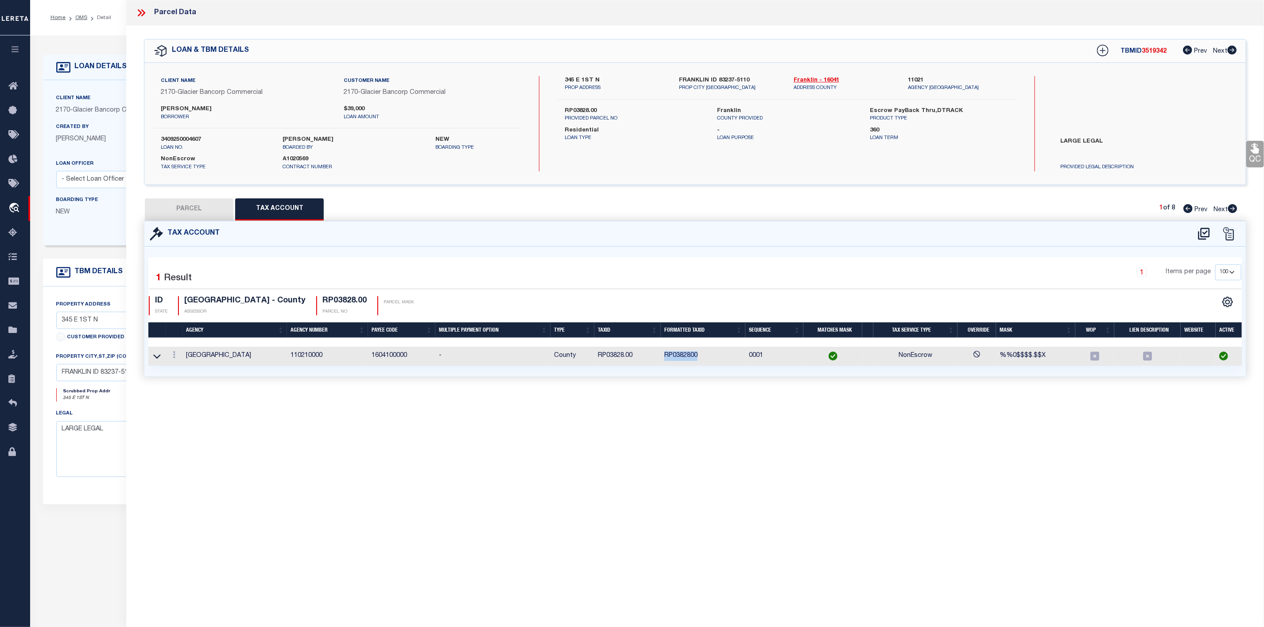
drag, startPoint x: 662, startPoint y: 359, endPoint x: 705, endPoint y: 355, distance: 43.2
click at [710, 358] on td "RP0382800" at bounding box center [703, 356] width 85 height 19
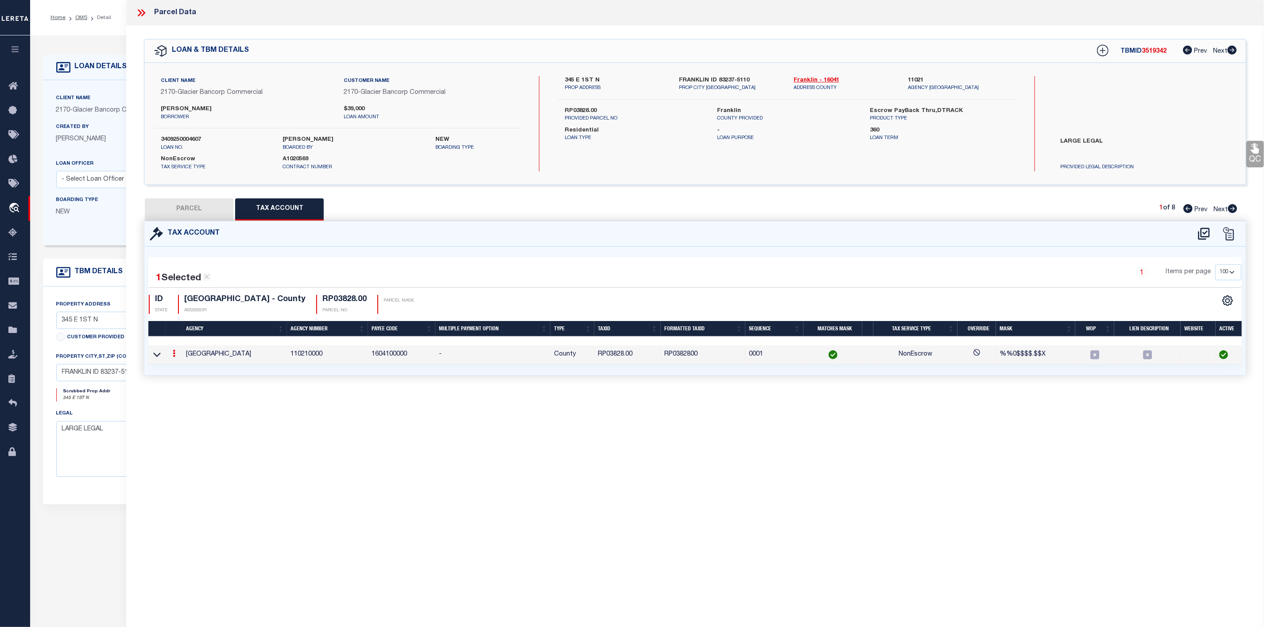
click at [146, 13] on icon at bounding box center [142, 13] width 12 height 12
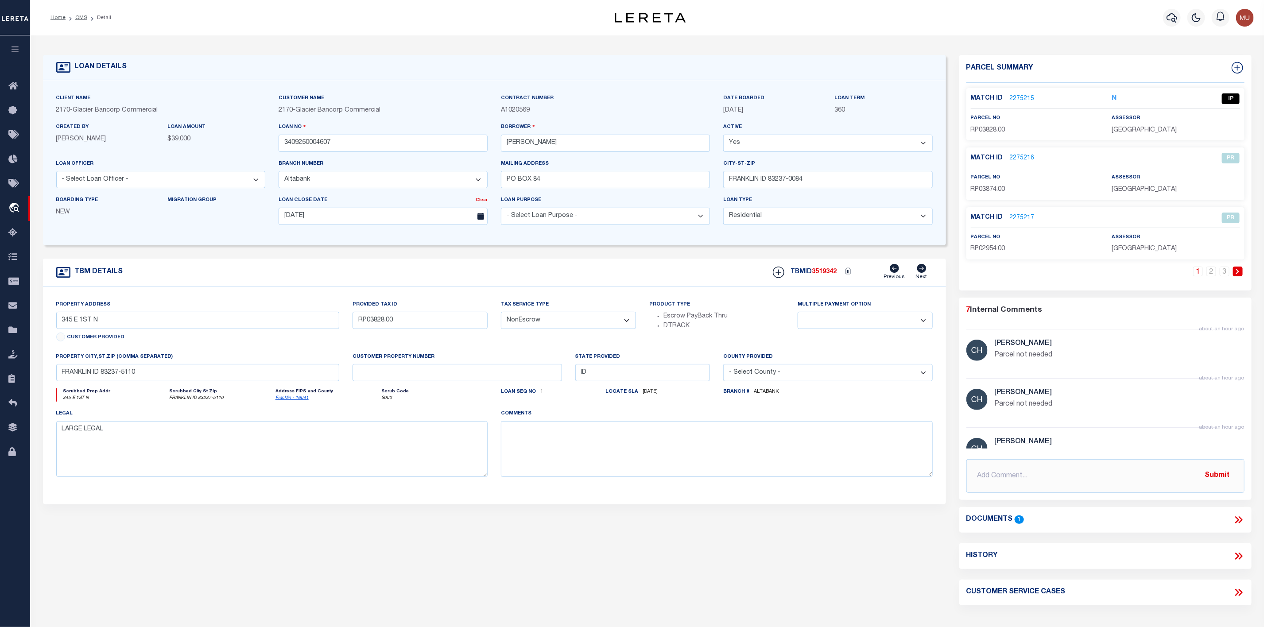
click at [1026, 100] on link "2275215" at bounding box center [1022, 98] width 25 height 9
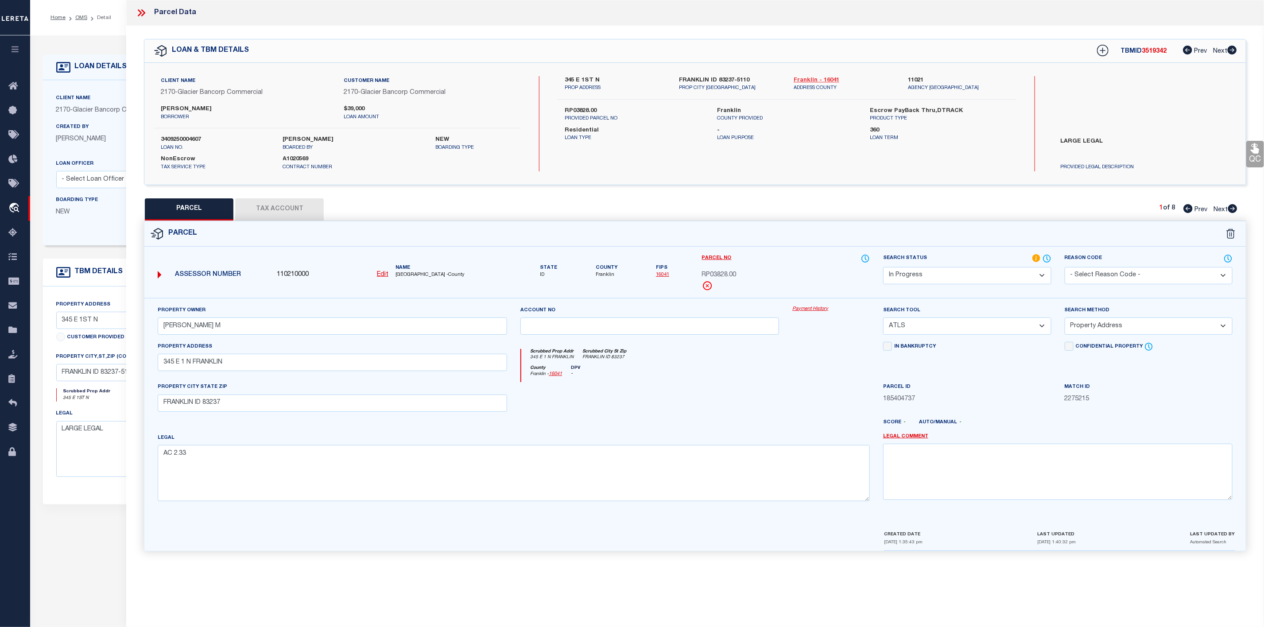
click at [822, 79] on link "Franklin - 16041" at bounding box center [844, 80] width 101 height 9
click at [825, 79] on link "Franklin - 16041" at bounding box center [844, 80] width 101 height 9
drag, startPoint x: 392, startPoint y: 275, endPoint x: 443, endPoint y: 277, distance: 50.5
click at [443, 277] on div "Name [GEOGRAPHIC_DATA] -County" at bounding box center [451, 272] width 119 height 15
click at [419, 274] on span "[GEOGRAPHIC_DATA] -County" at bounding box center [452, 276] width 112 height 8
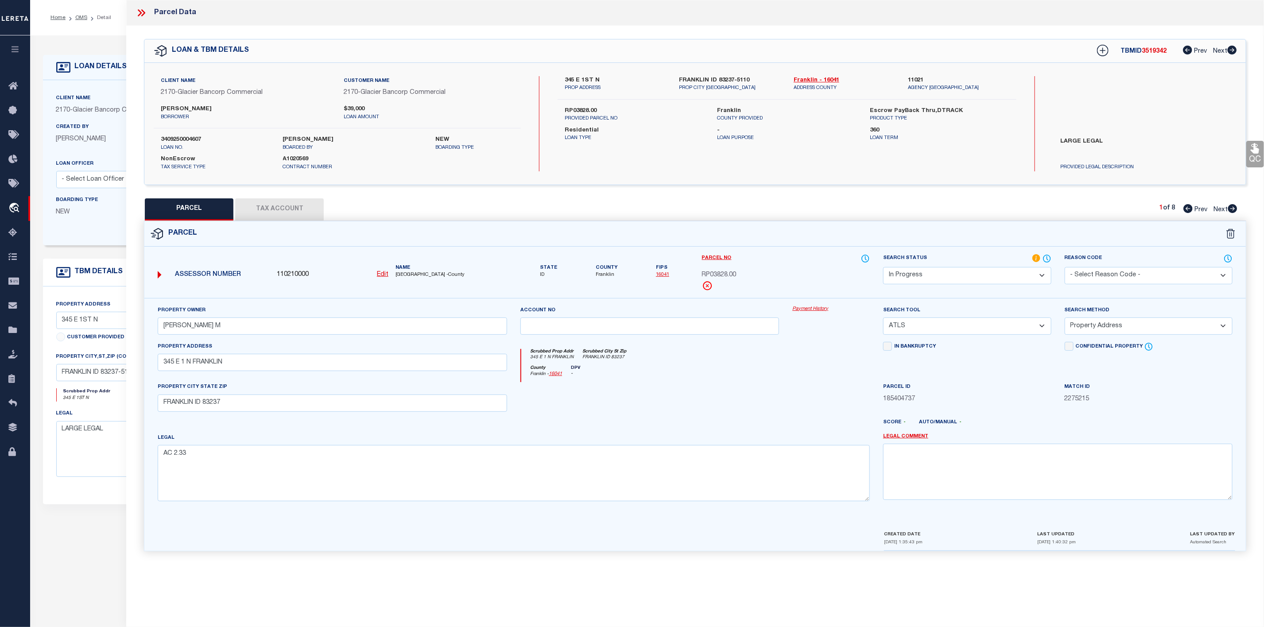
click at [419, 274] on span "[GEOGRAPHIC_DATA] -County" at bounding box center [452, 276] width 112 height 8
drag, startPoint x: 441, startPoint y: 272, endPoint x: 393, endPoint y: 273, distance: 48.7
click at [393, 273] on div "Name [GEOGRAPHIC_DATA] -County" at bounding box center [451, 272] width 119 height 15
click at [144, 9] on icon at bounding box center [142, 13] width 12 height 12
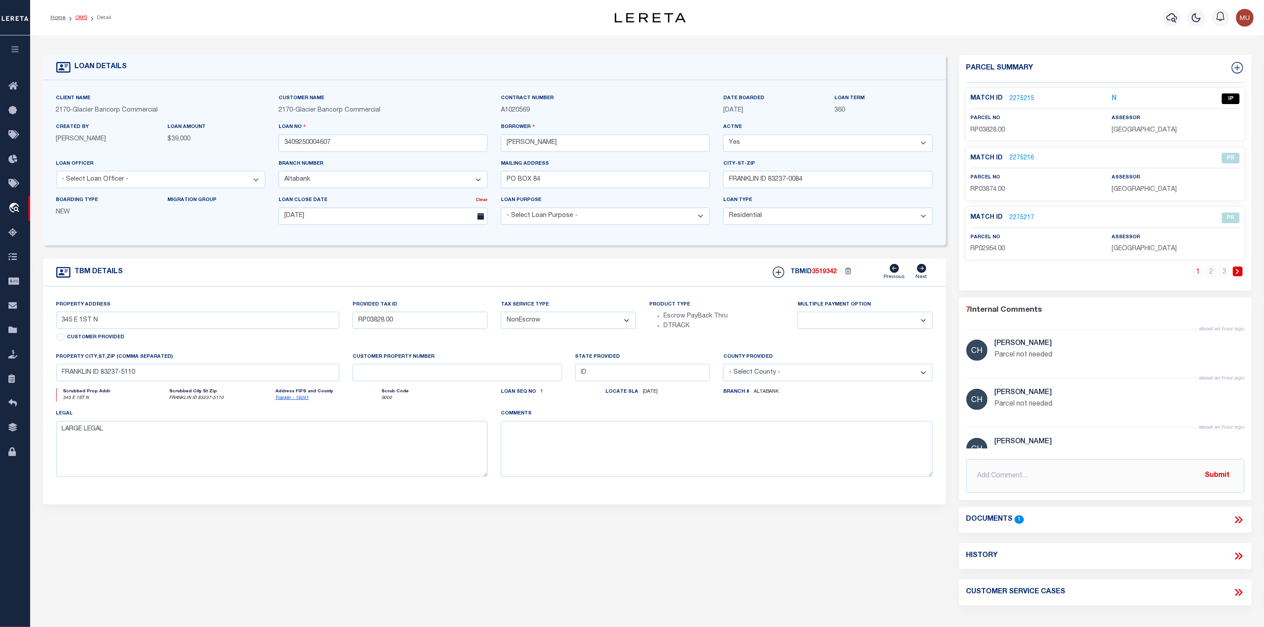
click at [79, 17] on link "OMS" at bounding box center [81, 17] width 12 height 5
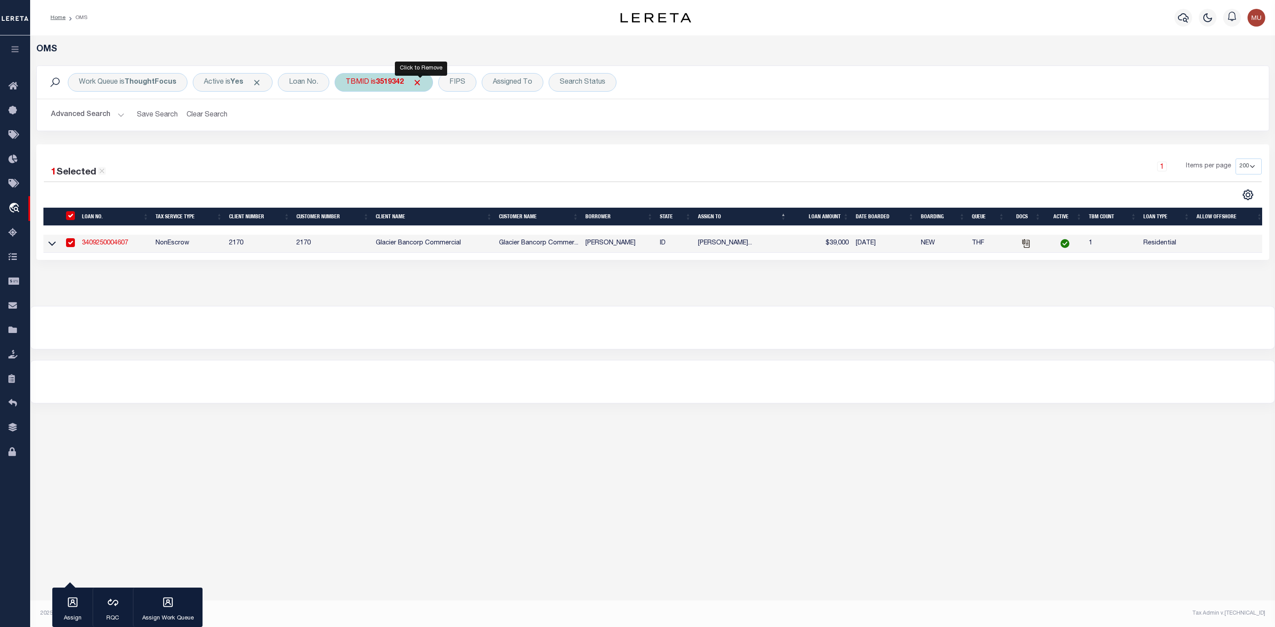
click at [421, 80] on span "Click to Remove" at bounding box center [416, 82] width 9 height 9
click at [358, 86] on div "TBMID" at bounding box center [358, 82] width 46 height 19
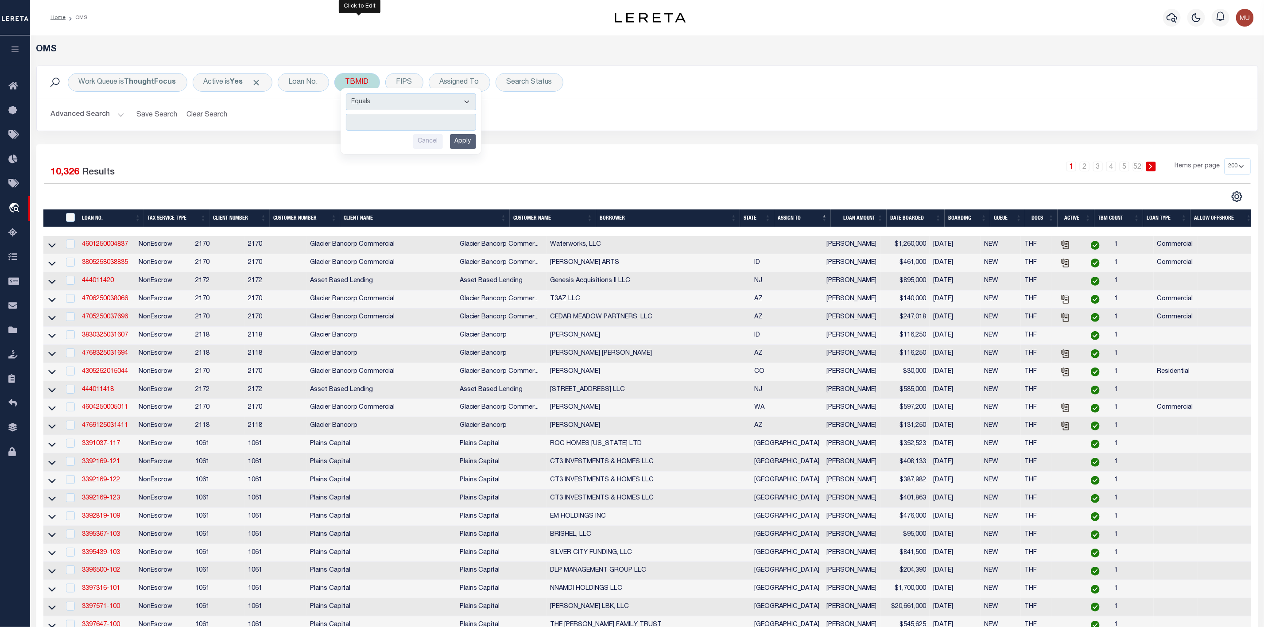
click at [362, 118] on input "number" at bounding box center [411, 122] width 130 height 17
click at [463, 141] on input "Apply" at bounding box center [463, 141] width 26 height 15
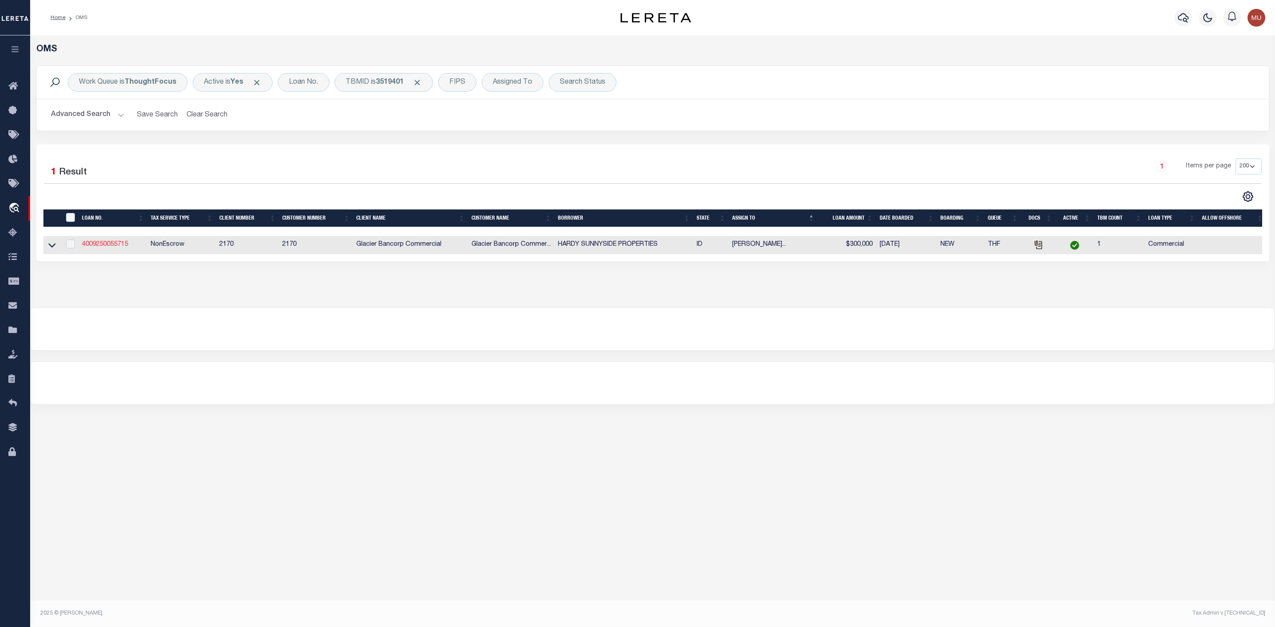
click at [121, 246] on link "4009250055715" at bounding box center [105, 244] width 46 height 6
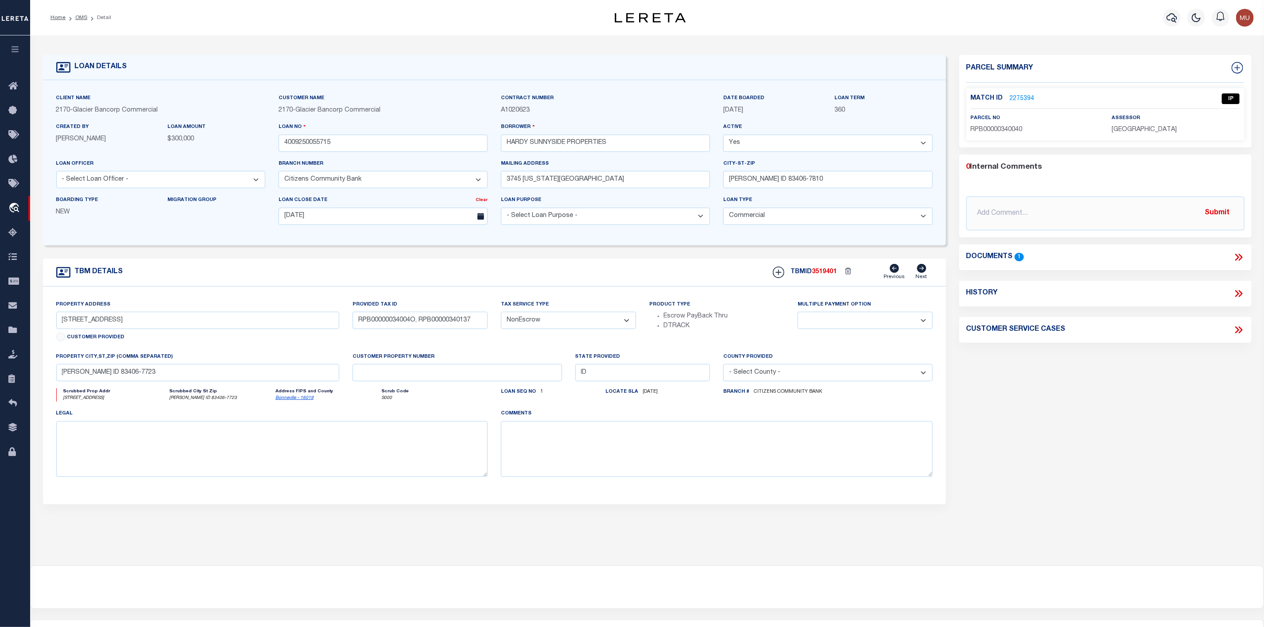
click at [1029, 100] on link "2275394" at bounding box center [1022, 98] width 25 height 9
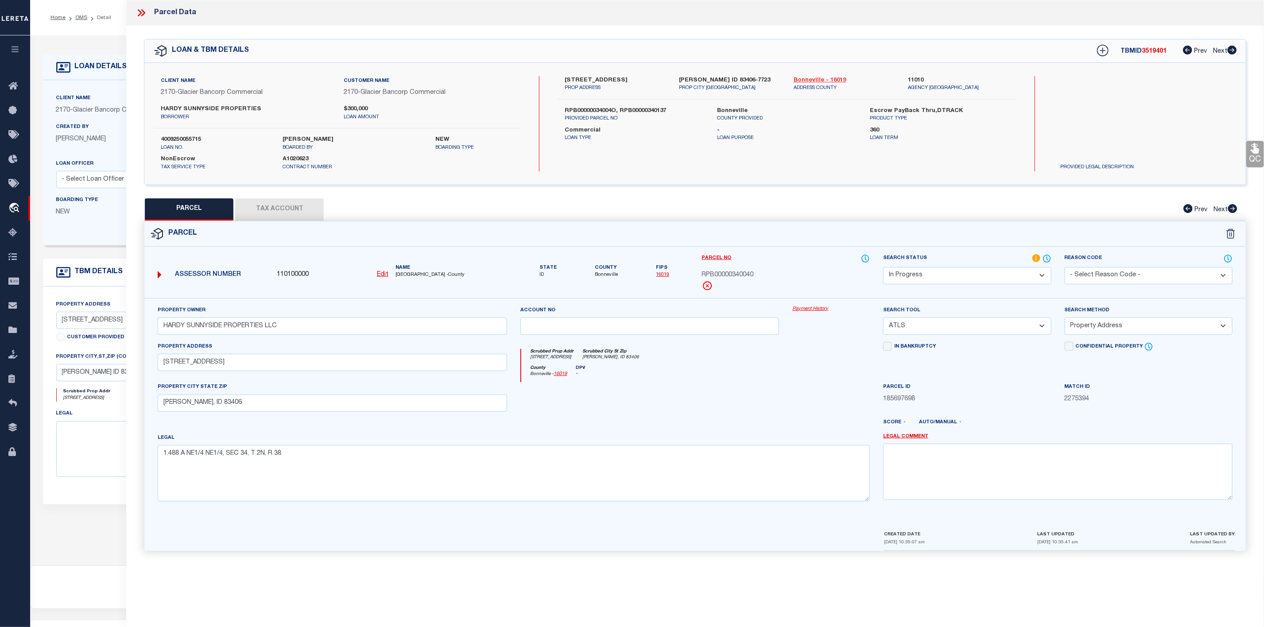
click at [816, 78] on link "Bonneville - 16019" at bounding box center [844, 80] width 101 height 9
click at [141, 12] on icon at bounding box center [140, 12] width 4 height 7
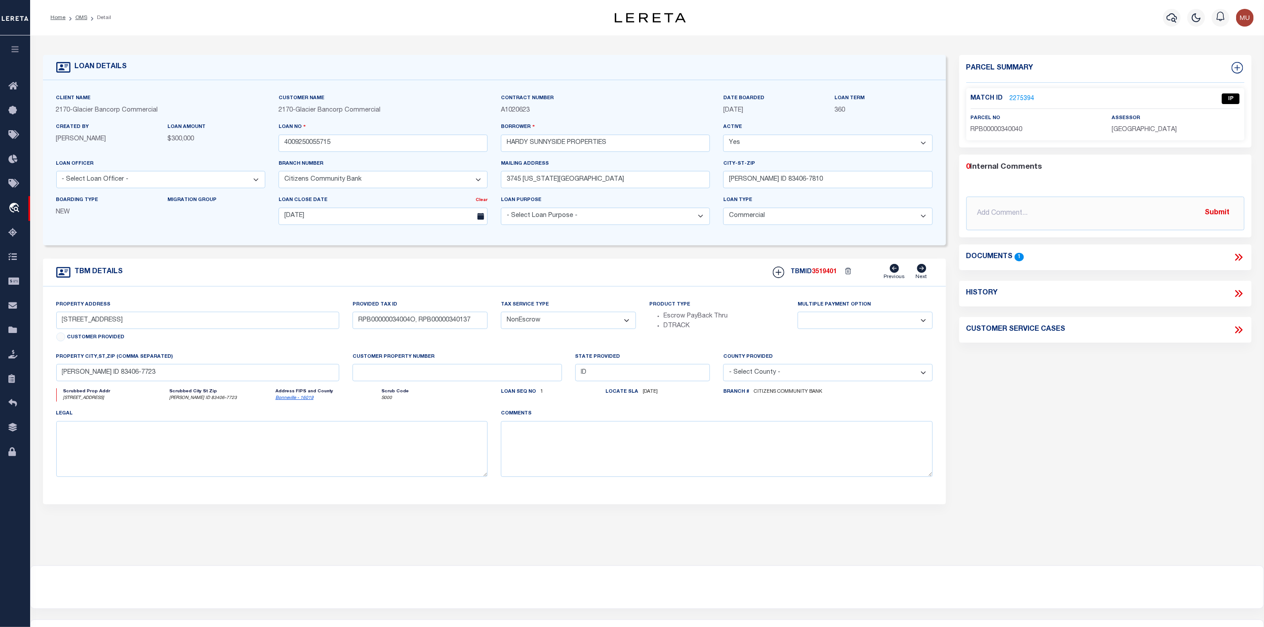
click at [1241, 258] on icon at bounding box center [1241, 257] width 4 height 7
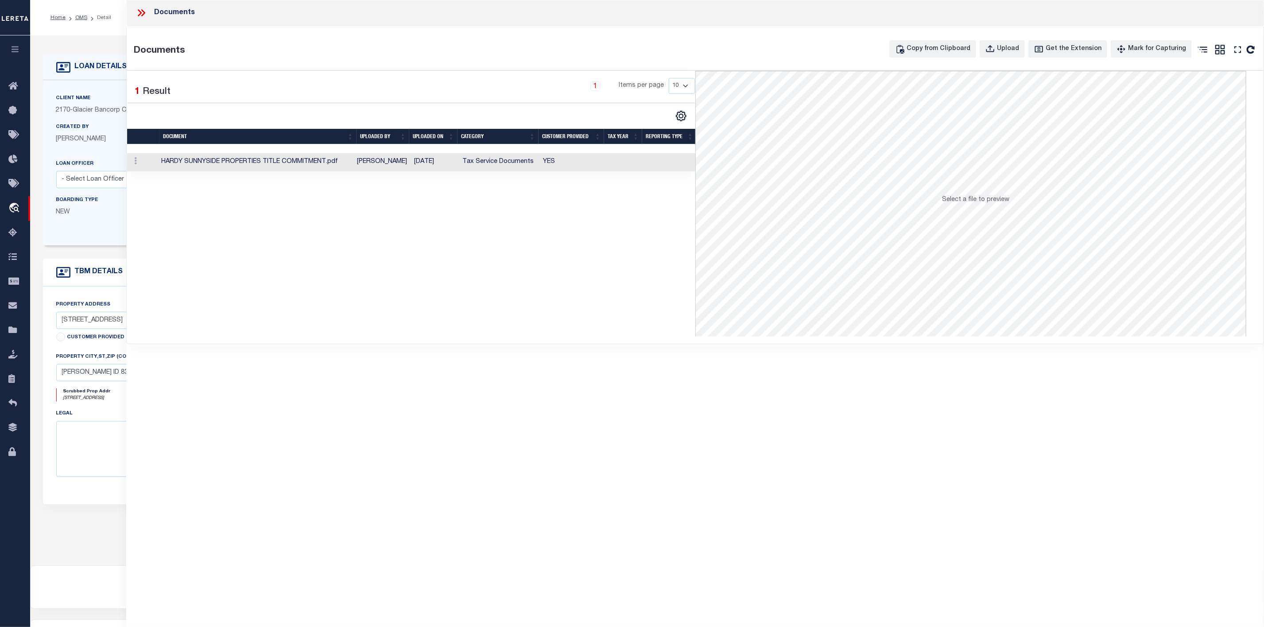
click at [205, 162] on td "HARDY SUNNYSIDE PROPERTIES TITLE COMMITMENT.pdf" at bounding box center [256, 162] width 196 height 18
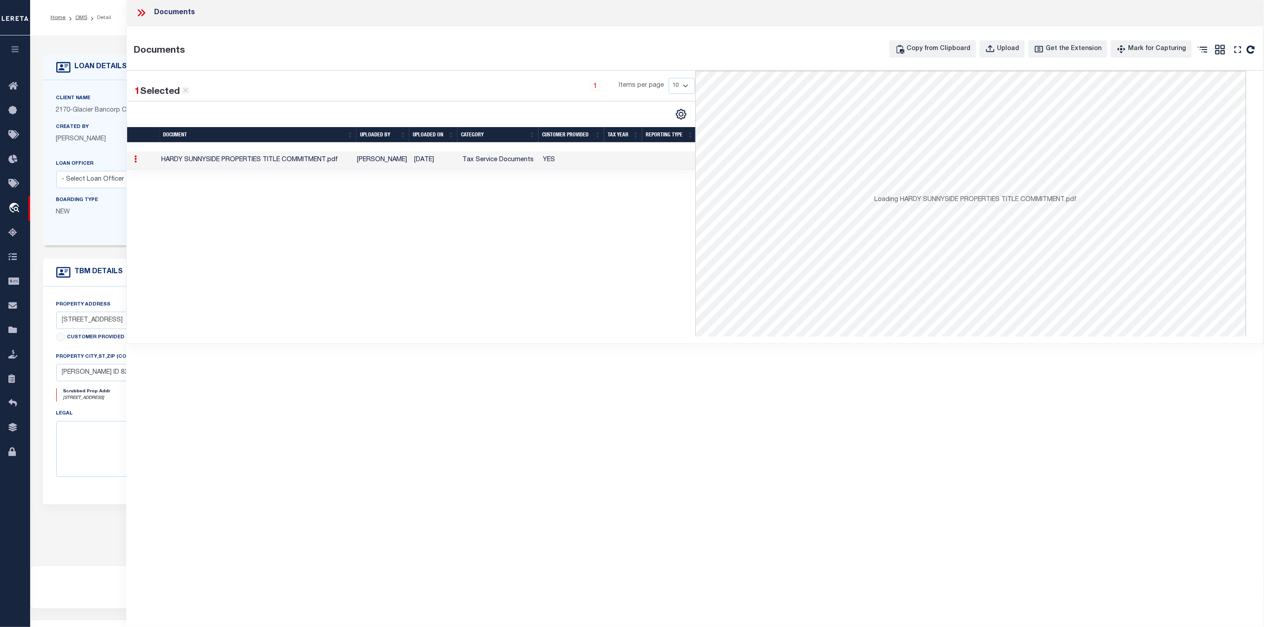
click at [205, 162] on td "HARDY SUNNYSIDE PROPERTIES TITLE COMMITMENT.pdf" at bounding box center [256, 161] width 196 height 18
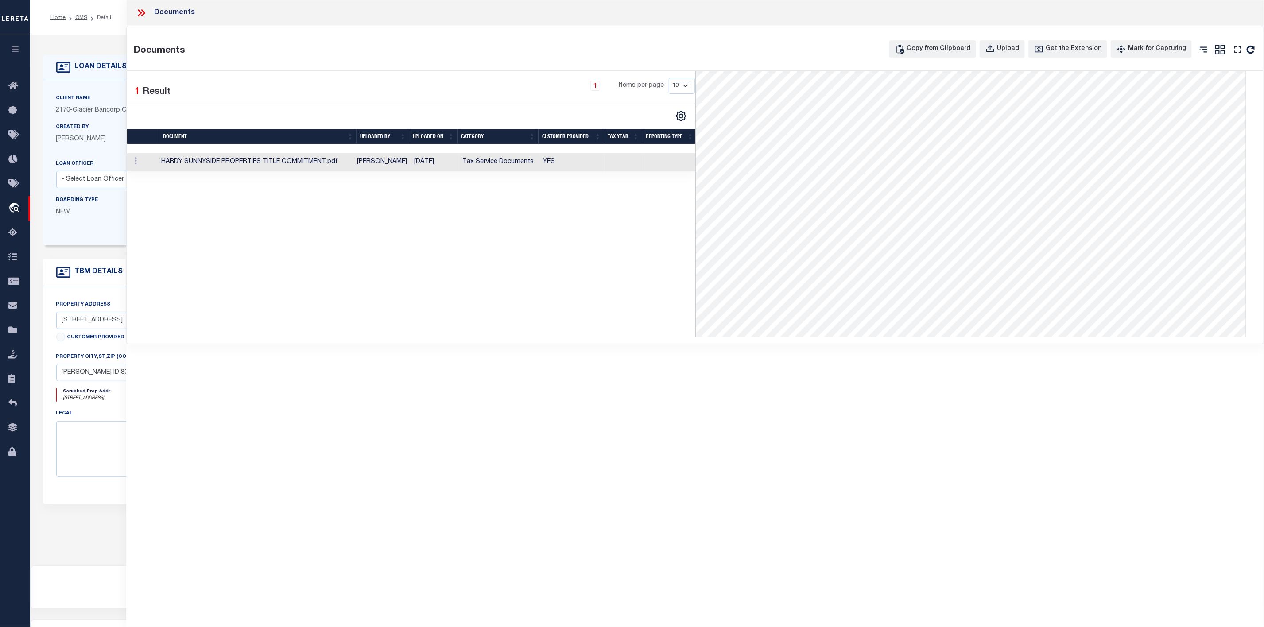
click at [143, 11] on icon at bounding box center [143, 12] width 4 height 7
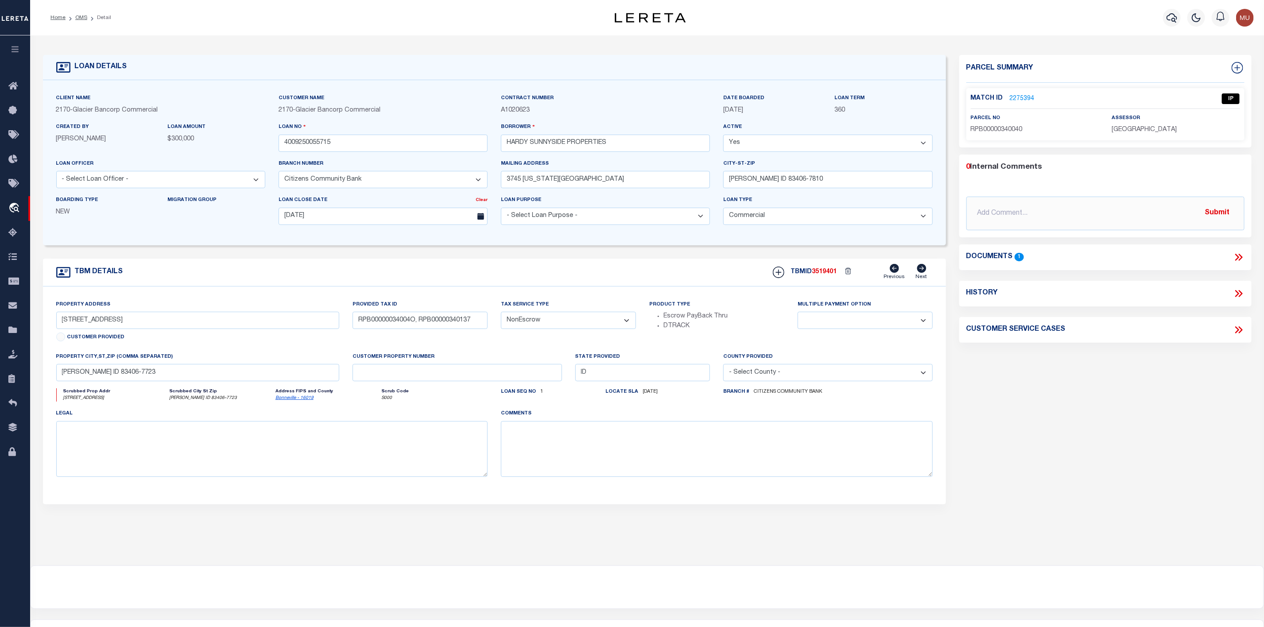
click at [1017, 100] on link "2275394" at bounding box center [1022, 98] width 25 height 9
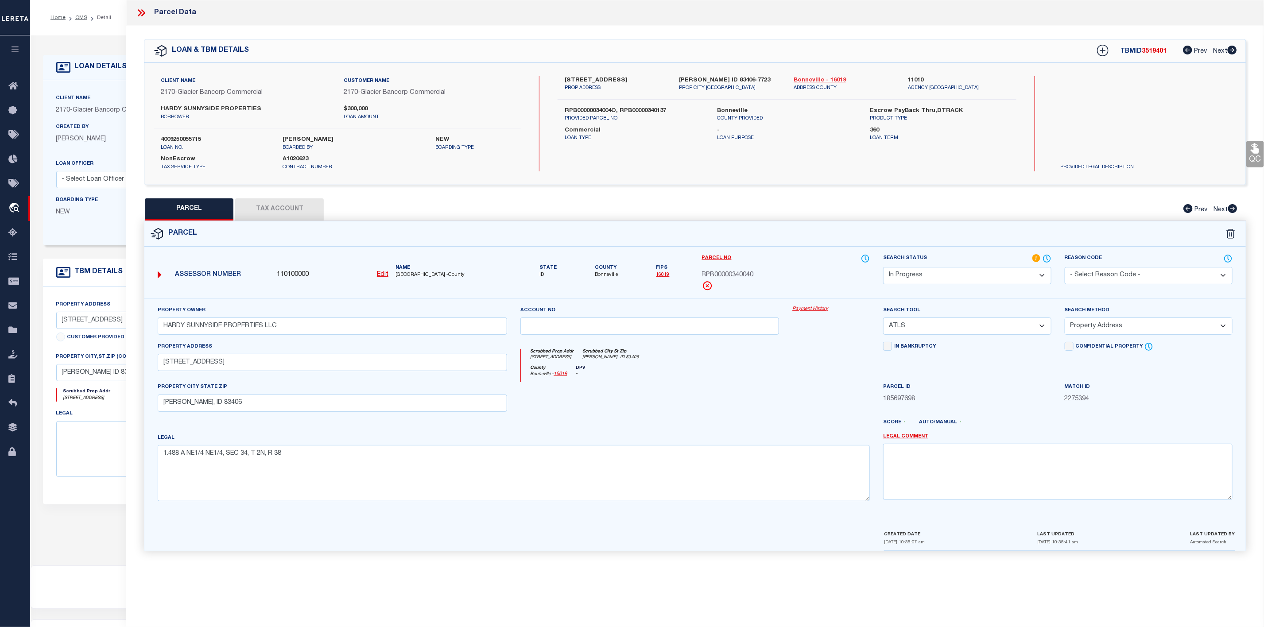
click at [824, 78] on link "Bonneville - 16019" at bounding box center [844, 80] width 101 height 9
drag, startPoint x: 394, startPoint y: 276, endPoint x: 447, endPoint y: 276, distance: 52.7
click at [447, 276] on div "Name [GEOGRAPHIC_DATA] -County" at bounding box center [451, 272] width 119 height 15
drag, startPoint x: 698, startPoint y: 275, endPoint x: 759, endPoint y: 278, distance: 60.8
click at [759, 278] on div "Parcel No RPB00000340040" at bounding box center [786, 276] width 181 height 44
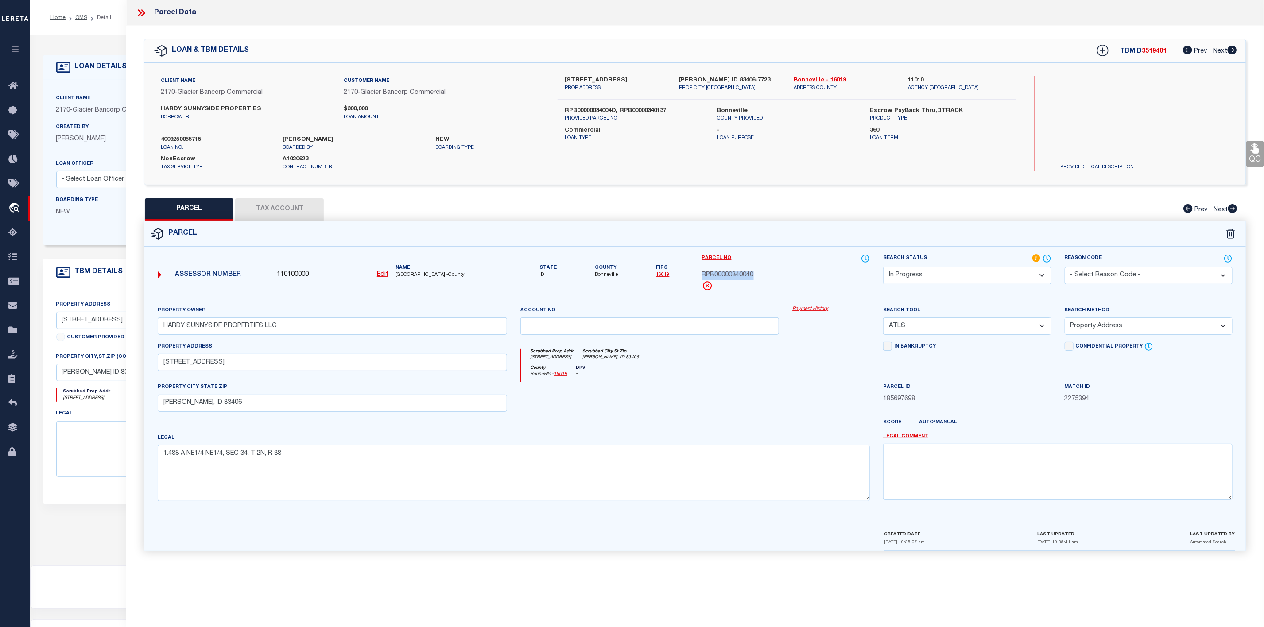
click at [718, 276] on span "RPB00000340040" at bounding box center [728, 276] width 52 height 10
click at [952, 327] on select "-- Select Search Tool -- 3rd Party Website Agency File Agency Website ATLS CNV-…" at bounding box center [967, 326] width 168 height 17
click at [883, 320] on select "-- Select Search Tool -- 3rd Party Website Agency File Agency Website ATLS CNV-…" at bounding box center [967, 326] width 168 height 17
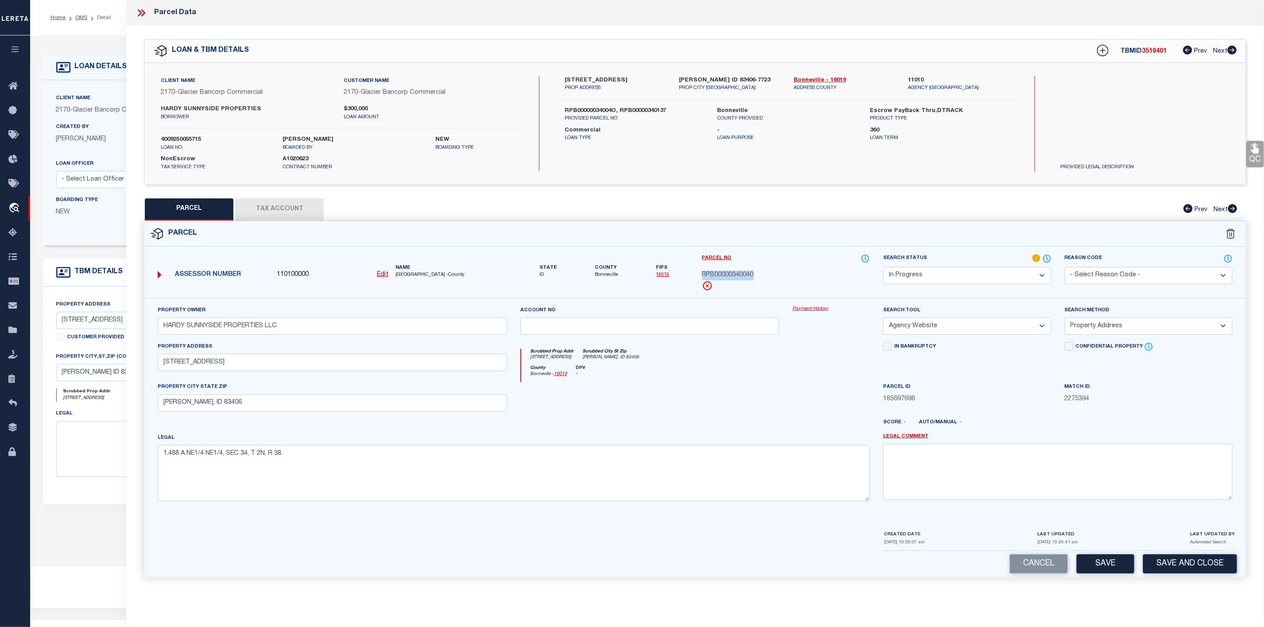
click at [1128, 326] on select "-- Select Search Method -- Property Address Legal Liability Info Provided" at bounding box center [1149, 326] width 168 height 17
click at [1065, 320] on select "-- Select Search Method -- Property Address Legal Liability Info Provided" at bounding box center [1149, 326] width 168 height 17
click at [1010, 275] on select "Automated Search Bad Parcel Complete Duplicate Parcel High Dollar Reporting In …" at bounding box center [967, 275] width 168 height 17
click at [883, 268] on select "Automated Search Bad Parcel Complete Duplicate Parcel High Dollar Reporting In …" at bounding box center [967, 275] width 168 height 17
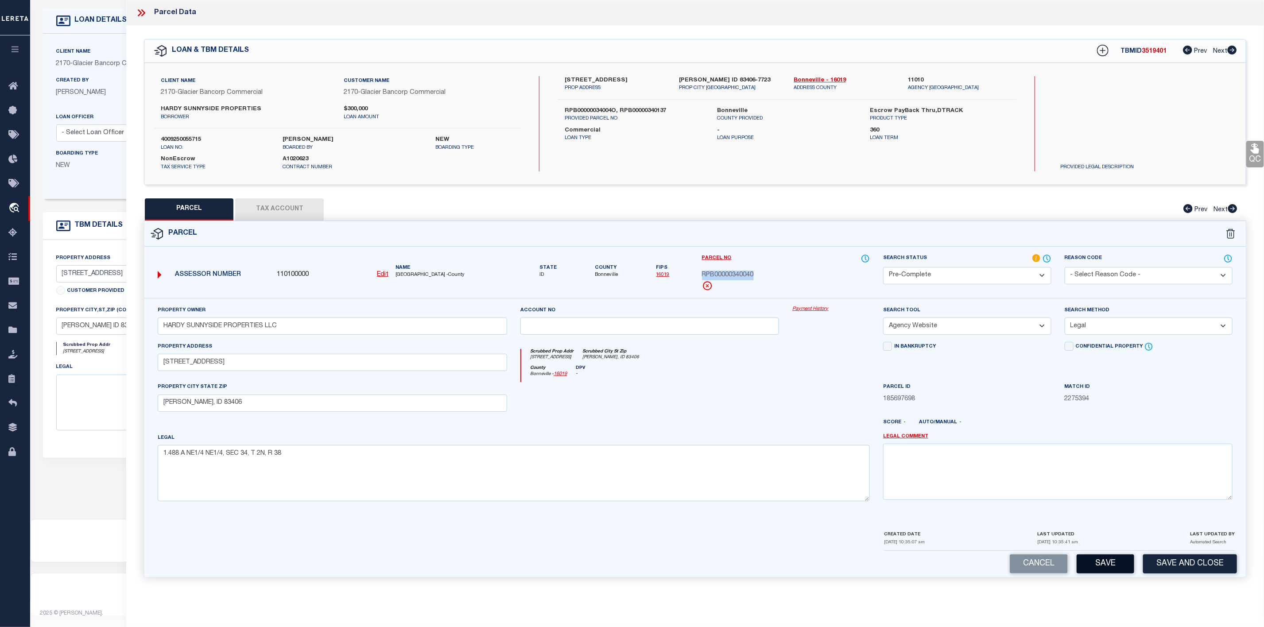
click at [1105, 574] on button "Save" at bounding box center [1106, 564] width 58 height 19
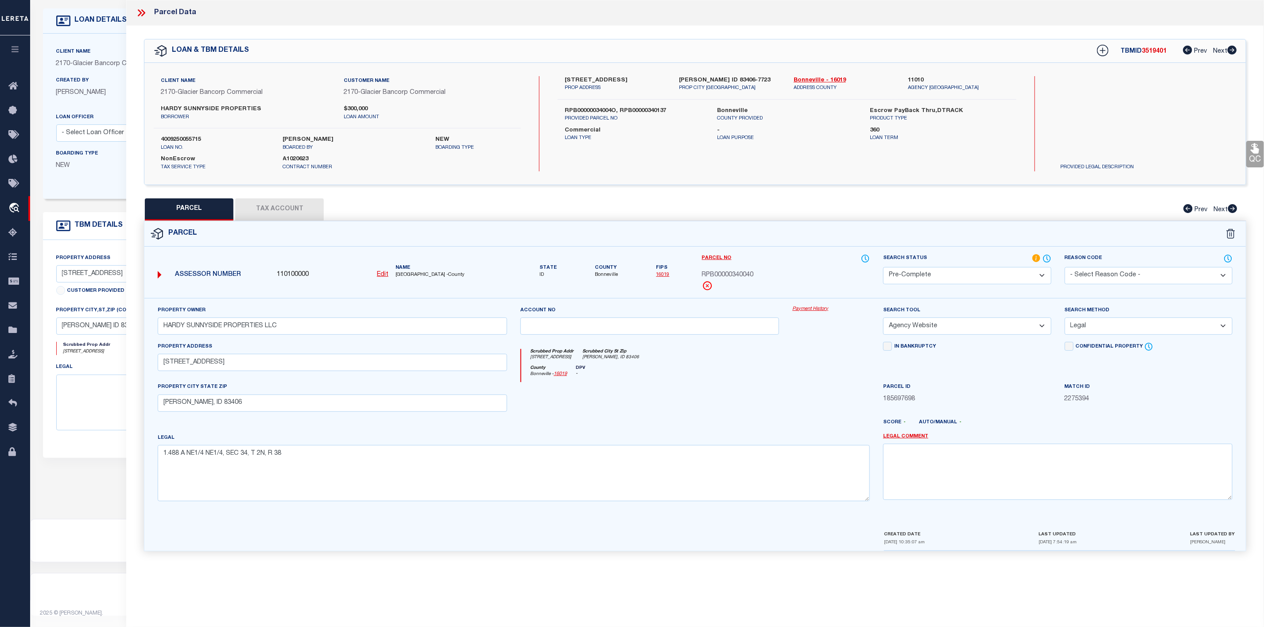
click at [392, 422] on div "Property Owner HARDY SUNNYSIDE PROPERTIES LLC Account no Payment History Search…" at bounding box center [695, 407] width 1089 height 203
click at [143, 15] on icon at bounding box center [143, 12] width 4 height 7
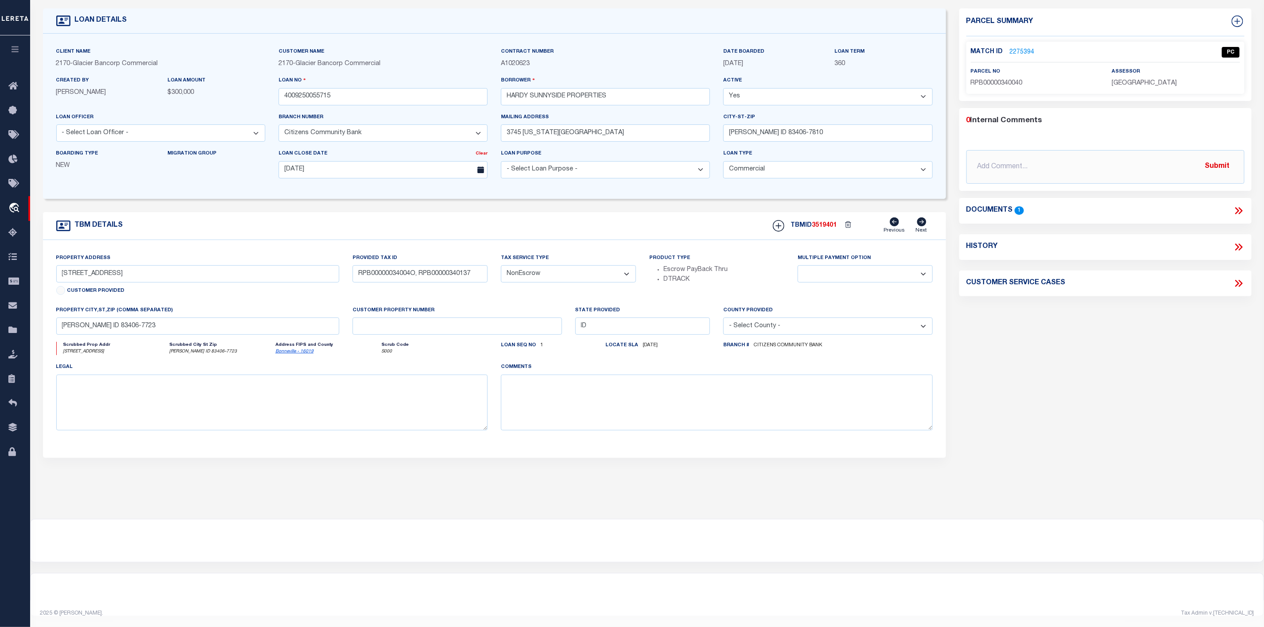
scroll to position [0, 0]
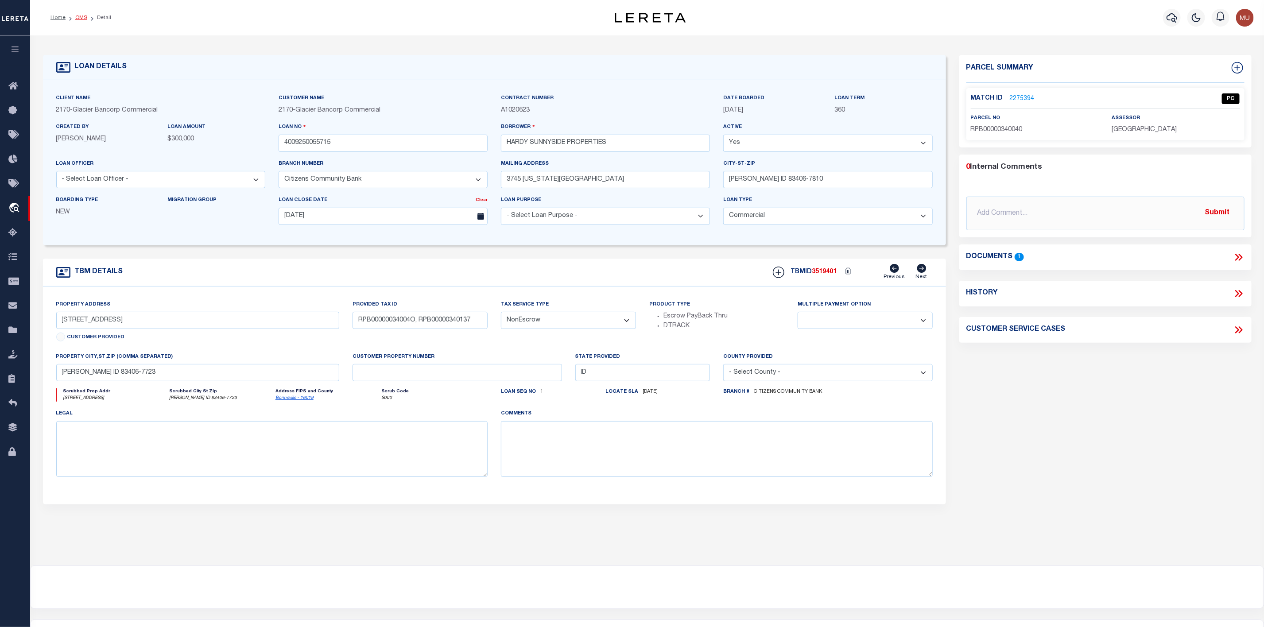
click at [80, 19] on link "OMS" at bounding box center [81, 17] width 12 height 5
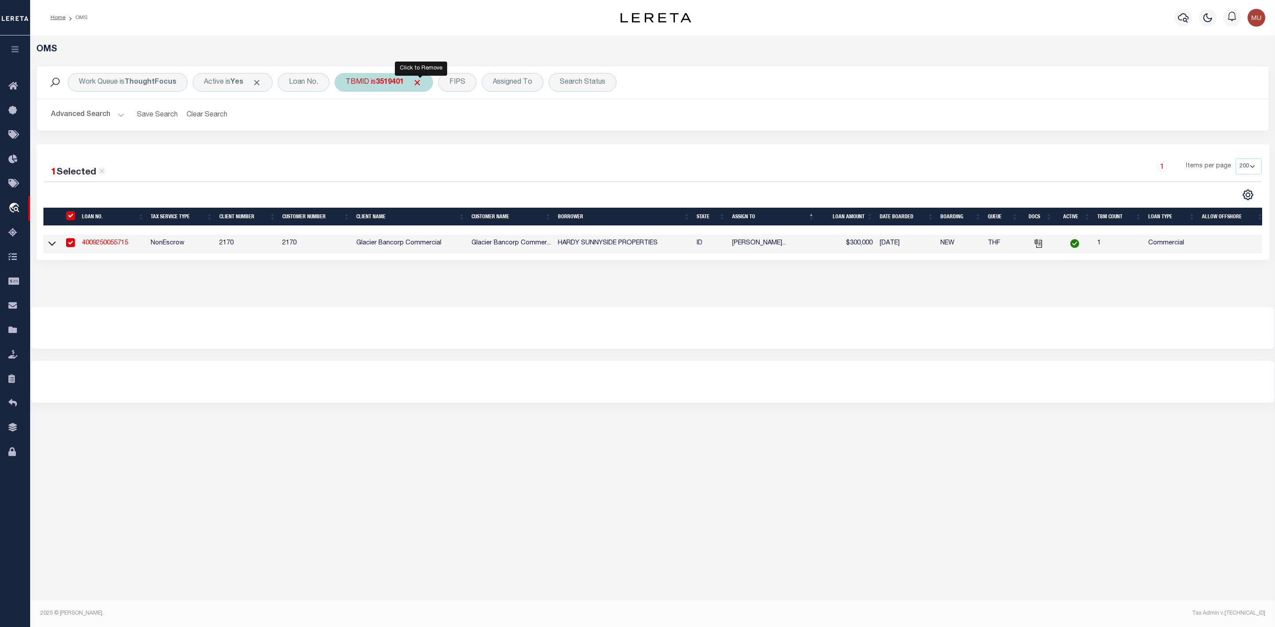
click at [420, 84] on span "Click to Remove" at bounding box center [416, 82] width 9 height 9
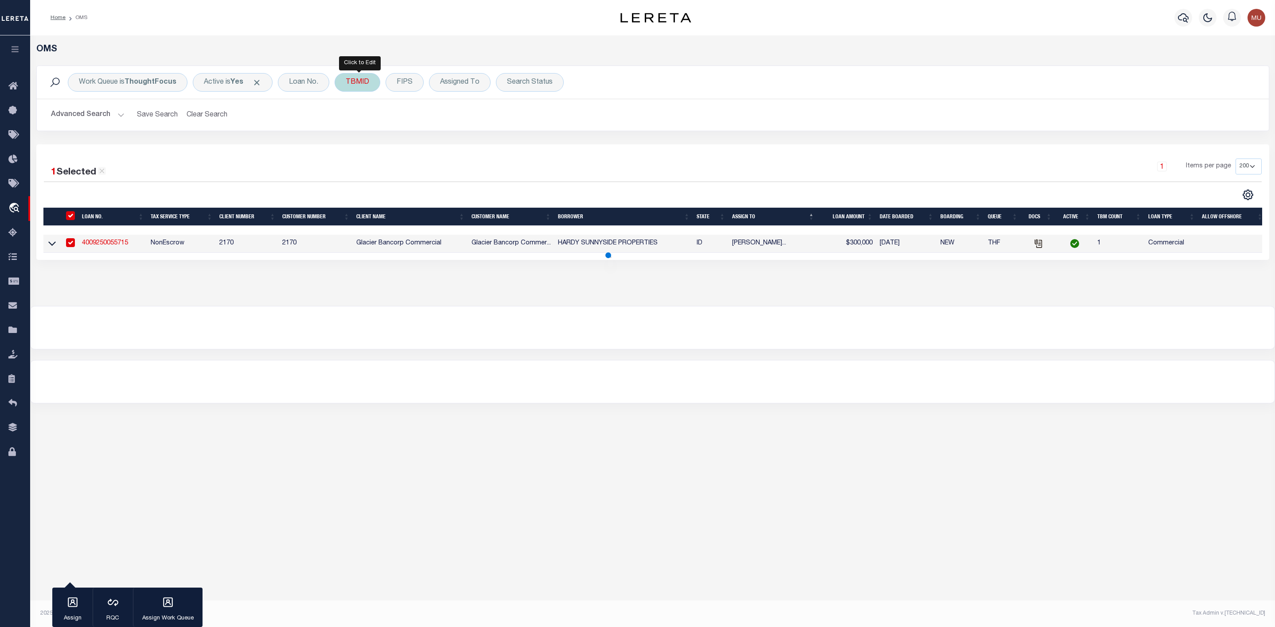
click at [358, 79] on div "TBMID" at bounding box center [358, 82] width 46 height 19
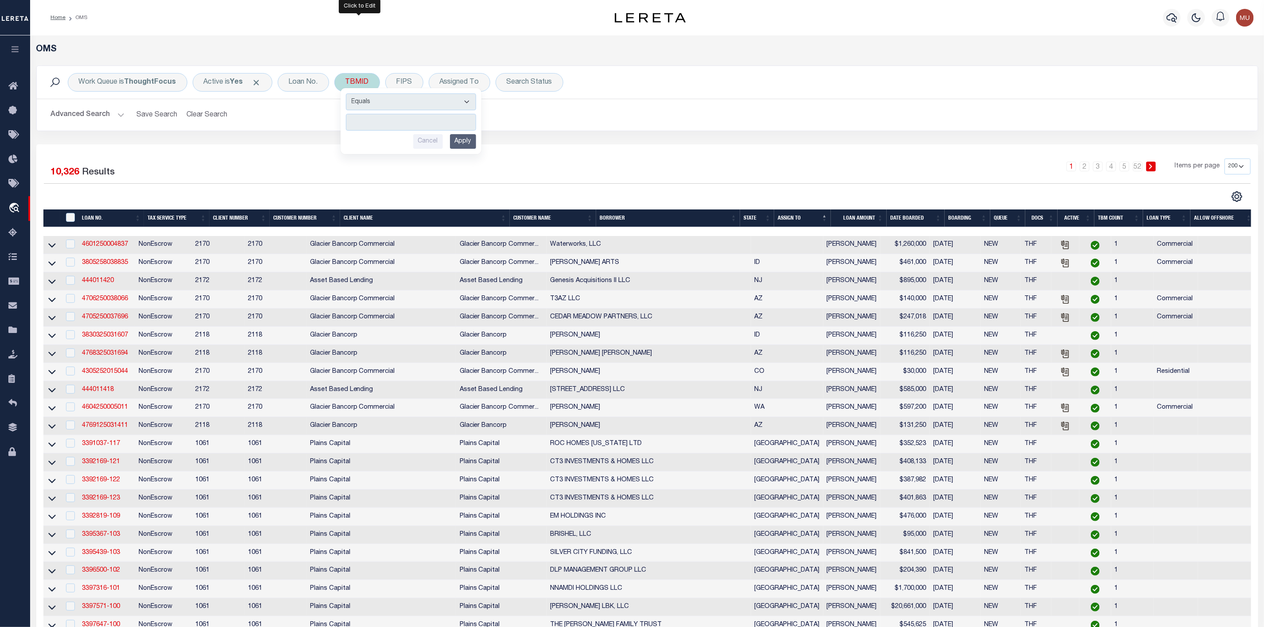
click at [375, 120] on input "number" at bounding box center [411, 122] width 130 height 17
click at [471, 140] on input "Apply" at bounding box center [463, 141] width 26 height 15
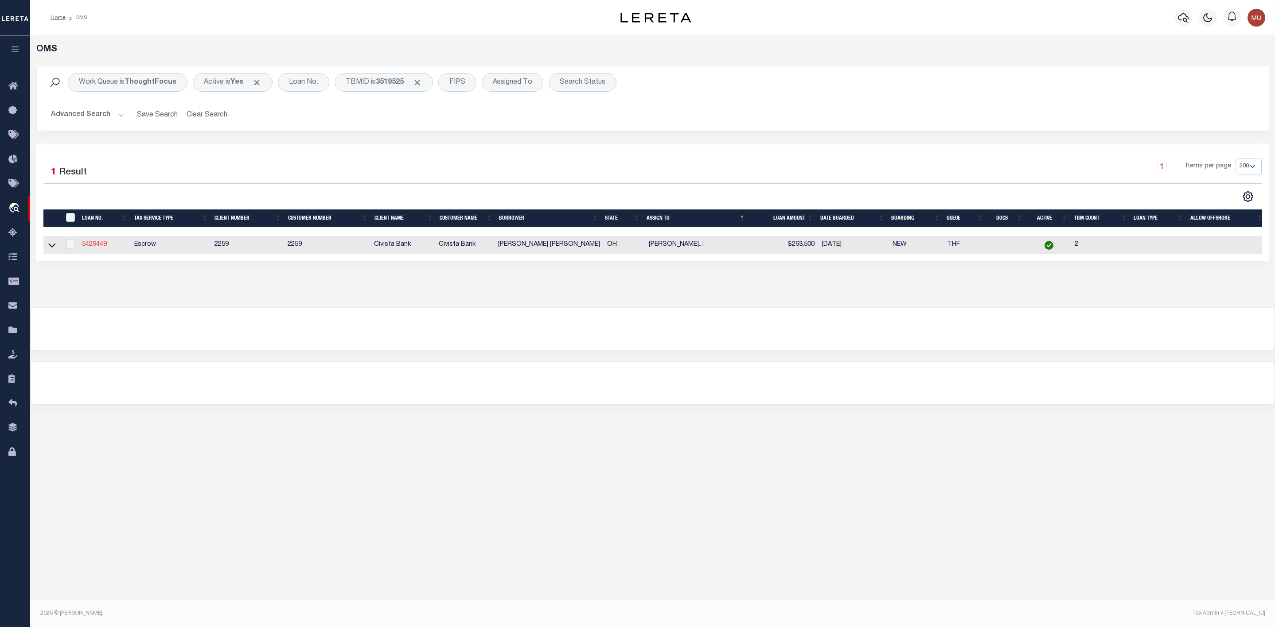
click at [97, 247] on link "5429449" at bounding box center [94, 244] width 25 height 6
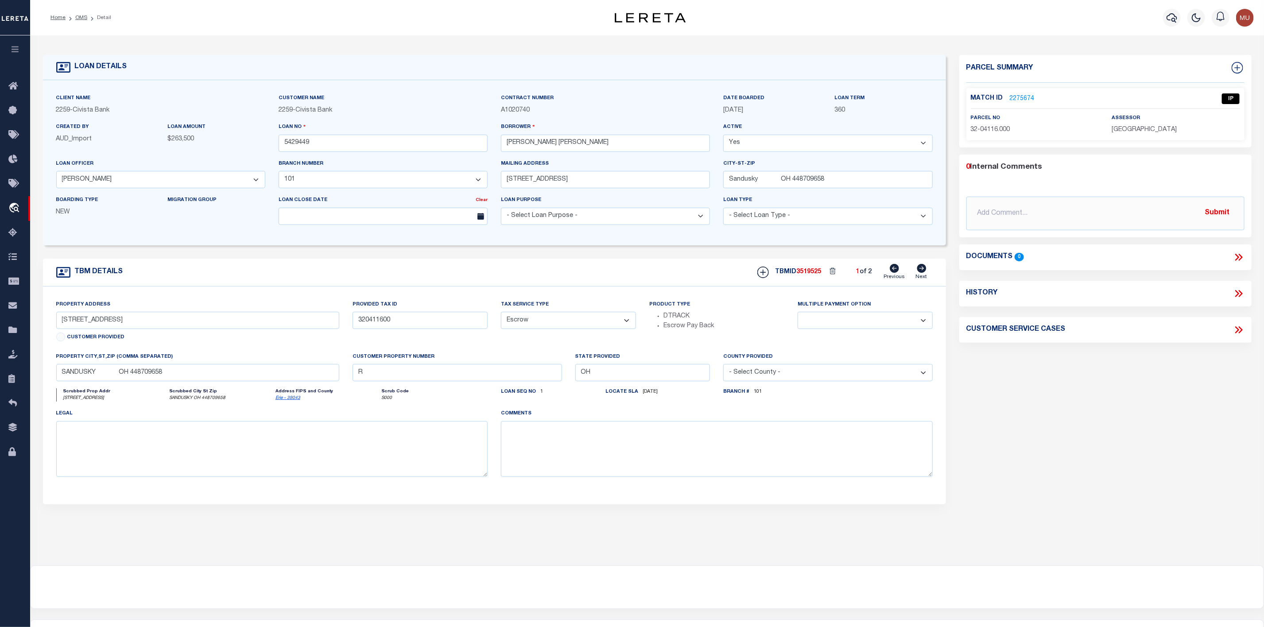
click at [1019, 95] on link "2275674" at bounding box center [1022, 98] width 25 height 9
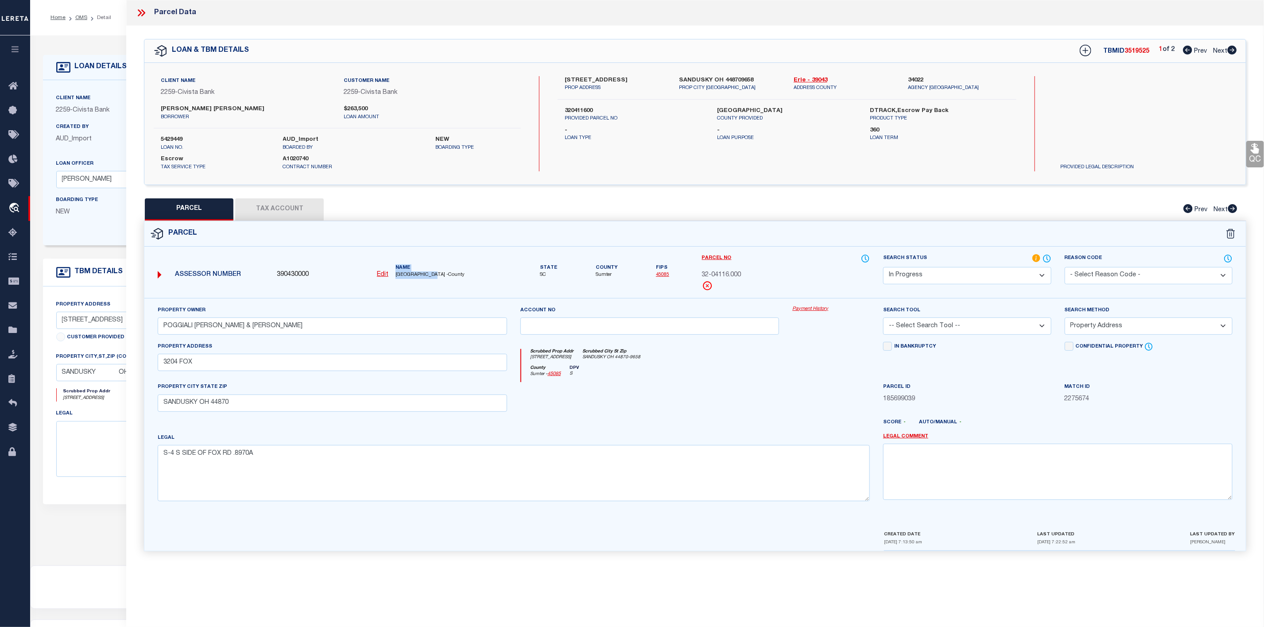
drag, startPoint x: 390, startPoint y: 274, endPoint x: 439, endPoint y: 278, distance: 48.9
click at [439, 278] on div "Assessor Number 390430000 Edit Name [GEOGRAPHIC_DATA] -County" at bounding box center [332, 271] width 357 height 29
click at [439, 278] on span "[GEOGRAPHIC_DATA] -County" at bounding box center [452, 276] width 112 height 8
drag, startPoint x: 432, startPoint y: 276, endPoint x: 397, endPoint y: 277, distance: 35.4
click at [397, 277] on span "[GEOGRAPHIC_DATA] -County" at bounding box center [452, 276] width 112 height 8
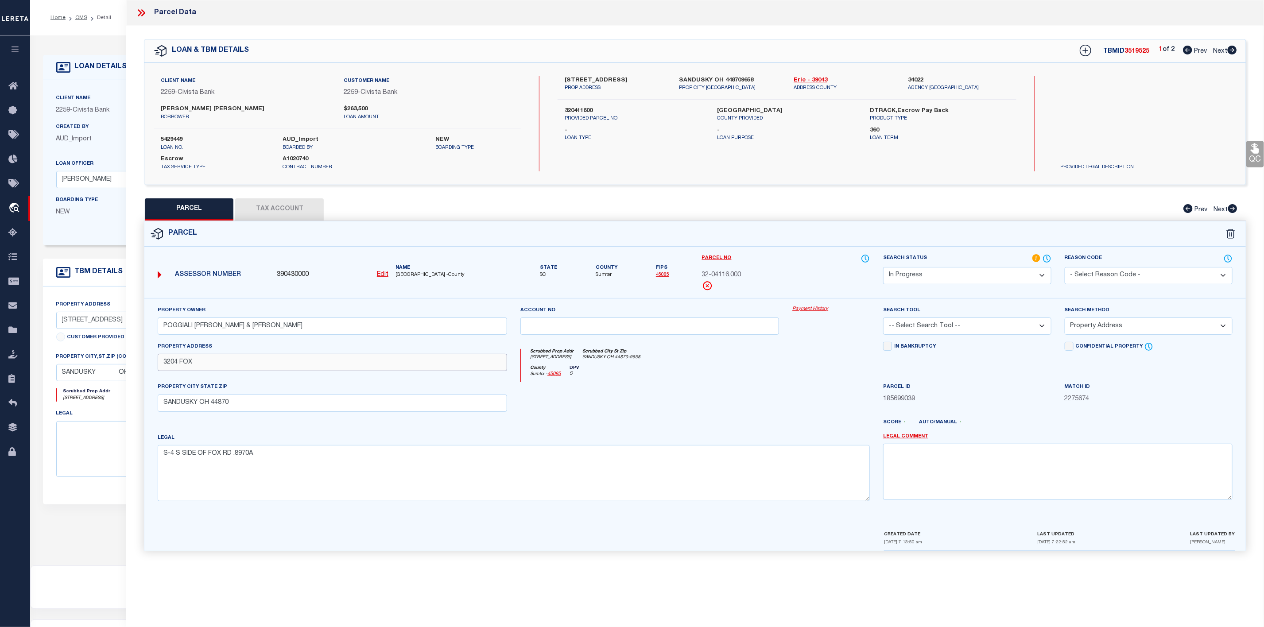
drag, startPoint x: 159, startPoint y: 366, endPoint x: 195, endPoint y: 367, distance: 36.8
click at [195, 367] on input "3204 FOX" at bounding box center [333, 362] width 350 height 17
drag, startPoint x: 564, startPoint y: 108, endPoint x: 601, endPoint y: 113, distance: 37.6
click at [601, 113] on div "320411600 PROVIDED PARCEL NO" at bounding box center [634, 115] width 153 height 16
click at [142, 8] on icon at bounding box center [142, 13] width 12 height 12
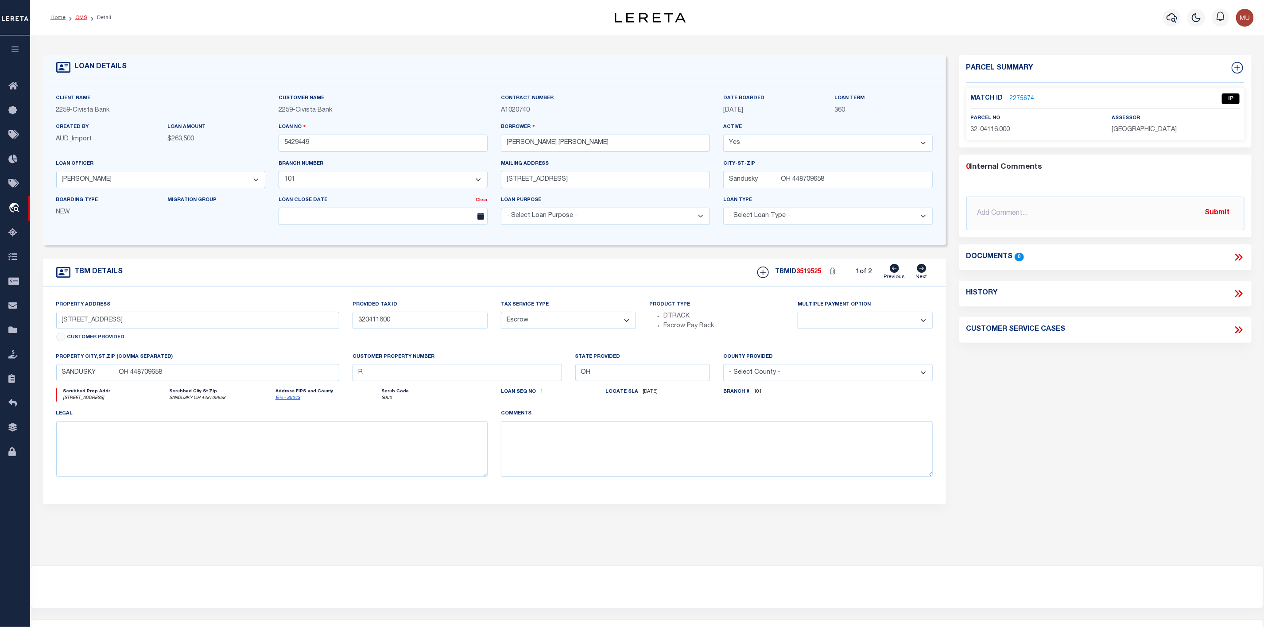
click at [82, 18] on link "OMS" at bounding box center [81, 17] width 12 height 5
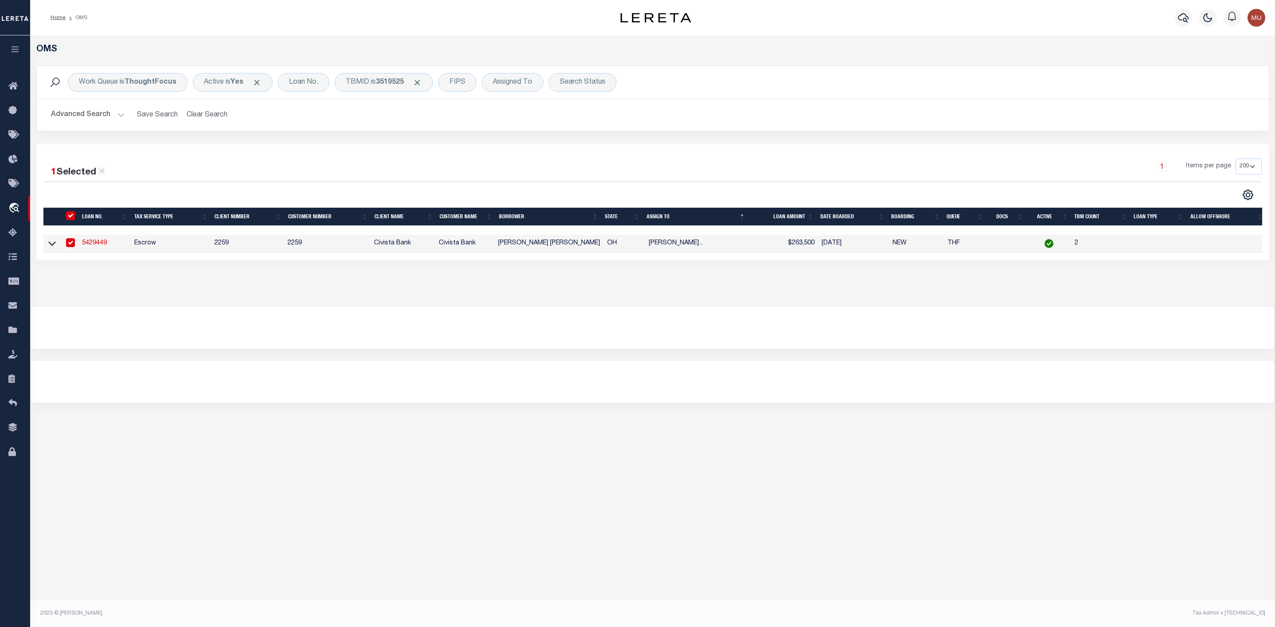
click at [93, 245] on link "5429449" at bounding box center [94, 243] width 25 height 6
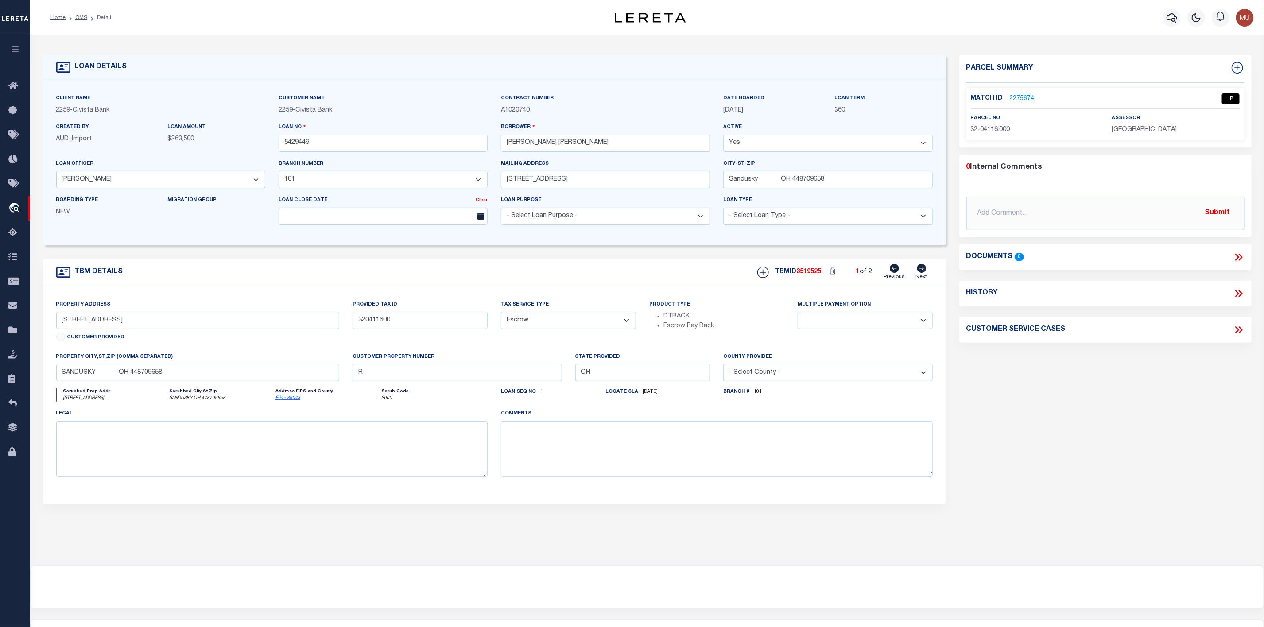
click at [1014, 95] on link "2275674" at bounding box center [1022, 98] width 25 height 9
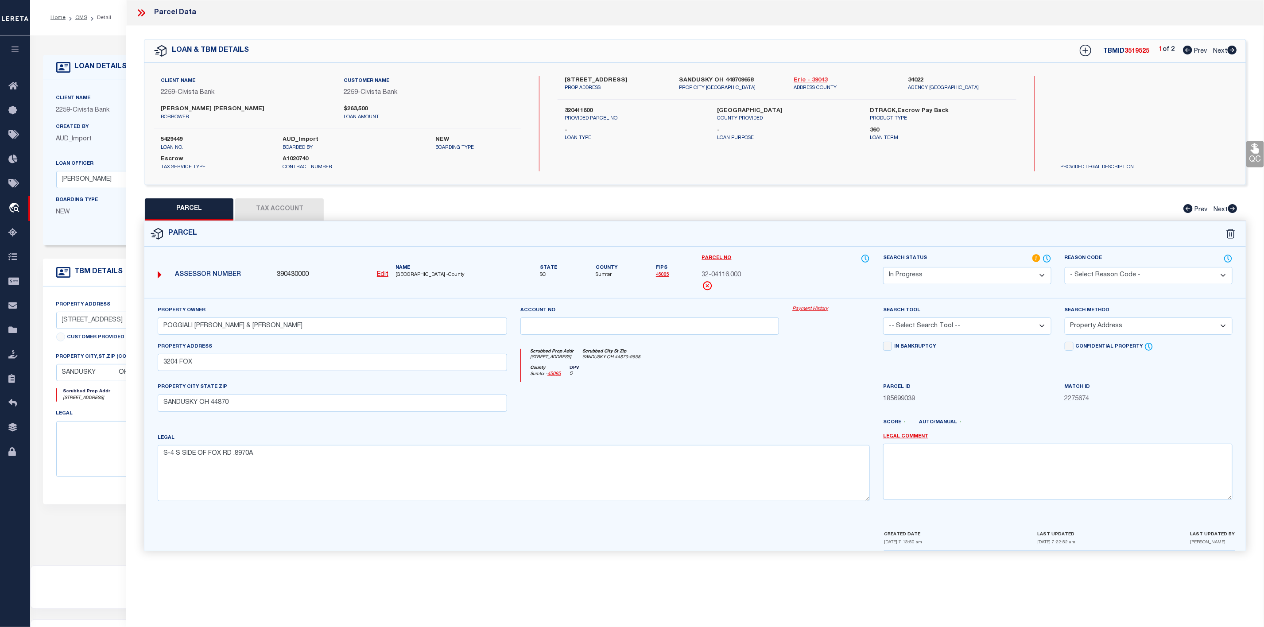
click at [800, 83] on link "Erie - 39043" at bounding box center [844, 80] width 101 height 9
drag, startPoint x: 674, startPoint y: 77, endPoint x: 724, endPoint y: 77, distance: 50.5
click at [724, 77] on div "SANDUSKY OH 448709658 PROP CITY [GEOGRAPHIC_DATA]" at bounding box center [730, 84] width 115 height 16
click at [1232, 51] on icon at bounding box center [1232, 50] width 9 height 9
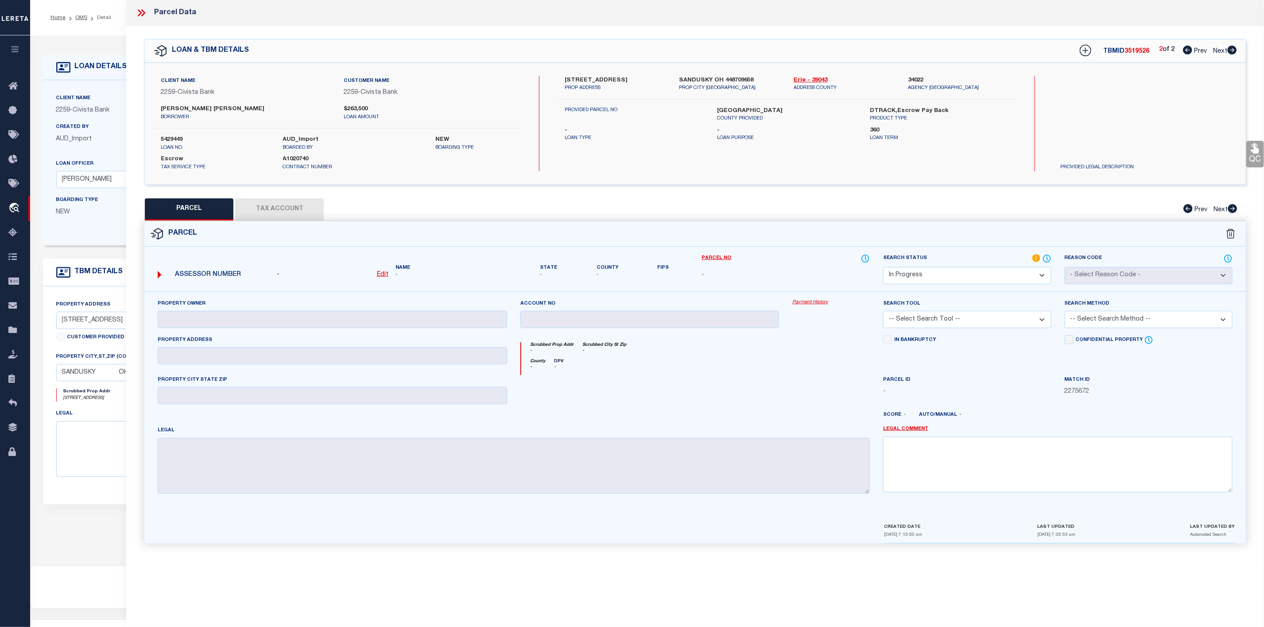
click at [1187, 52] on icon at bounding box center [1187, 50] width 9 height 9
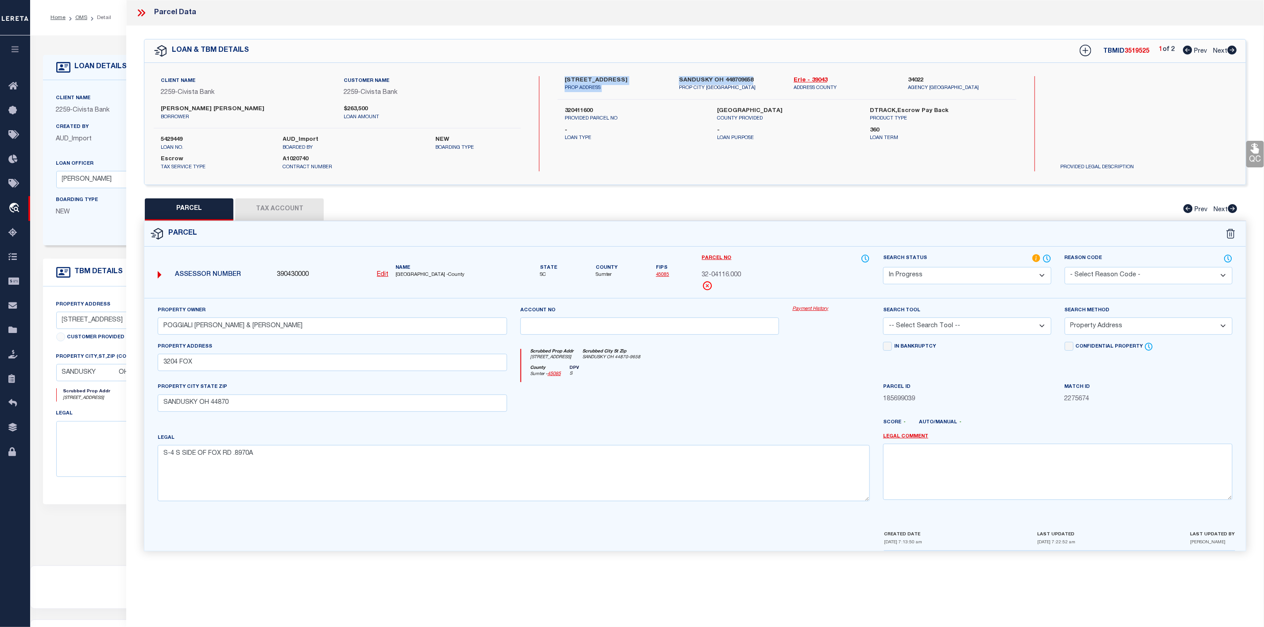
drag, startPoint x: 564, startPoint y: 77, endPoint x: 755, endPoint y: 79, distance: 191.0
click at [755, 79] on div "[STREET_ADDRESS] PROP ADDRESS [GEOGRAPHIC_DATA] PROP CITY [GEOGRAPHIC_DATA] [GE…" at bounding box center [787, 84] width 472 height 16
drag, startPoint x: 560, startPoint y: 107, endPoint x: 615, endPoint y: 110, distance: 54.6
click at [615, 110] on div "320411600 PROVIDED PARCEL NO" at bounding box center [634, 115] width 153 height 16
drag, startPoint x: 157, startPoint y: 332, endPoint x: 338, endPoint y: 331, distance: 180.8
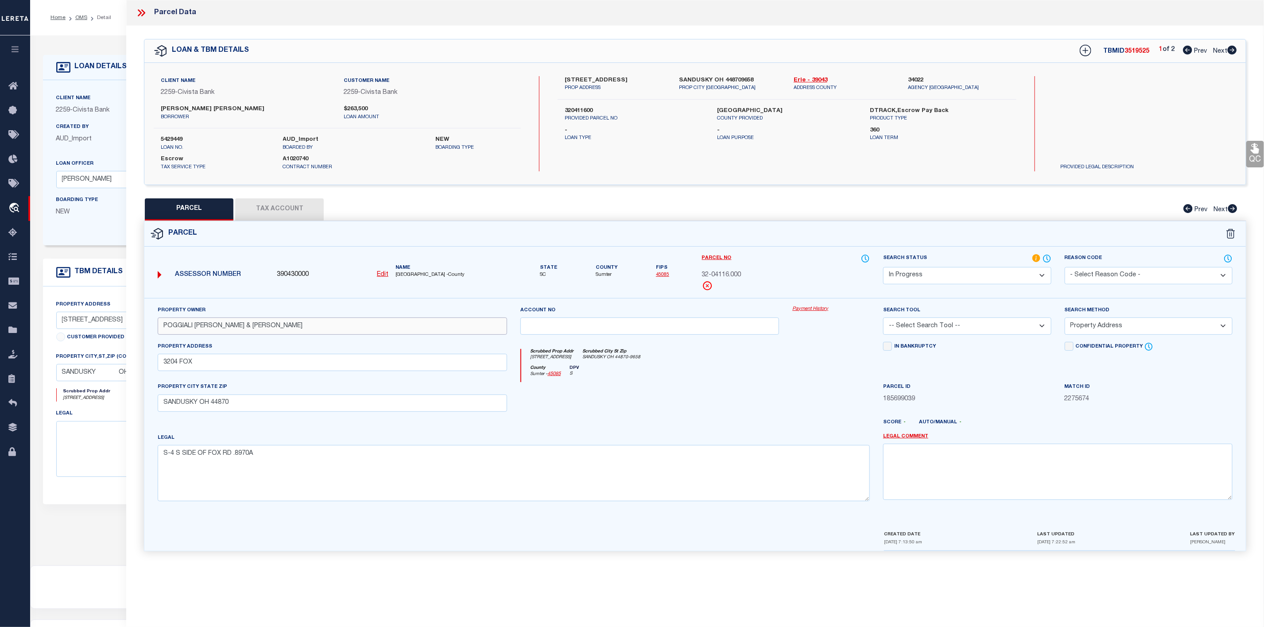
click at [338, 331] on input "POGGIALI [PERSON_NAME] & [PERSON_NAME]" at bounding box center [333, 326] width 350 height 17
click at [1187, 52] on icon at bounding box center [1187, 50] width 9 height 9
click at [1237, 51] on icon at bounding box center [1232, 50] width 9 height 9
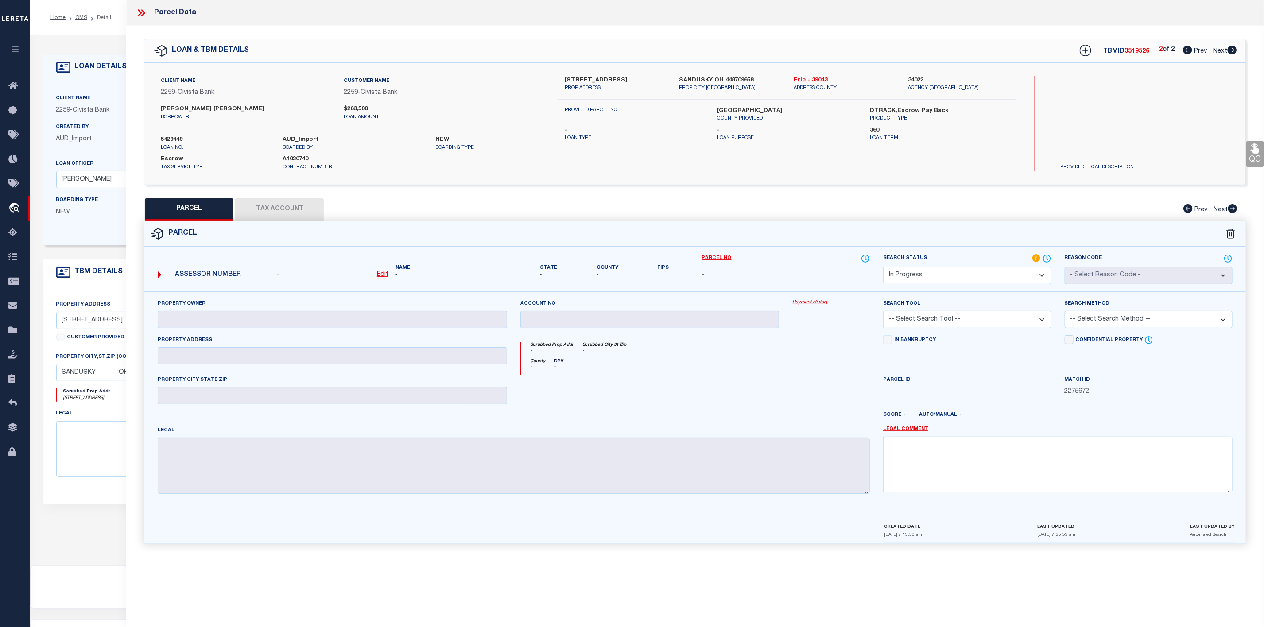
click at [189, 214] on button "PARCEL" at bounding box center [189, 209] width 89 height 22
click at [1190, 49] on icon at bounding box center [1187, 50] width 9 height 9
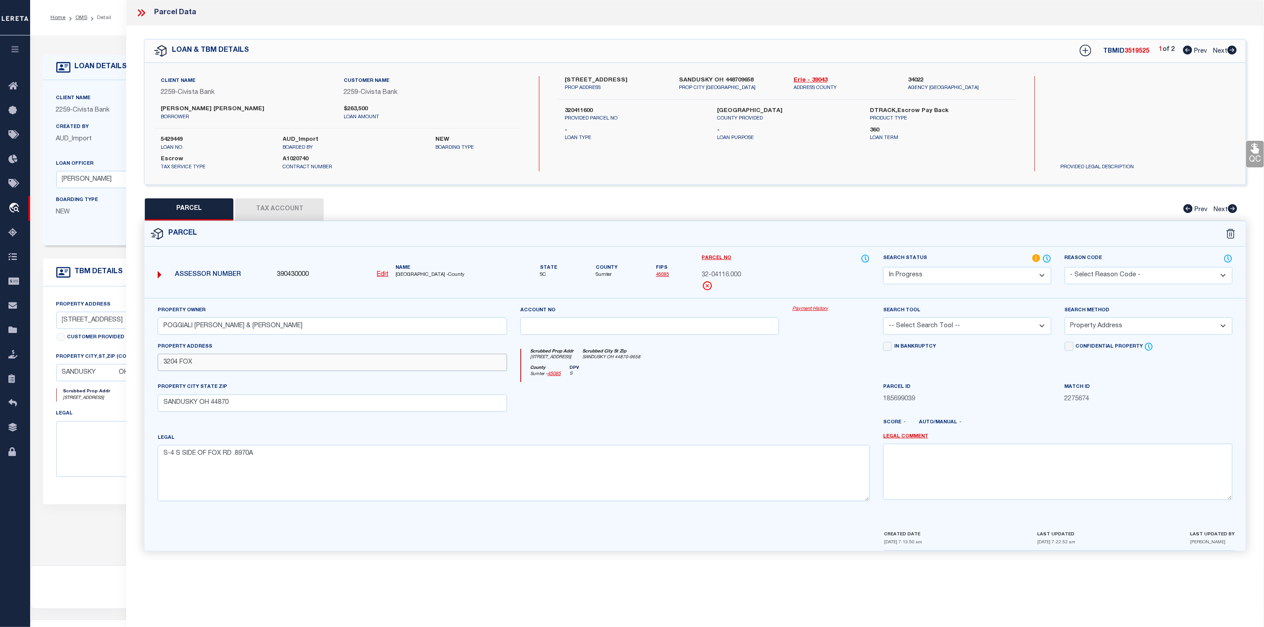
click at [206, 365] on input "3204 FOX" at bounding box center [333, 362] width 350 height 17
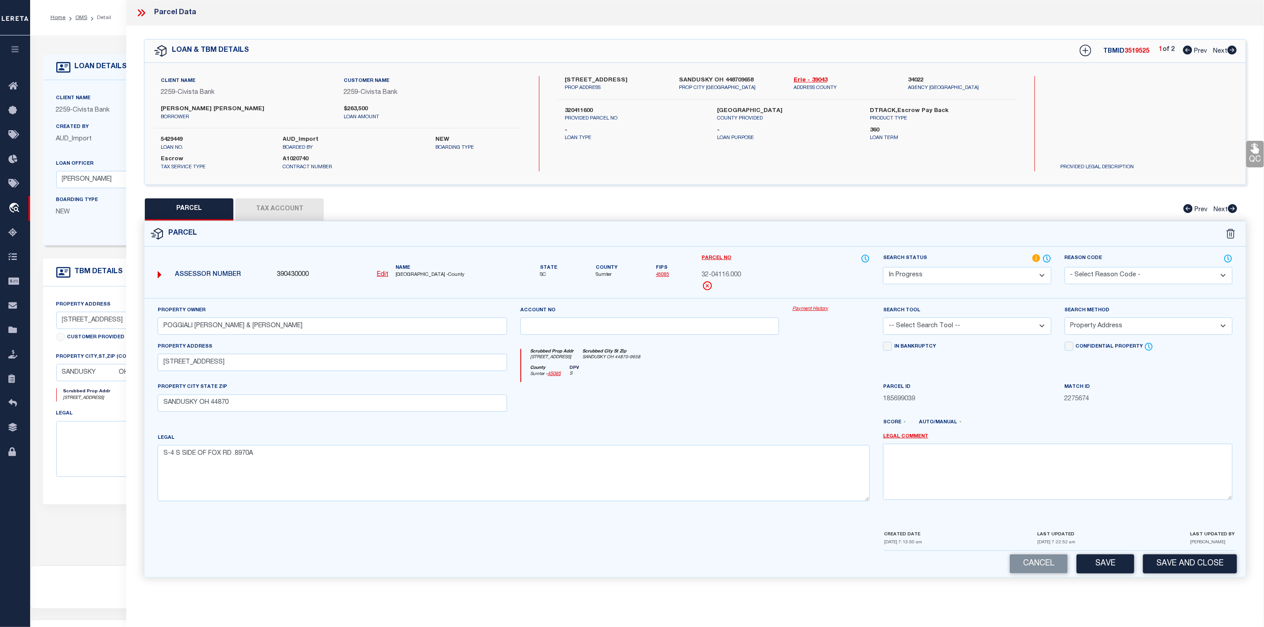
click at [997, 278] on select "Automated Search Bad Parcel Complete Duplicate Parcel High Dollar Reporting In …" at bounding box center [967, 275] width 168 height 17
click at [883, 268] on select "Automated Search Bad Parcel Complete Duplicate Parcel High Dollar Reporting In …" at bounding box center [967, 275] width 168 height 17
click at [991, 322] on select "-- Select Search Tool -- 3rd Party Website Agency File Agency Website ATLS CNV-…" at bounding box center [967, 326] width 168 height 17
click at [883, 320] on select "-- Select Search Tool -- 3rd Party Website Agency File Agency Website ATLS CNV-…" at bounding box center [967, 326] width 168 height 17
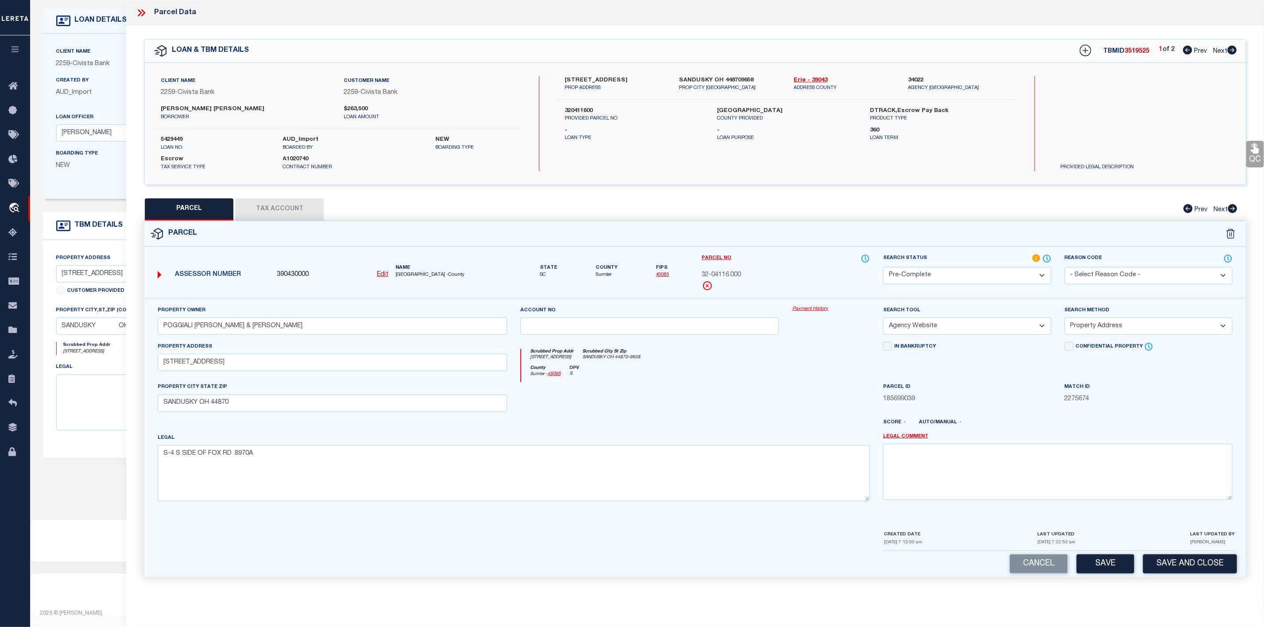
click at [977, 270] on select "Automated Search Bad Parcel Complete Duplicate Parcel High Dollar Reporting In …" at bounding box center [967, 275] width 168 height 17
click at [883, 268] on select "Automated Search Bad Parcel Complete Duplicate Parcel High Dollar Reporting In …" at bounding box center [967, 275] width 168 height 17
click at [788, 375] on div "County [GEOGRAPHIC_DATA] - 45085 DPV S" at bounding box center [695, 374] width 349 height 17
click at [145, 12] on icon at bounding box center [143, 12] width 4 height 7
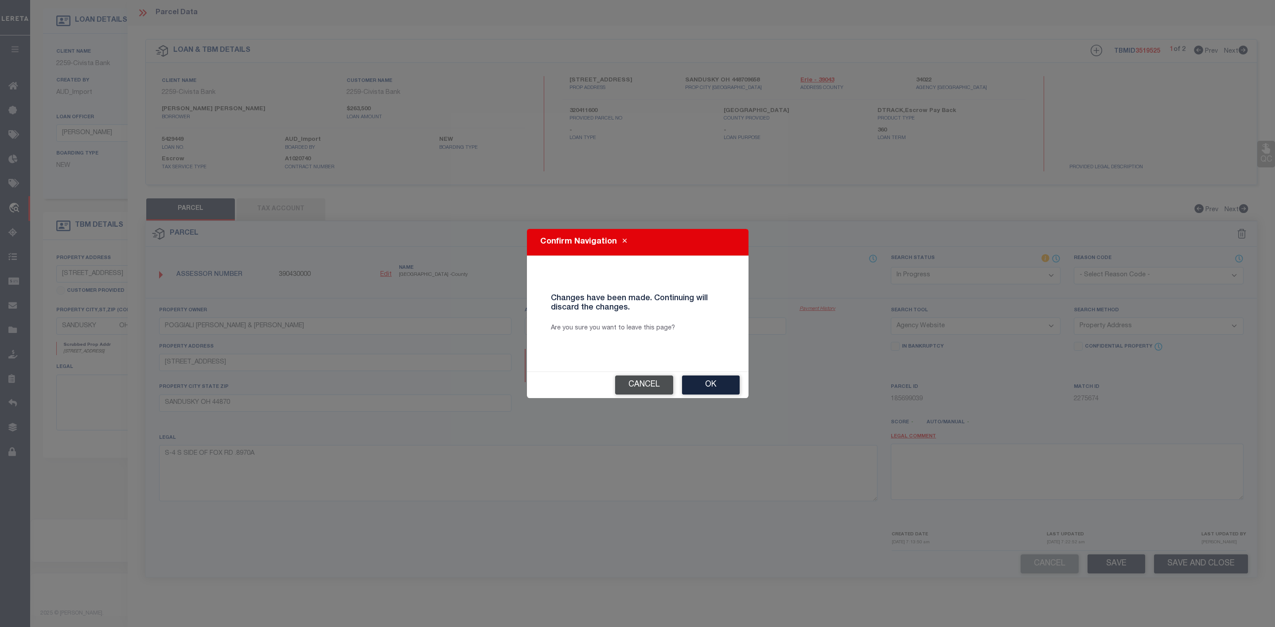
click at [628, 382] on button "Cancel" at bounding box center [644, 385] width 58 height 19
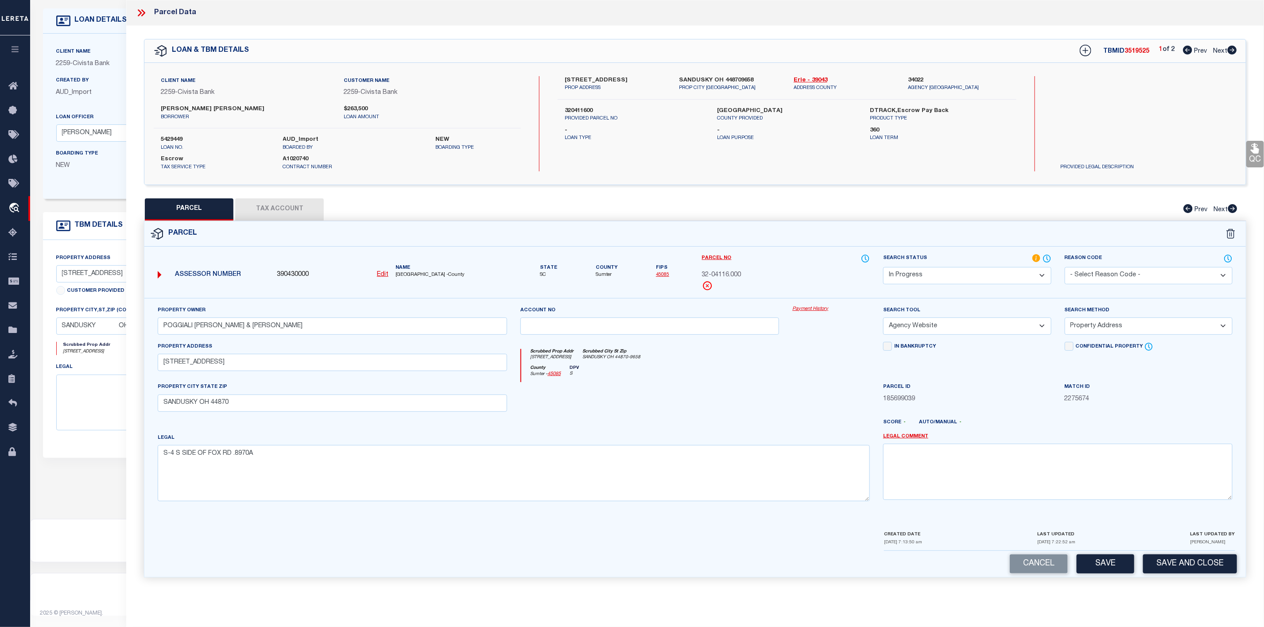
click at [144, 6] on div "Parcel Data" at bounding box center [695, 13] width 1138 height 26
click at [137, 13] on icon at bounding box center [142, 13] width 12 height 12
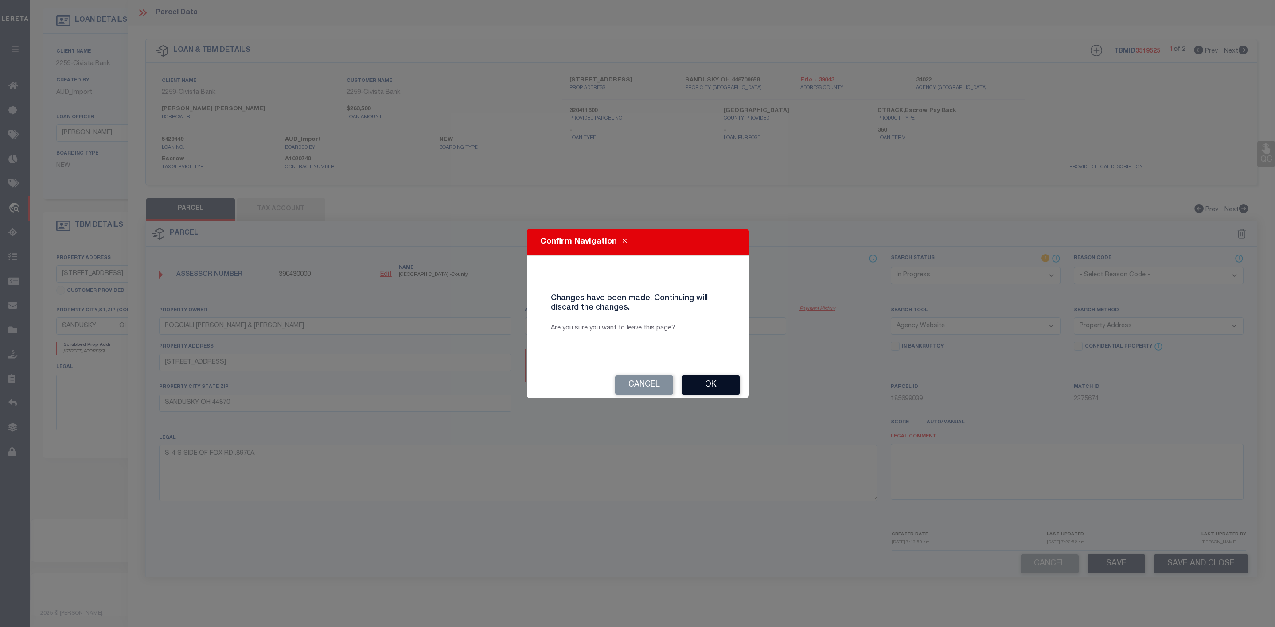
click at [728, 391] on button "Ok" at bounding box center [711, 385] width 58 height 19
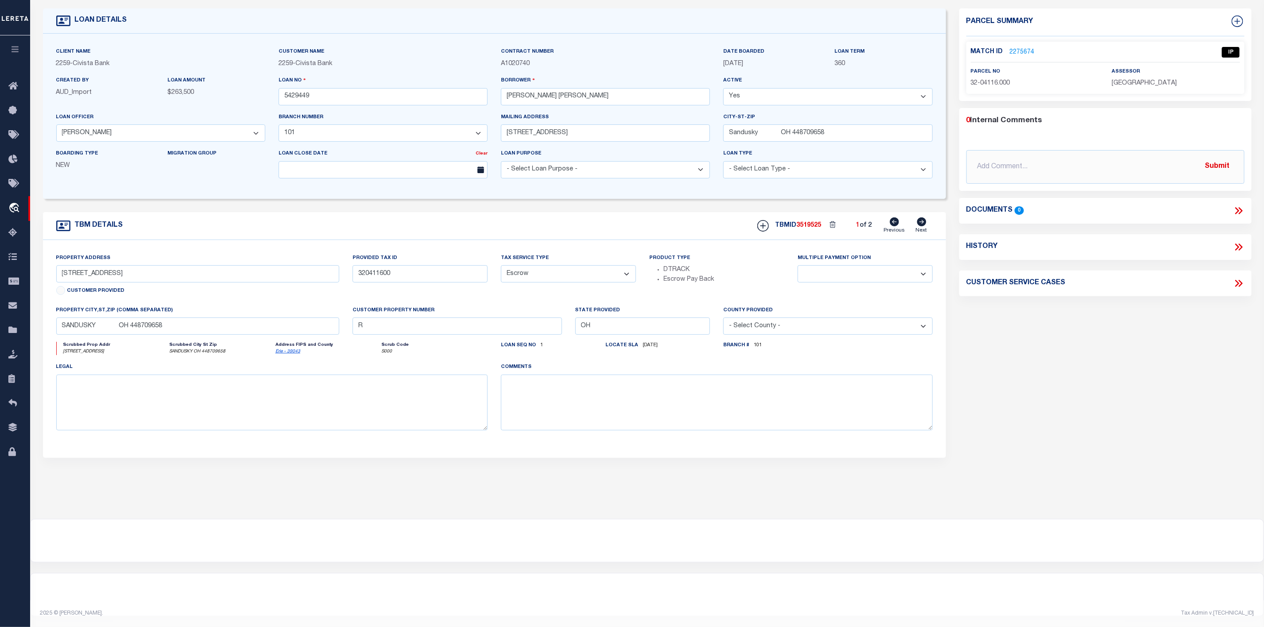
scroll to position [0, 0]
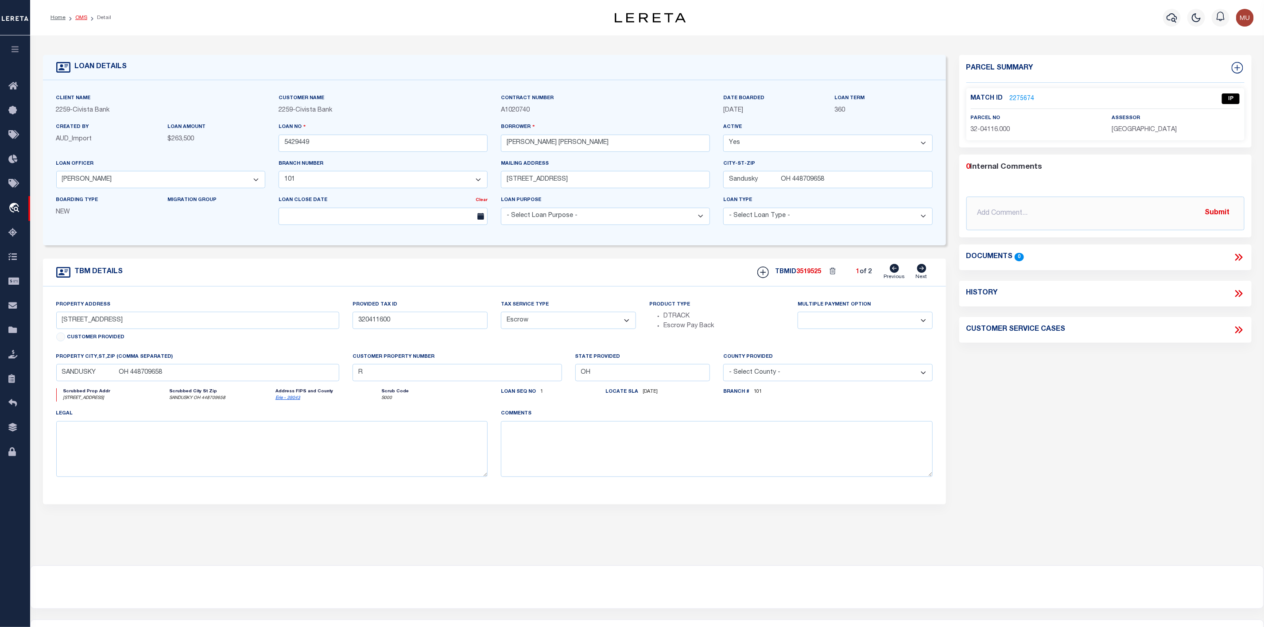
click at [81, 18] on link "OMS" at bounding box center [81, 17] width 12 height 5
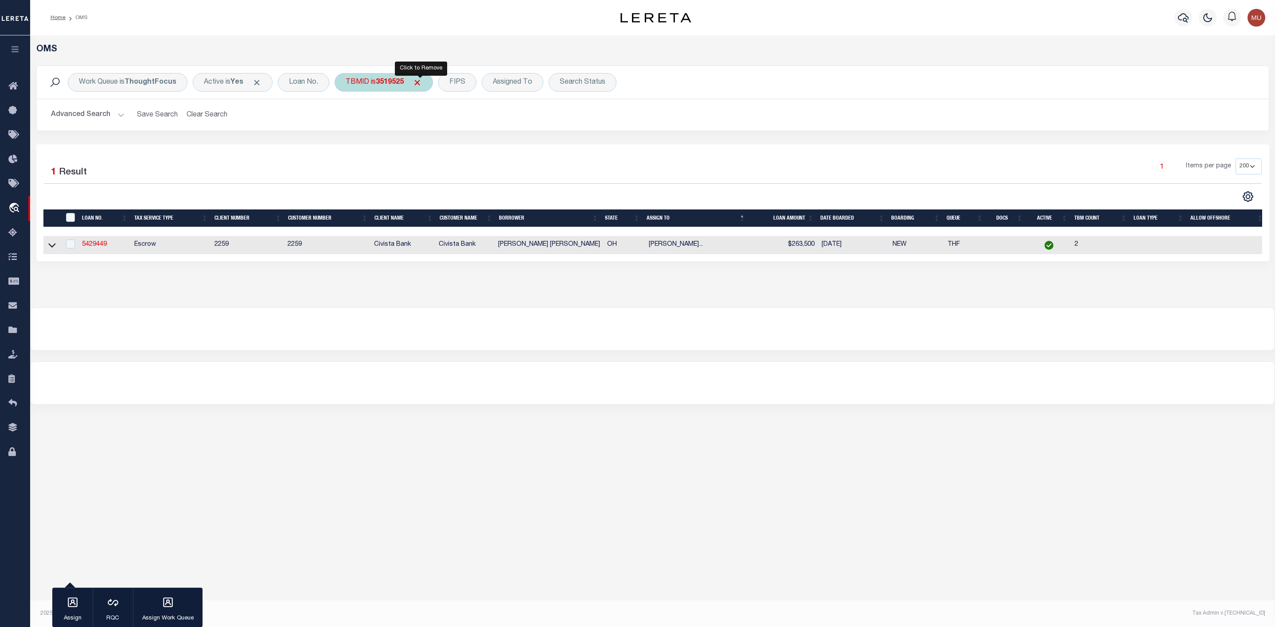
click at [419, 81] on span "Click to Remove" at bounding box center [416, 82] width 9 height 9
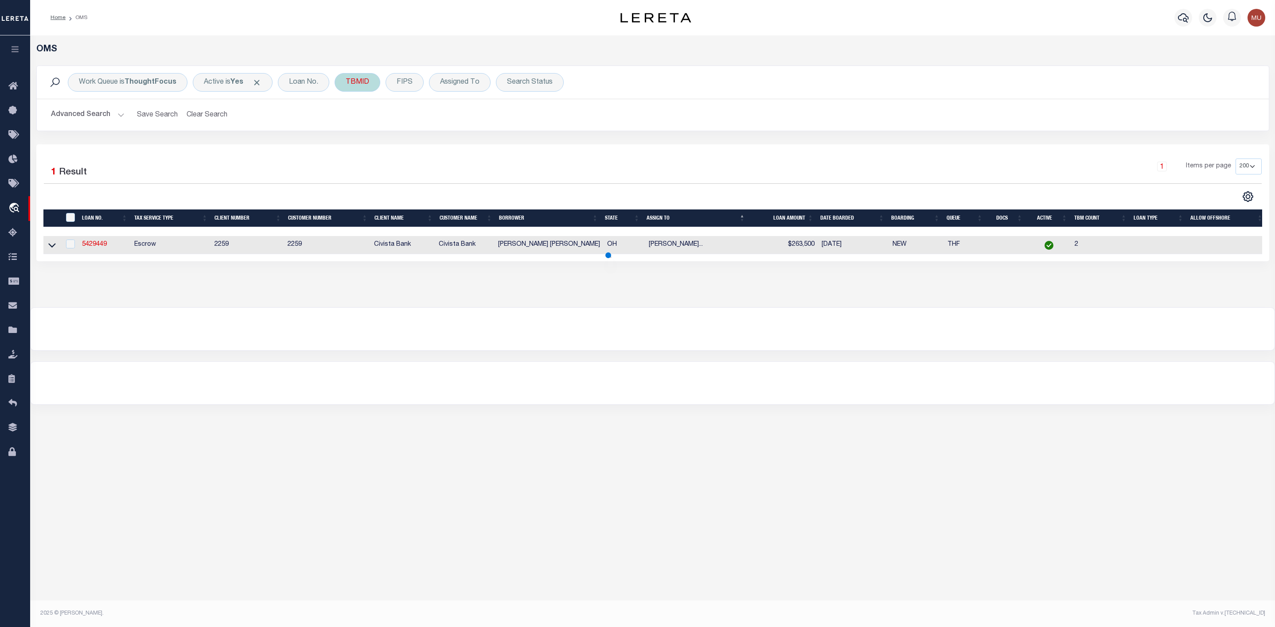
click at [349, 84] on div "TBMID" at bounding box center [358, 82] width 46 height 19
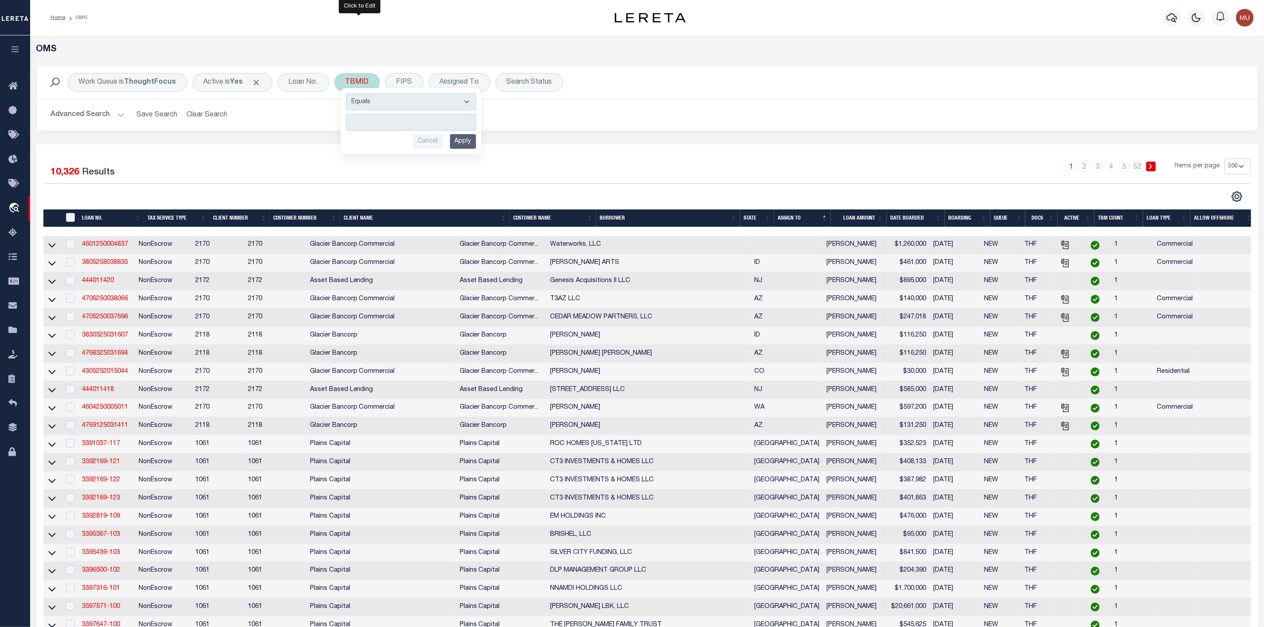
click at [382, 118] on input "number" at bounding box center [411, 122] width 130 height 17
click at [475, 143] on input "Apply" at bounding box center [463, 141] width 26 height 15
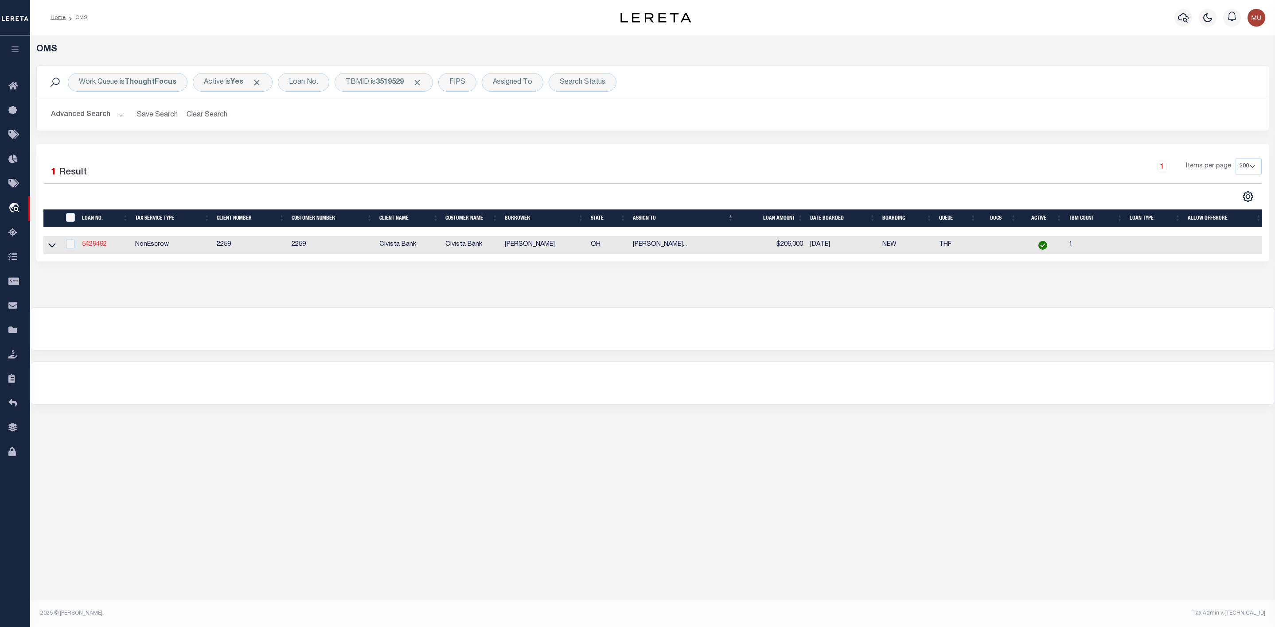
click at [97, 246] on link "5429492" at bounding box center [94, 244] width 25 height 6
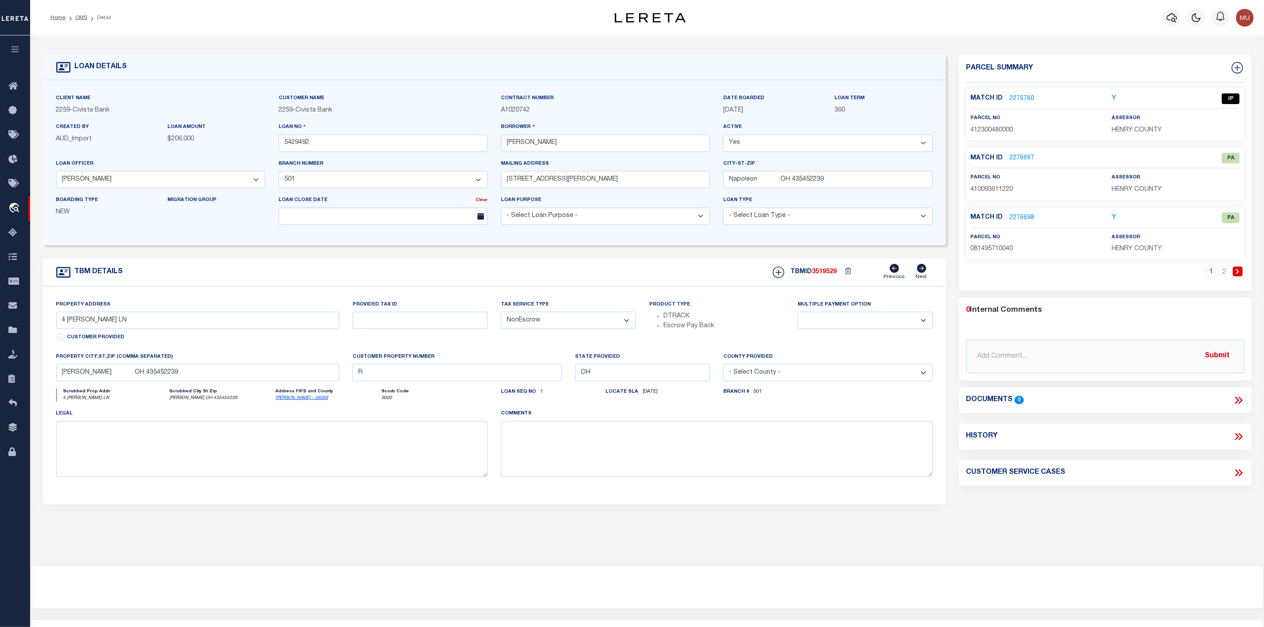
click at [1017, 98] on link "2275760" at bounding box center [1022, 98] width 25 height 9
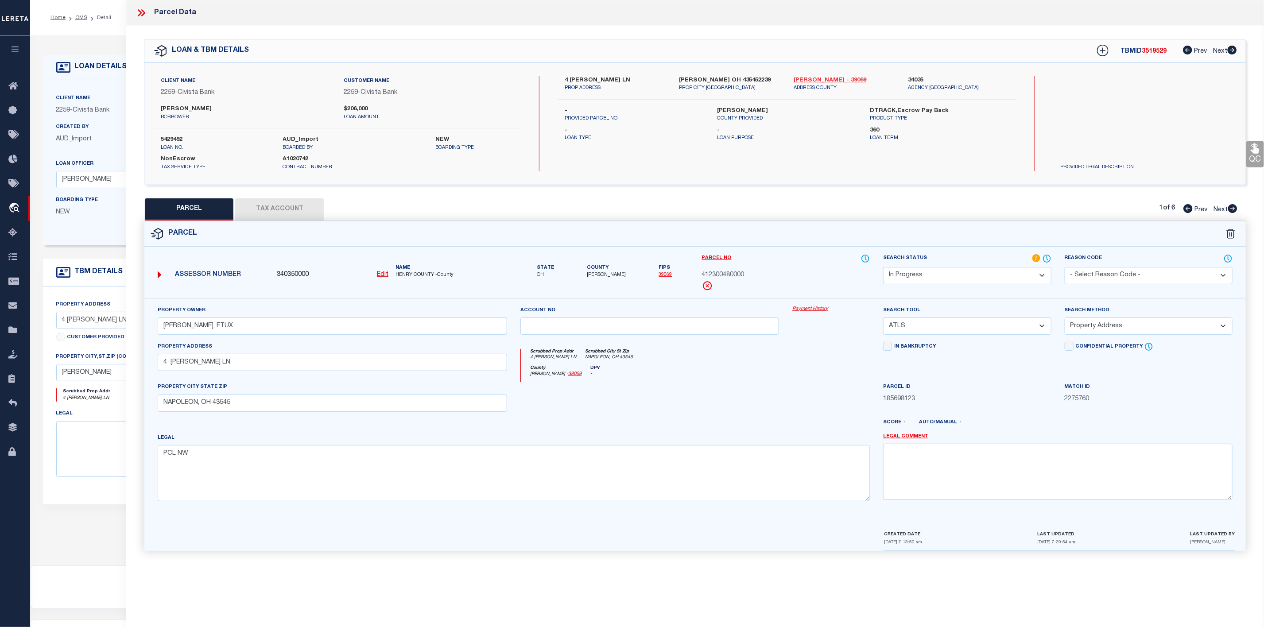
click at [812, 79] on link "[PERSON_NAME] - 39069" at bounding box center [844, 80] width 101 height 9
click at [579, 78] on label "4 [PERSON_NAME] LN" at bounding box center [615, 80] width 101 height 9
click at [292, 211] on button "Tax Account" at bounding box center [279, 209] width 89 height 22
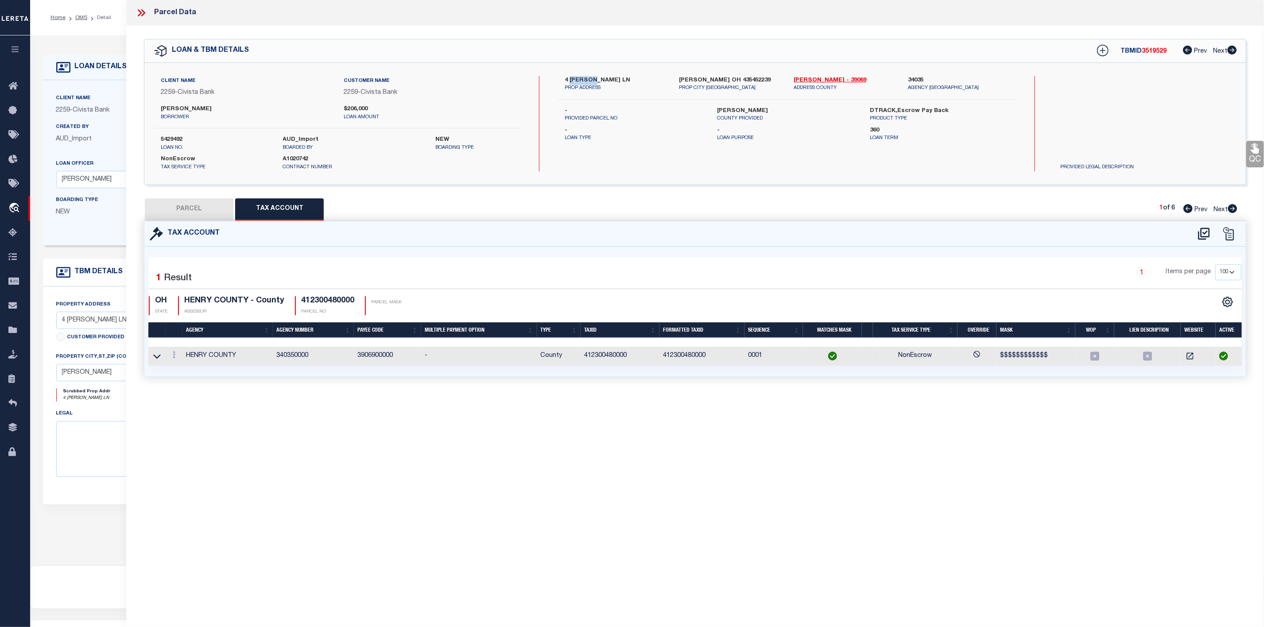
click at [194, 208] on button "PARCEL" at bounding box center [189, 209] width 89 height 22
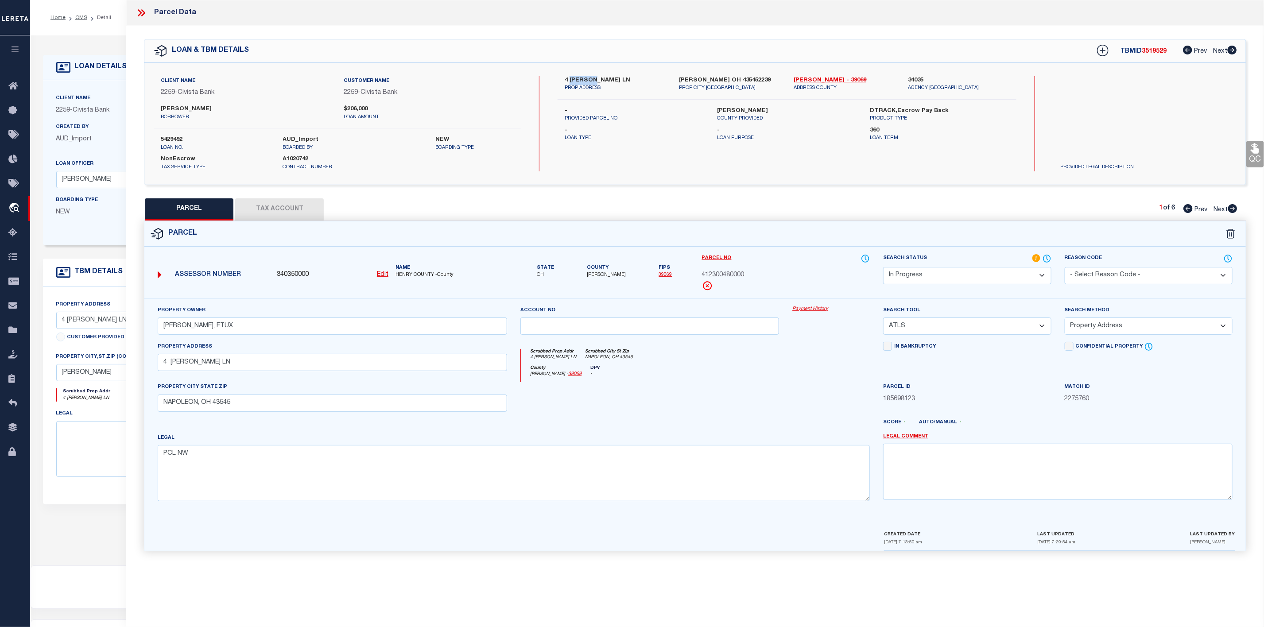
click at [936, 274] on select "Automated Search Bad Parcel Complete Duplicate Parcel High Dollar Reporting In …" at bounding box center [967, 275] width 168 height 17
click at [883, 268] on select "Automated Search Bad Parcel Complete Duplicate Parcel High Dollar Reporting In …" at bounding box center [967, 275] width 168 height 17
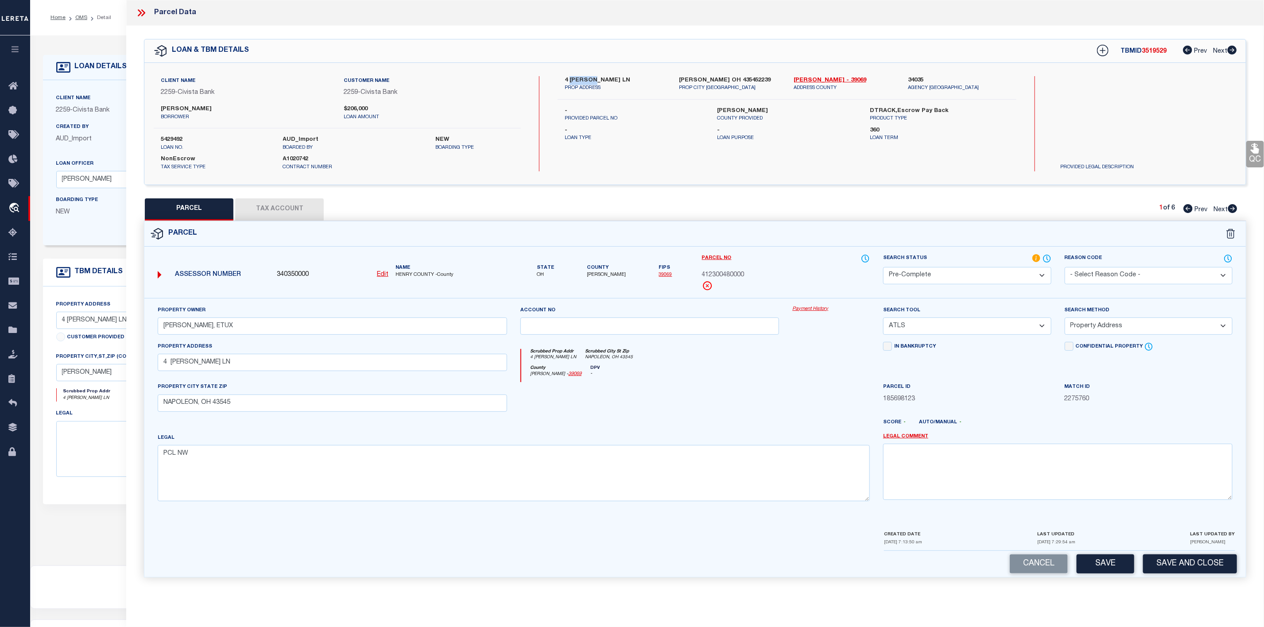
click at [940, 325] on select "-- Select Search Tool -- 3rd Party Website Agency File Agency Website ATLS CNV-…" at bounding box center [967, 326] width 168 height 17
click at [883, 320] on select "-- Select Search Tool -- 3rd Party Website Agency File Agency Website ATLS CNV-…" at bounding box center [967, 326] width 168 height 17
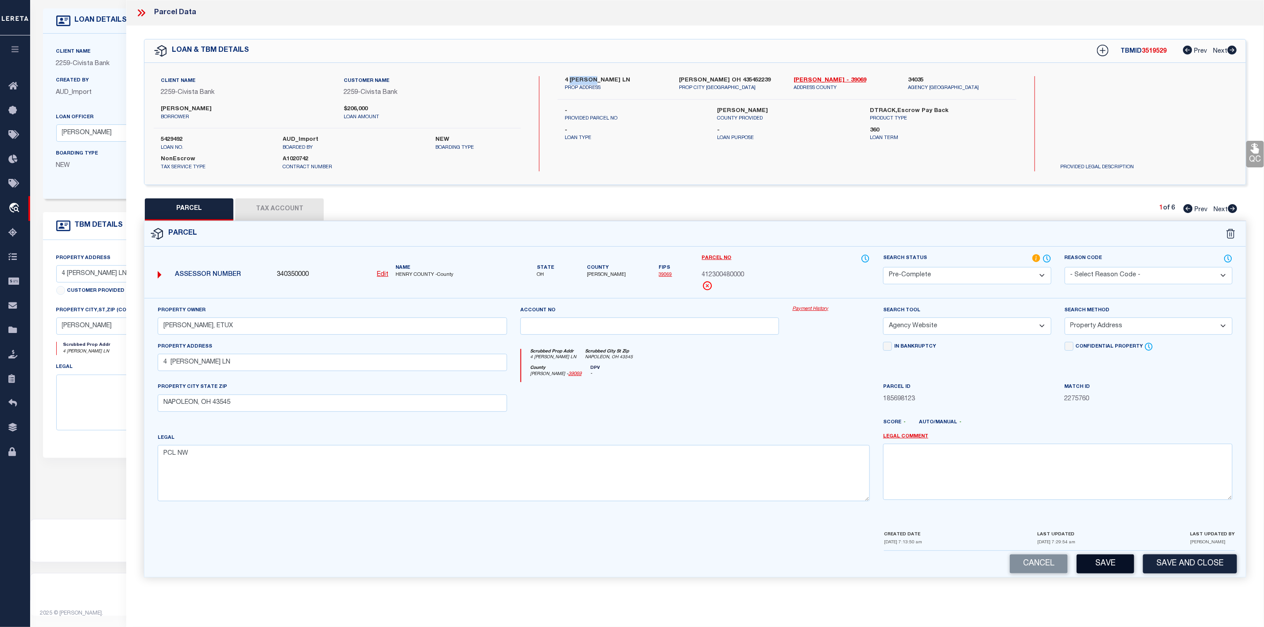
click at [1105, 572] on button "Save" at bounding box center [1106, 564] width 58 height 19
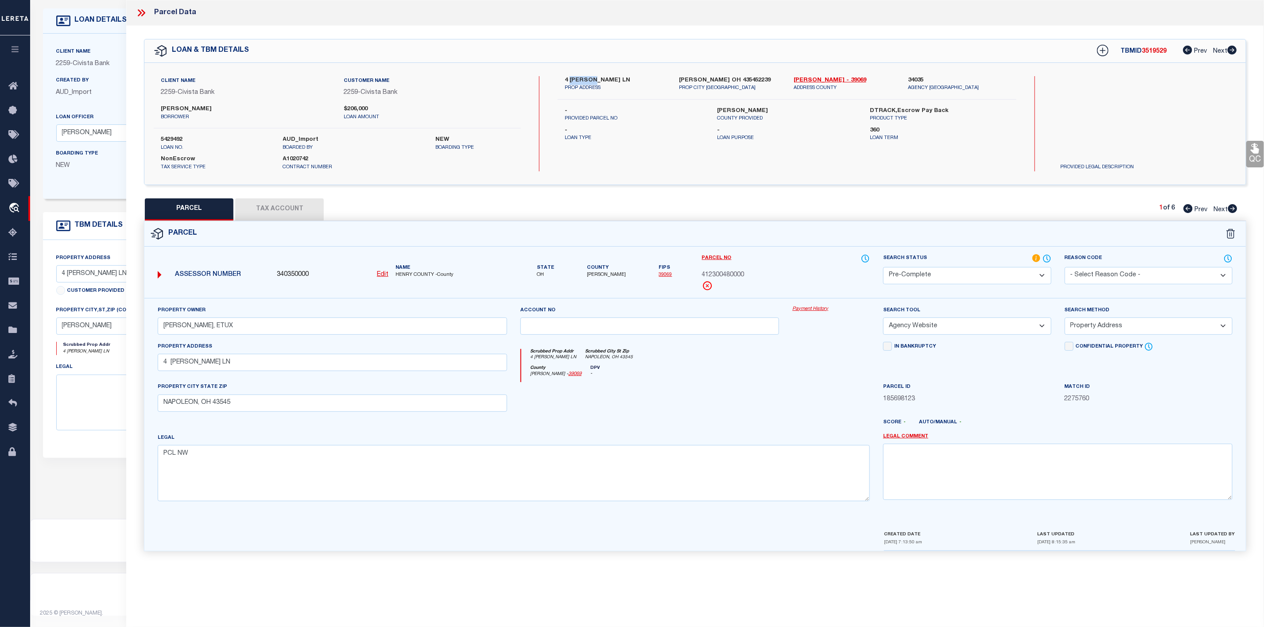
click at [1235, 211] on icon at bounding box center [1233, 208] width 9 height 9
click at [1186, 208] on icon at bounding box center [1188, 208] width 9 height 9
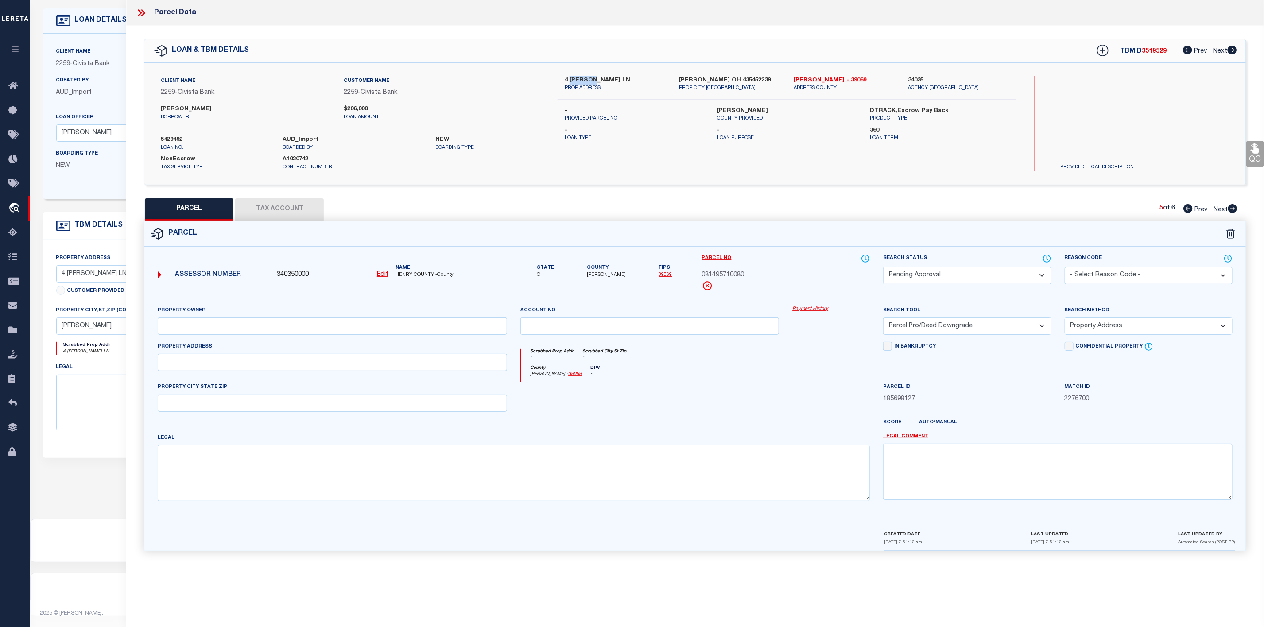
click at [1186, 208] on icon at bounding box center [1188, 208] width 9 height 9
drag, startPoint x: 160, startPoint y: 138, endPoint x: 188, endPoint y: 142, distance: 28.6
click at [188, 142] on div "5429492 loan no." at bounding box center [215, 144] width 122 height 16
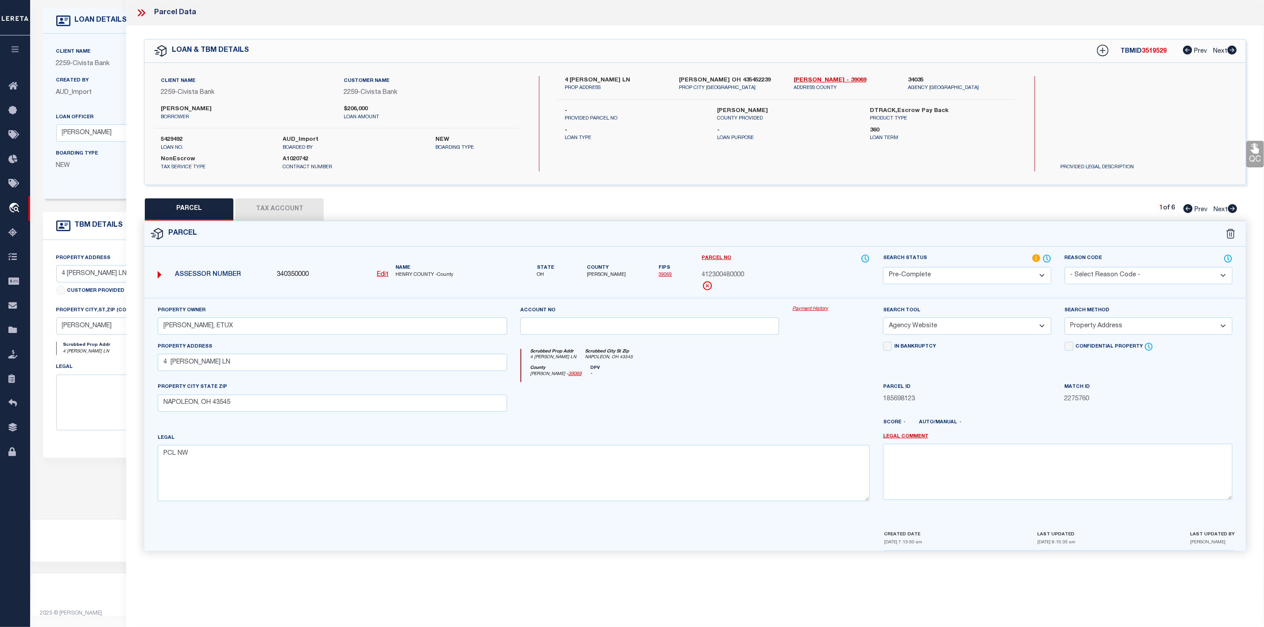
click at [140, 12] on icon at bounding box center [142, 13] width 12 height 12
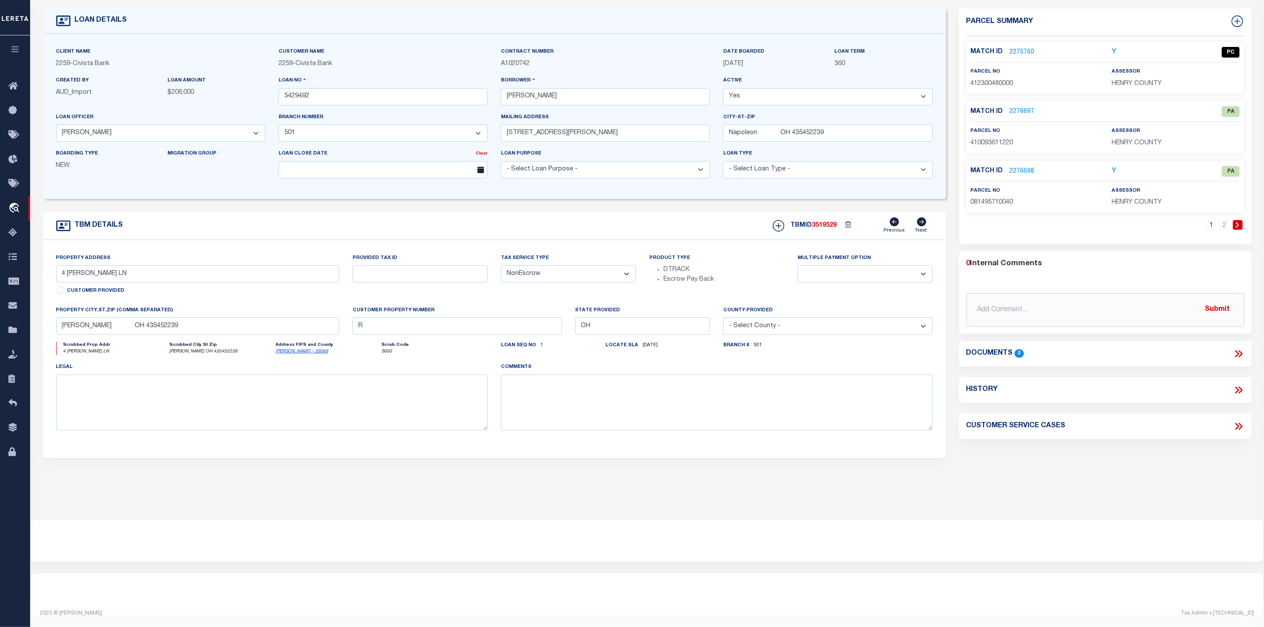
scroll to position [0, 0]
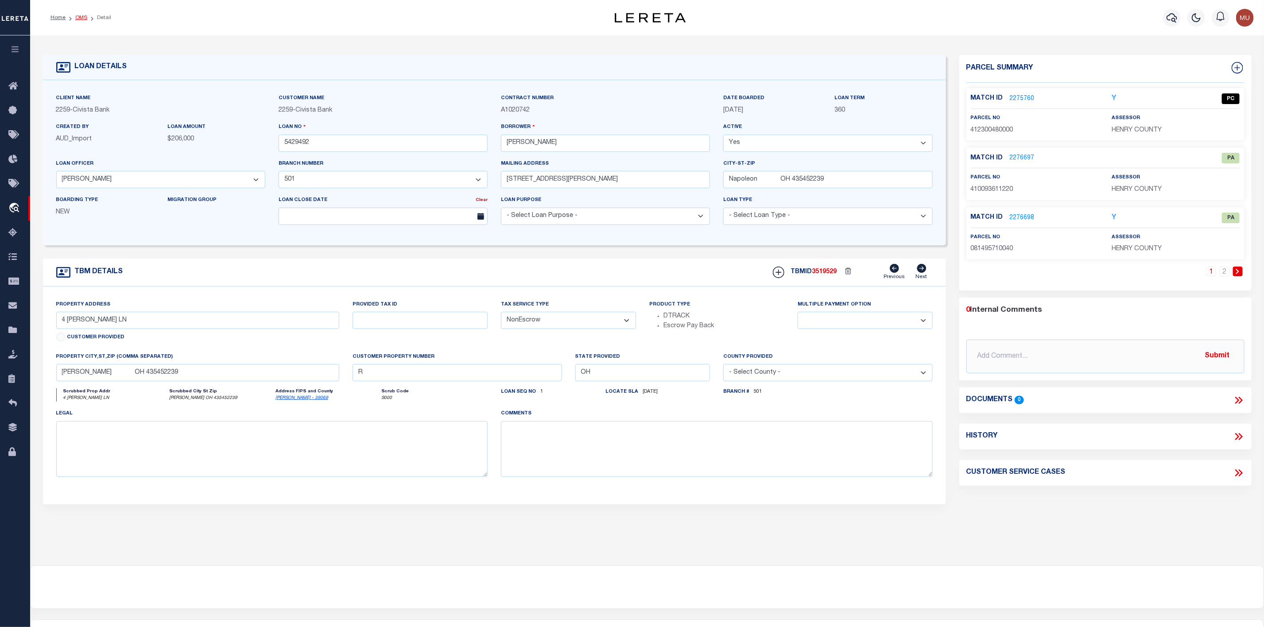
click at [82, 16] on link "OMS" at bounding box center [81, 17] width 12 height 5
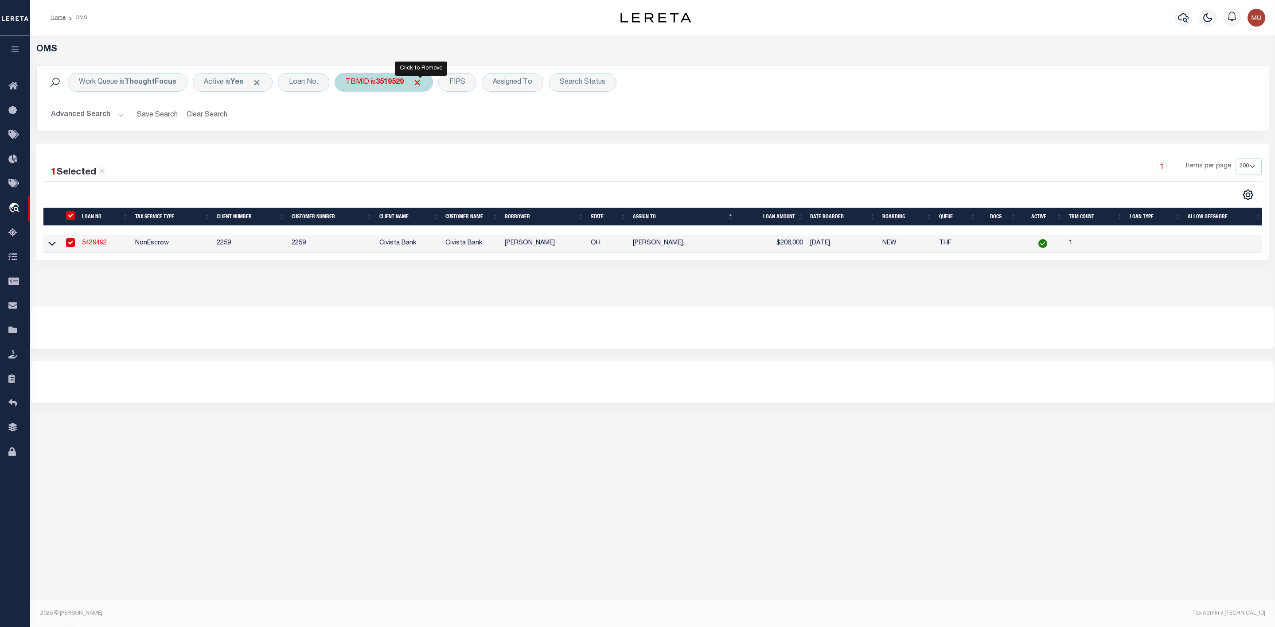
click at [421, 84] on span "Click to Remove" at bounding box center [416, 82] width 9 height 9
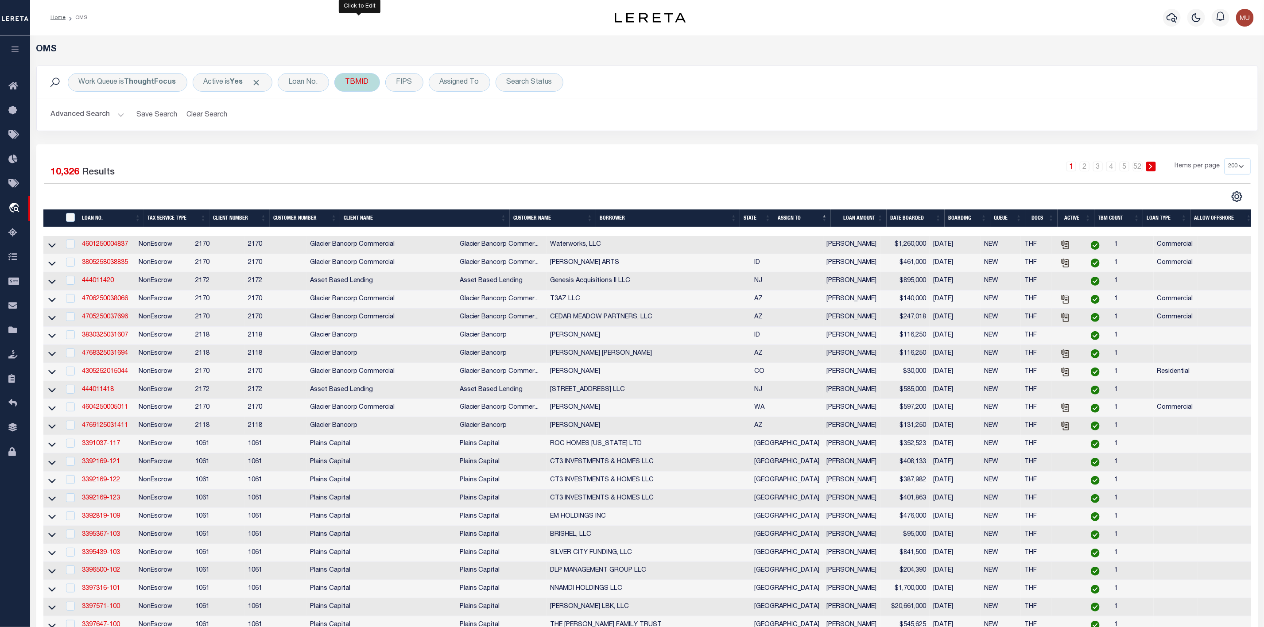
click at [357, 84] on div "TBMID" at bounding box center [358, 82] width 46 height 19
click at [379, 126] on input "number" at bounding box center [411, 122] width 130 height 17
click at [457, 138] on input "Apply" at bounding box center [463, 141] width 26 height 15
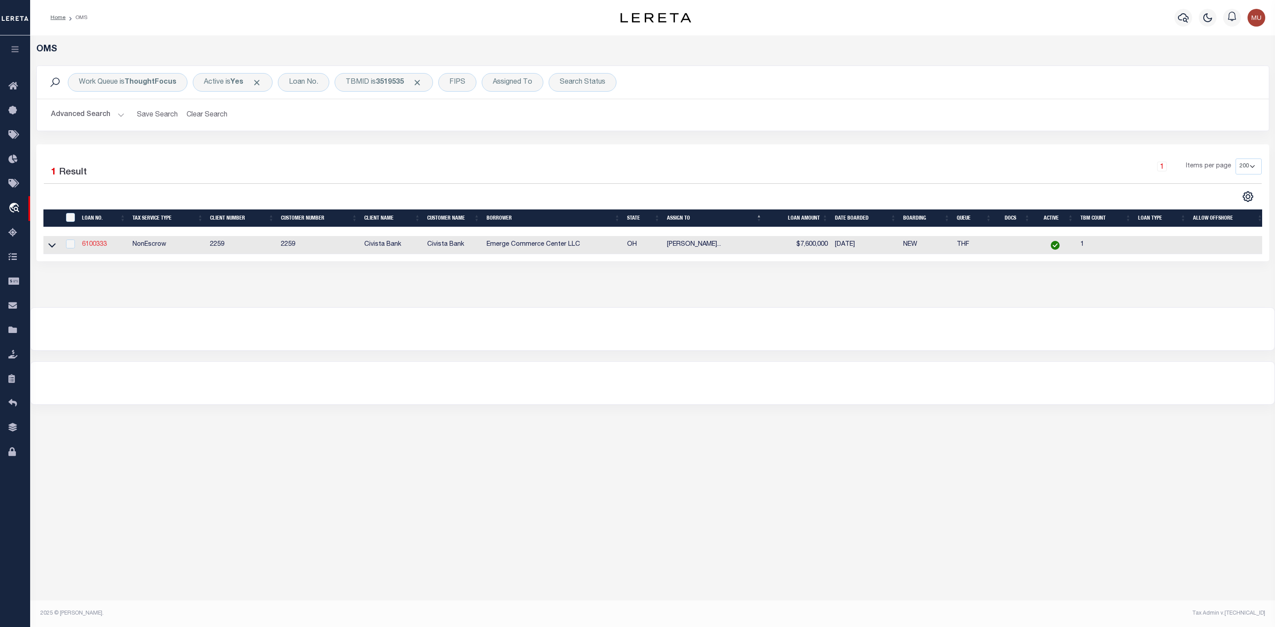
click at [96, 245] on link "6100333" at bounding box center [94, 244] width 25 height 6
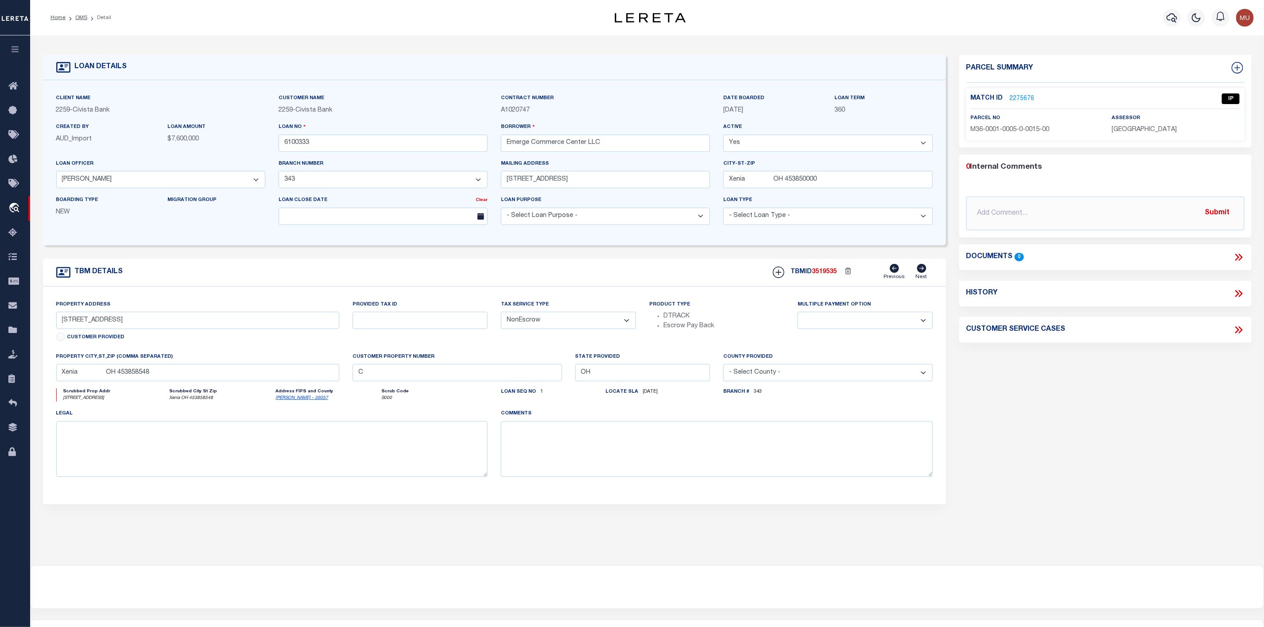
click at [1022, 94] on p "2275676" at bounding box center [1022, 99] width 25 height 10
click at [1021, 97] on link "2275676" at bounding box center [1022, 98] width 25 height 9
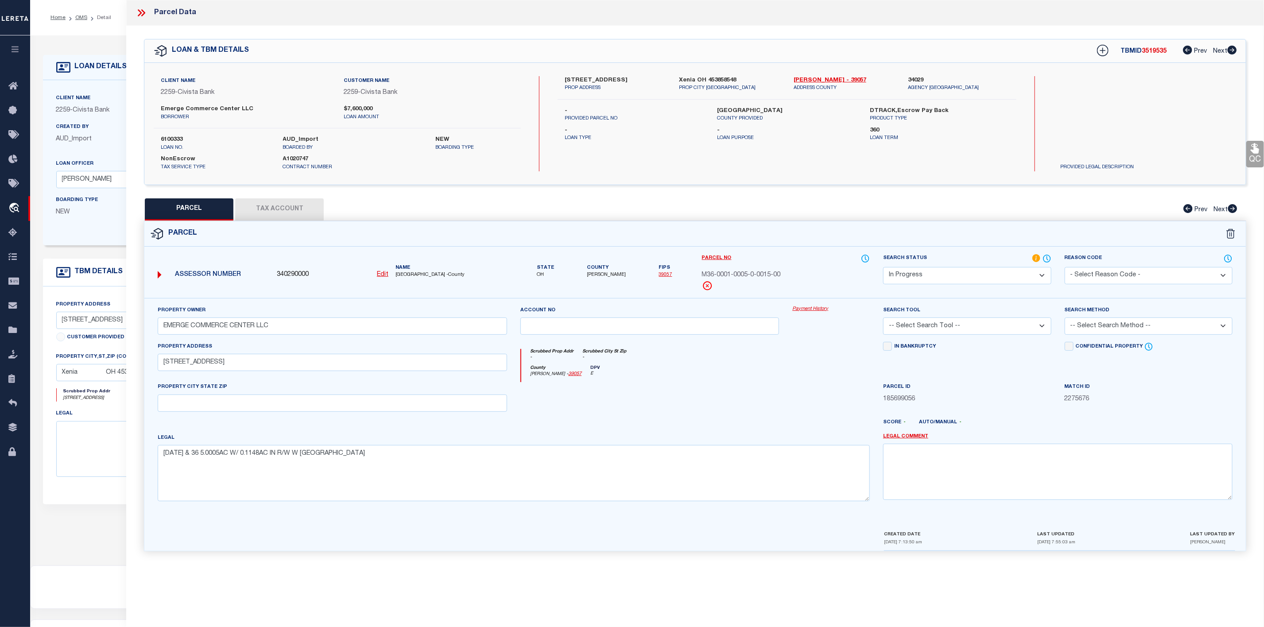
click at [593, 78] on label "[STREET_ADDRESS]" at bounding box center [615, 80] width 101 height 9
click at [144, 12] on icon at bounding box center [142, 13] width 12 height 12
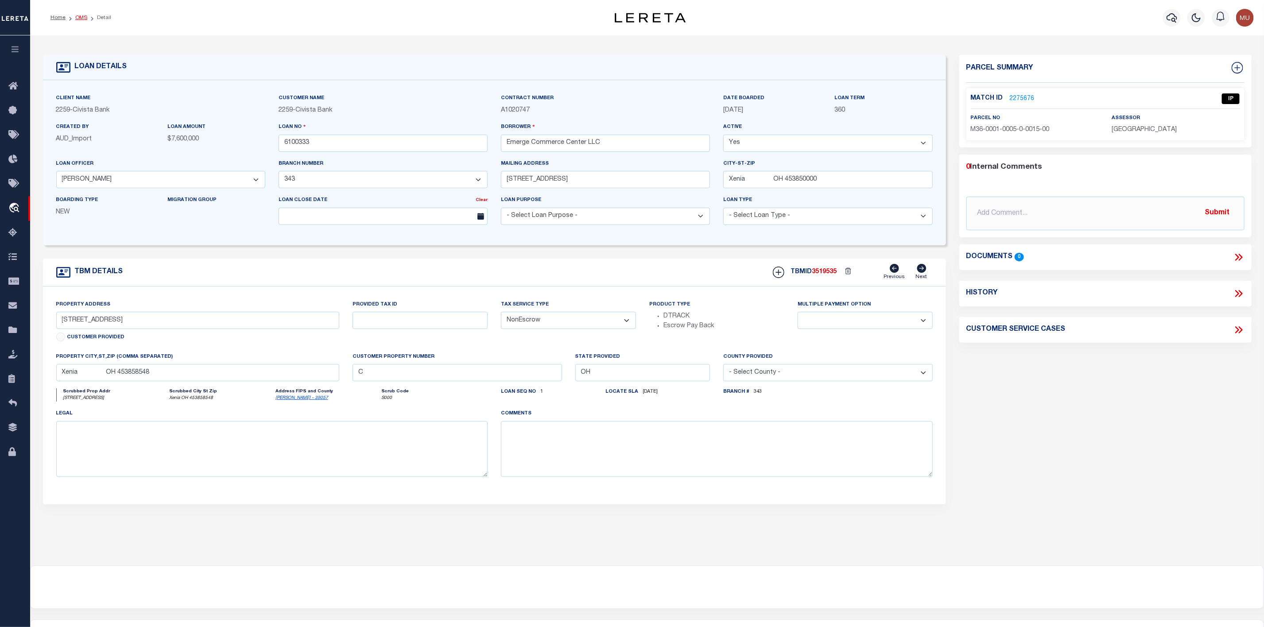
click at [80, 19] on link "OMS" at bounding box center [81, 17] width 12 height 5
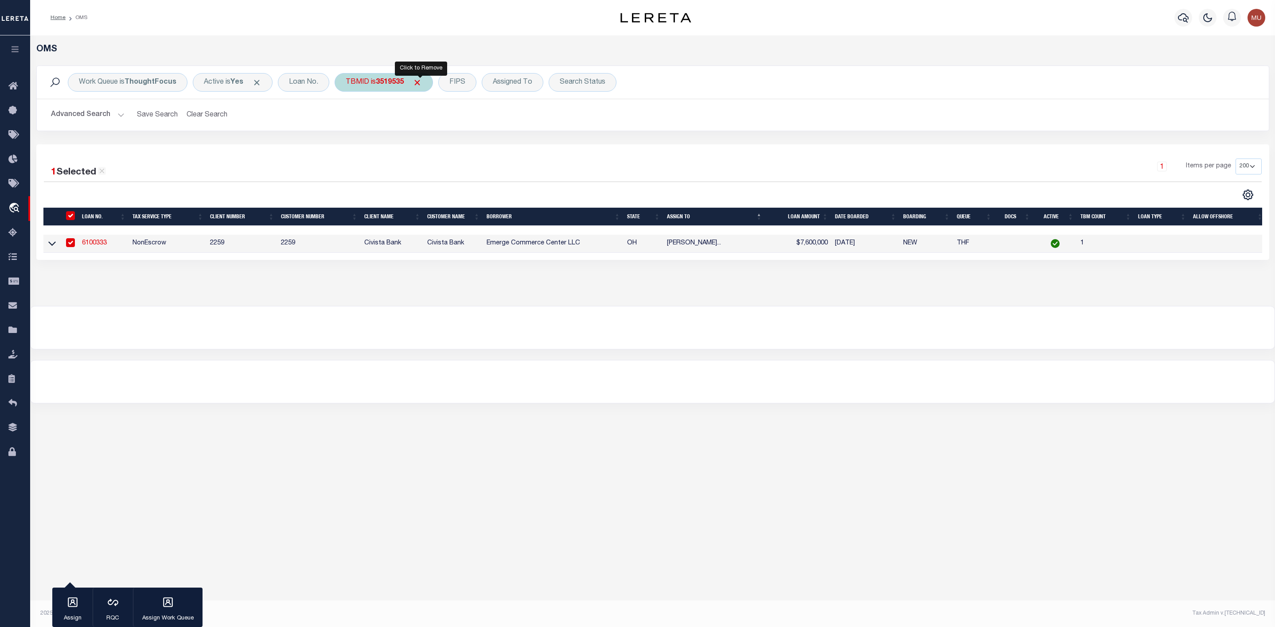
click at [420, 81] on span "Click to Remove" at bounding box center [416, 82] width 9 height 9
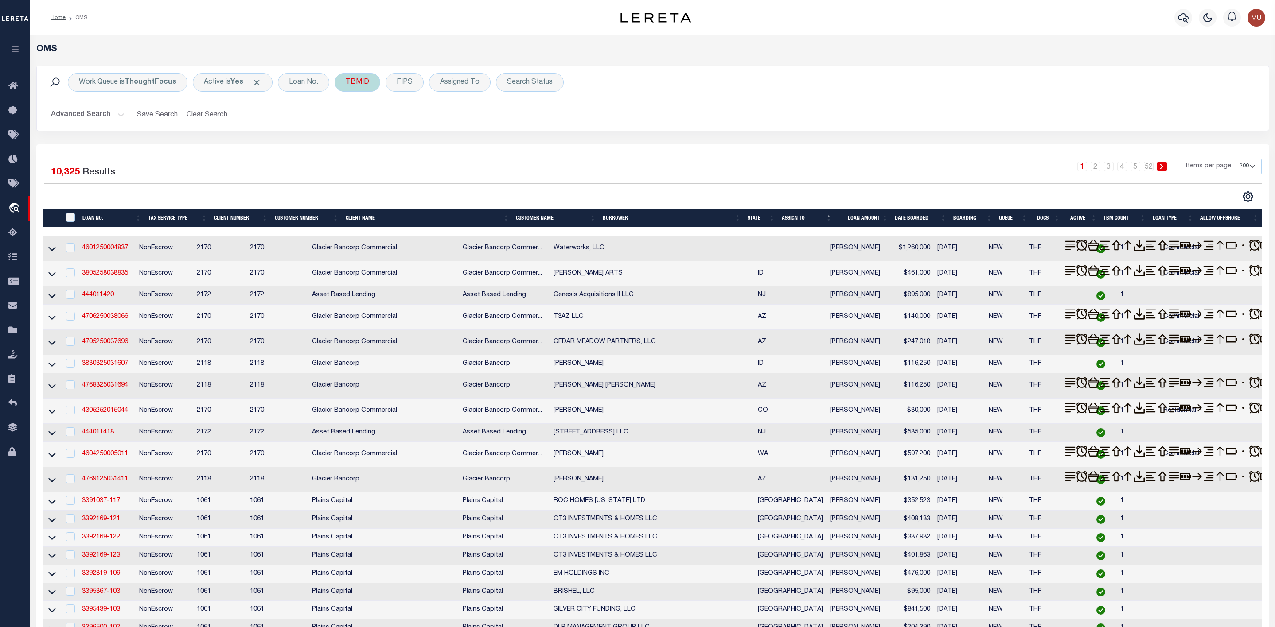
click at [355, 81] on div "TBMID" at bounding box center [358, 82] width 46 height 19
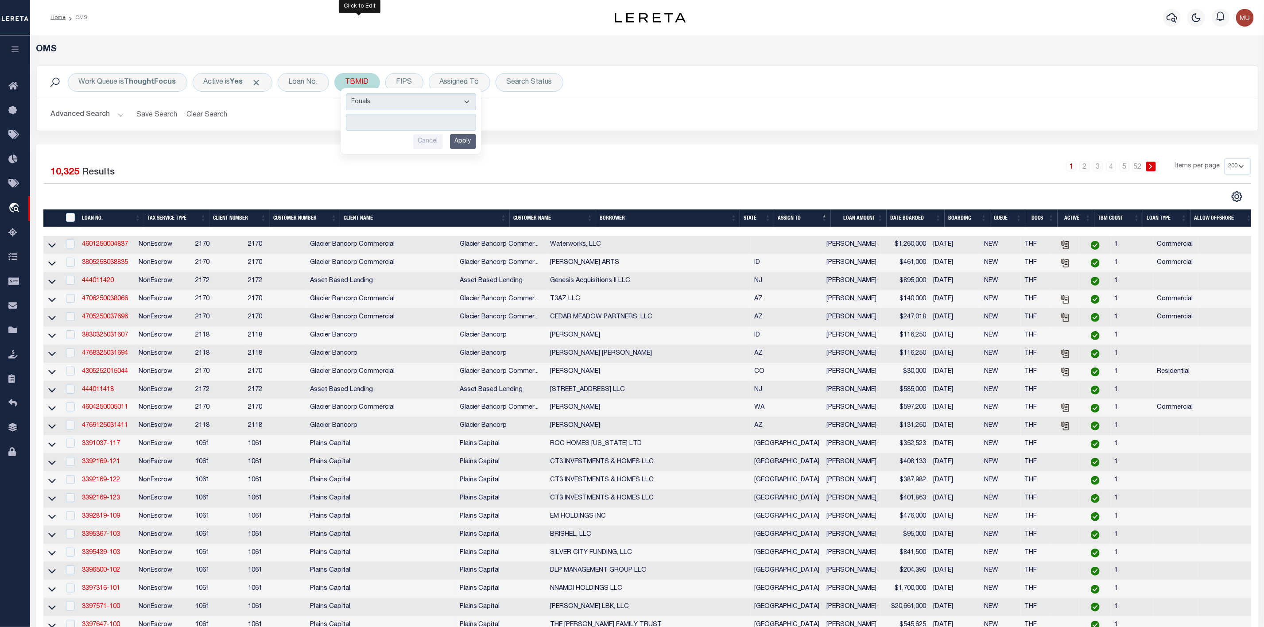
click at [373, 121] on input "number" at bounding box center [411, 122] width 130 height 17
click at [462, 141] on input "Apply" at bounding box center [463, 141] width 26 height 15
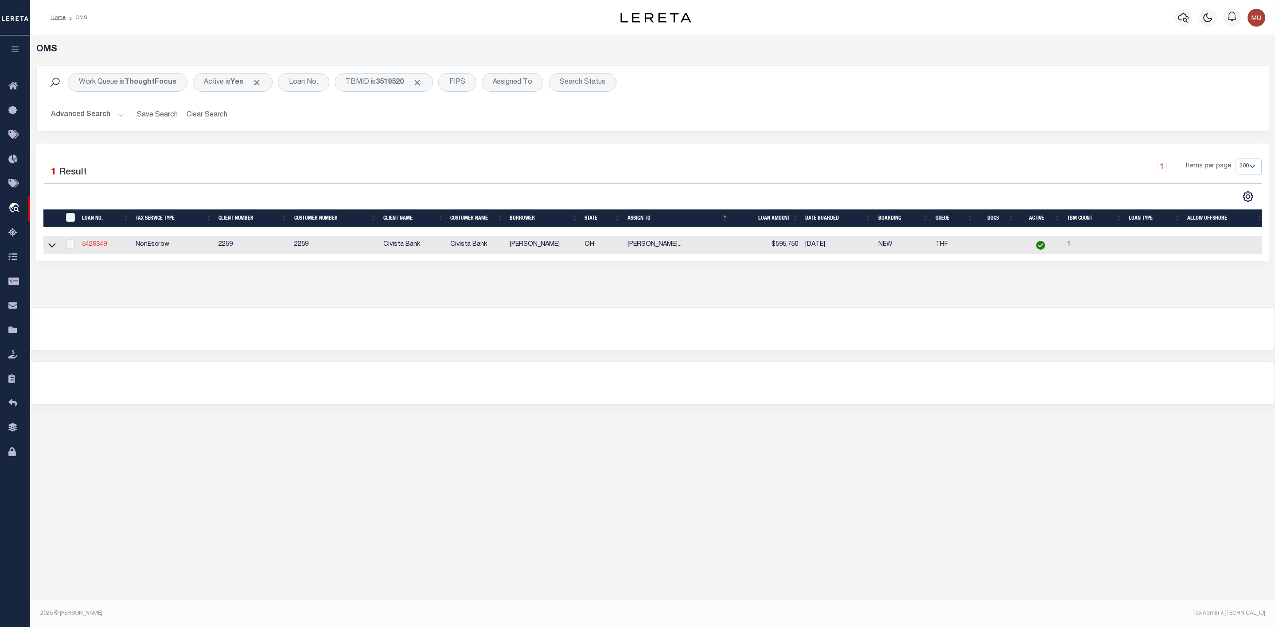
click at [96, 245] on link "5429349" at bounding box center [94, 244] width 25 height 6
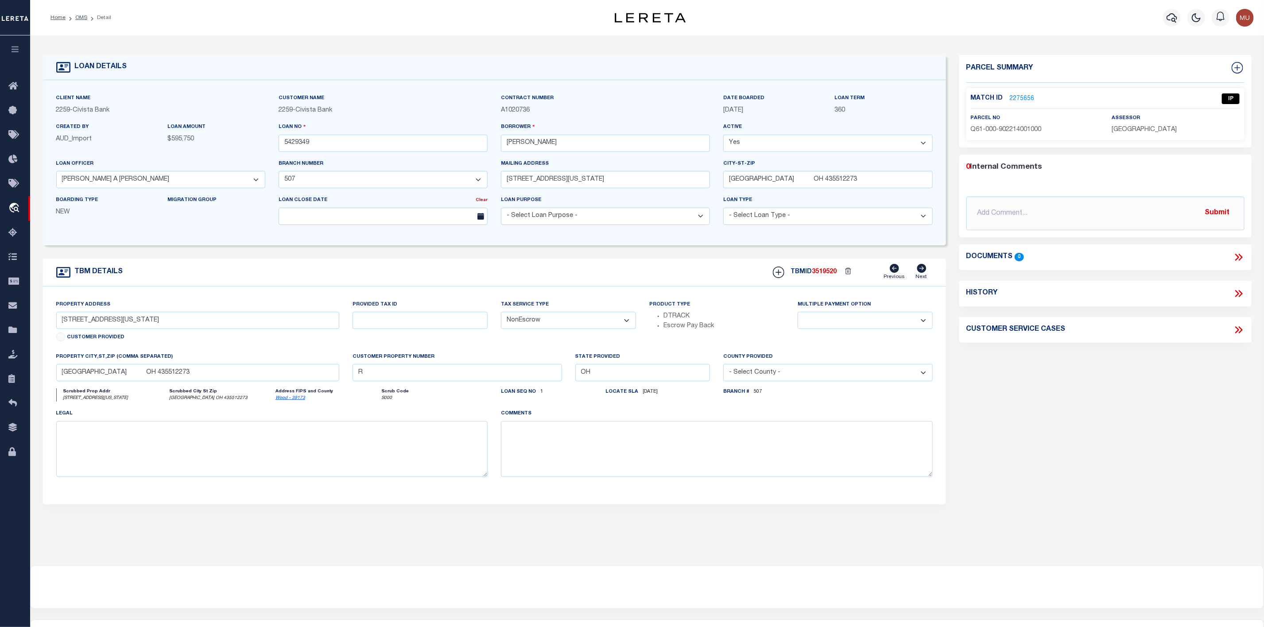
click at [1024, 96] on link "2275656" at bounding box center [1022, 98] width 25 height 9
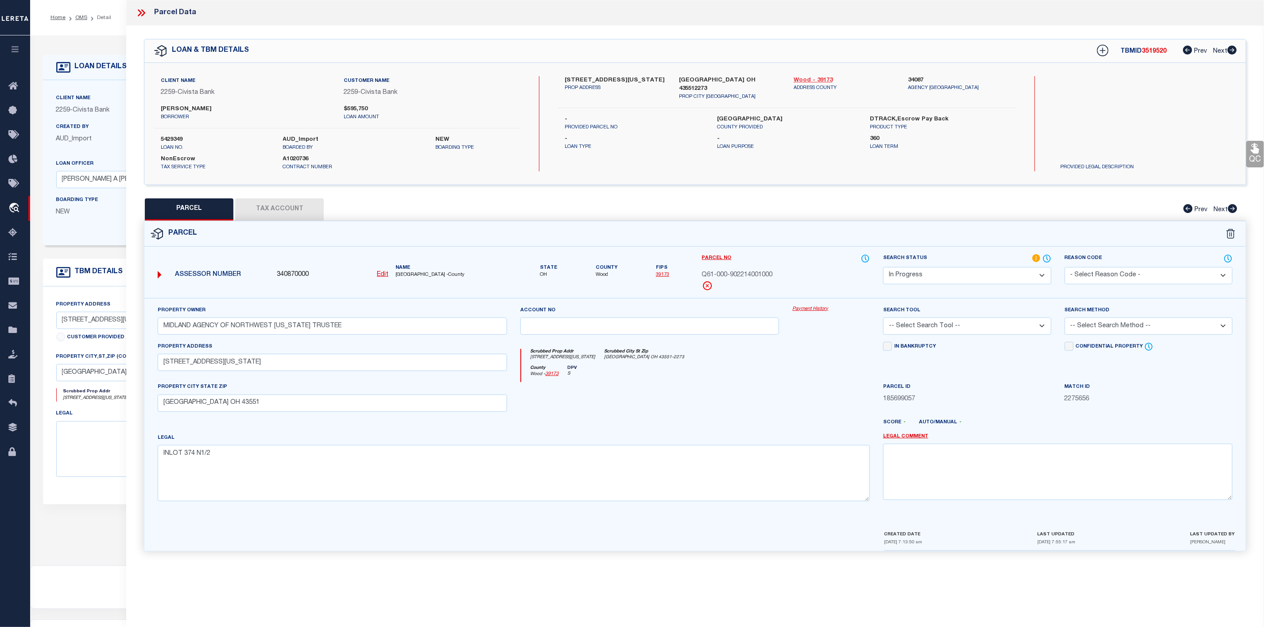
click at [816, 77] on link "Wood - 39173" at bounding box center [844, 80] width 101 height 9
drag, startPoint x: 243, startPoint y: 363, endPoint x: 142, endPoint y: 368, distance: 101.1
click at [142, 368] on div "Property Owner MIDLAND AGENCY OF NORTHWEST [US_STATE] TRUSTEE Account no Paymen…" at bounding box center [695, 424] width 1115 height 253
click at [959, 327] on select "-- Select Search Tool -- 3rd Party Website Agency File Agency Website ATLS CNV-…" at bounding box center [967, 326] width 168 height 17
click at [883, 320] on select "-- Select Search Tool -- 3rd Party Website Agency File Agency Website ATLS CNV-…" at bounding box center [967, 326] width 168 height 17
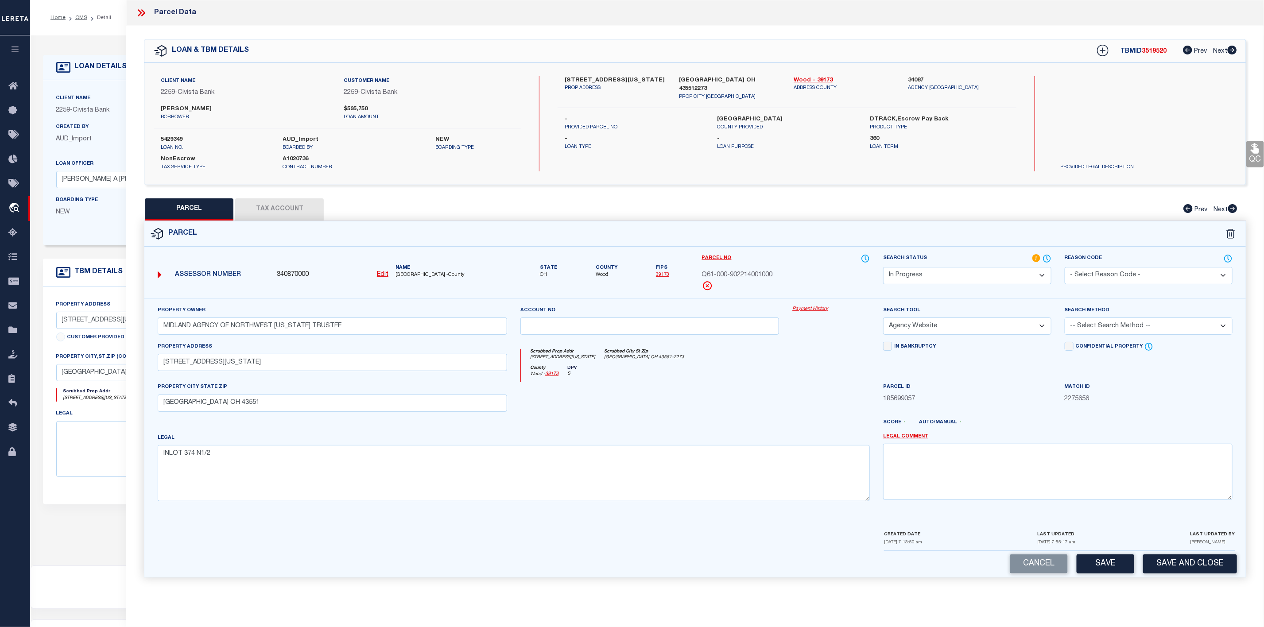
click at [1143, 325] on select "-- Select Search Method -- Property Address Legal Liability Info Provided" at bounding box center [1149, 326] width 168 height 17
click at [1065, 320] on select "-- Select Search Method -- Property Address Legal Liability Info Provided" at bounding box center [1149, 326] width 168 height 17
click at [286, 210] on button "Tax Account" at bounding box center [279, 209] width 89 height 22
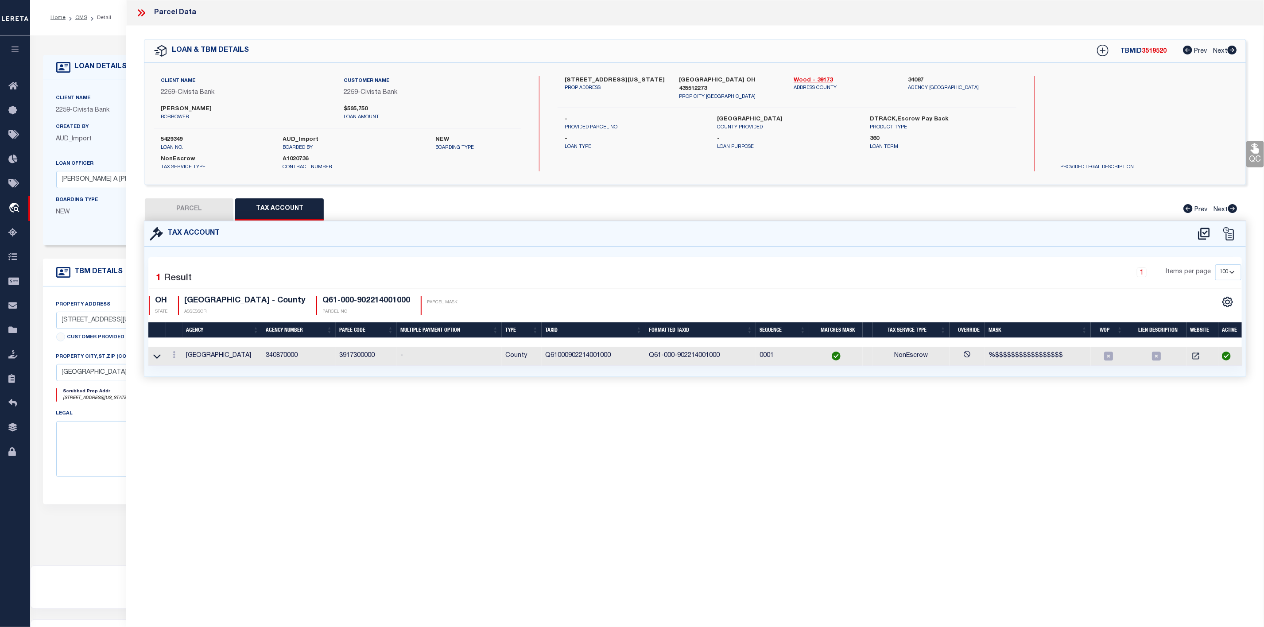
click at [198, 215] on button "PARCEL" at bounding box center [189, 209] width 89 height 22
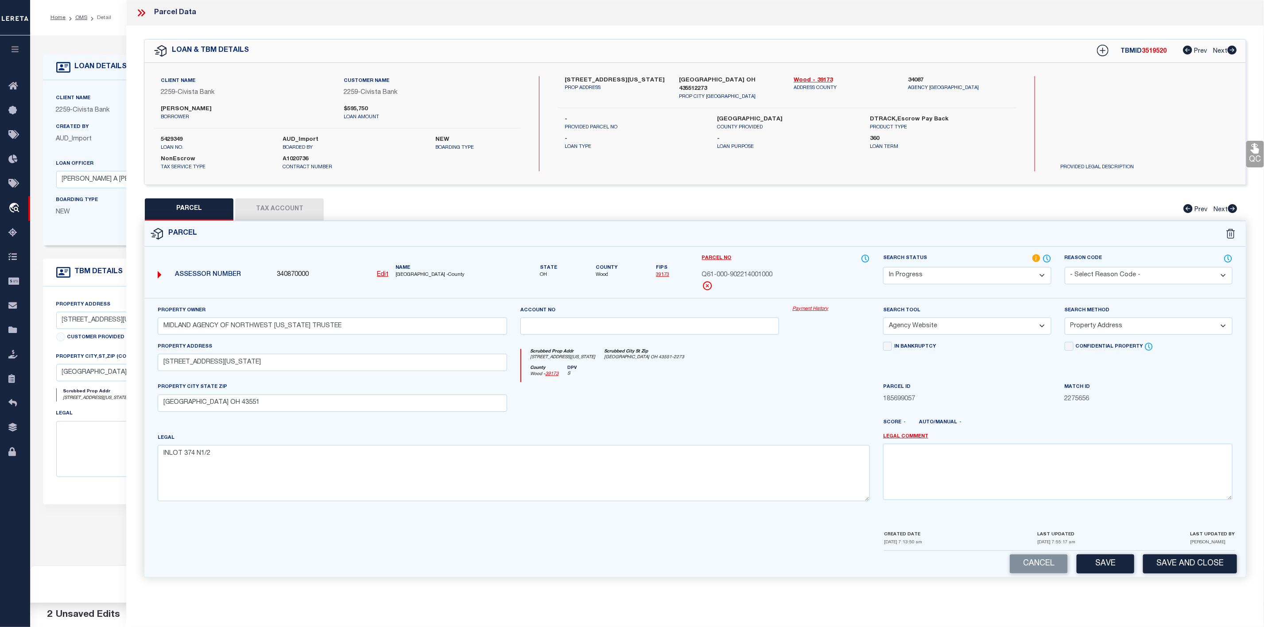
click at [975, 277] on select "Automated Search Bad Parcel Complete Duplicate Parcel High Dollar Reporting In …" at bounding box center [967, 275] width 168 height 17
click at [883, 268] on select "Automated Search Bad Parcel Complete Duplicate Parcel High Dollar Reporting In …" at bounding box center [967, 275] width 168 height 17
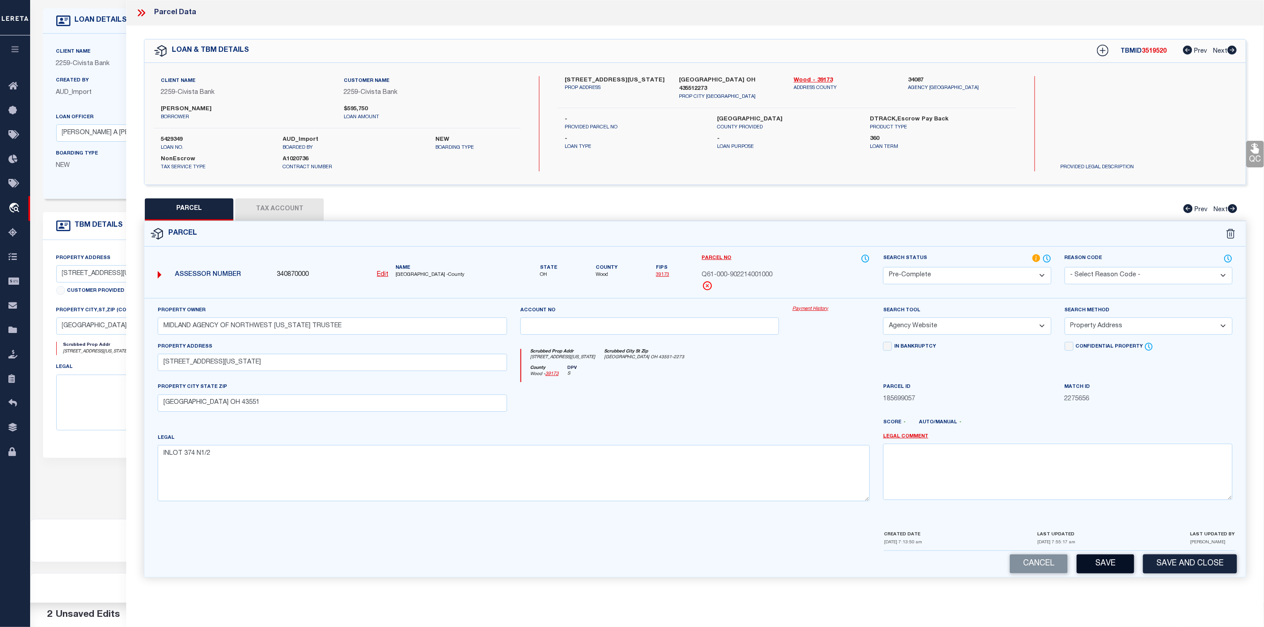
click at [1098, 568] on button "Save" at bounding box center [1106, 564] width 58 height 19
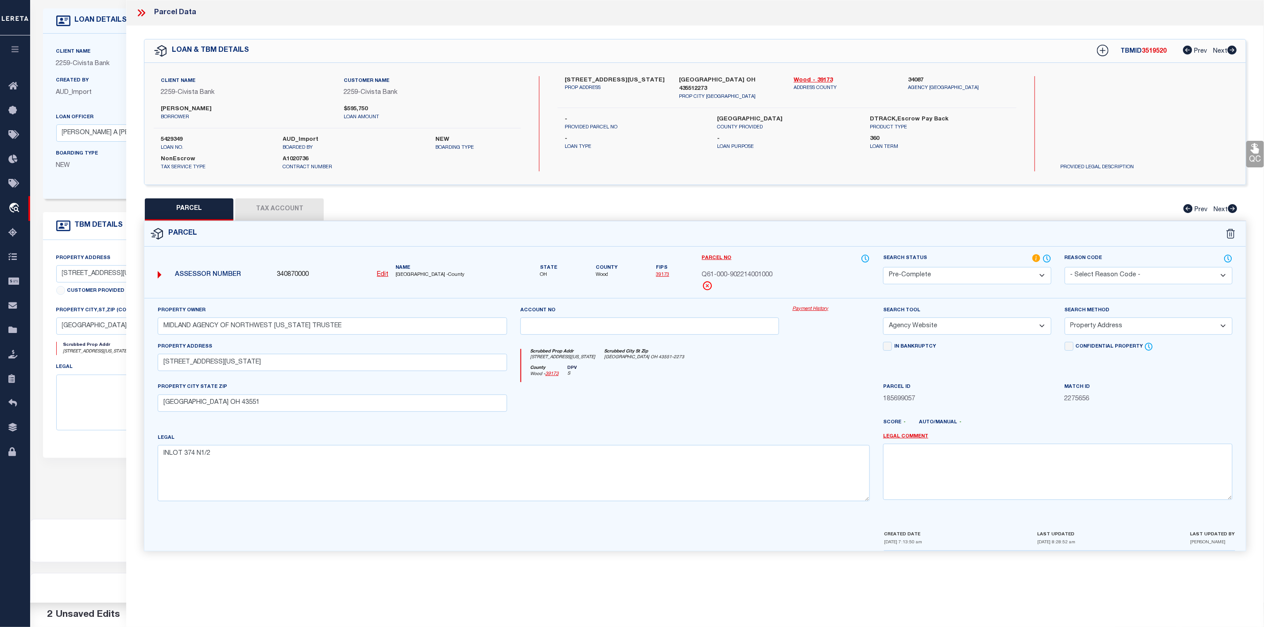
click at [144, 9] on icon at bounding box center [142, 13] width 12 height 12
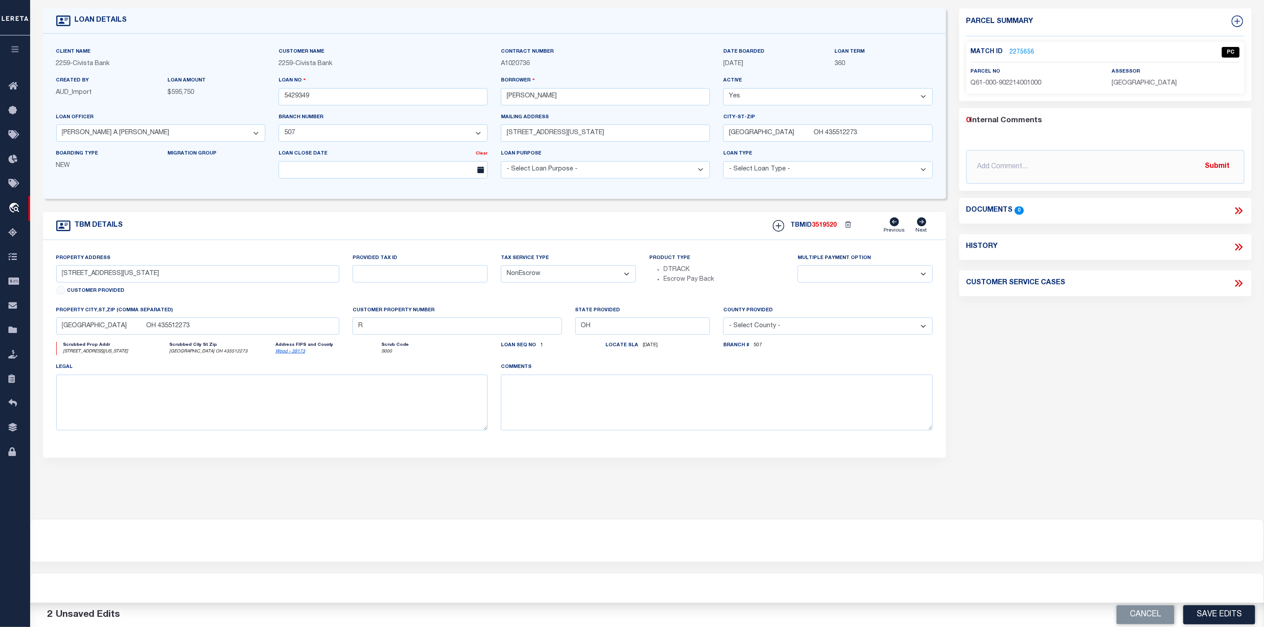
scroll to position [0, 0]
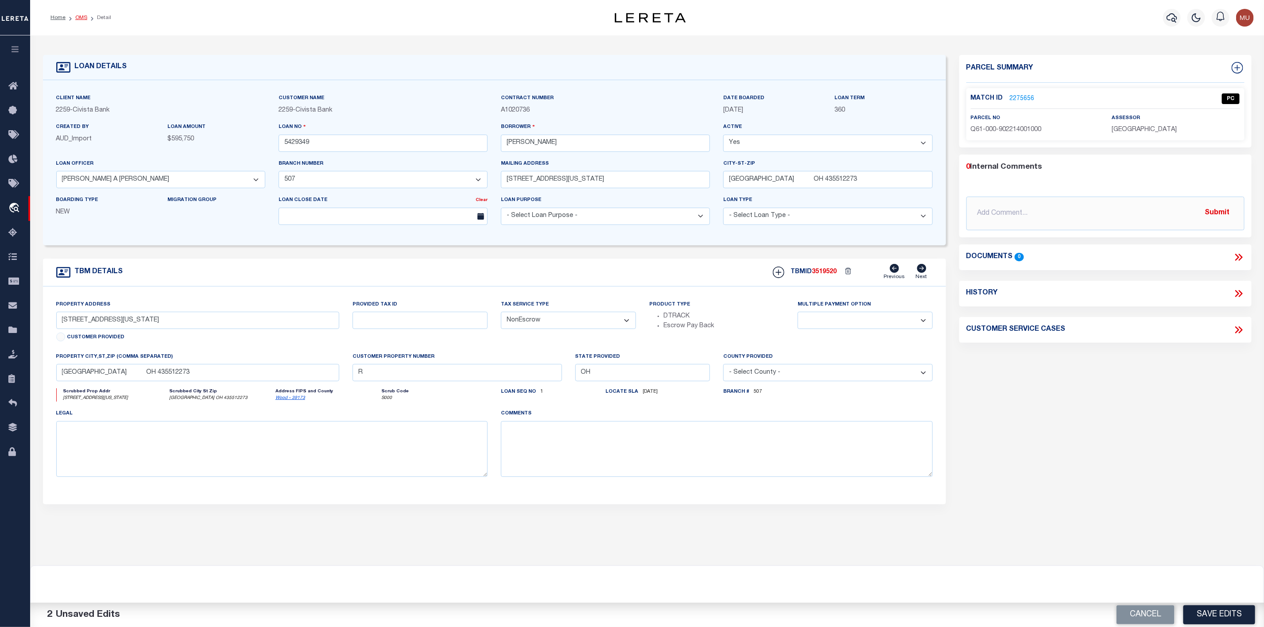
click at [84, 18] on link "OMS" at bounding box center [81, 17] width 12 height 5
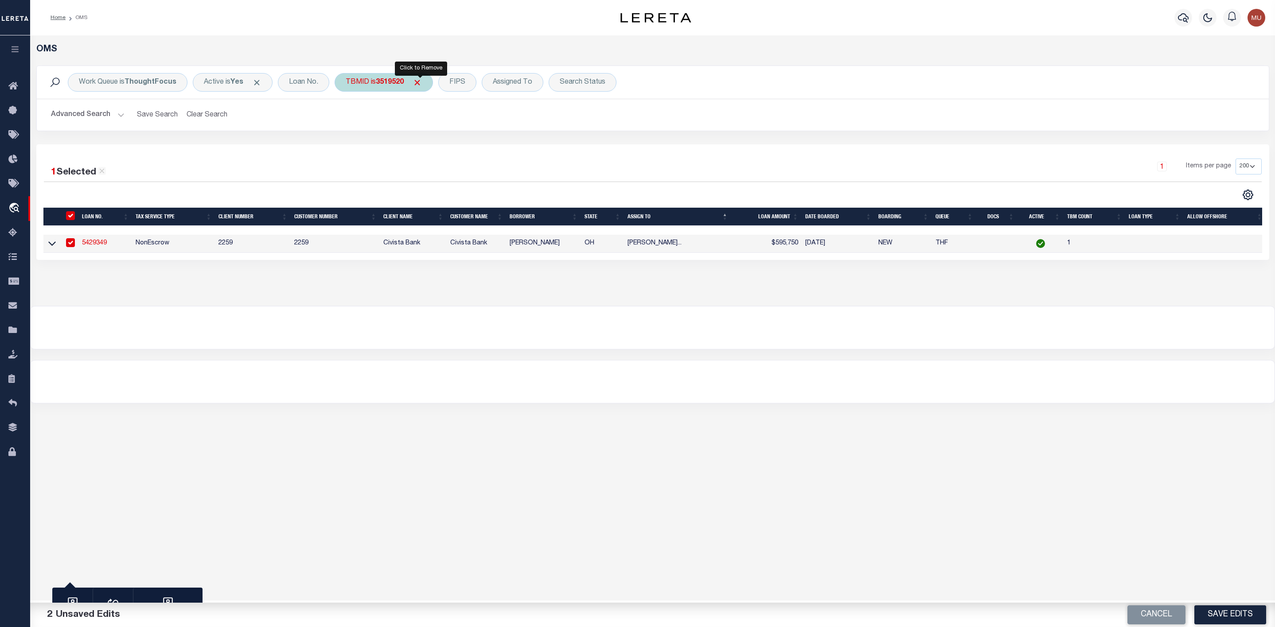
click at [419, 82] on span "Click to Remove" at bounding box center [416, 82] width 9 height 9
click at [363, 80] on div "TBMID" at bounding box center [358, 82] width 46 height 19
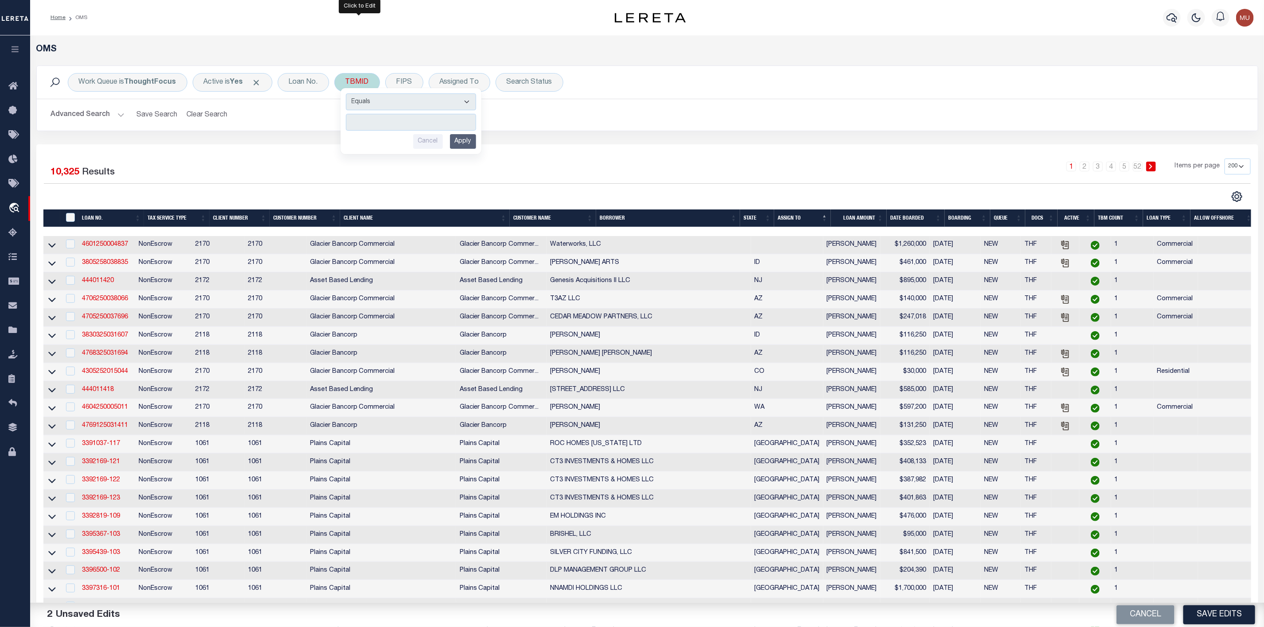
click at [369, 125] on input "number" at bounding box center [411, 122] width 130 height 17
click at [460, 141] on input "Apply" at bounding box center [463, 141] width 26 height 15
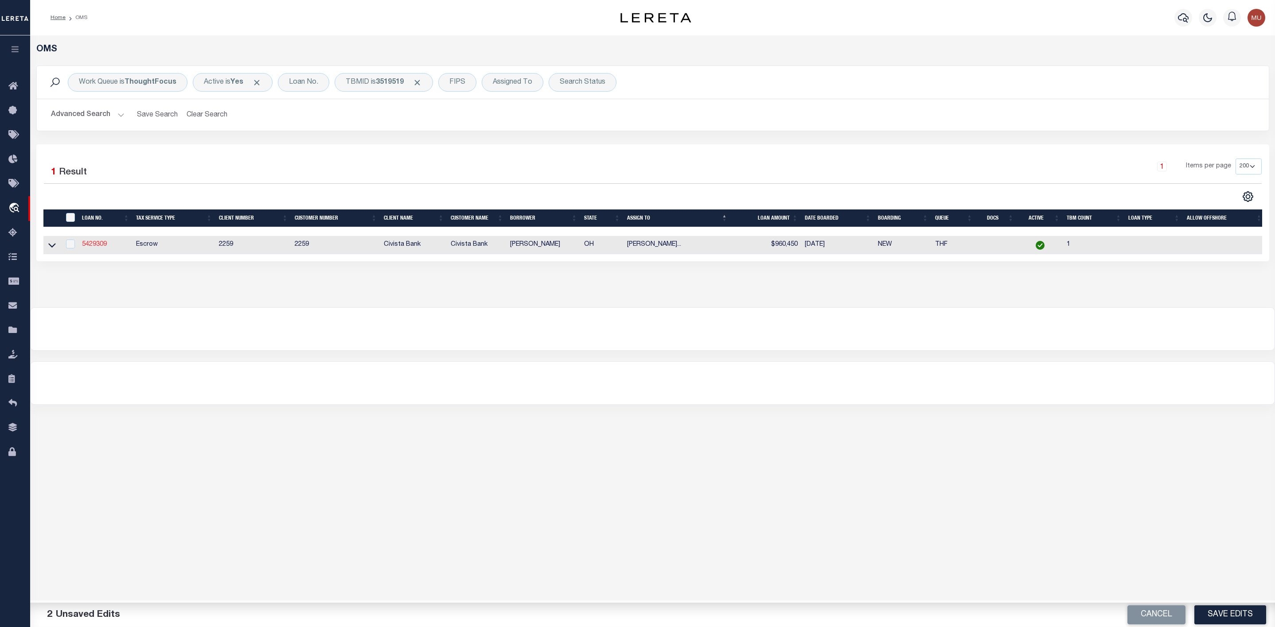
click at [99, 245] on link "5429309" at bounding box center [94, 244] width 25 height 6
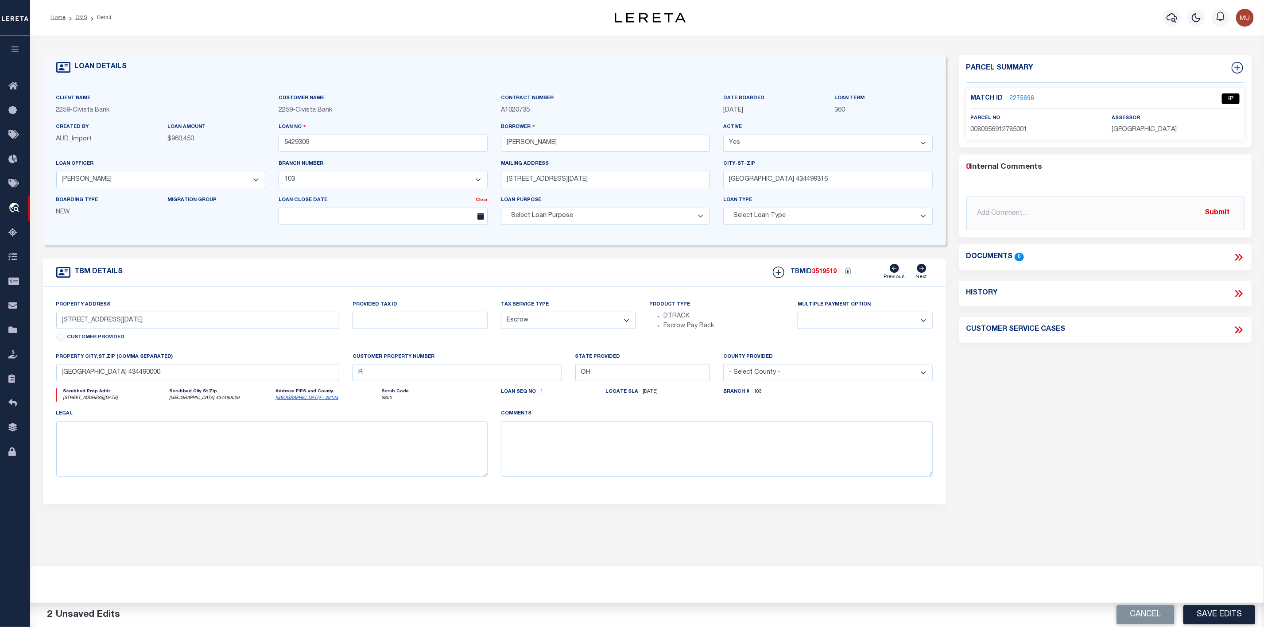
click at [1025, 99] on link "2275696" at bounding box center [1022, 98] width 25 height 9
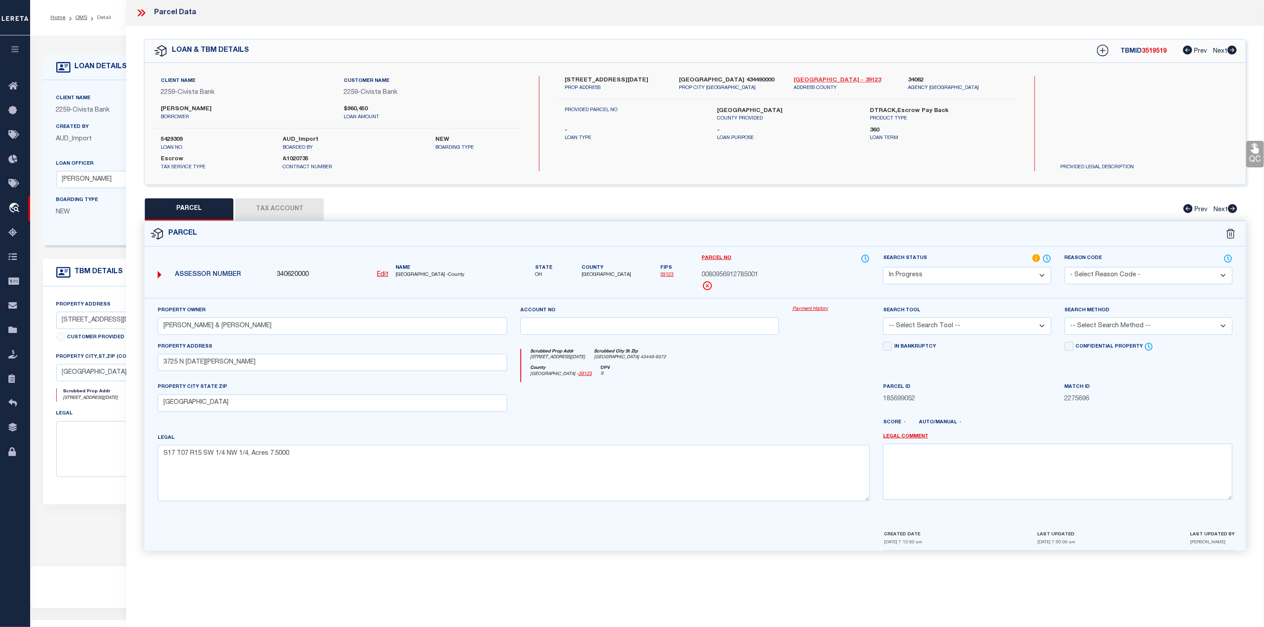
click at [811, 79] on link "[GEOGRAPHIC_DATA] - 39123" at bounding box center [844, 80] width 101 height 9
drag, startPoint x: 153, startPoint y: 363, endPoint x: 266, endPoint y: 367, distance: 113.1
click at [266, 367] on div "Property Address [STREET_ADDRESS][DATE][PERSON_NAME]" at bounding box center [332, 362] width 363 height 41
drag, startPoint x: 266, startPoint y: 367, endPoint x: 148, endPoint y: 359, distance: 118.6
click at [148, 359] on div "Property Owner [PERSON_NAME] & [PERSON_NAME] Account no Payment History Search …" at bounding box center [695, 414] width 1102 height 232
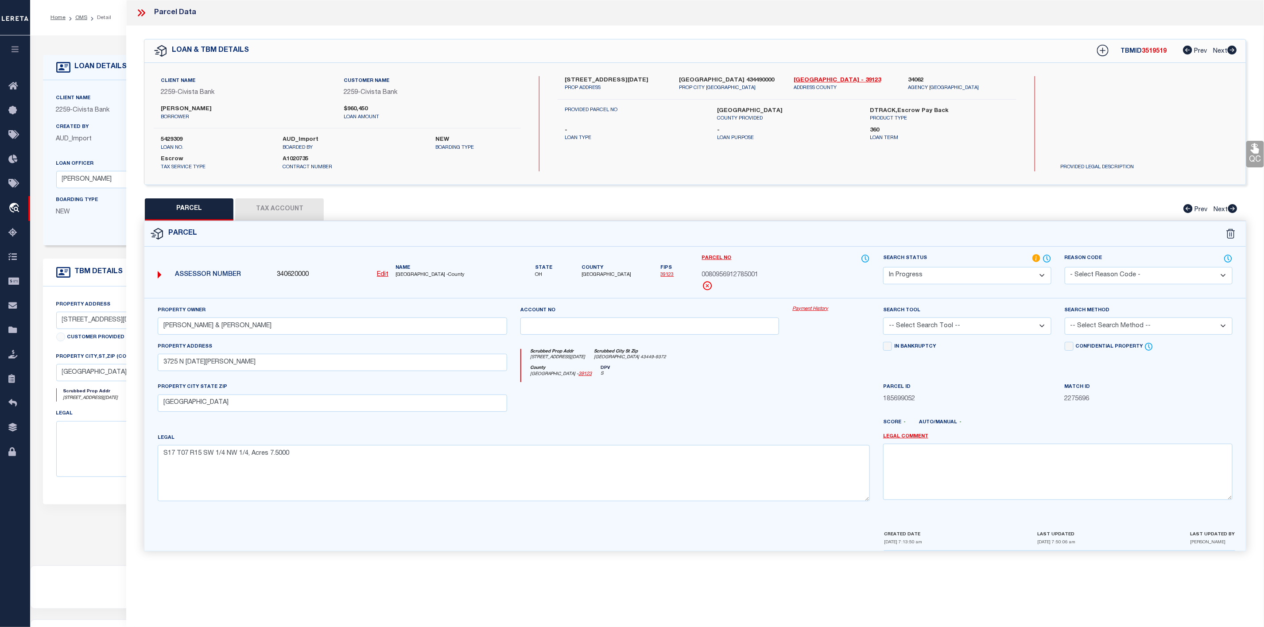
click at [983, 328] on select "-- Select Search Tool -- 3rd Party Website Agency File Agency Website ATLS CNV-…" at bounding box center [967, 326] width 168 height 17
click at [883, 320] on select "-- Select Search Tool -- 3rd Party Website Agency File Agency Website ATLS CNV-…" at bounding box center [967, 326] width 168 height 17
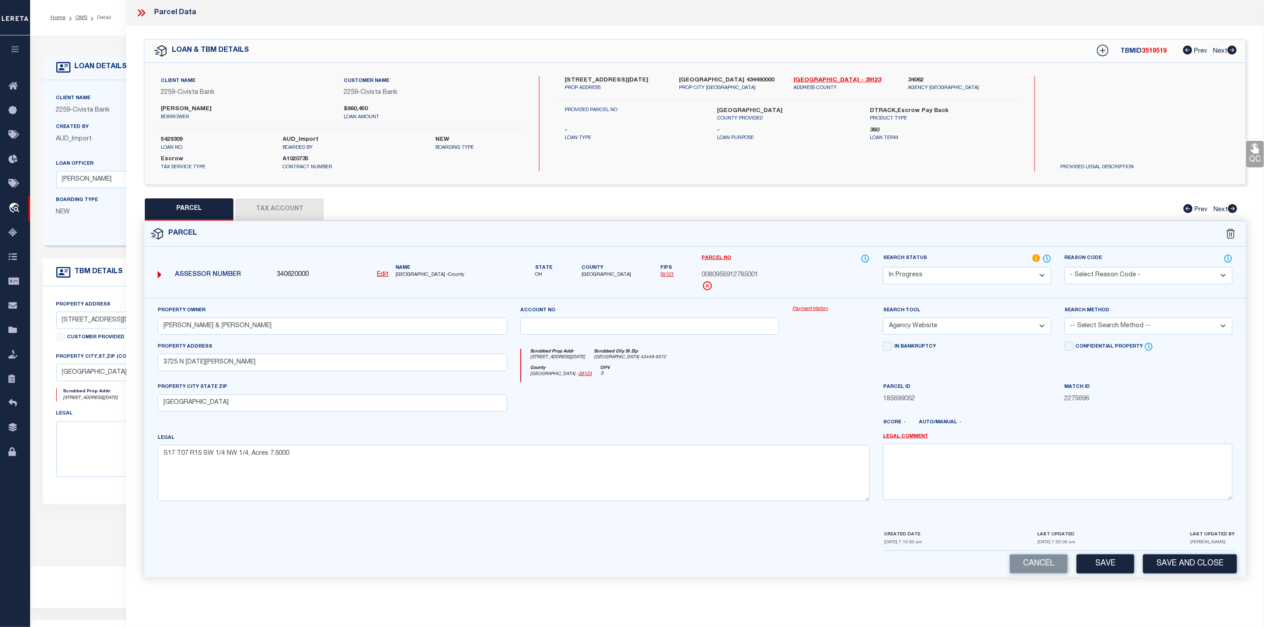
click at [1112, 331] on select "-- Select Search Method -- Property Address Legal Liability Info Provided" at bounding box center [1149, 326] width 168 height 17
click at [1065, 320] on select "-- Select Search Method -- Property Address Legal Liability Info Provided" at bounding box center [1149, 326] width 168 height 17
click at [997, 272] on select "Automated Search Bad Parcel Complete Duplicate Parcel High Dollar Reporting In …" at bounding box center [967, 275] width 168 height 17
click at [1091, 319] on div "Search Method -- Select Search Method -- Property Address Legal Liability Info …" at bounding box center [1149, 320] width 168 height 29
click at [1090, 329] on select "-- Select Search Method -- Property Address Legal Liability Info Provided" at bounding box center [1149, 326] width 168 height 17
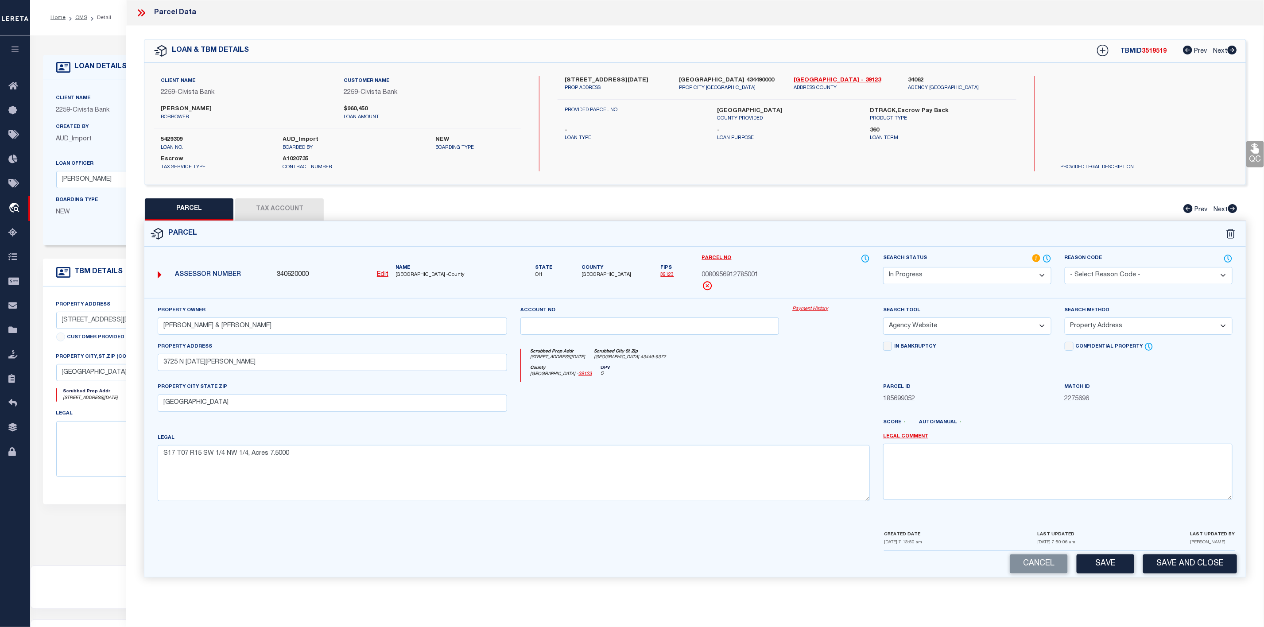
click at [1065, 320] on select "-- Select Search Method -- Property Address Legal Liability Info Provided" at bounding box center [1149, 326] width 168 height 17
click at [990, 276] on select "Automated Search Bad Parcel Complete Duplicate Parcel High Dollar Reporting In …" at bounding box center [967, 275] width 168 height 17
click at [883, 268] on select "Automated Search Bad Parcel Complete Duplicate Parcel High Dollar Reporting In …" at bounding box center [967, 275] width 168 height 17
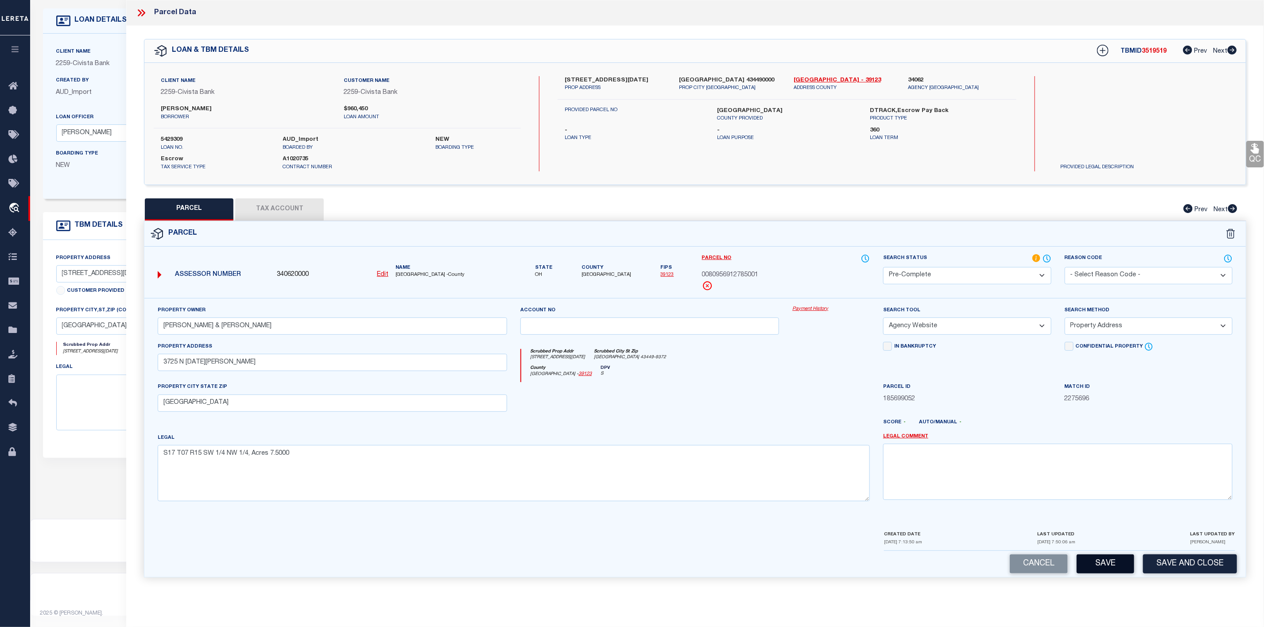
click at [1108, 573] on button "Save" at bounding box center [1106, 564] width 58 height 19
click at [300, 213] on button "Tax Account" at bounding box center [279, 209] width 89 height 22
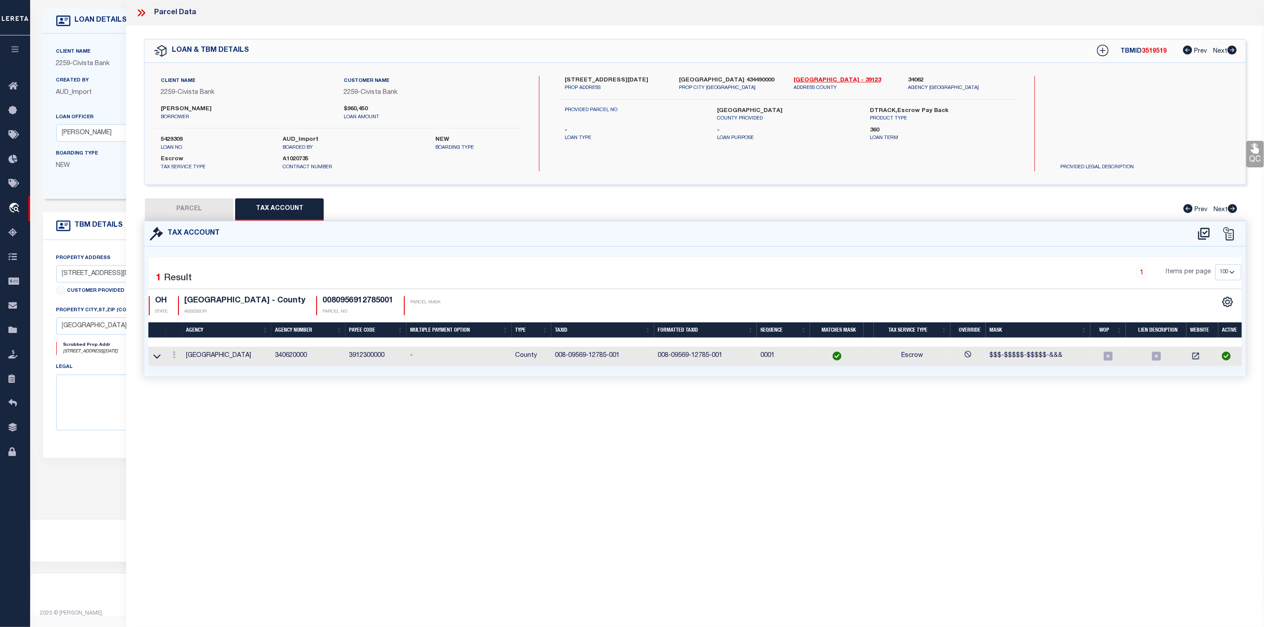
click at [202, 213] on button "PARCEL" at bounding box center [189, 209] width 89 height 22
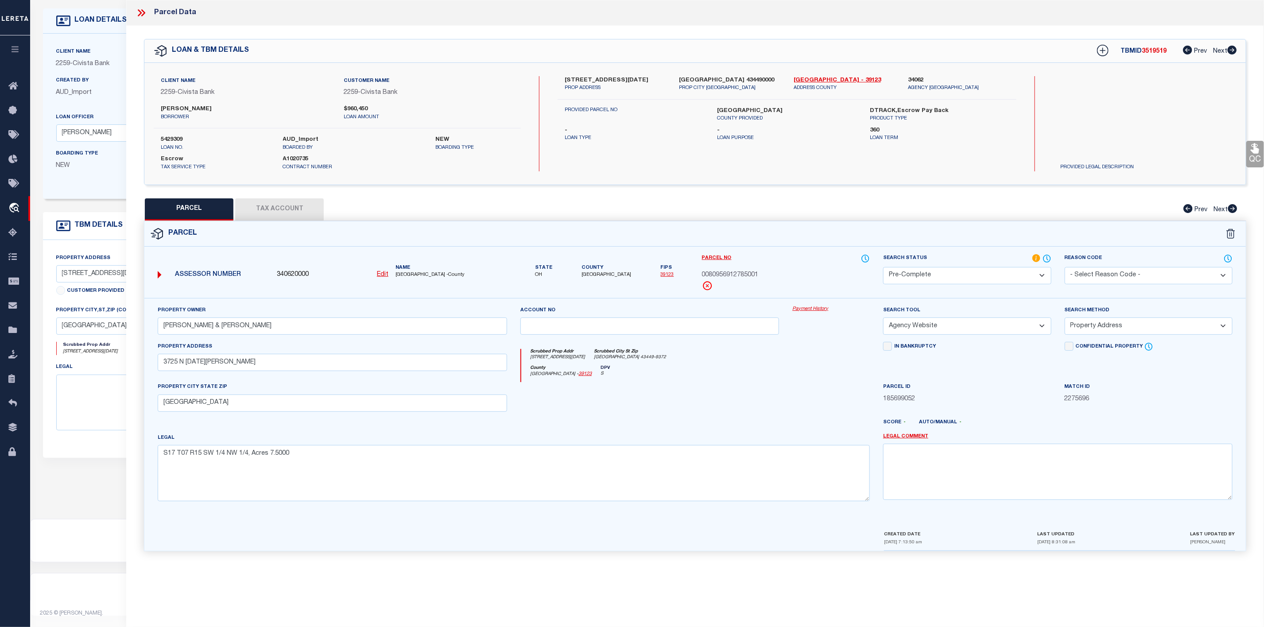
click at [281, 210] on button "Tax Account" at bounding box center [279, 209] width 89 height 22
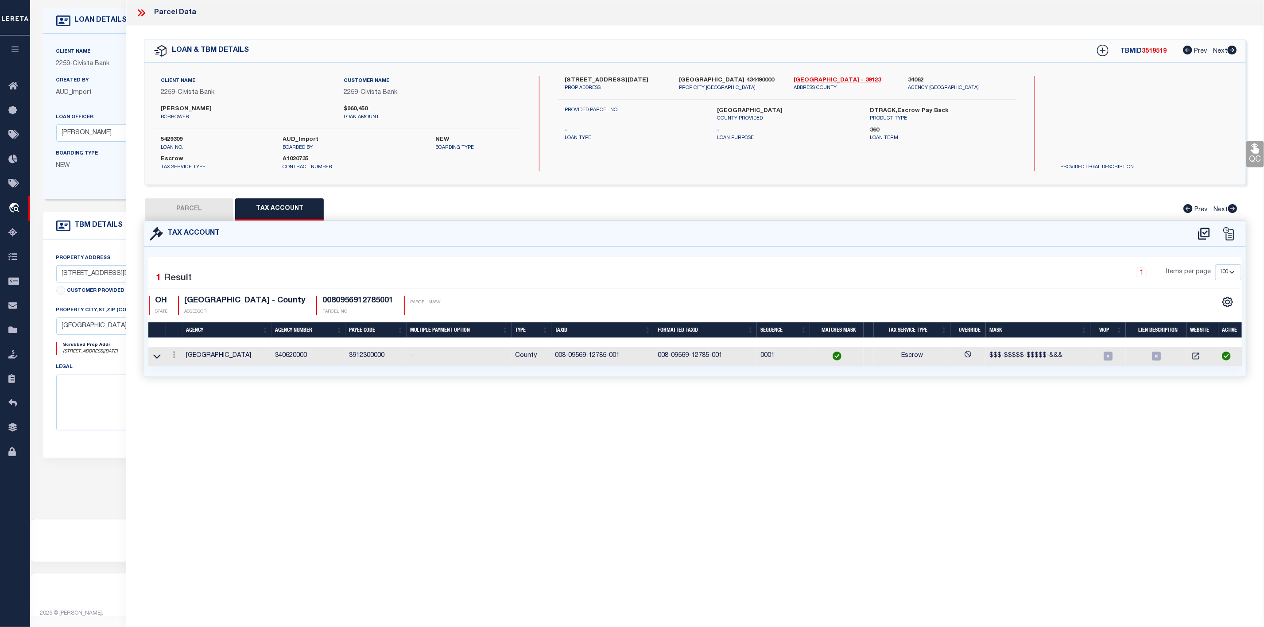
click at [193, 207] on button "PARCEL" at bounding box center [189, 209] width 89 height 22
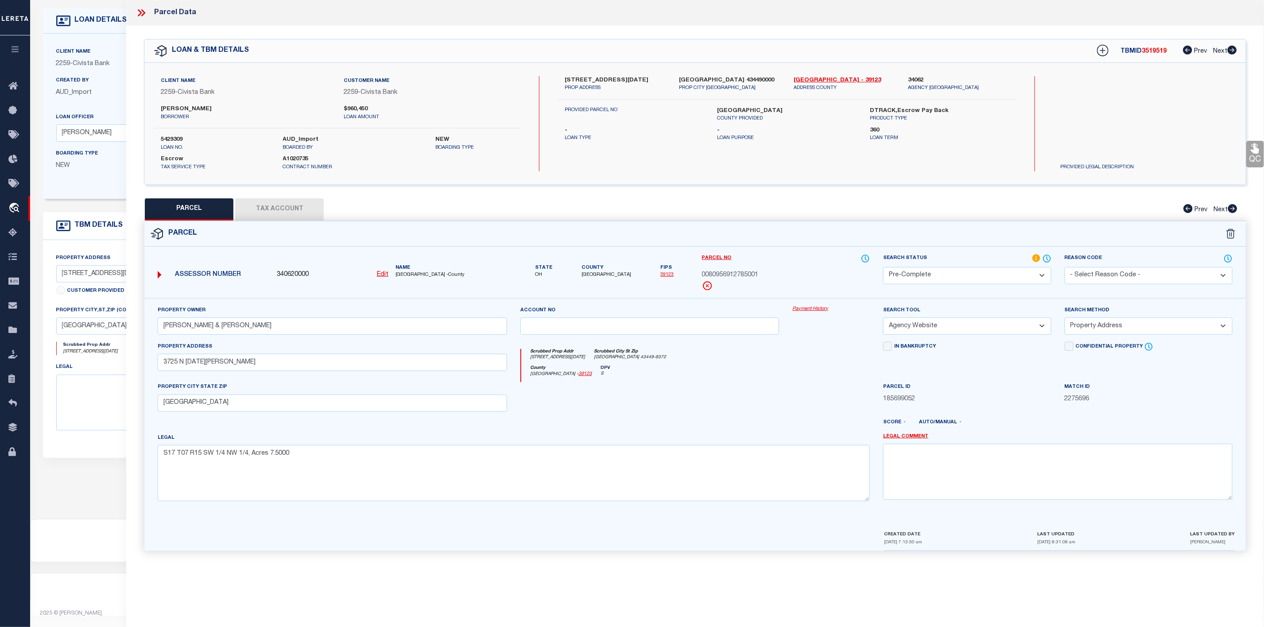
click at [144, 15] on icon at bounding box center [142, 13] width 12 height 12
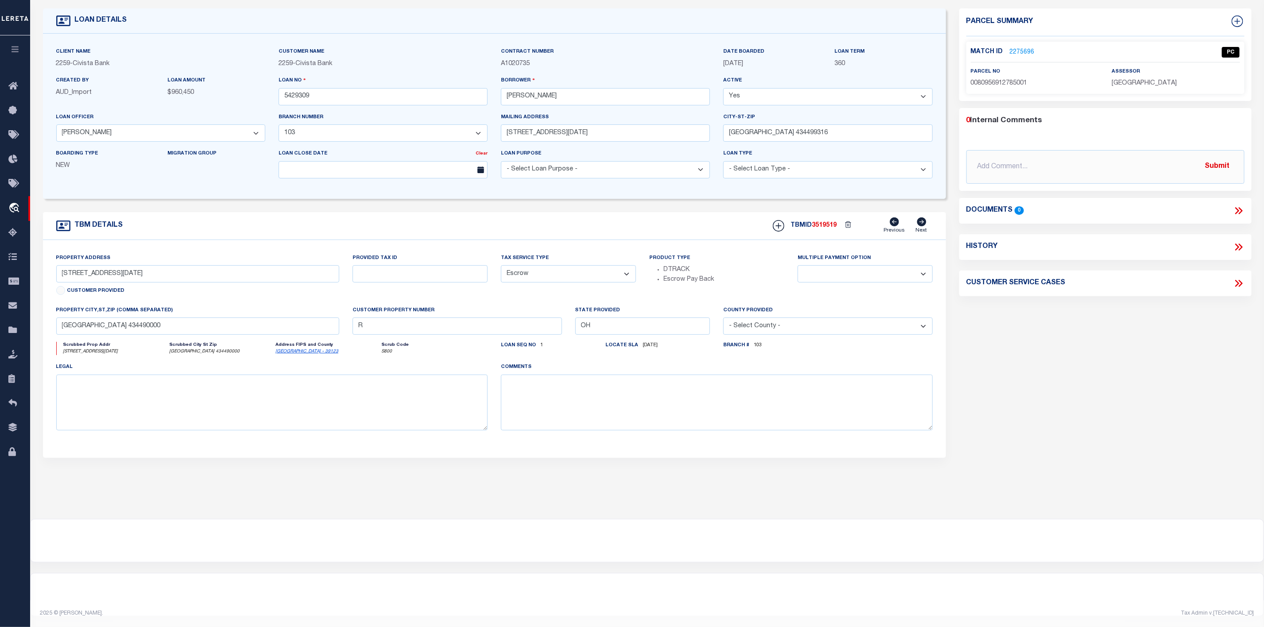
scroll to position [0, 0]
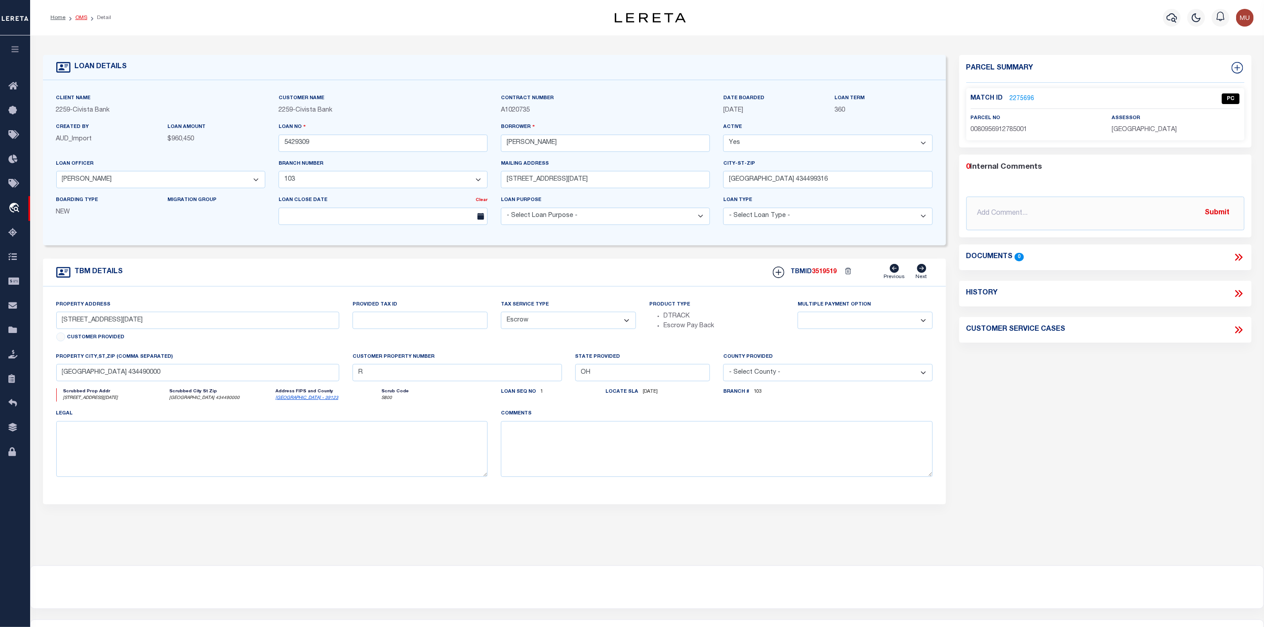
click at [78, 15] on link "OMS" at bounding box center [81, 17] width 12 height 5
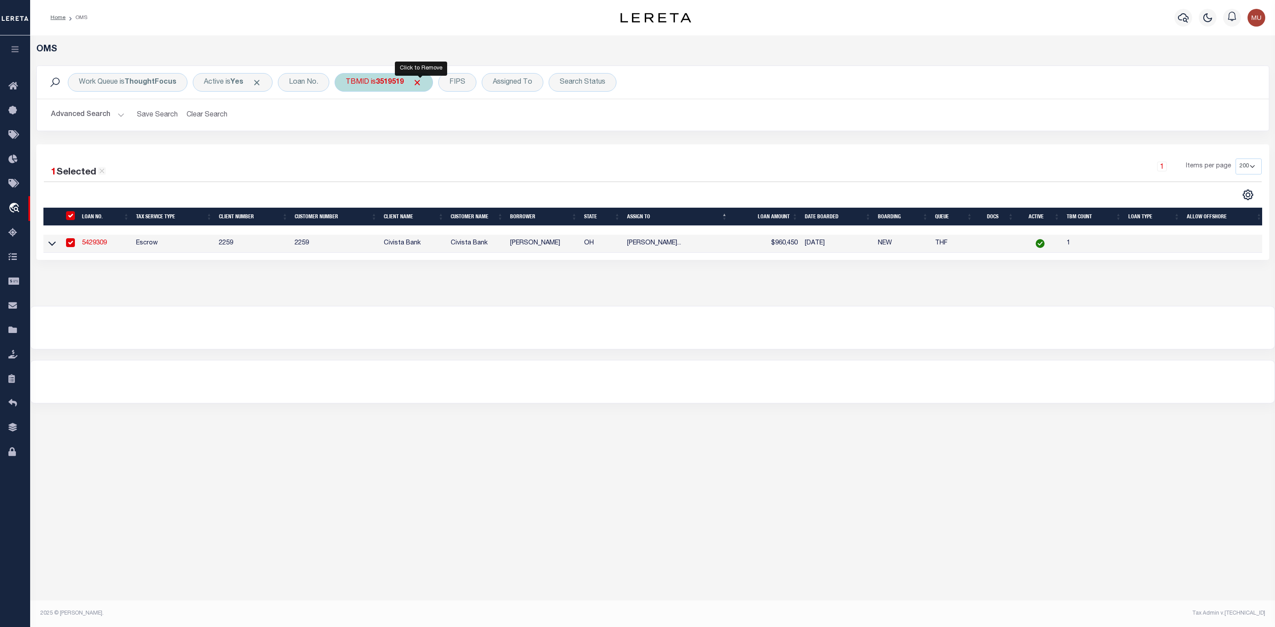
click at [420, 81] on span "Click to Remove" at bounding box center [416, 82] width 9 height 9
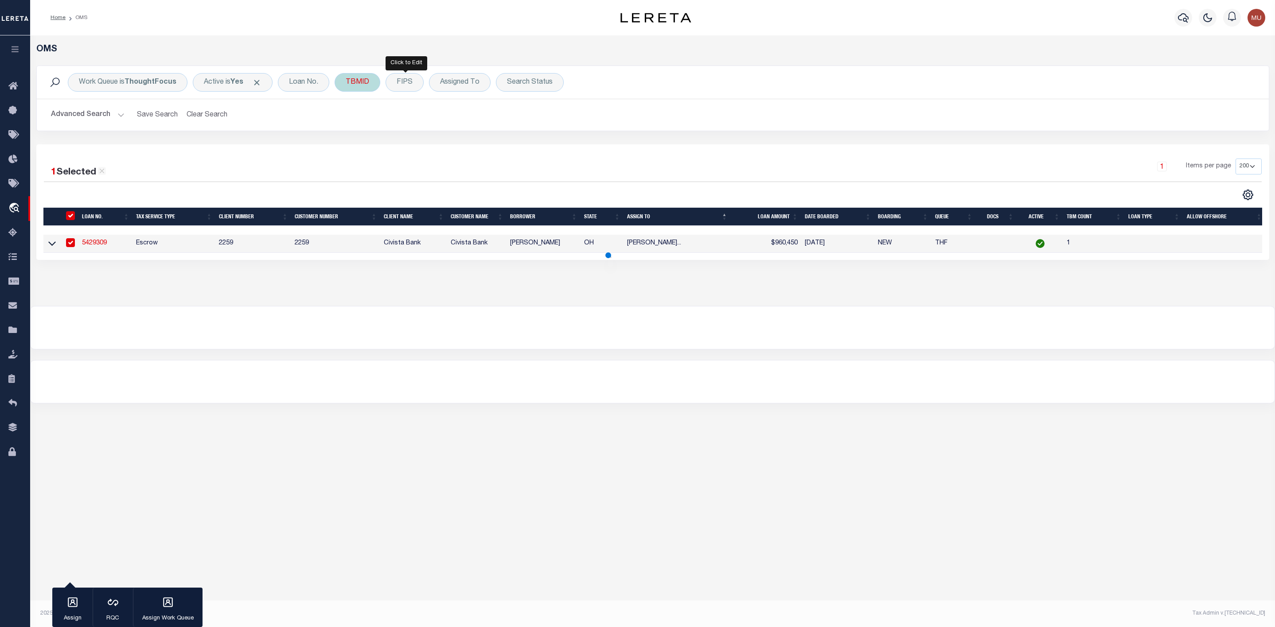
click at [355, 82] on div "TBMID" at bounding box center [358, 82] width 46 height 19
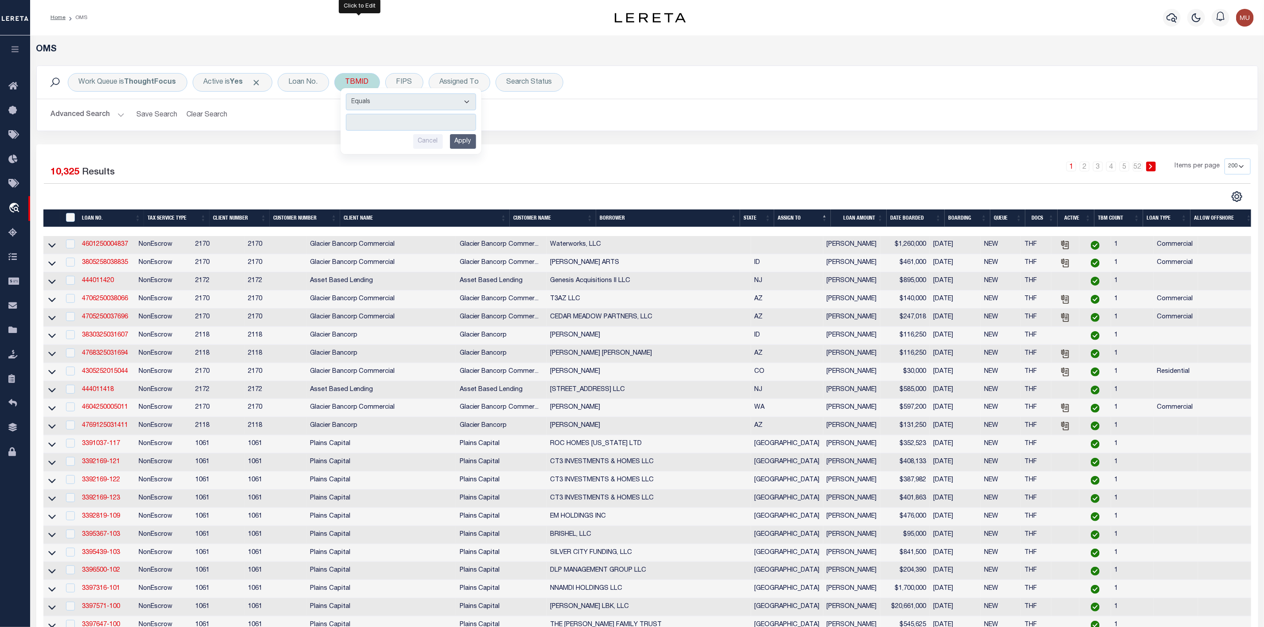
click at [371, 121] on input "number" at bounding box center [411, 122] width 130 height 17
click at [466, 145] on input "Apply" at bounding box center [463, 141] width 26 height 15
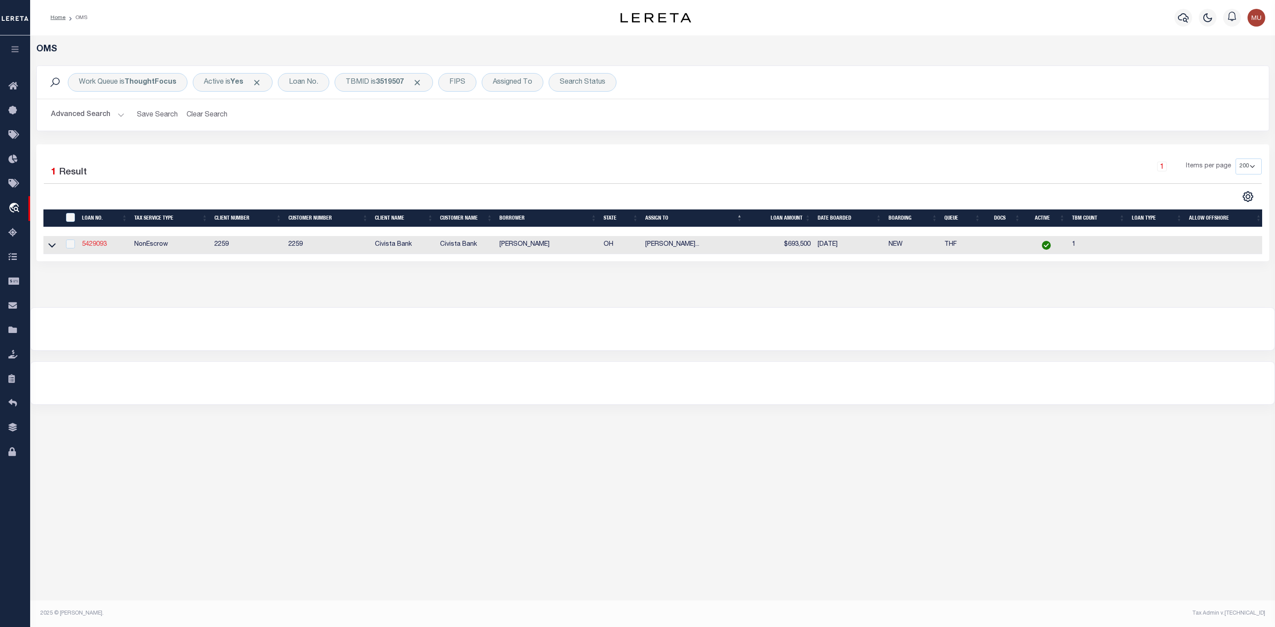
click at [97, 246] on link "5429093" at bounding box center [94, 244] width 25 height 6
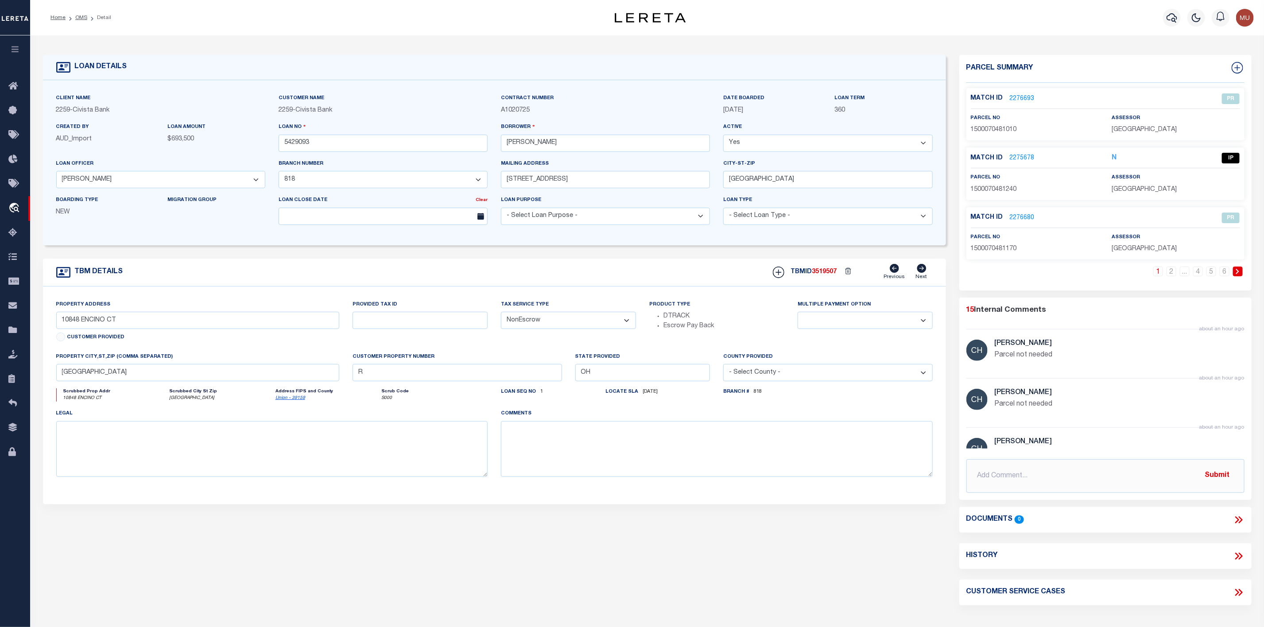
click at [1022, 97] on link "2276693" at bounding box center [1022, 98] width 25 height 9
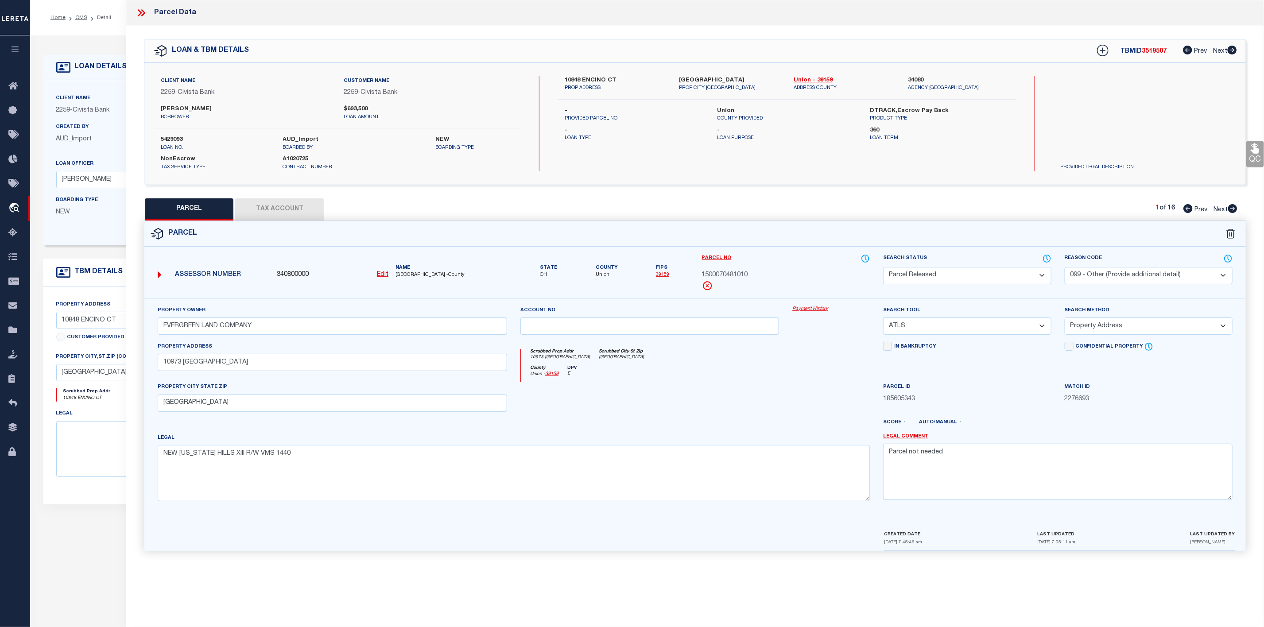
click at [136, 15] on icon at bounding box center [142, 13] width 12 height 12
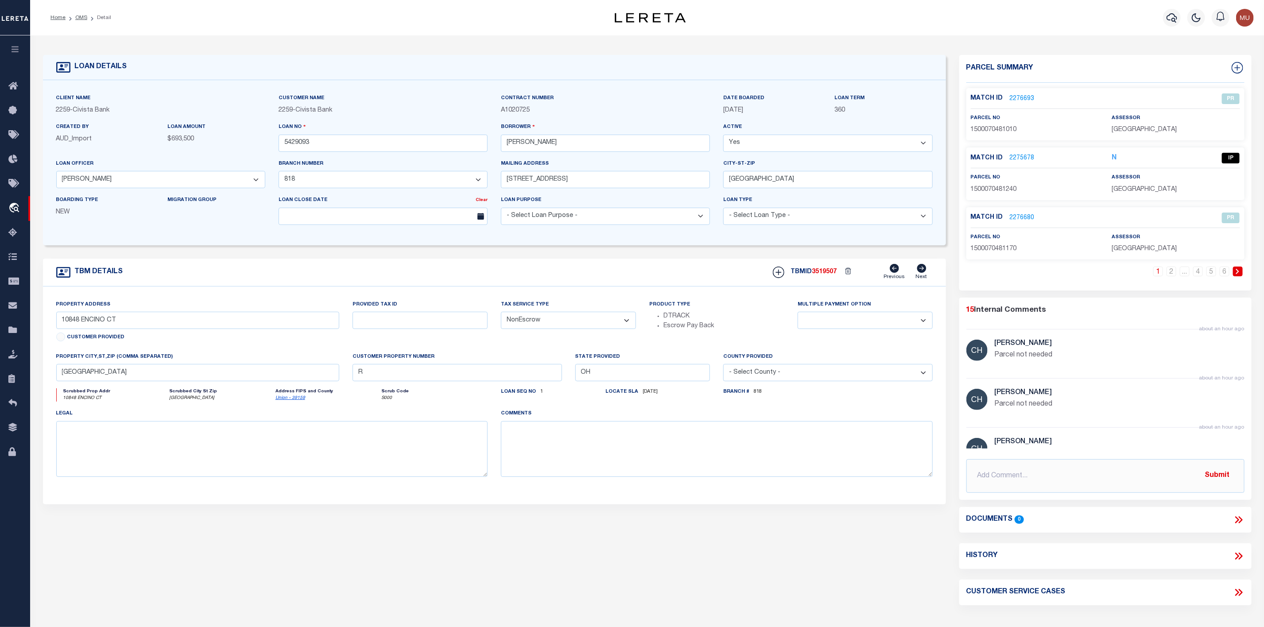
click at [1030, 157] on link "2275678" at bounding box center [1022, 158] width 25 height 9
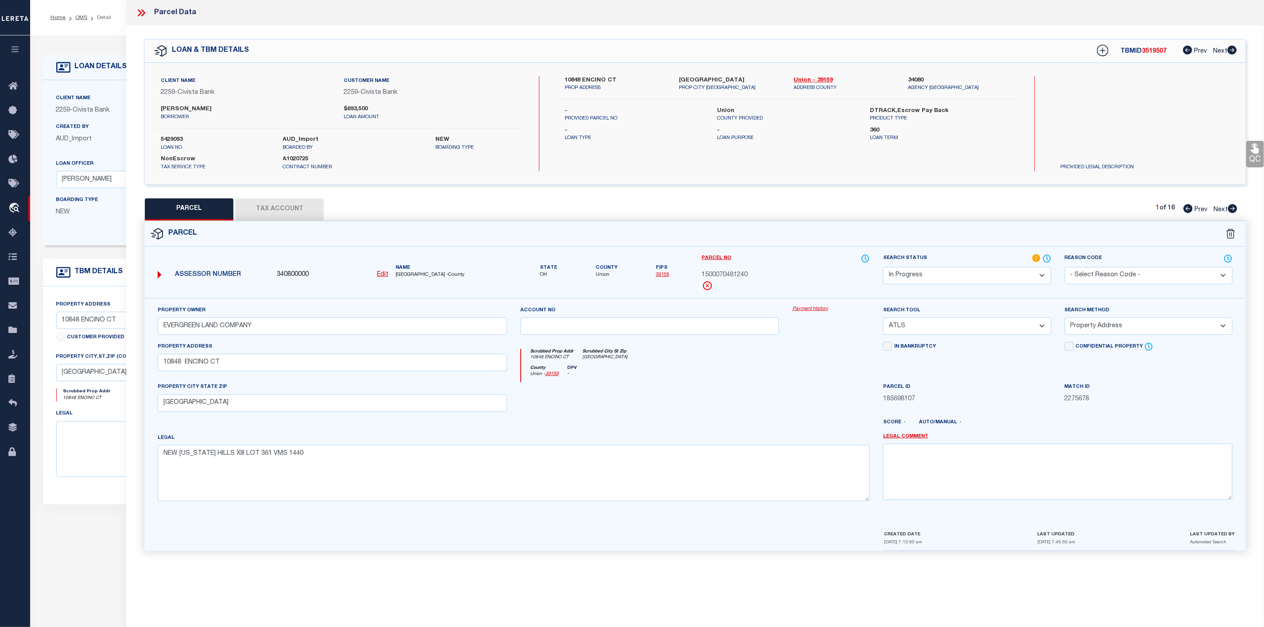
click at [145, 15] on icon at bounding box center [142, 13] width 12 height 12
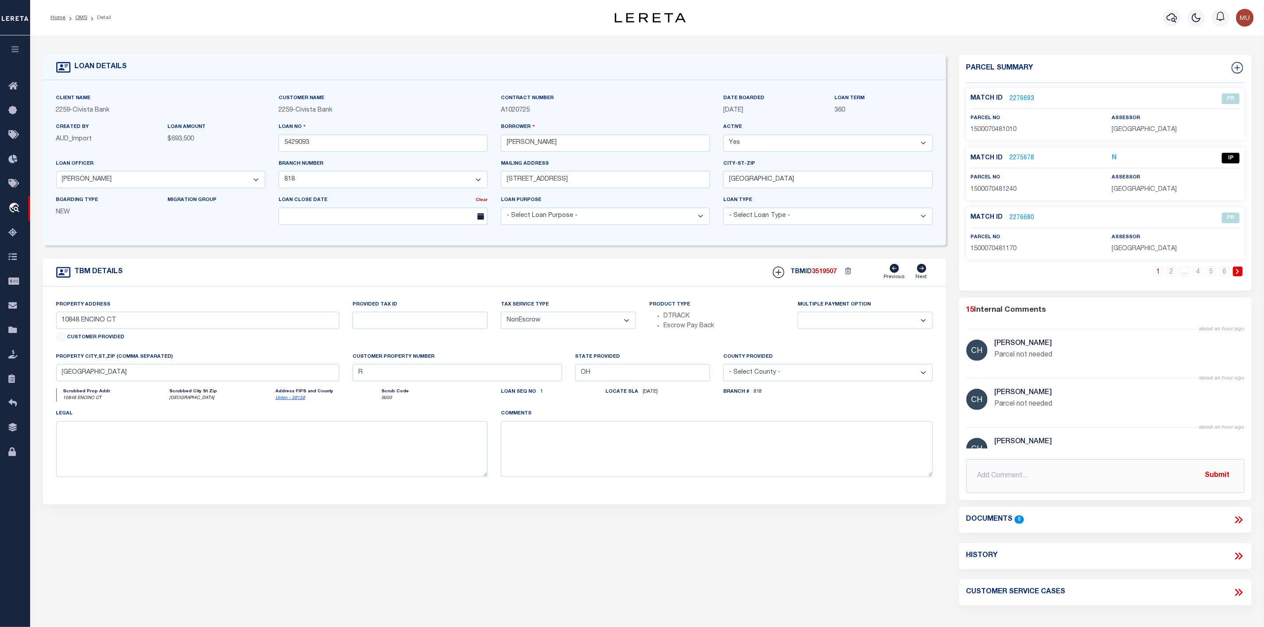
click at [1021, 160] on link "2275678" at bounding box center [1022, 158] width 25 height 9
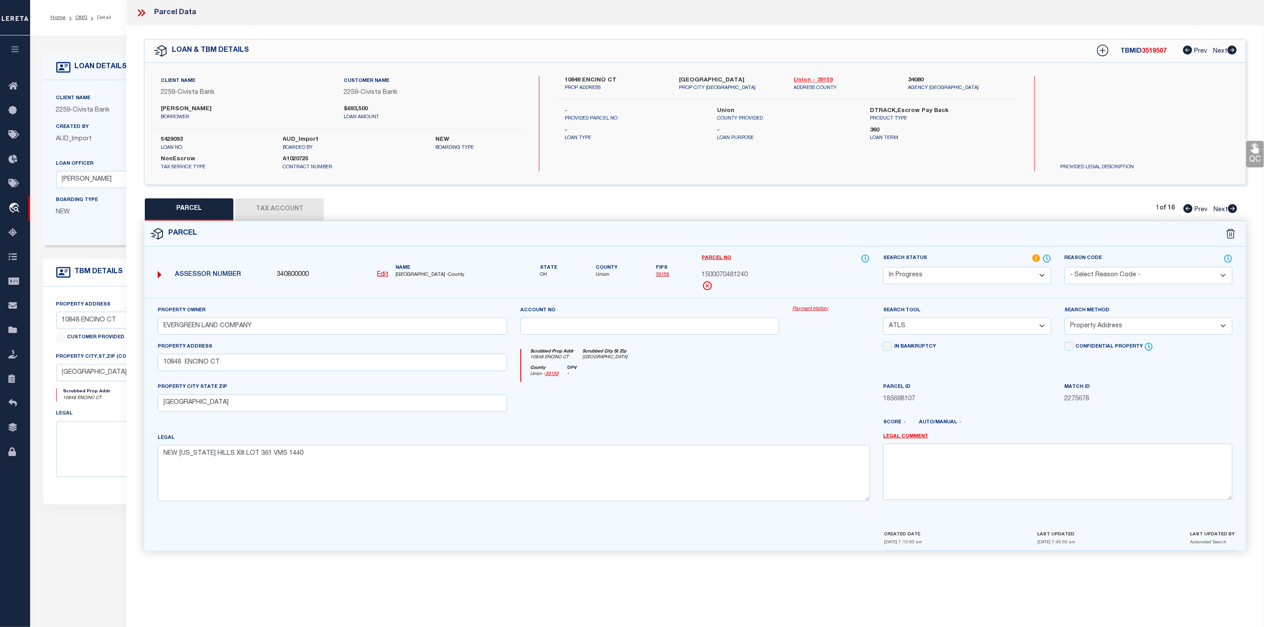
click at [825, 79] on link "Union - 39159" at bounding box center [844, 80] width 101 height 9
drag, startPoint x: 160, startPoint y: 369, endPoint x: 245, endPoint y: 370, distance: 84.6
click at [245, 370] on input "10848 ENCINO CT" at bounding box center [333, 362] width 350 height 17
click at [189, 366] on input "10848 ENCINO CT" at bounding box center [333, 362] width 350 height 17
click at [187, 364] on input "10848 ENCINO CT" at bounding box center [333, 362] width 350 height 17
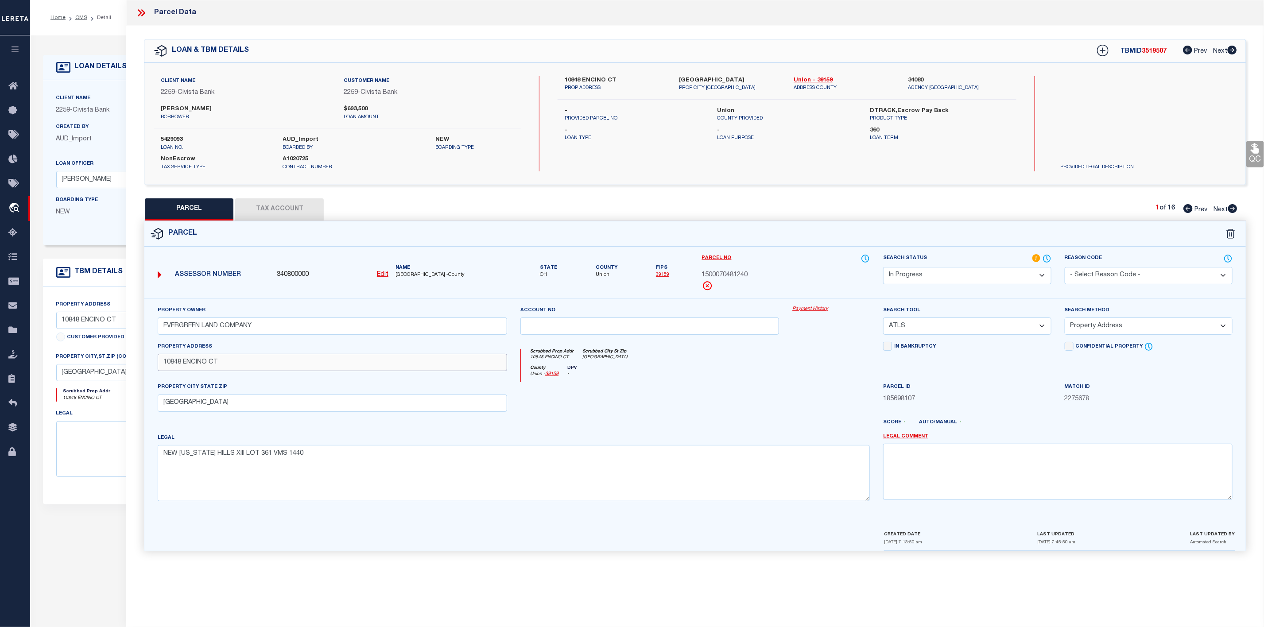
click at [230, 367] on input "10848 ENCINO CT" at bounding box center [333, 362] width 350 height 17
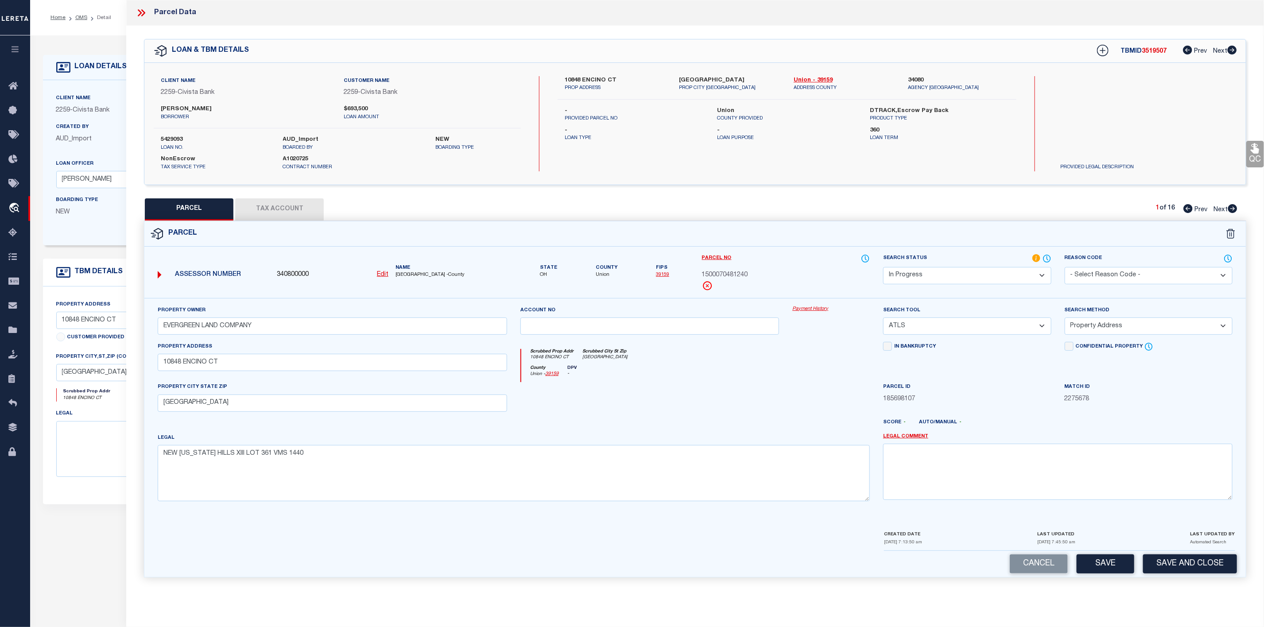
click at [939, 327] on select "-- Select Search Tool -- 3rd Party Website Agency File Agency Website ATLS CNV-…" at bounding box center [967, 326] width 168 height 17
click at [883, 320] on select "-- Select Search Tool -- 3rd Party Website Agency File Agency Website ATLS CNV-…" at bounding box center [967, 326] width 168 height 17
click at [296, 217] on button "Tax Account" at bounding box center [279, 209] width 89 height 22
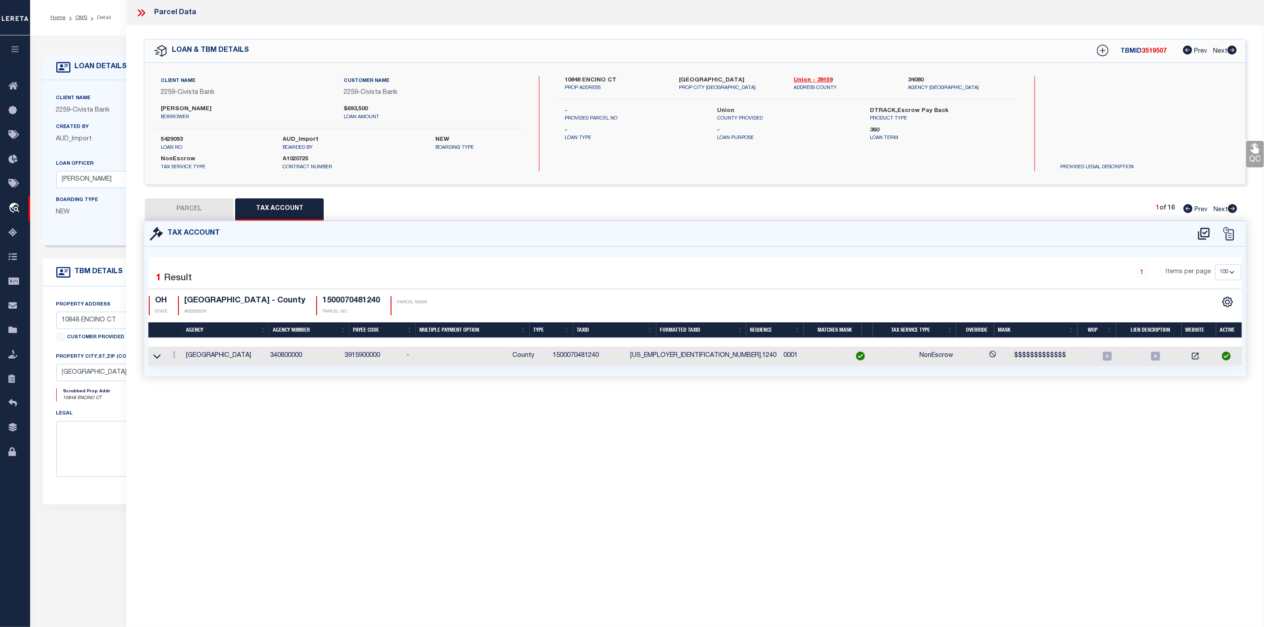
click at [202, 213] on button "PARCEL" at bounding box center [189, 209] width 89 height 22
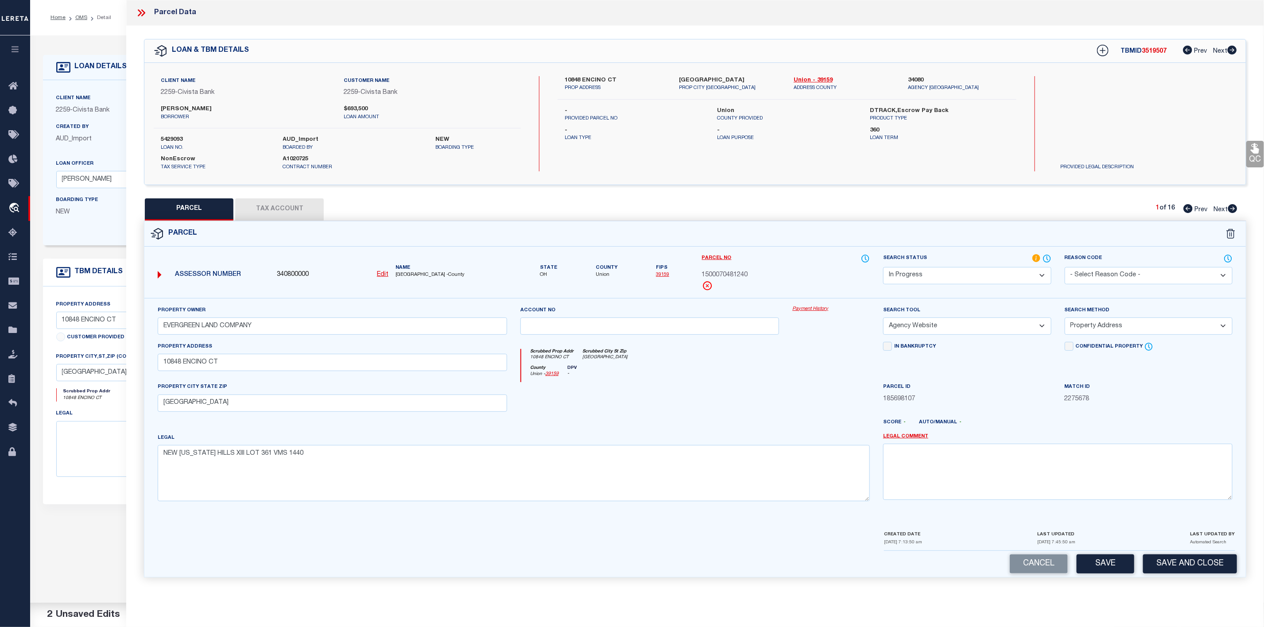
click at [965, 278] on select "Automated Search Bad Parcel Complete Duplicate Parcel High Dollar Reporting In …" at bounding box center [967, 275] width 168 height 17
click at [883, 268] on select "Automated Search Bad Parcel Complete Duplicate Parcel High Dollar Reporting In …" at bounding box center [967, 275] width 168 height 17
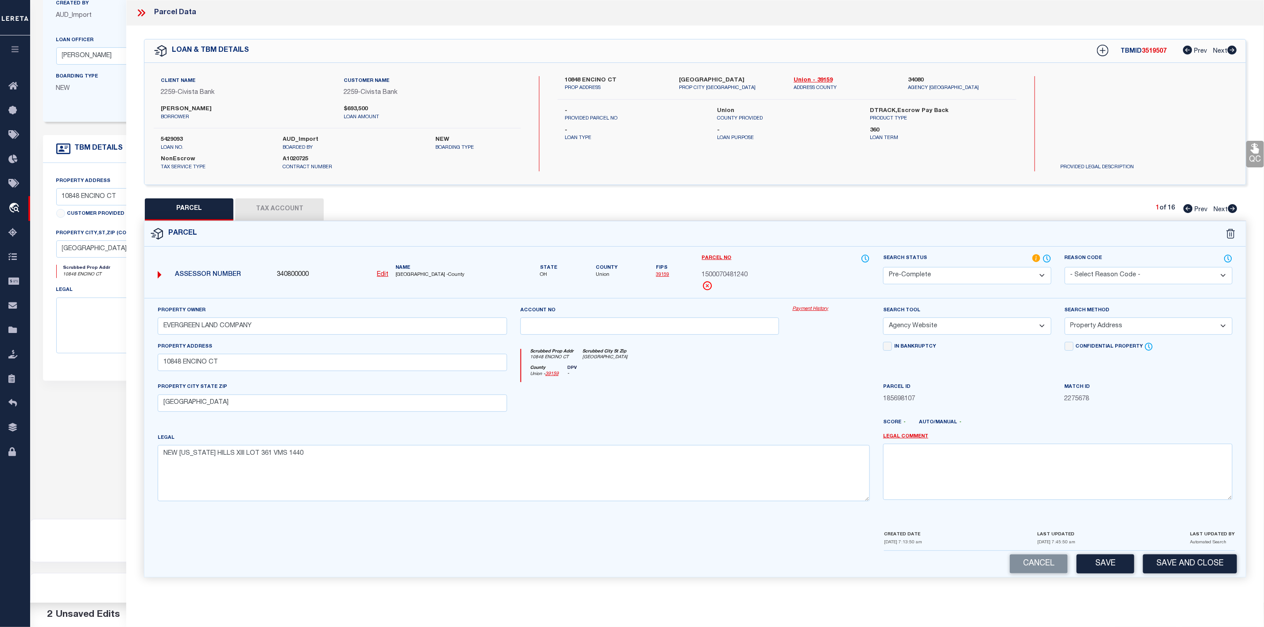
click at [1109, 577] on div "Cancel Save Save and Close" at bounding box center [695, 564] width 1102 height 26
click at [1111, 570] on button "Save" at bounding box center [1106, 564] width 58 height 19
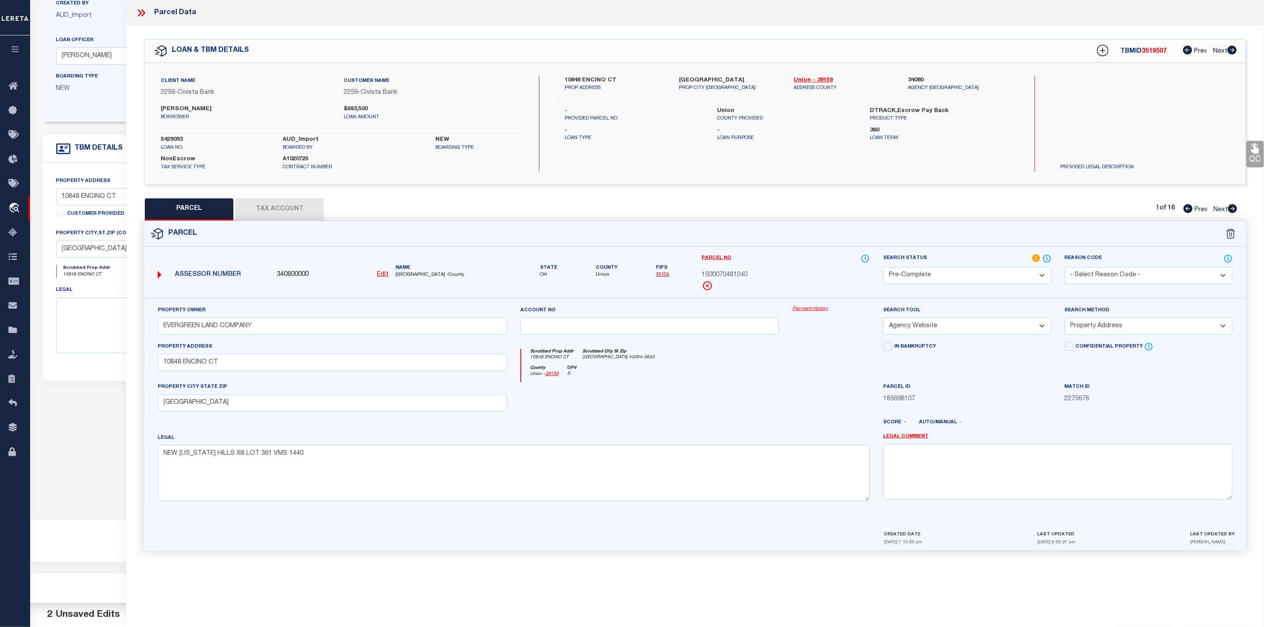
click at [143, 10] on icon at bounding box center [143, 12] width 4 height 7
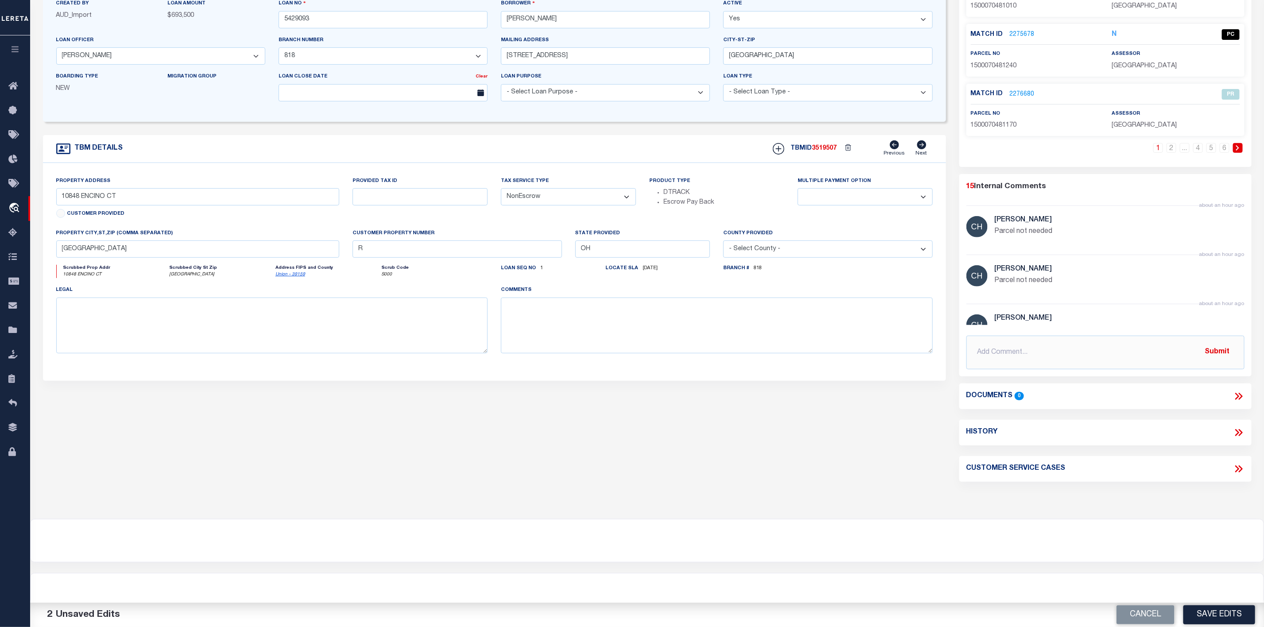
scroll to position [0, 0]
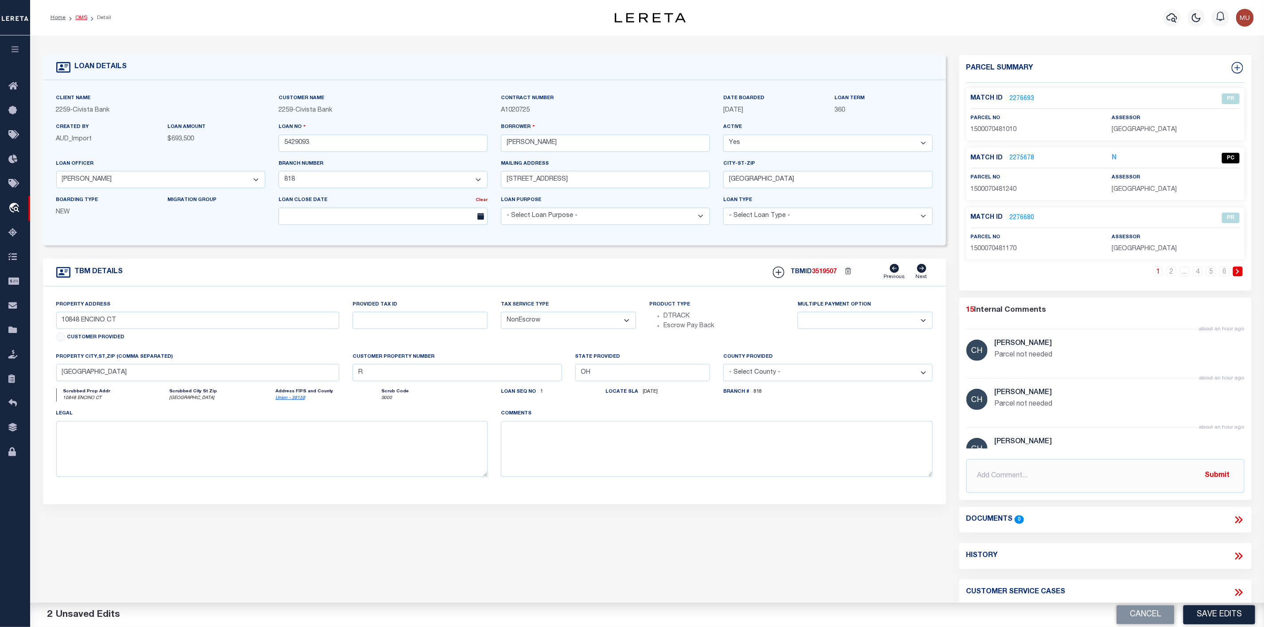
click at [80, 18] on link "OMS" at bounding box center [81, 17] width 12 height 5
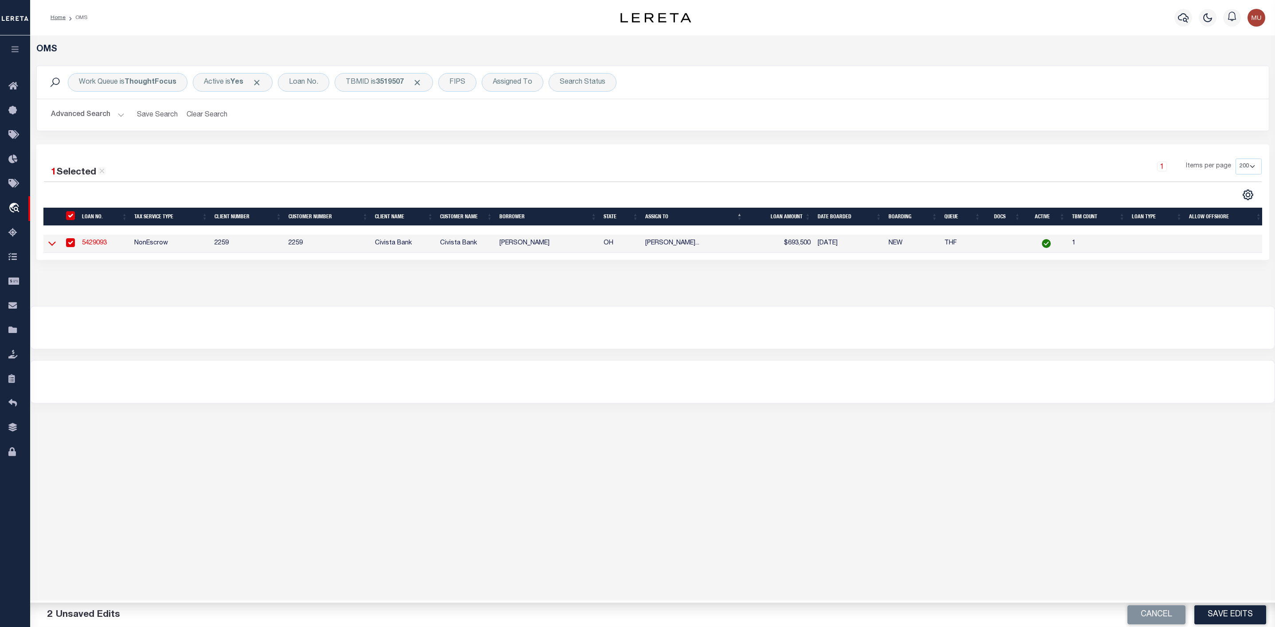
click at [52, 246] on icon at bounding box center [52, 243] width 8 height 9
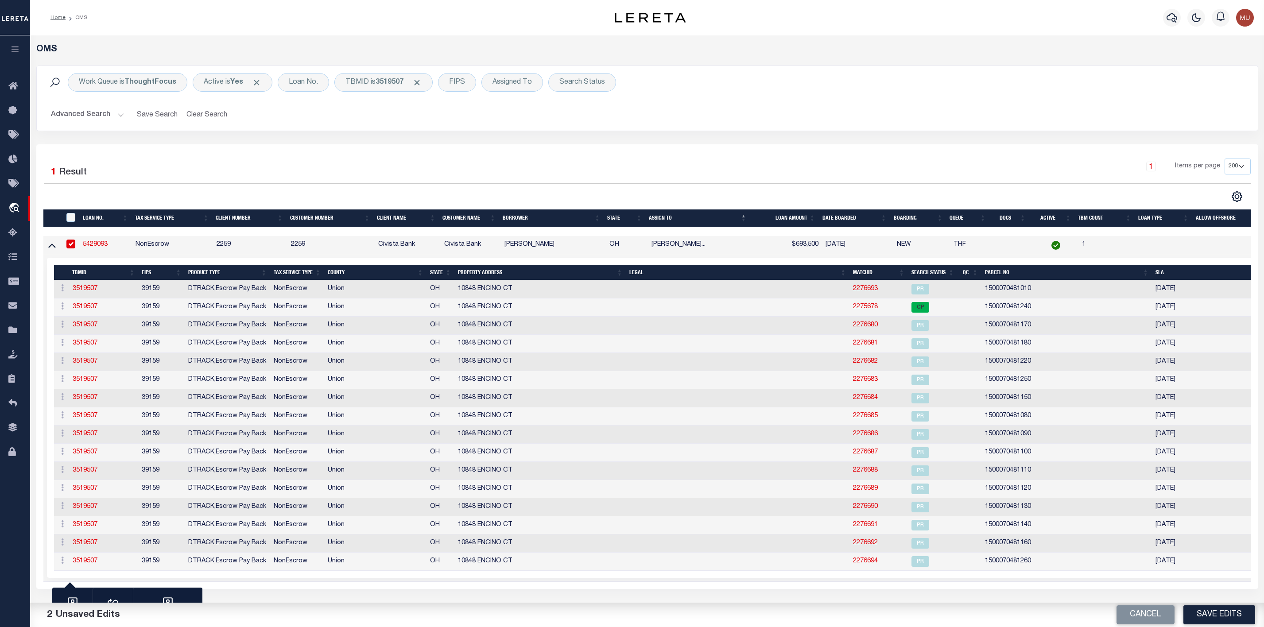
select select "200"
click at [422, 84] on span "Click to Remove" at bounding box center [416, 82] width 9 height 9
click at [366, 88] on div "TBMID" at bounding box center [358, 82] width 46 height 19
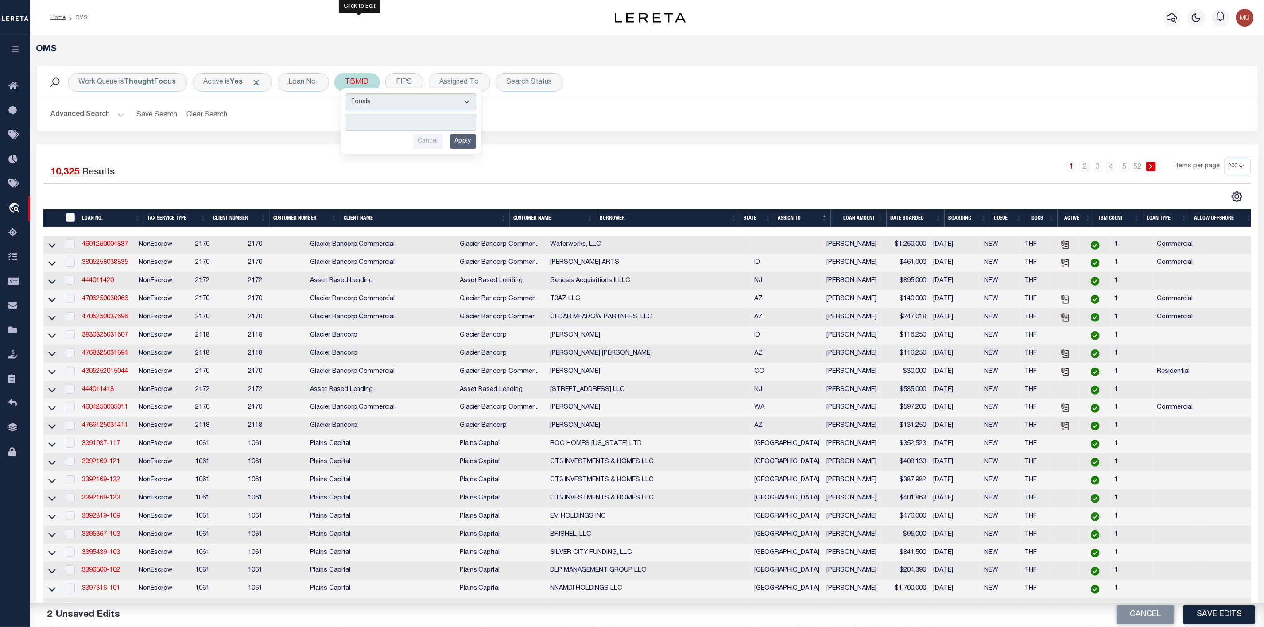
click at [371, 118] on input "number" at bounding box center [411, 122] width 130 height 17
type input "3519431"
click at [466, 141] on input "Apply" at bounding box center [463, 141] width 26 height 15
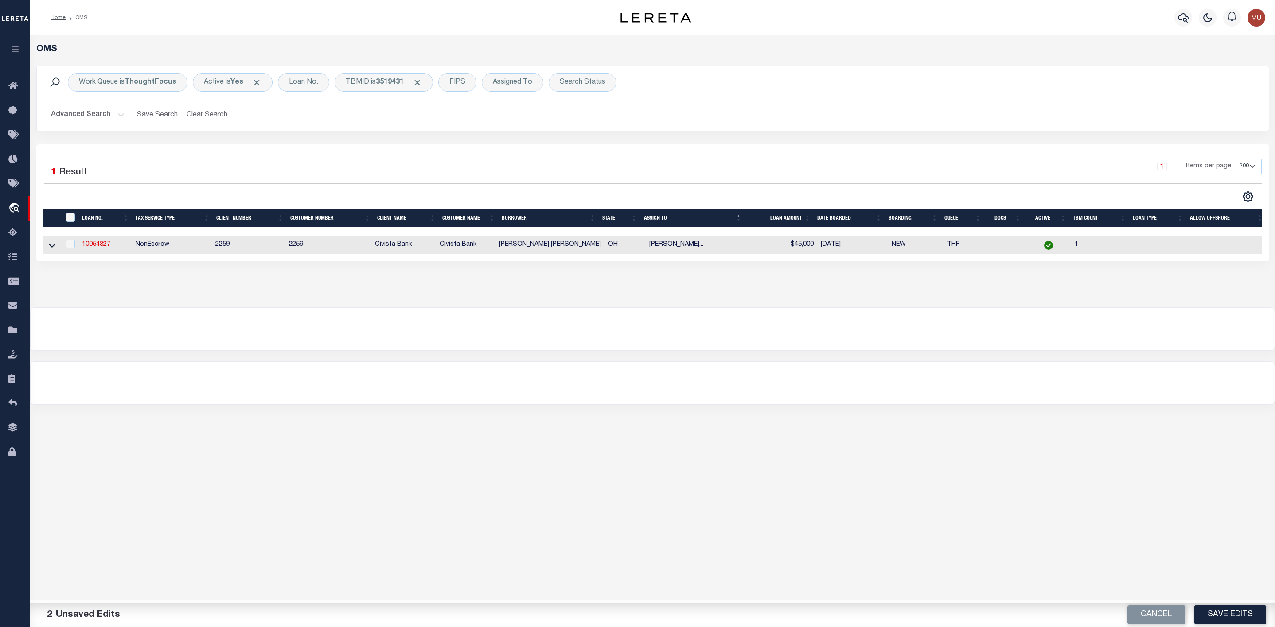
click at [97, 241] on td "10054327" at bounding box center [104, 245] width 53 height 18
checkbox input "true"
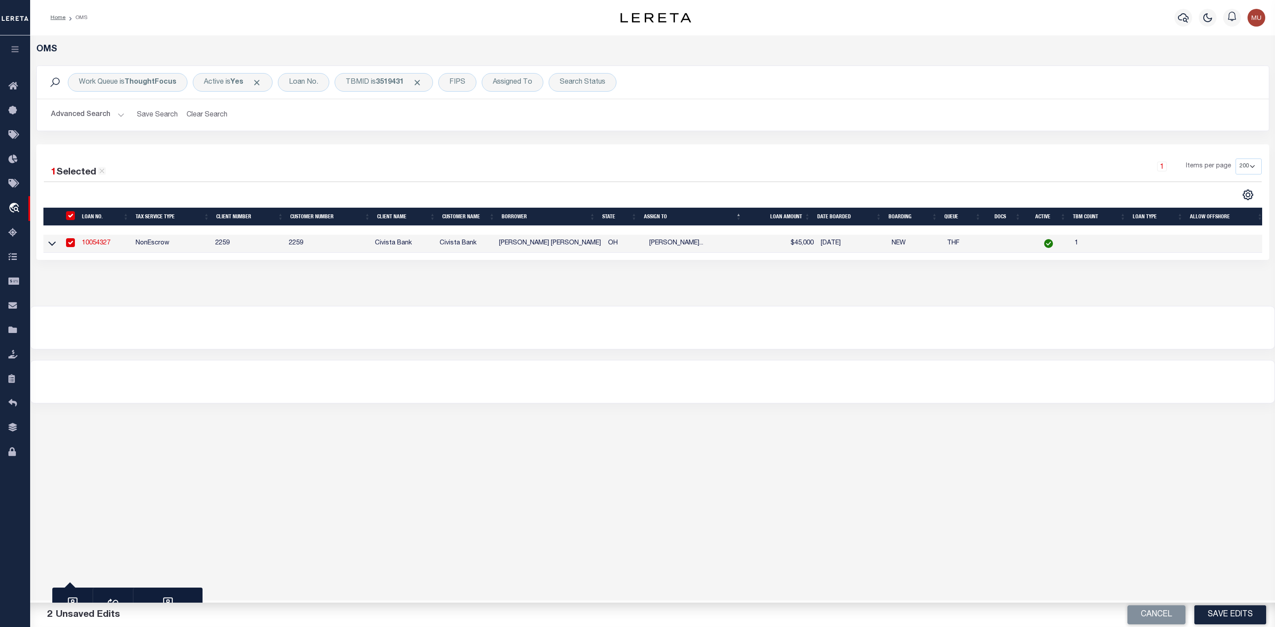
click at [96, 244] on link "10054327" at bounding box center [96, 243] width 28 height 6
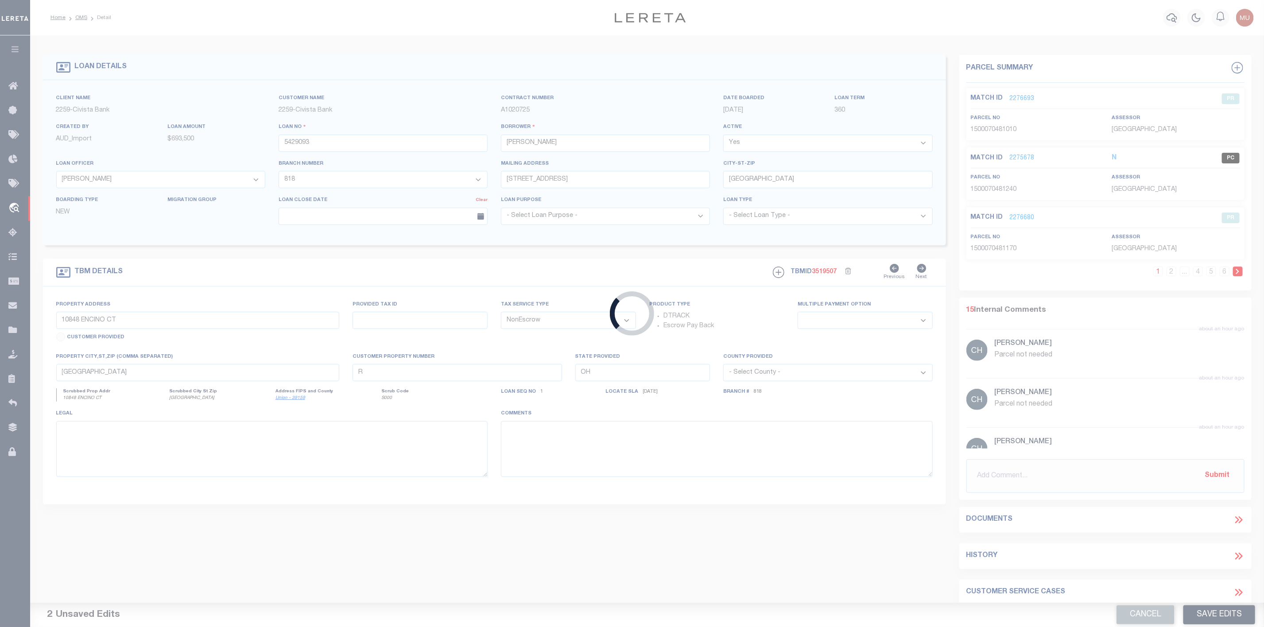
type input "10054327"
type input "[PERSON_NAME] [PERSON_NAME]"
select select "20701"
select select "7639"
type input "7660 Hetzler Rd"
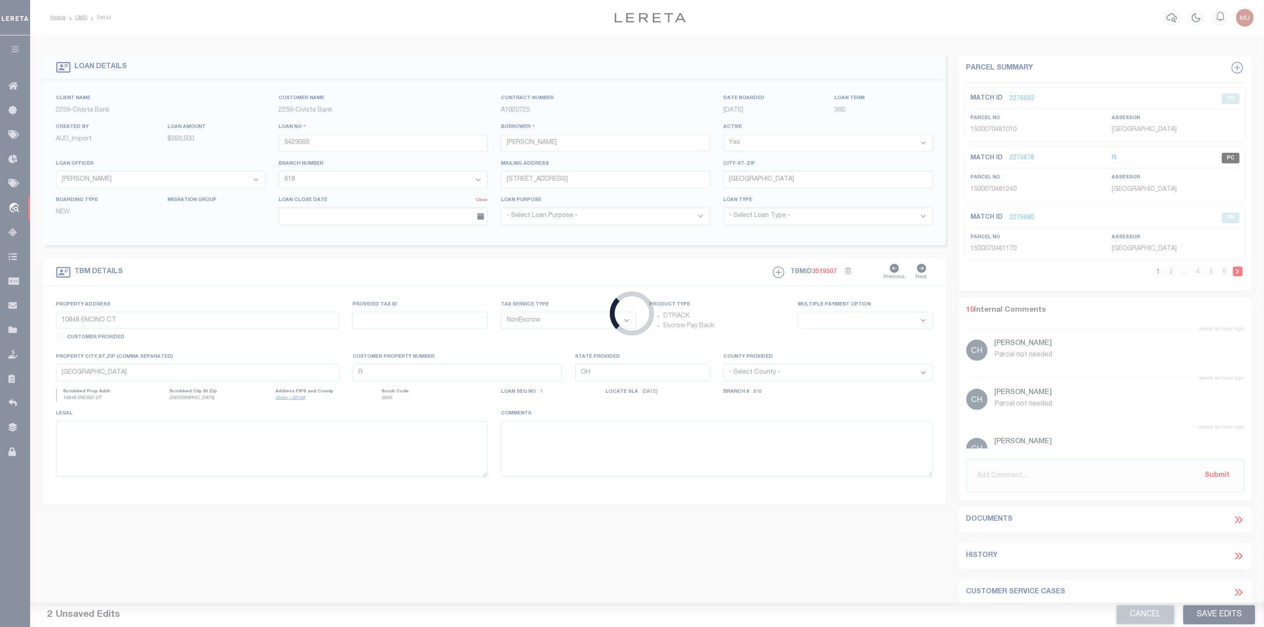
type input "Middletown OH 450429481"
select select "20701"
select select "7639"
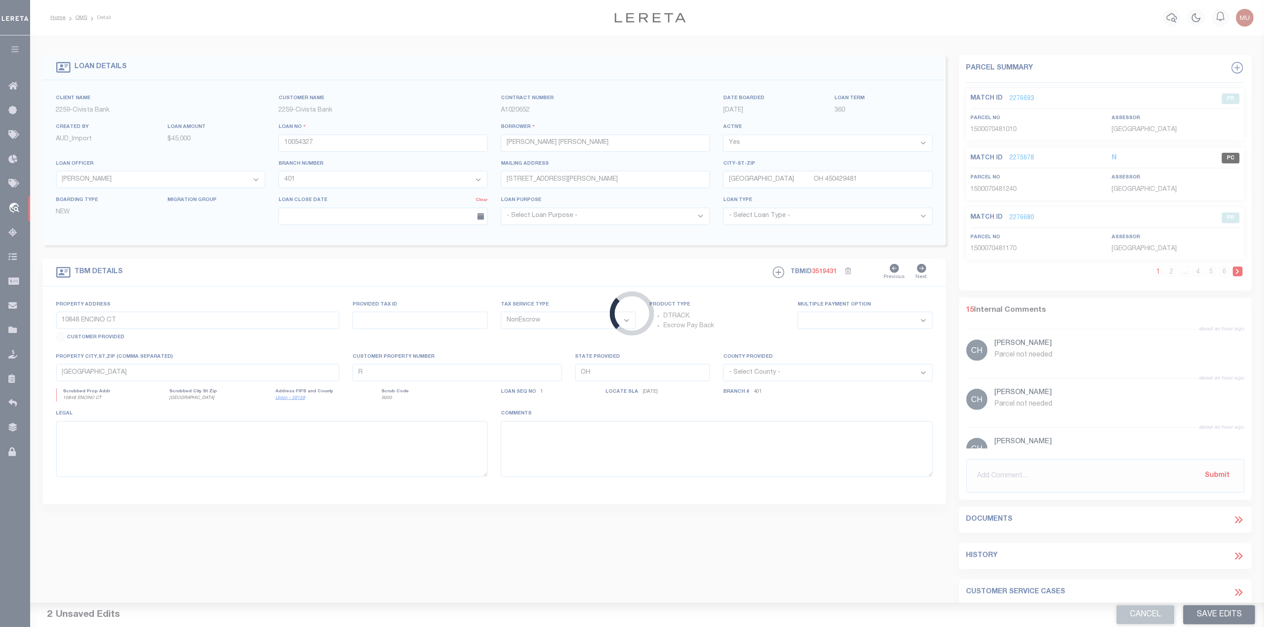
type input "7660 Hetzler Rd"
select select
type input "Middletown OH 450429481"
select select
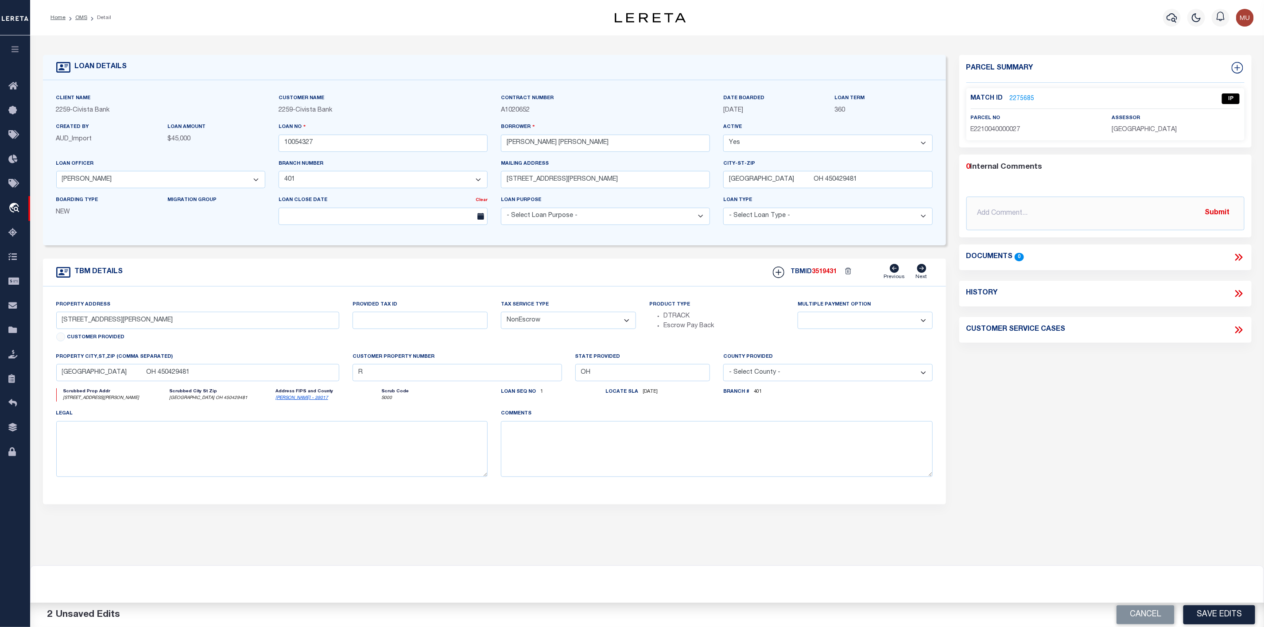
click at [1021, 101] on link "2275685" at bounding box center [1022, 98] width 25 height 9
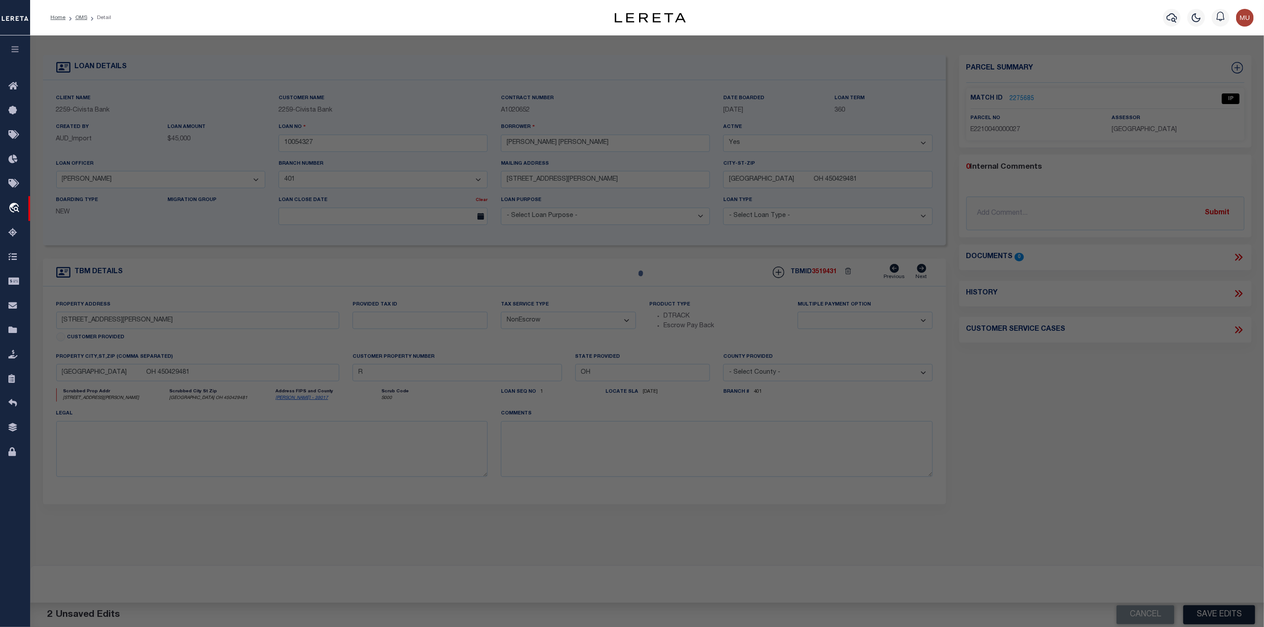
select select "AS"
select select
checkbox input "false"
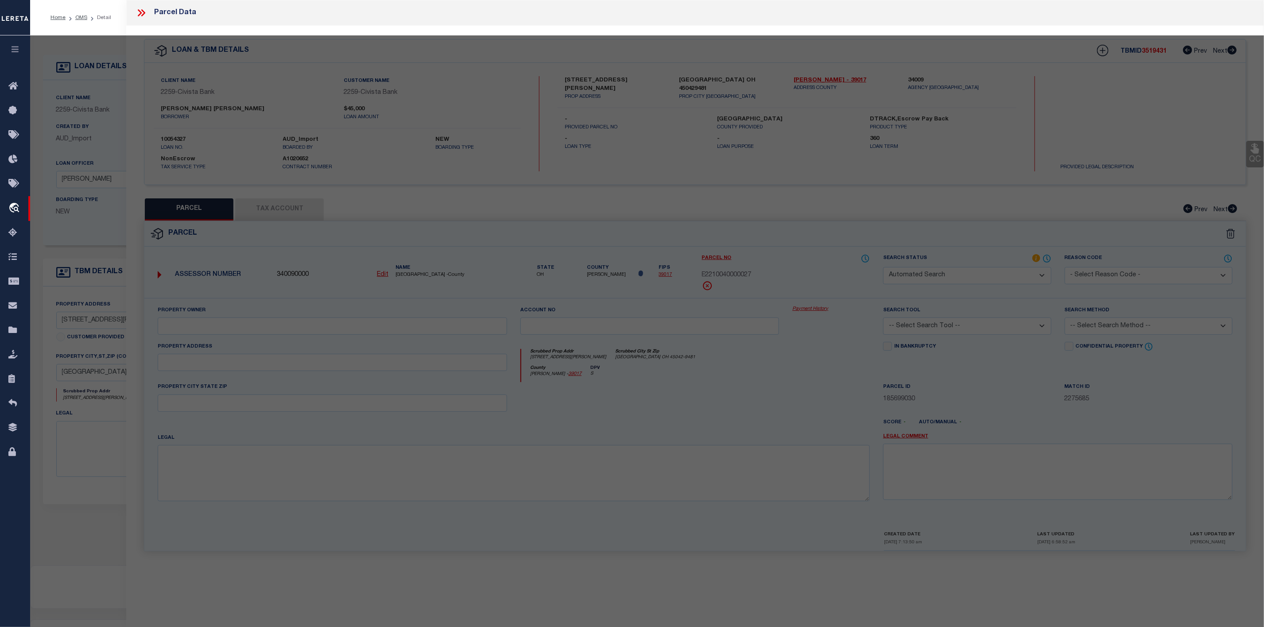
select select "IP"
type input "PETERSON JAMES"
type input "7660 HETZLER RD"
type input "Middletown OH 45042"
type textarea "4 3 34 W SIDE SW 1/4"
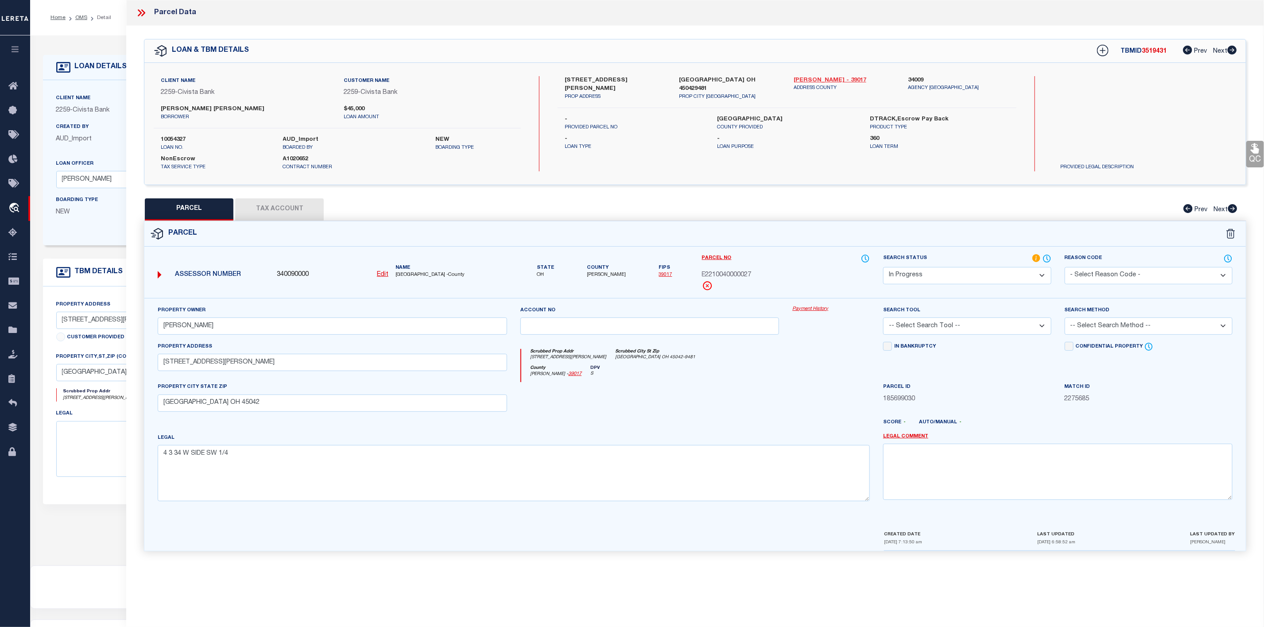
click at [802, 78] on link "Butler - 39017" at bounding box center [844, 80] width 101 height 9
drag, startPoint x: 164, startPoint y: 365, endPoint x: 224, endPoint y: 366, distance: 59.8
click at [224, 366] on input "7660 HETZLER RD" at bounding box center [333, 362] width 350 height 17
click at [569, 76] on label "7660 Hetzler Rd" at bounding box center [615, 84] width 101 height 17
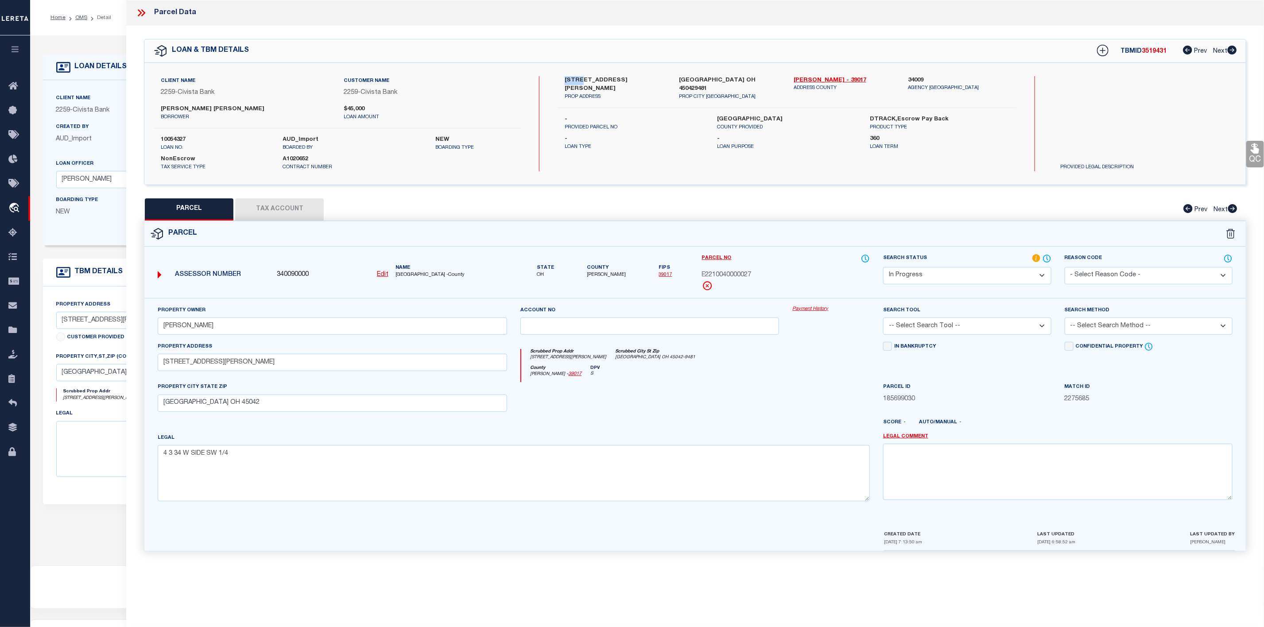
copy label "7660"
click at [189, 366] on input "7660 HETZLER RD" at bounding box center [333, 362] width 350 height 17
click at [963, 324] on select "-- Select Search Tool -- 3rd Party Website Agency File Agency Website ATLS CNV-…" at bounding box center [967, 326] width 168 height 17
select select "AGW"
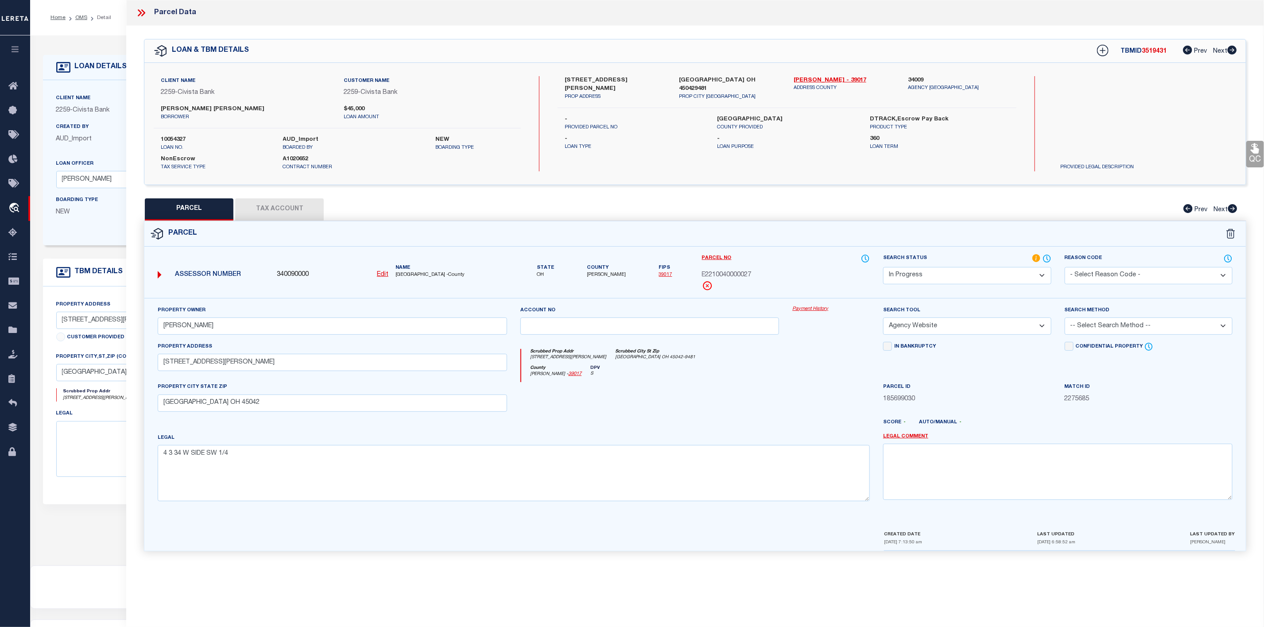
click at [883, 320] on select "-- Select Search Tool -- 3rd Party Website Agency File Agency Website ATLS CNV-…" at bounding box center [967, 326] width 168 height 17
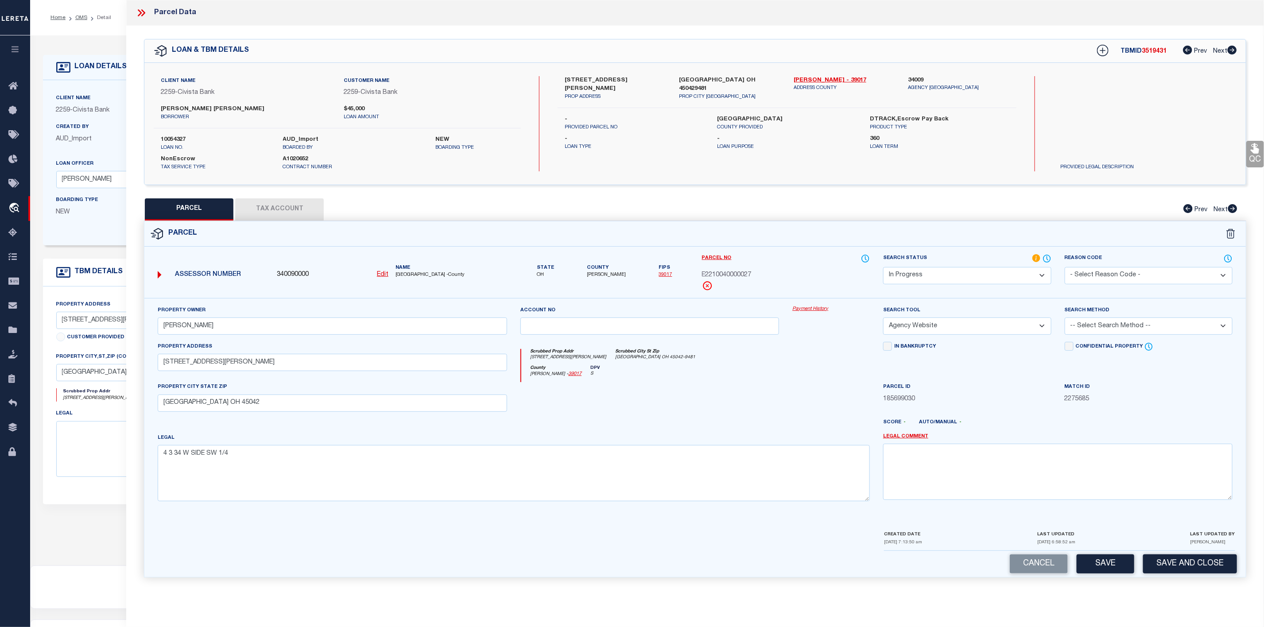
click at [1128, 328] on select "-- Select Search Method -- Property Address Legal Liability Info Provided" at bounding box center [1149, 326] width 168 height 17
select select "ADD"
click at [1065, 320] on select "-- Select Search Method -- Property Address Legal Liability Info Provided" at bounding box center [1149, 326] width 168 height 17
click at [1010, 272] on select "Automated Search Bad Parcel Complete Duplicate Parcel High Dollar Reporting In …" at bounding box center [967, 275] width 168 height 17
click at [883, 268] on select "Automated Search Bad Parcel Complete Duplicate Parcel High Dollar Reporting In …" at bounding box center [967, 275] width 168 height 17
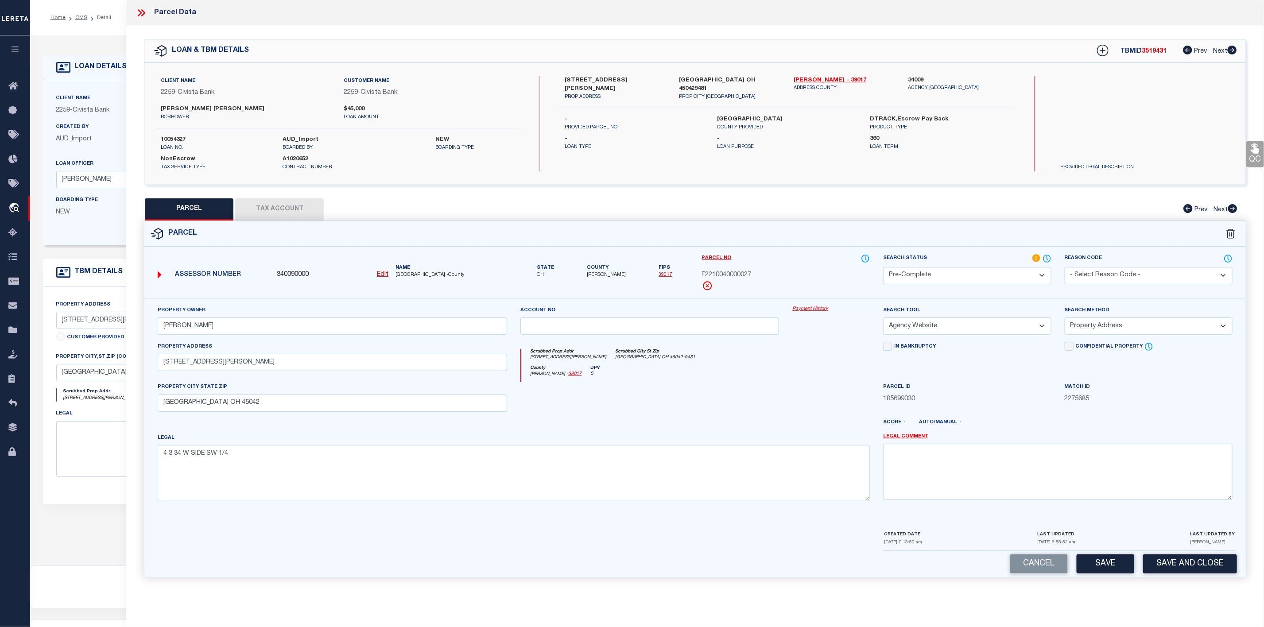
scroll to position [55, 0]
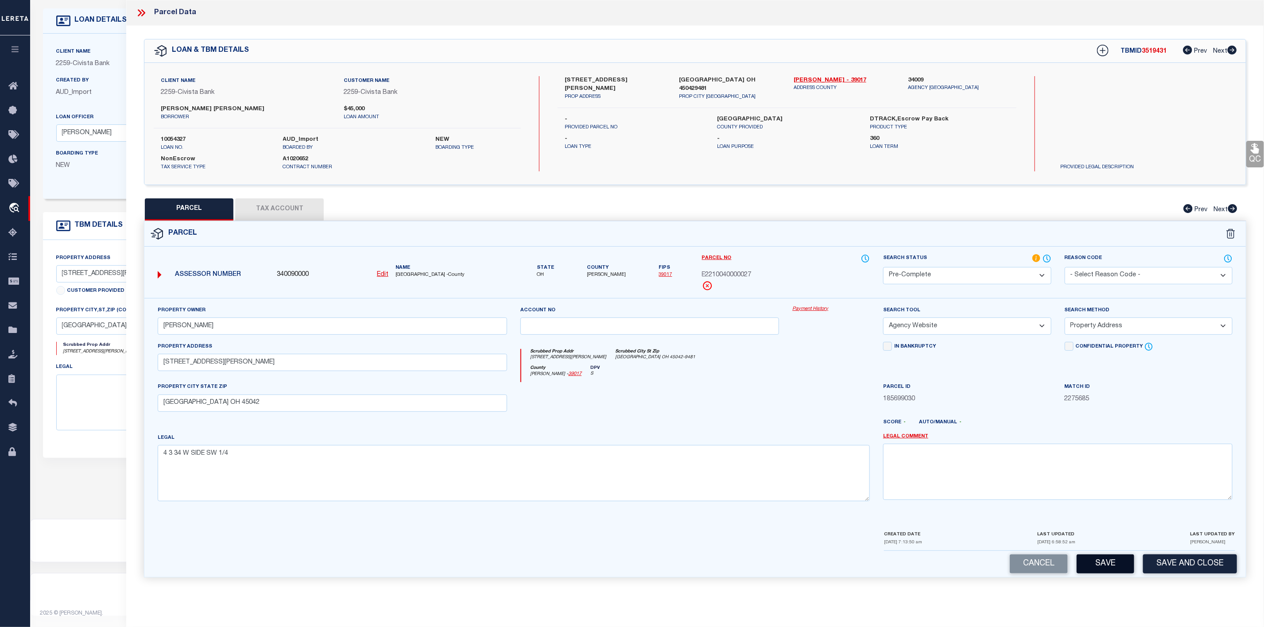
click at [1094, 573] on button "Save" at bounding box center [1106, 564] width 58 height 19
select select "AS"
select select
checkbox input "false"
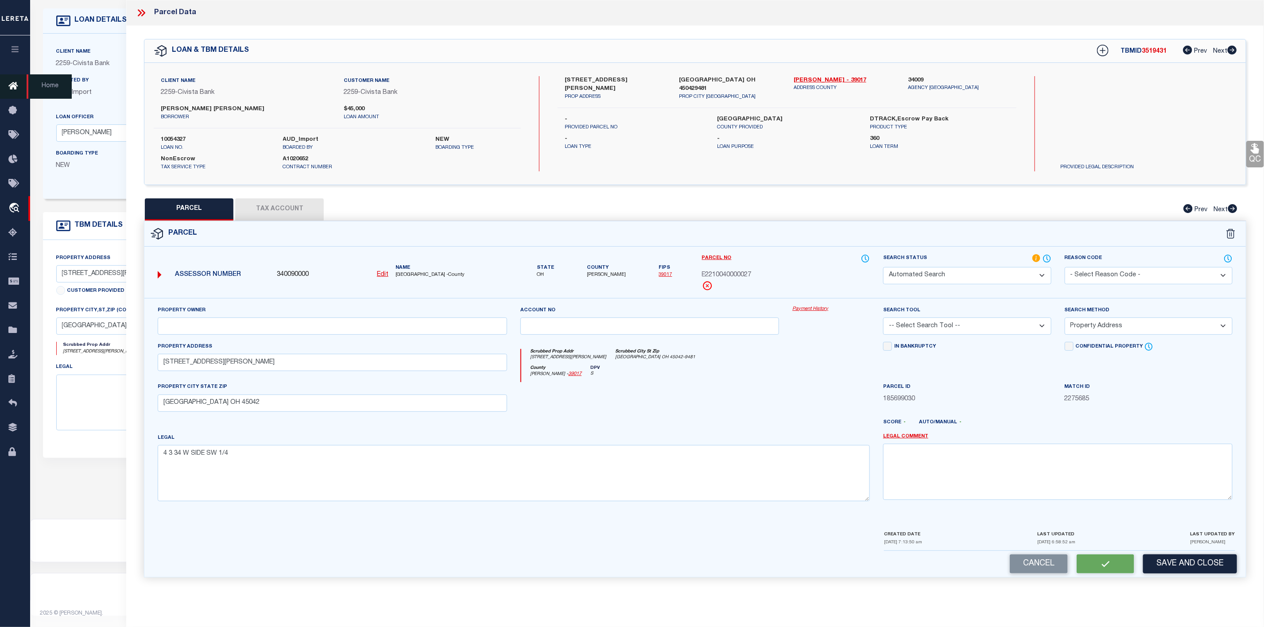
checkbox input "false"
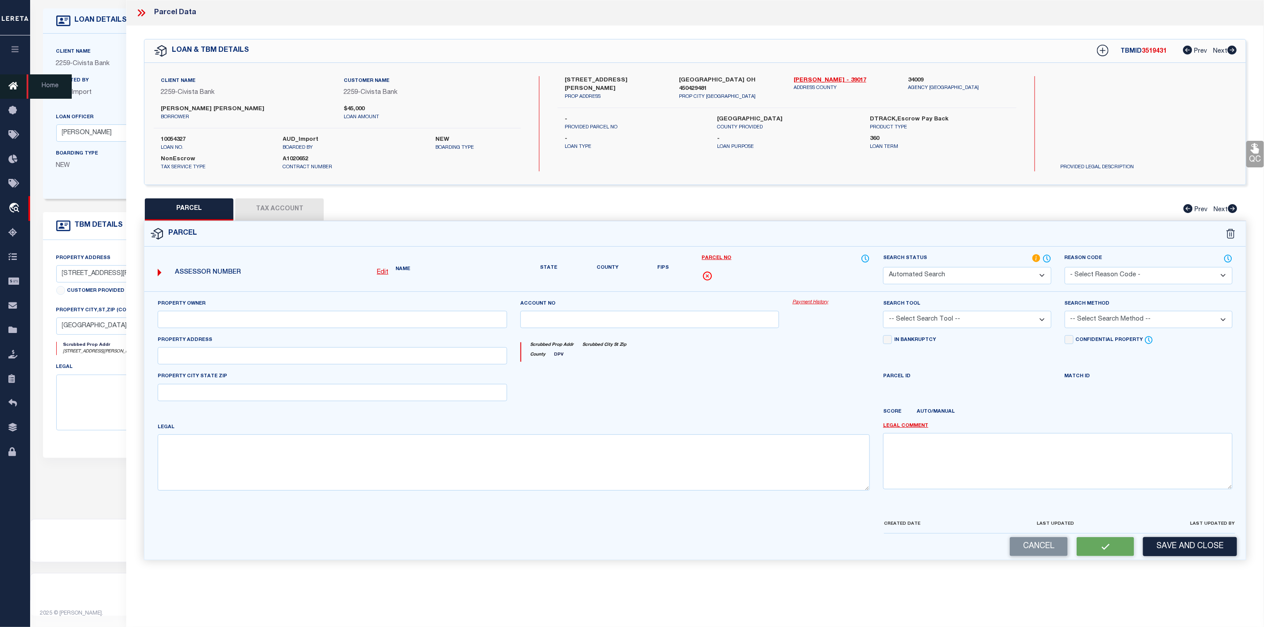
select select "PC"
type input "PETERSON JAMES"
select select "AGW"
select select "ADD"
type input "7660 HETZLER RD"
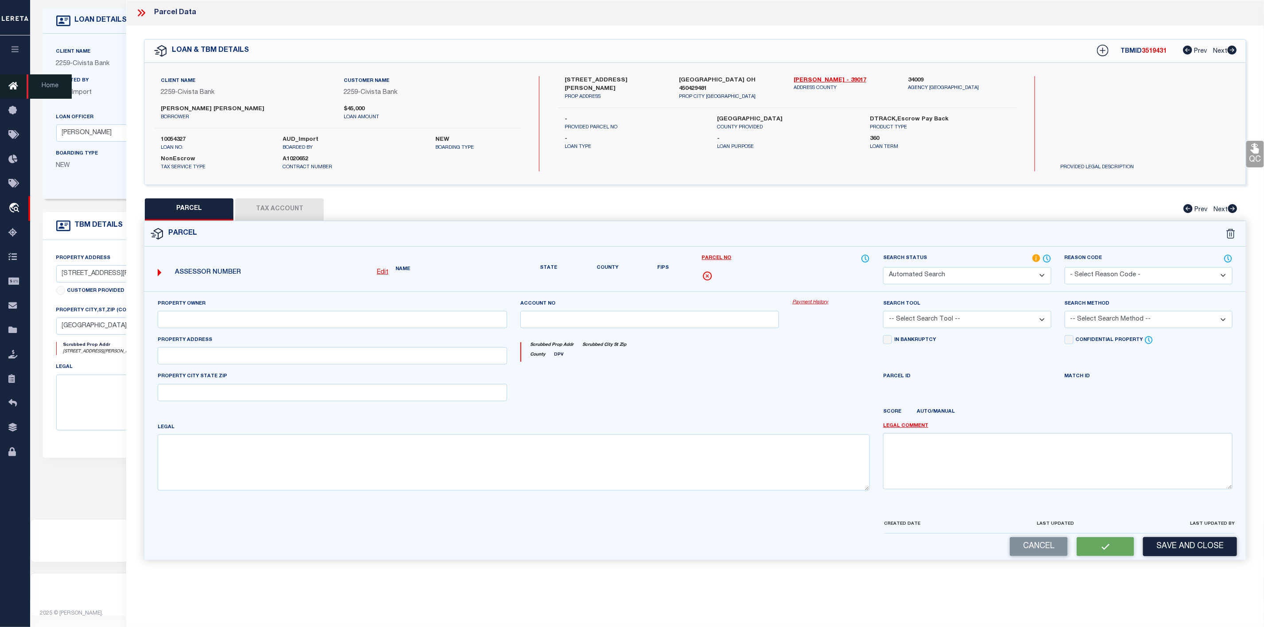
type input "Middletown OH 45042"
type textarea "4 3 34 W SIDE SW 1/4"
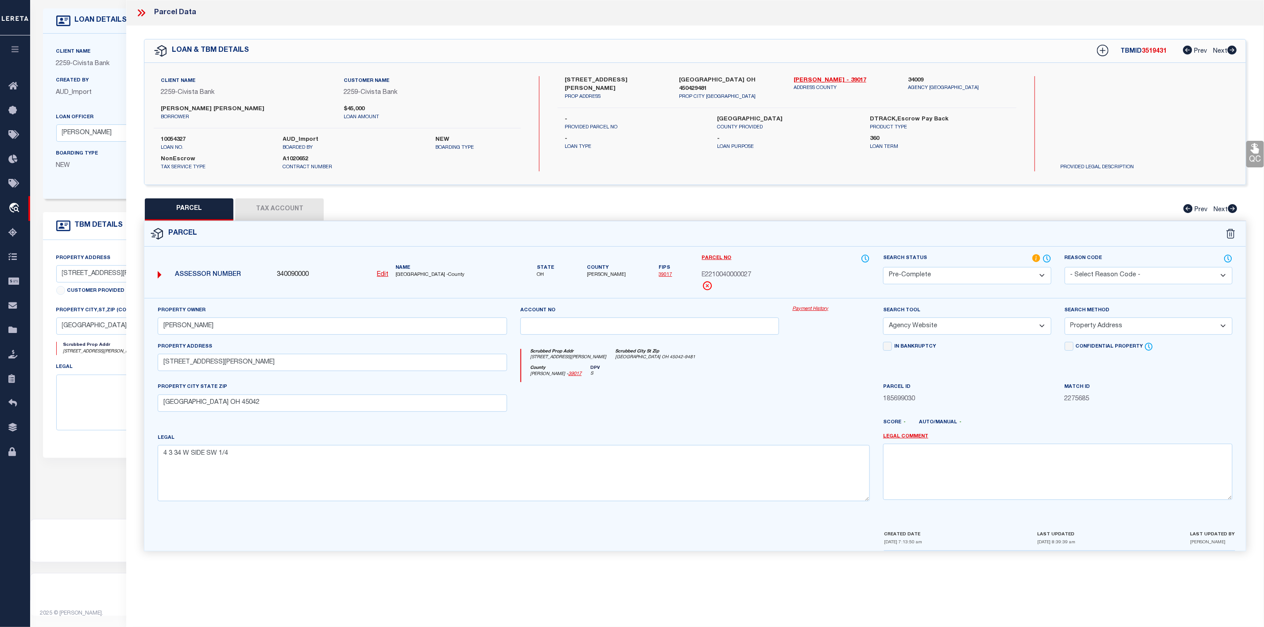
click at [139, 12] on icon at bounding box center [142, 13] width 12 height 12
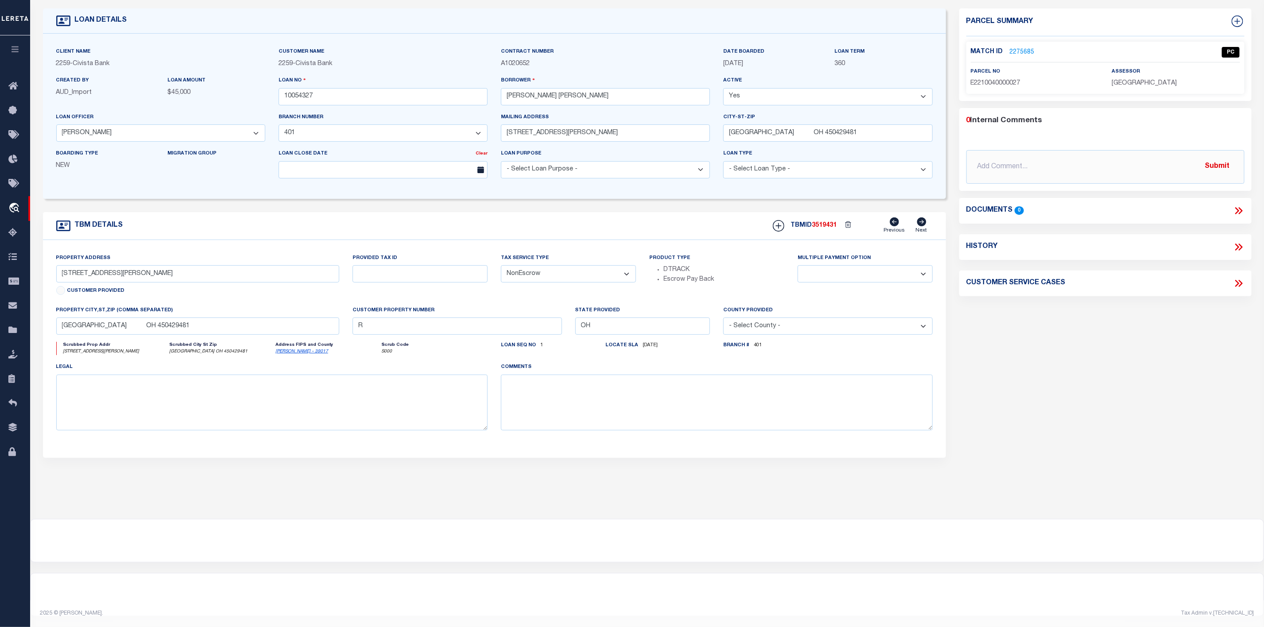
scroll to position [0, 0]
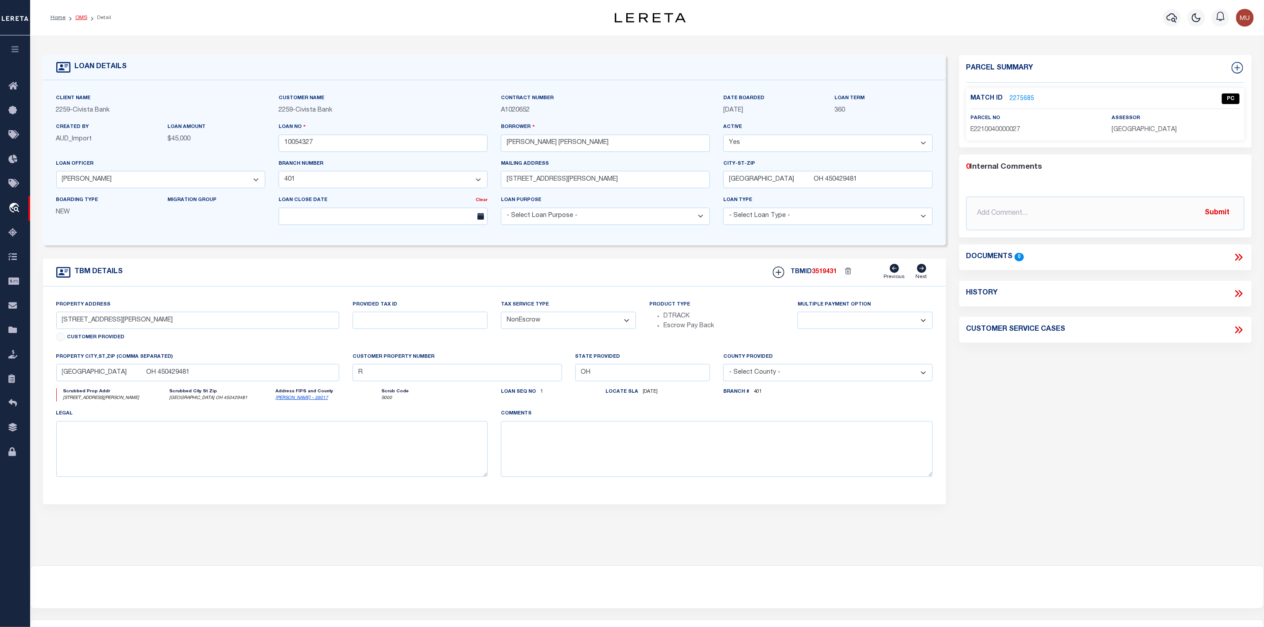
click at [84, 20] on link "OMS" at bounding box center [81, 17] width 12 height 5
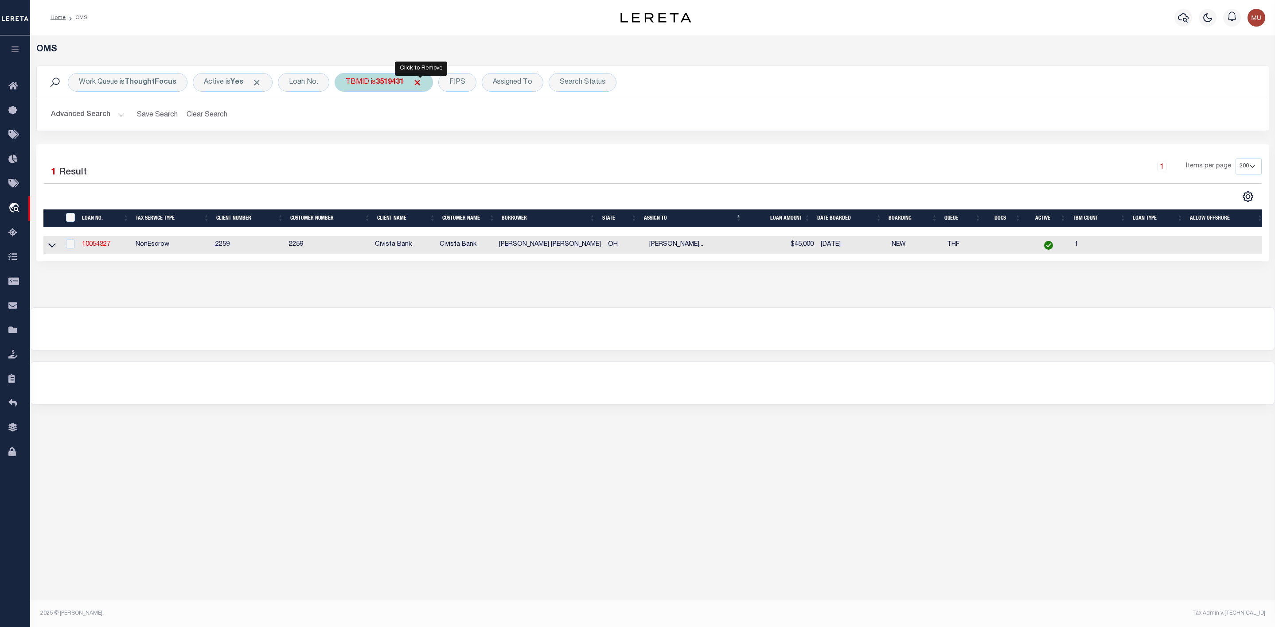
click at [417, 82] on span "Click to Remove" at bounding box center [416, 82] width 9 height 9
click at [529, 81] on div "Search Status" at bounding box center [530, 82] width 68 height 19
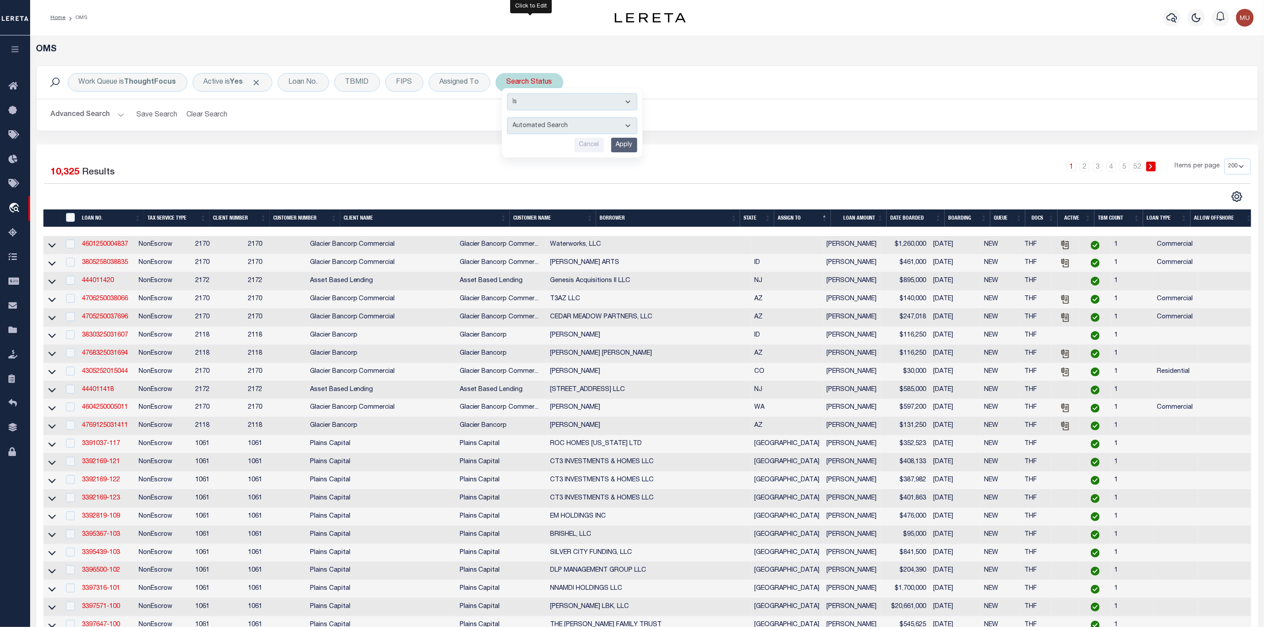
click at [539, 124] on select "Automated Search Bad Parcel Complete Duplicate Parcel High Dollar Reporting In …" at bounding box center [572, 125] width 130 height 17
select select "IP"
click at [509, 118] on select "Automated Search Bad Parcel Complete Duplicate Parcel High Dollar Reporting In …" at bounding box center [572, 125] width 130 height 17
click at [635, 148] on input "Apply" at bounding box center [624, 145] width 26 height 15
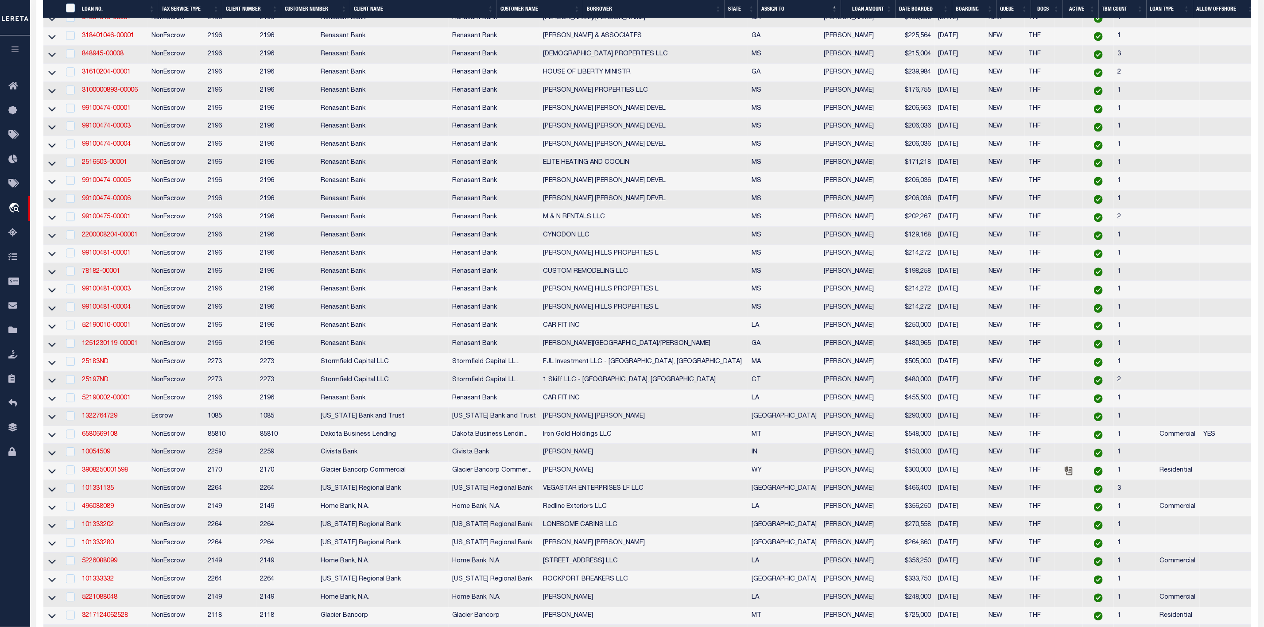
scroll to position [1861, 0]
